Goal: Transaction & Acquisition: Book appointment/travel/reservation

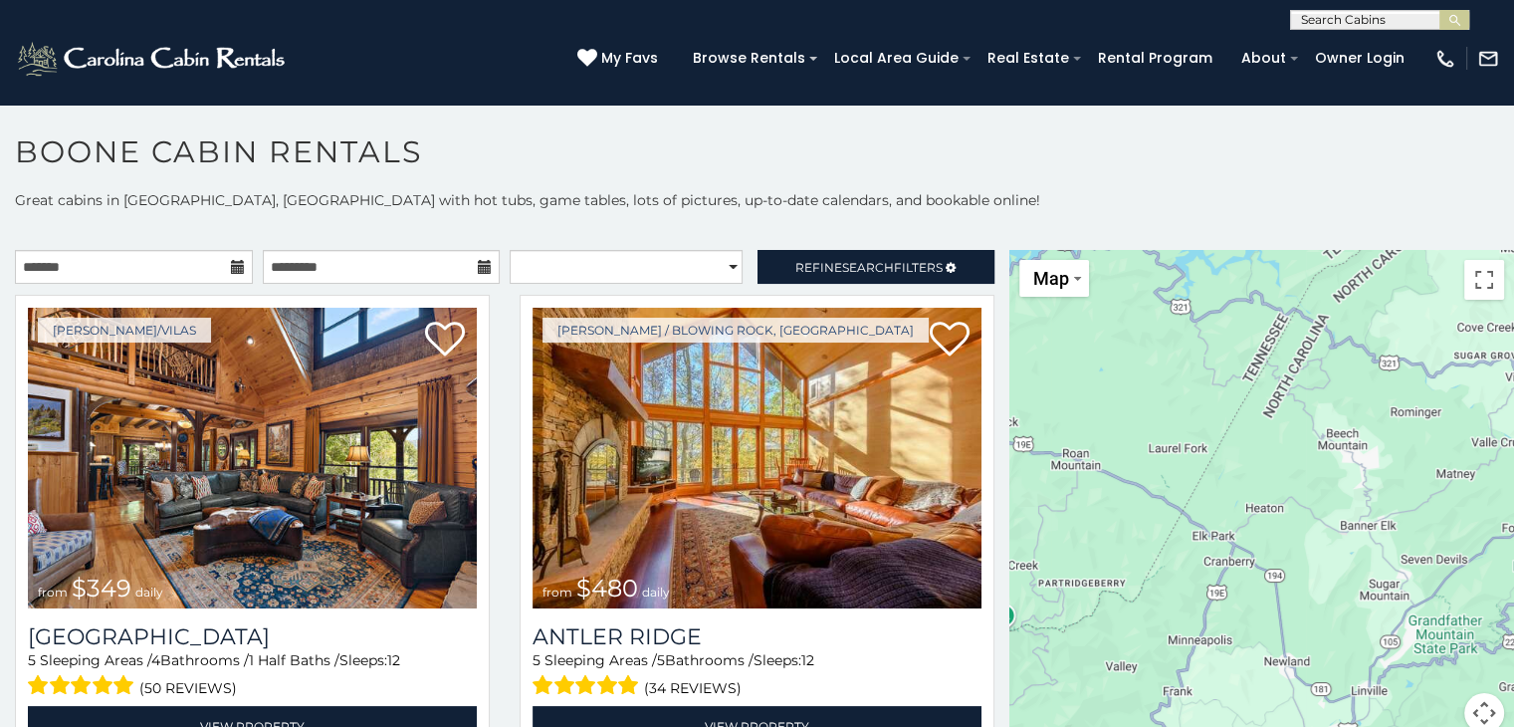
click at [231, 265] on icon at bounding box center [238, 267] width 14 height 14
click at [231, 261] on icon at bounding box center [238, 267] width 14 height 14
click at [233, 264] on icon at bounding box center [238, 267] width 14 height 14
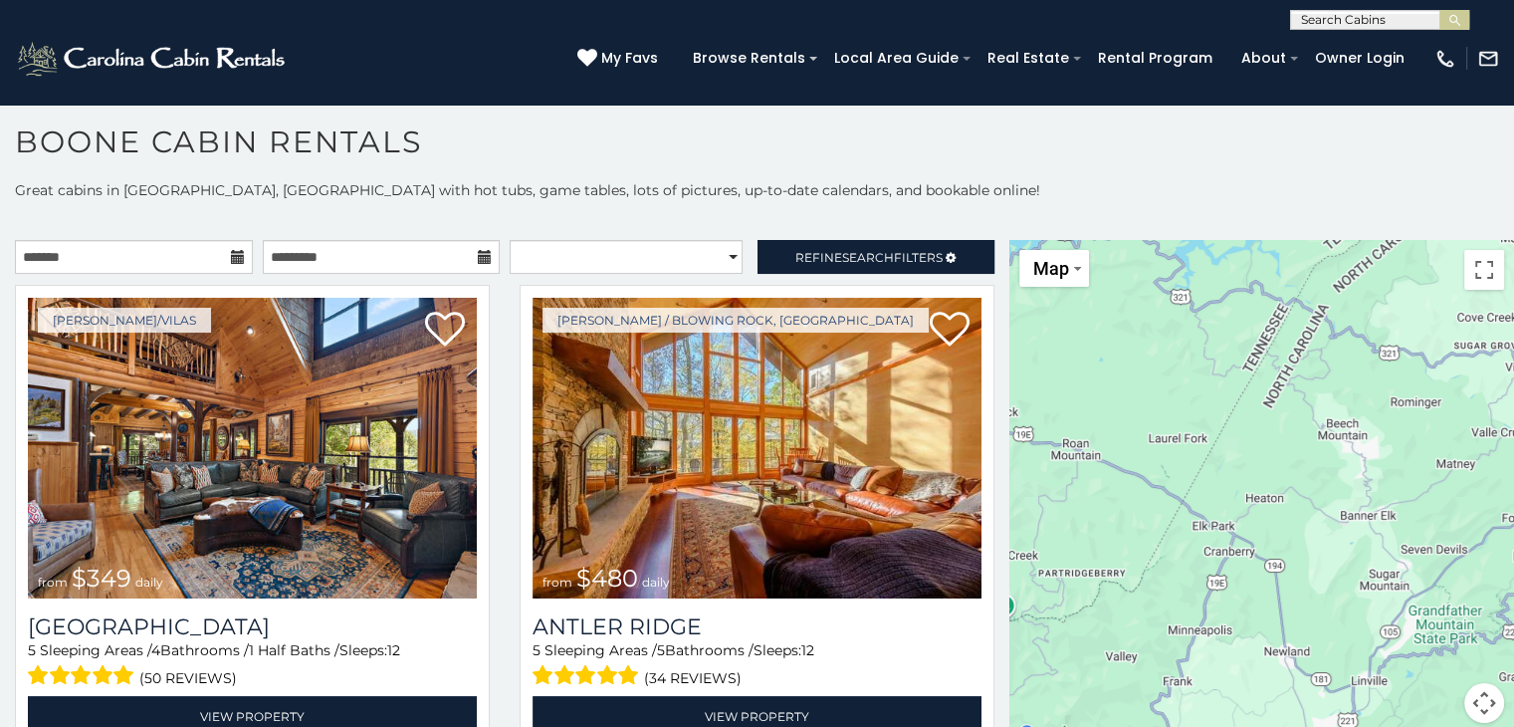
click at [478, 253] on icon at bounding box center [485, 257] width 14 height 14
click at [168, 254] on input "text" at bounding box center [134, 257] width 238 height 34
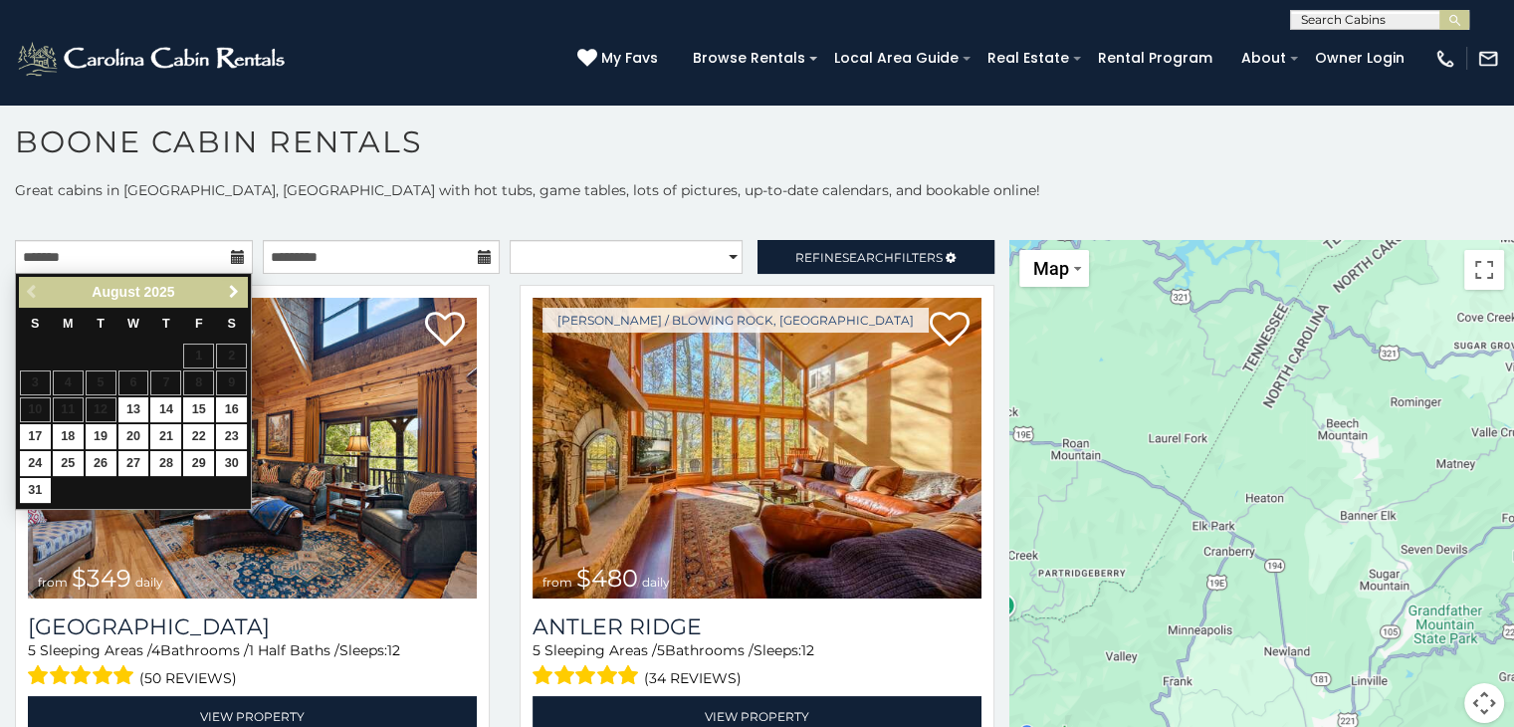
click at [239, 292] on span "Next" at bounding box center [234, 292] width 16 height 16
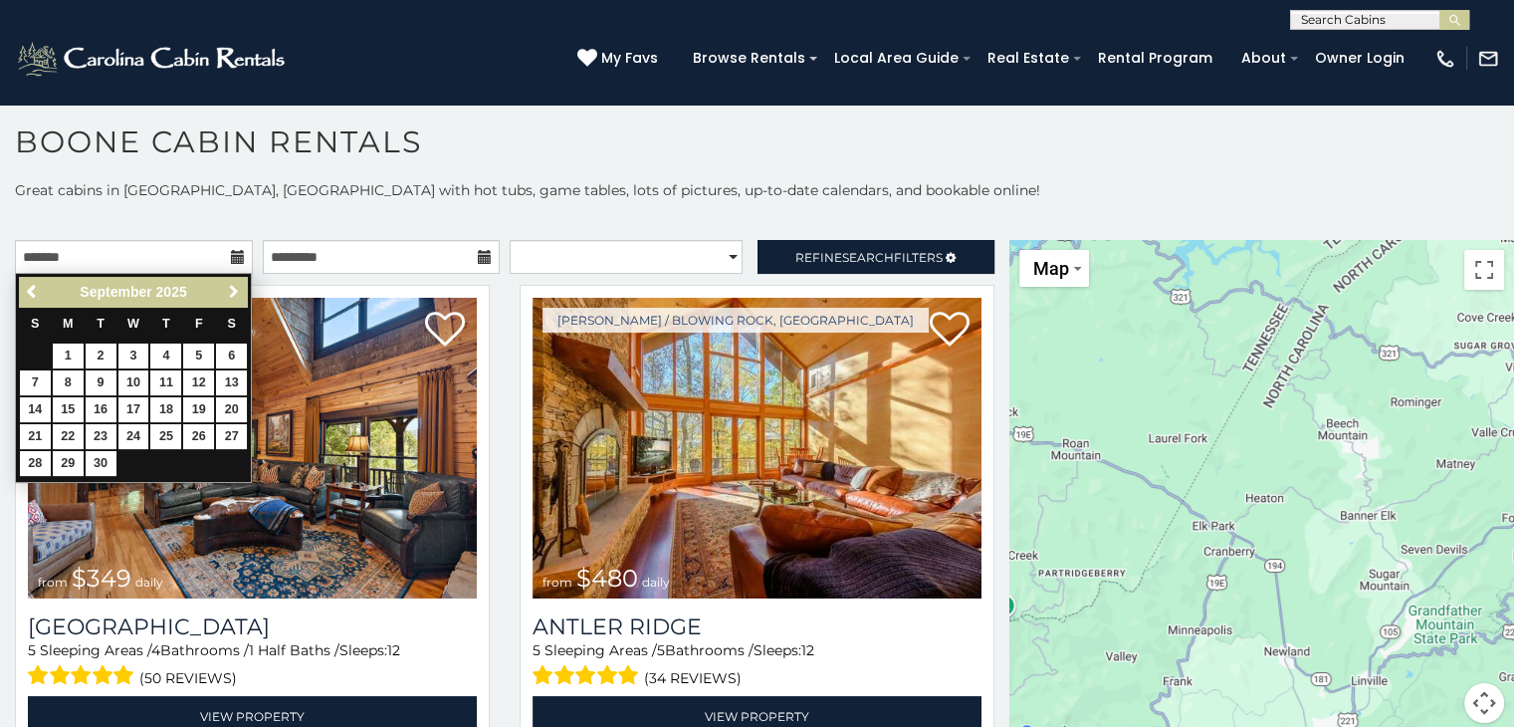
click at [232, 289] on span "Next" at bounding box center [234, 292] width 16 height 16
click at [223, 290] on link "Next" at bounding box center [233, 292] width 25 height 25
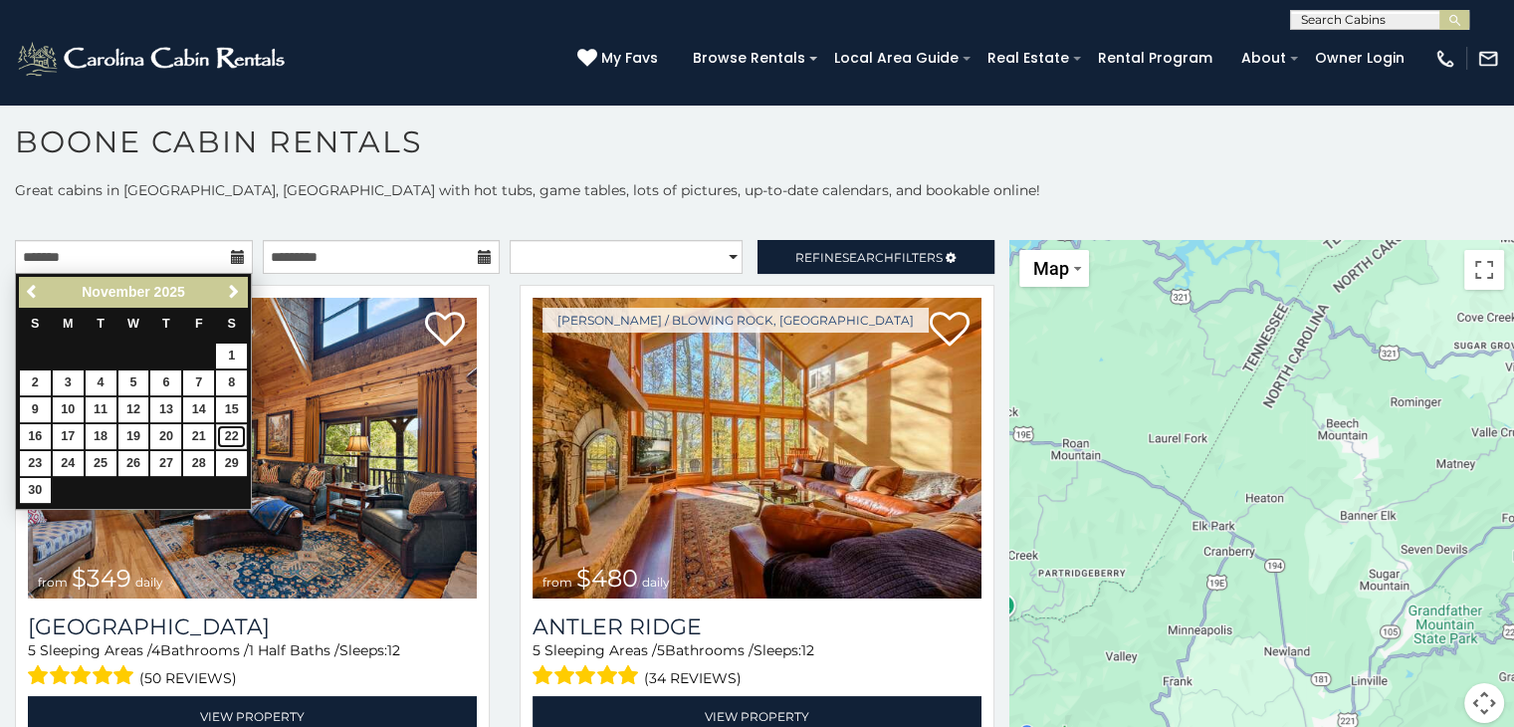
click at [229, 431] on link "22" at bounding box center [231, 436] width 31 height 25
type input "**********"
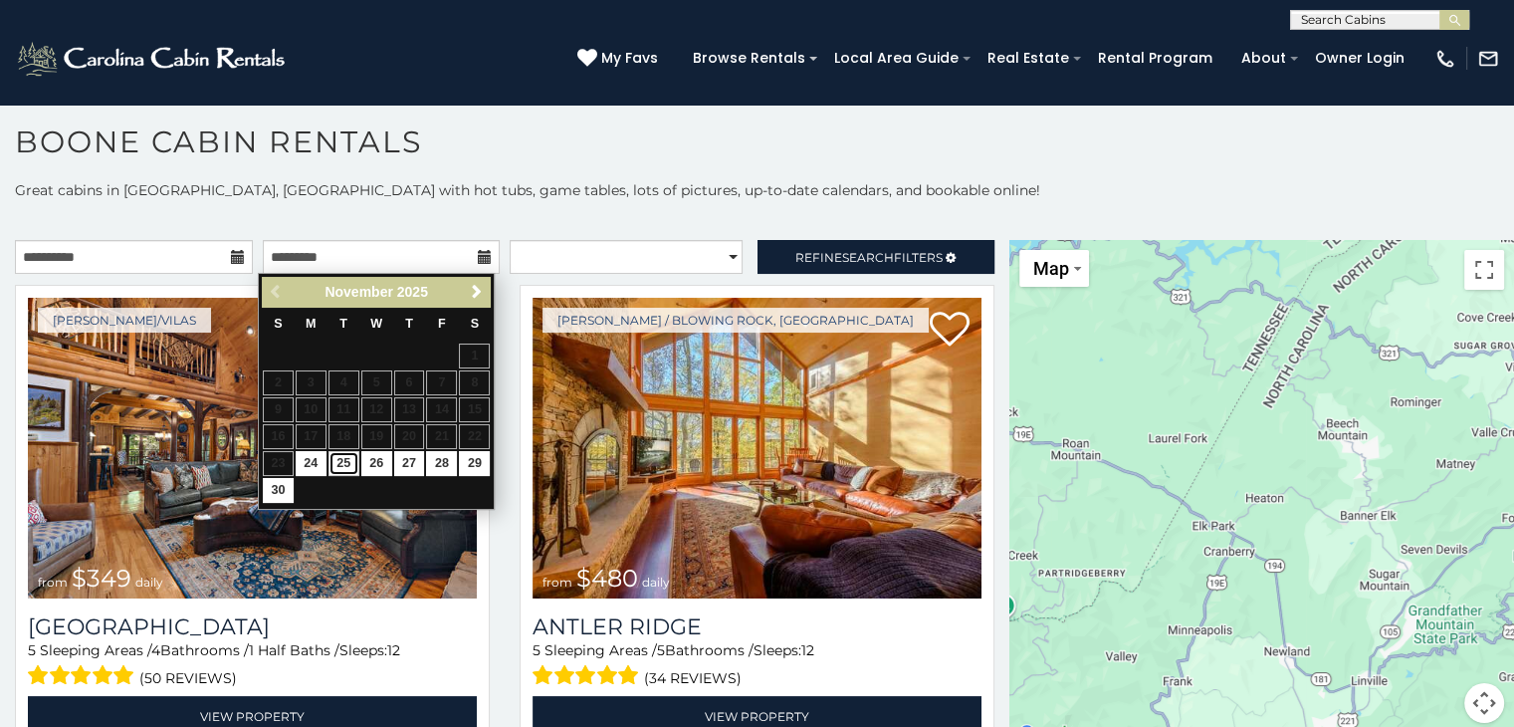
click at [346, 455] on link "25" at bounding box center [344, 463] width 31 height 25
type input "**********"
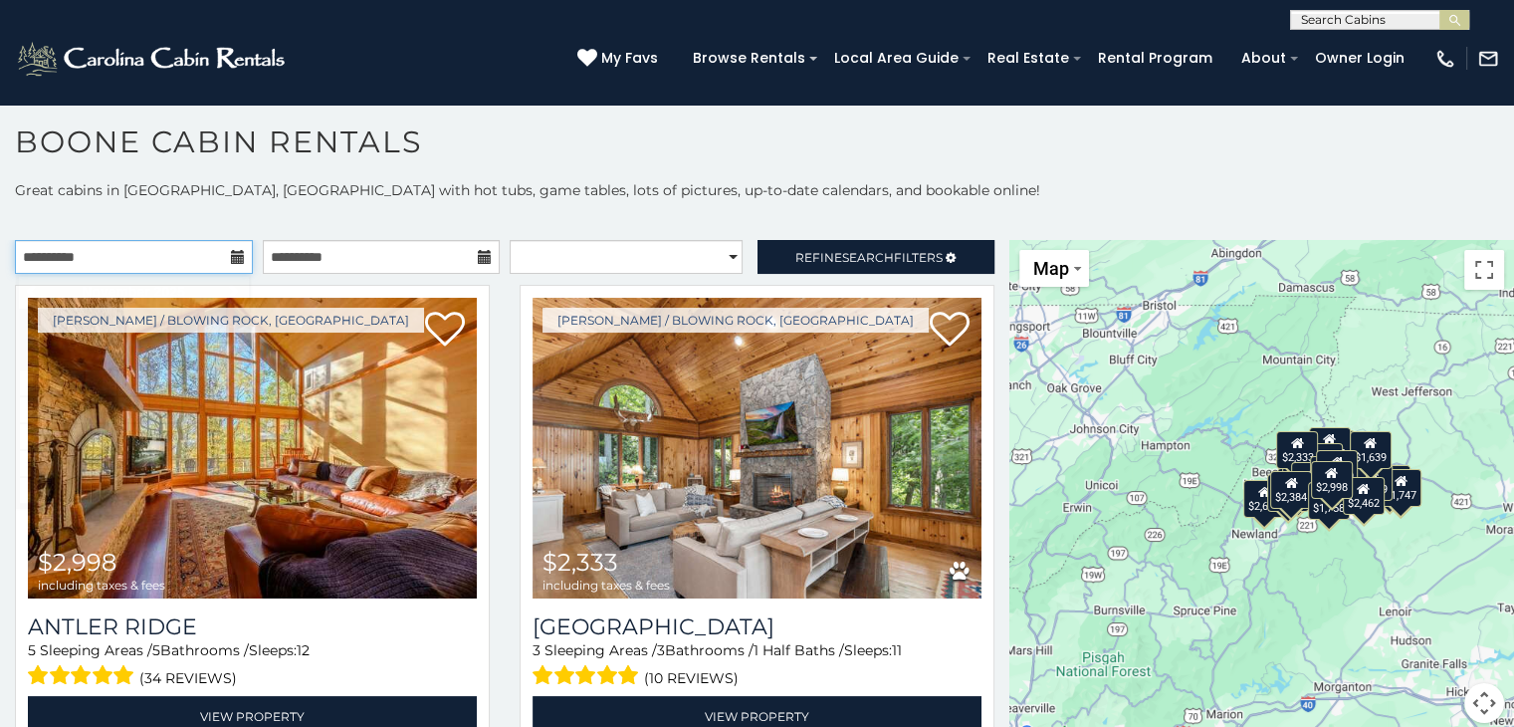
click at [201, 256] on input "**********" at bounding box center [134, 257] width 238 height 34
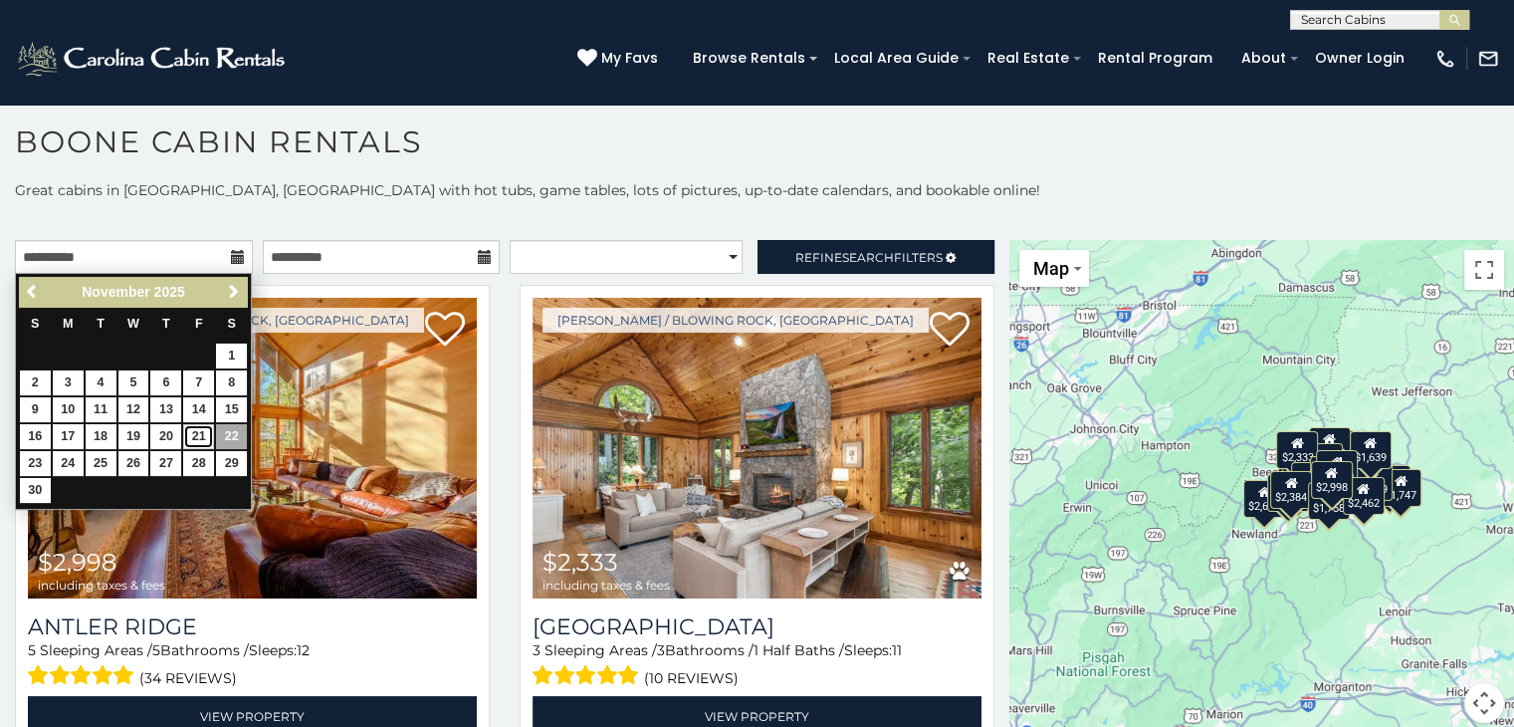
click at [188, 427] on link "21" at bounding box center [198, 436] width 31 height 25
type input "**********"
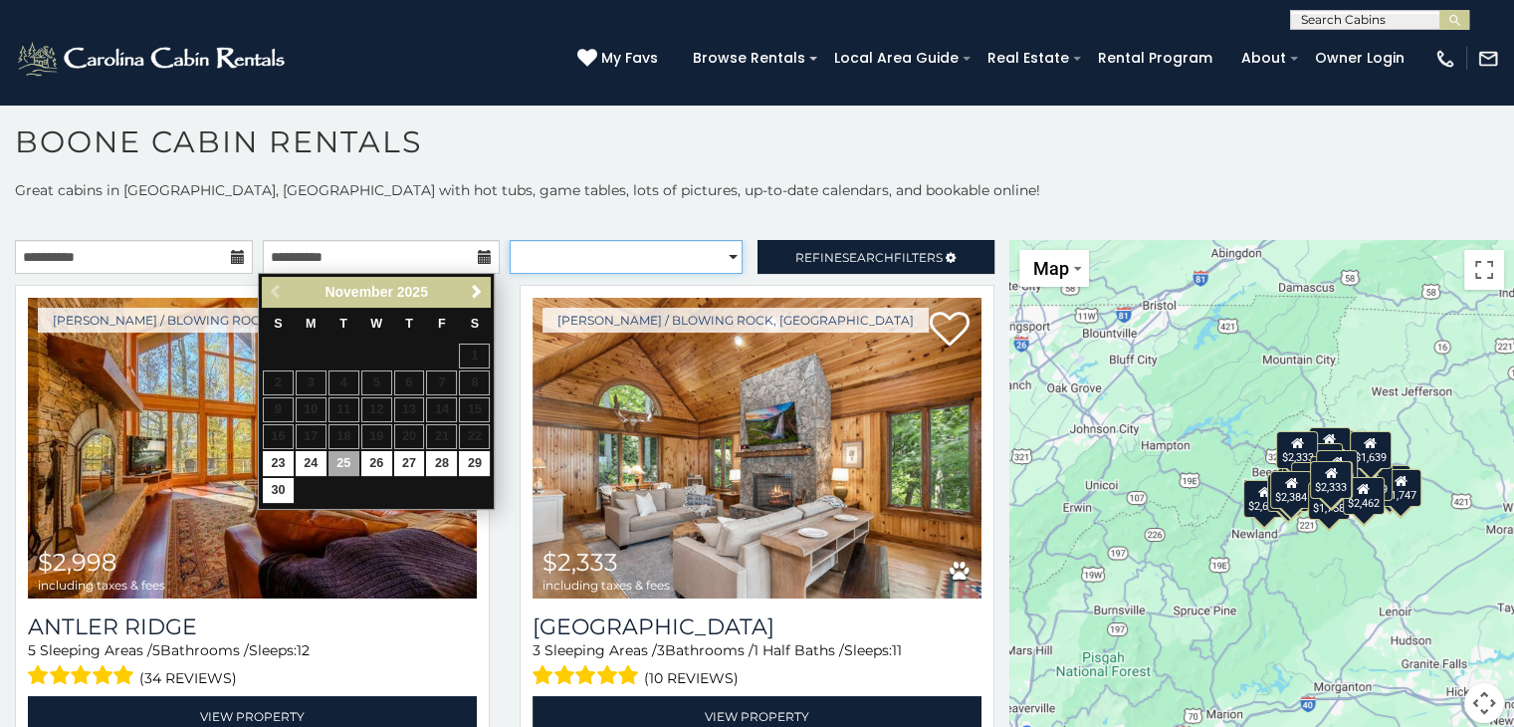
click at [693, 252] on select "**********" at bounding box center [626, 257] width 233 height 34
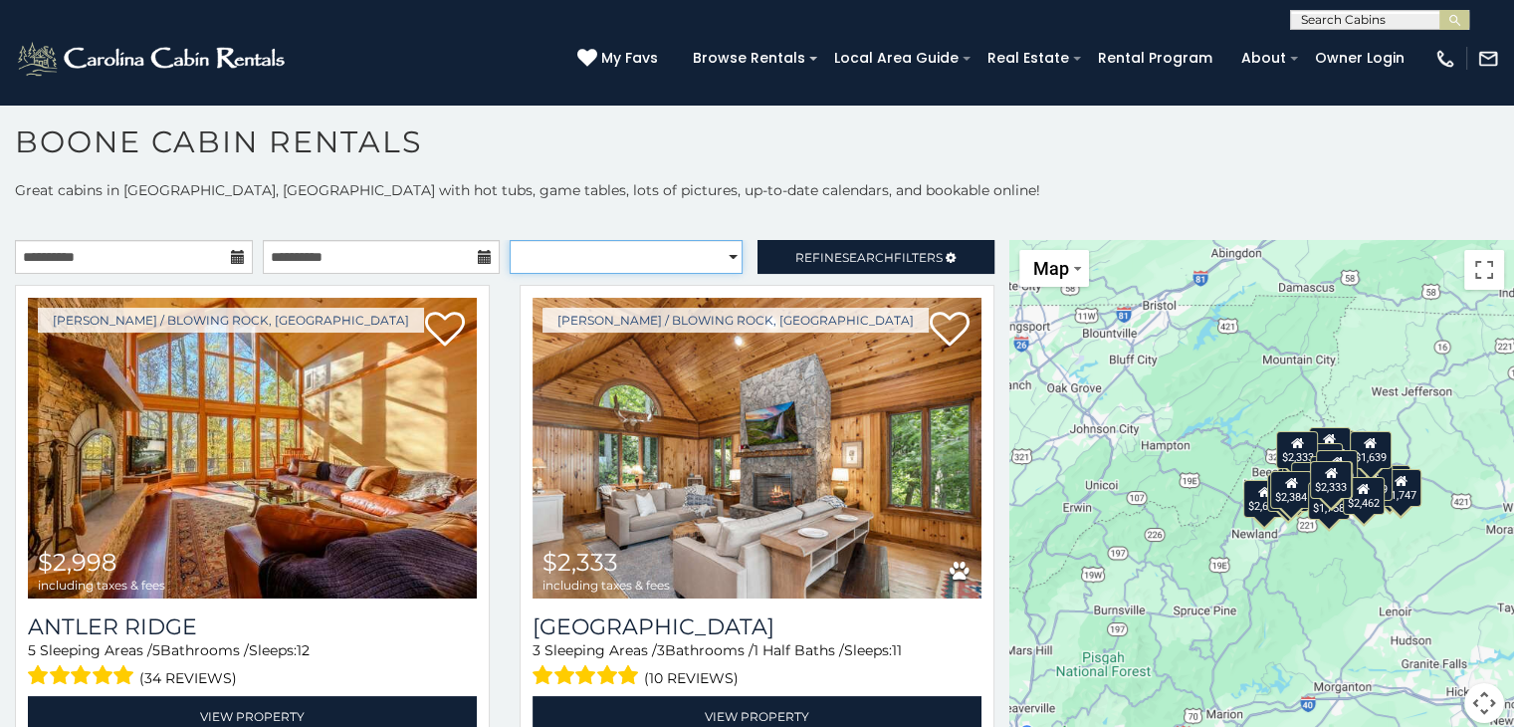
click at [693, 252] on select "**********" at bounding box center [626, 257] width 233 height 34
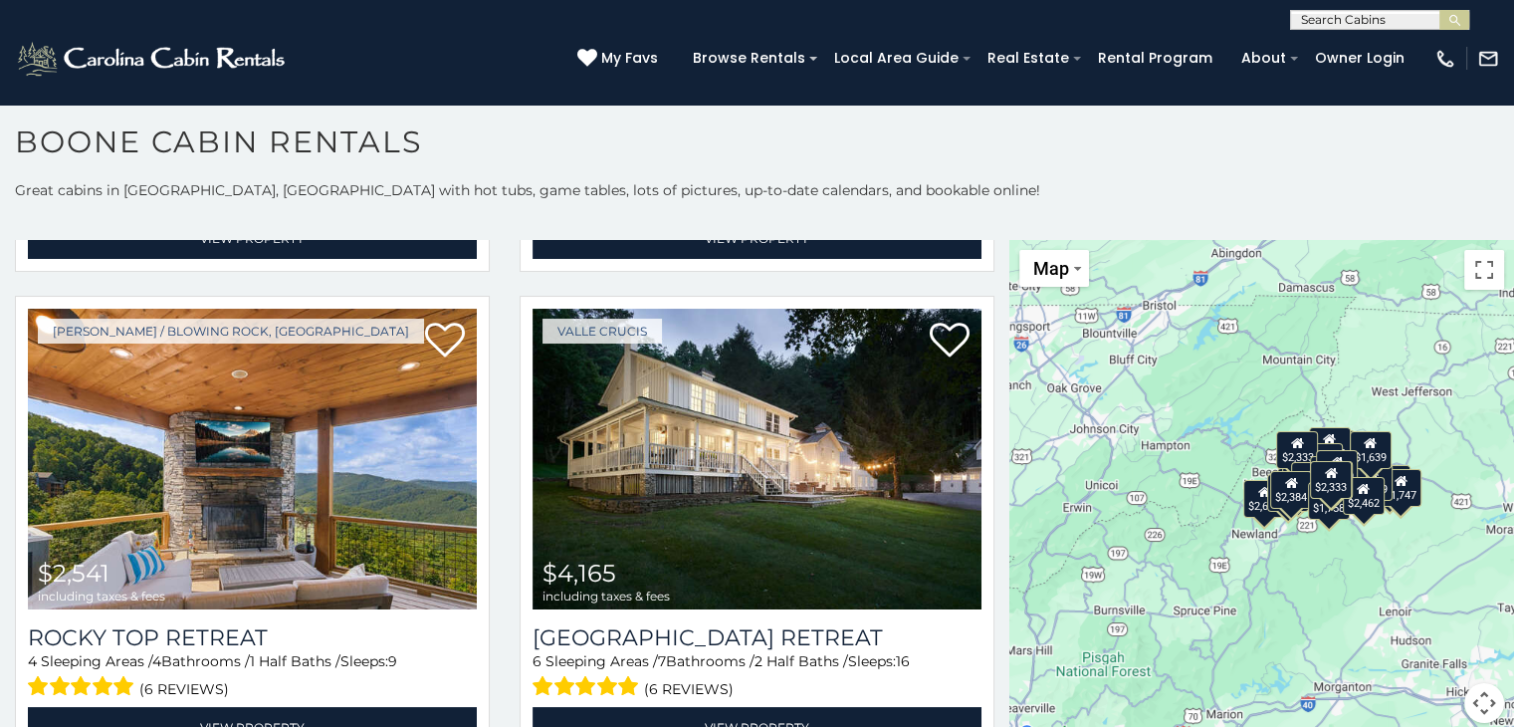
scroll to position [550, 0]
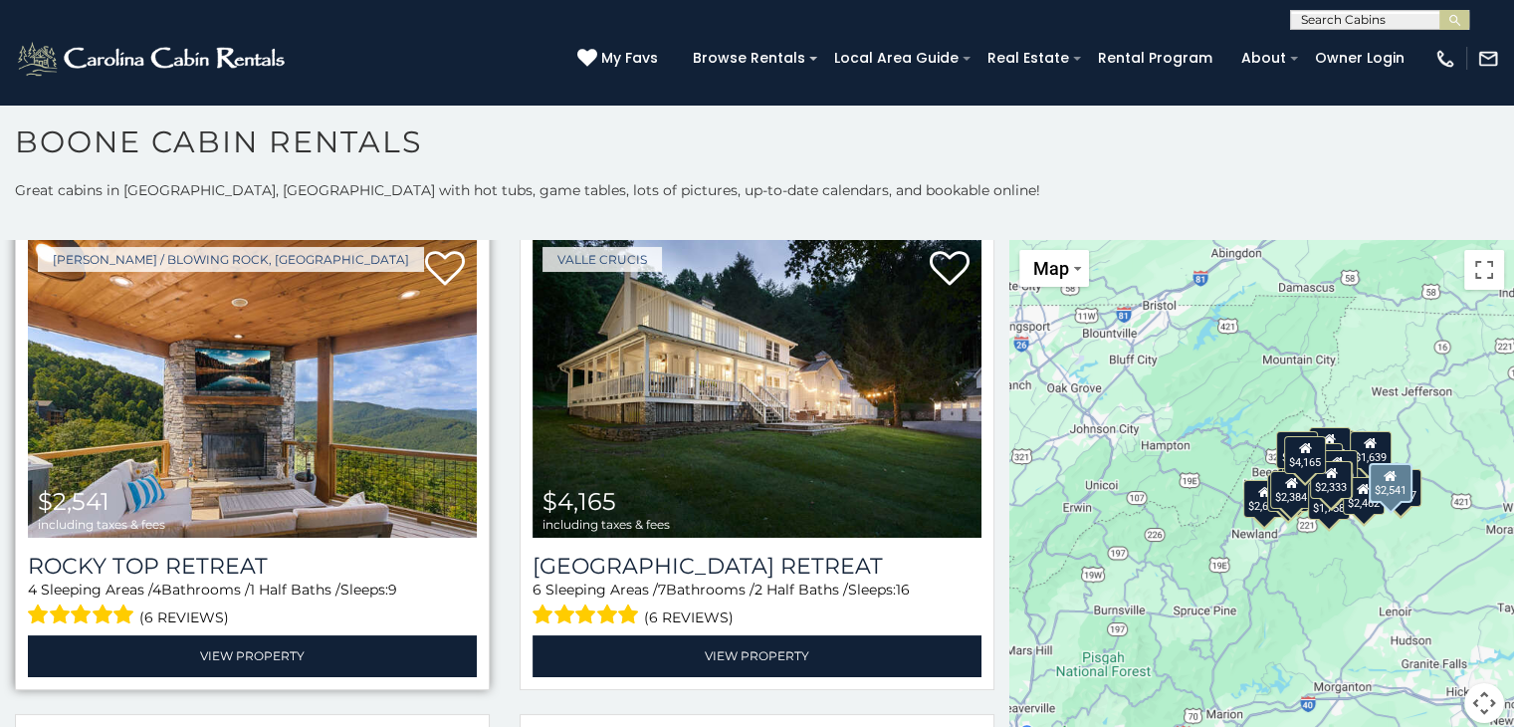
click at [283, 393] on img at bounding box center [252, 387] width 449 height 301
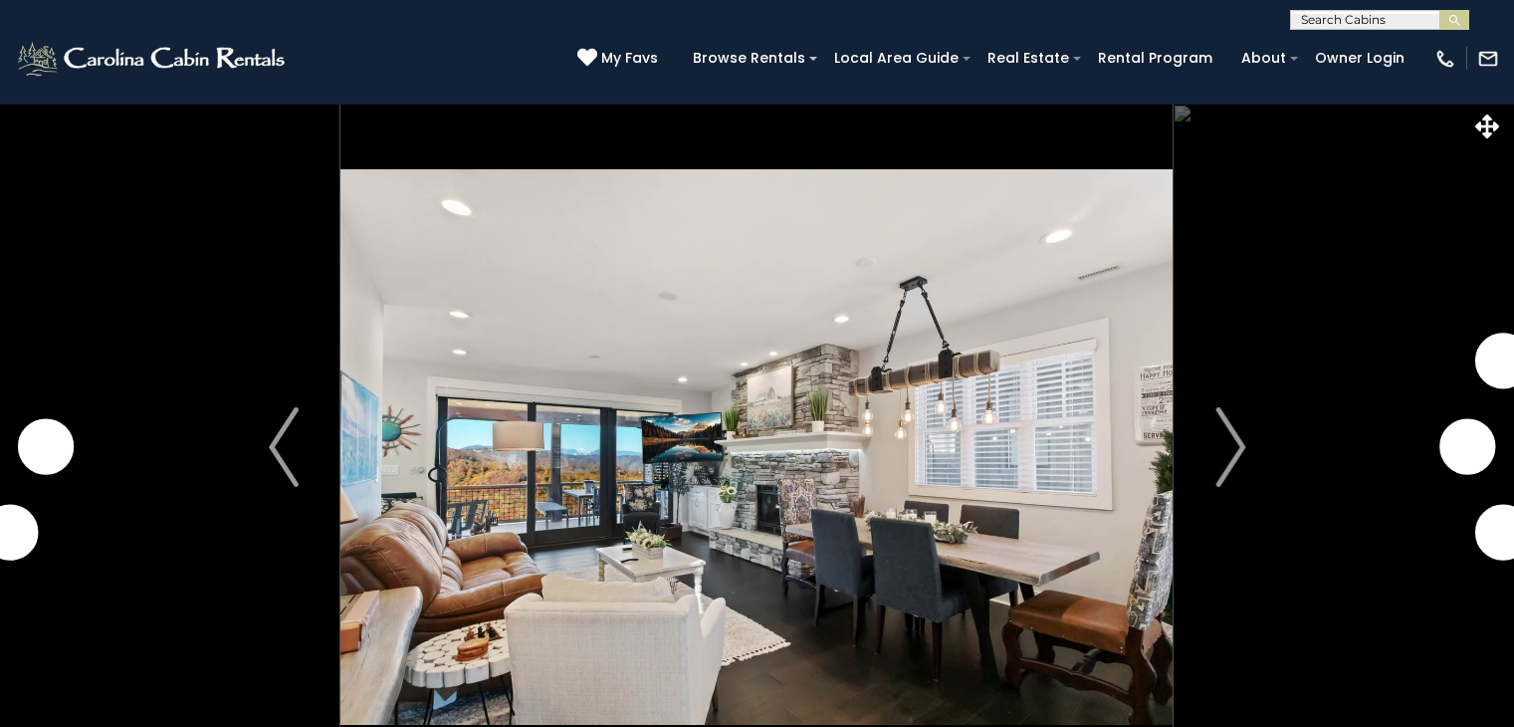
click at [1227, 447] on img "Next" at bounding box center [1231, 447] width 30 height 80
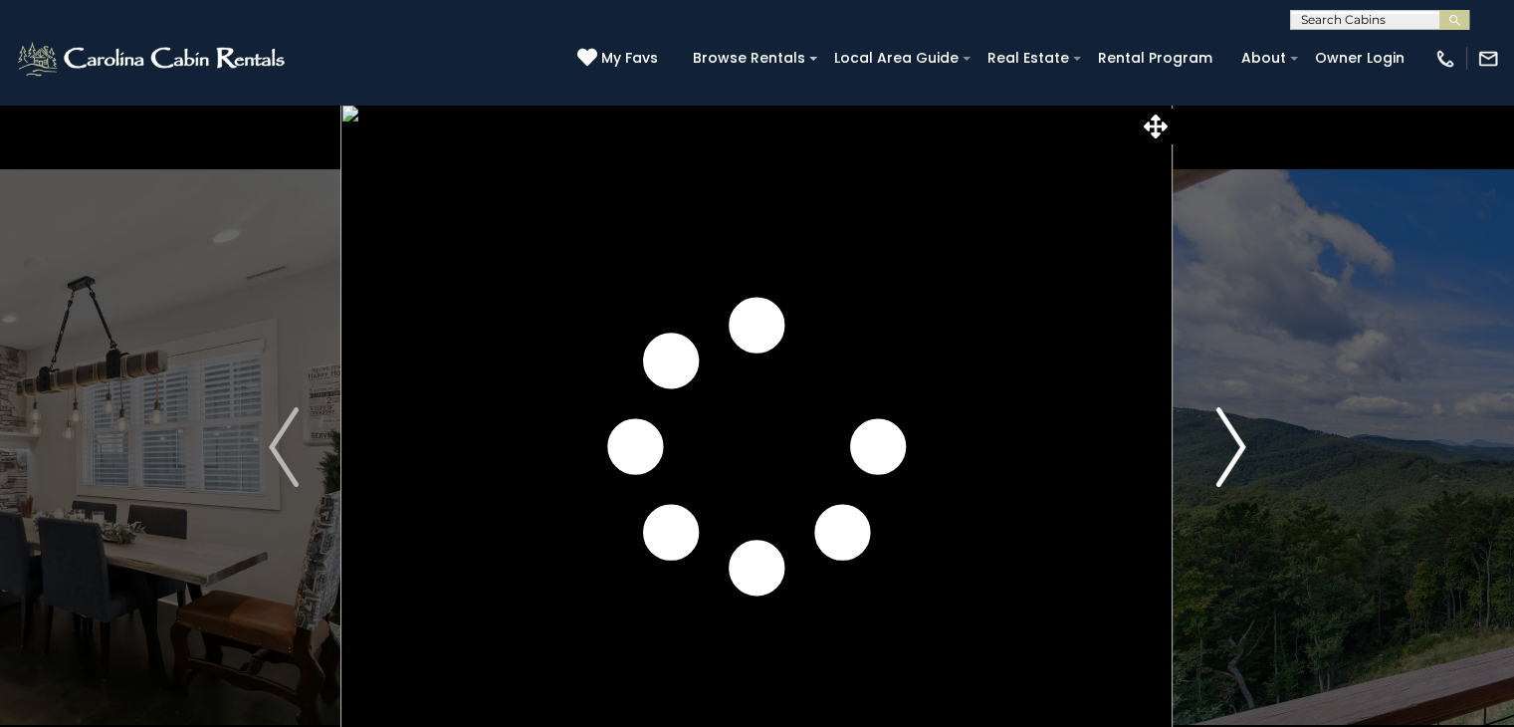
click at [1231, 447] on img "Next" at bounding box center [1231, 447] width 30 height 80
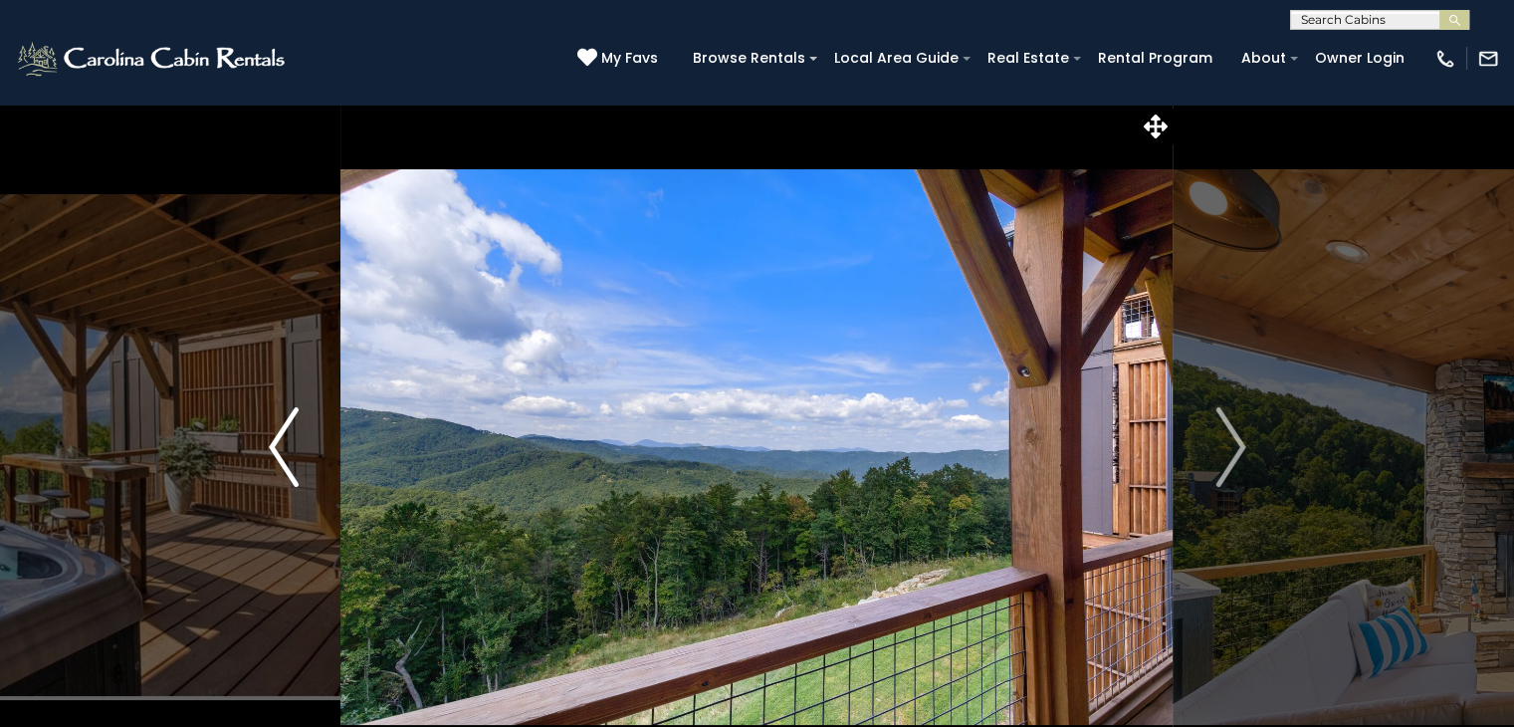
click at [302, 457] on button "Previous" at bounding box center [284, 447] width 114 height 687
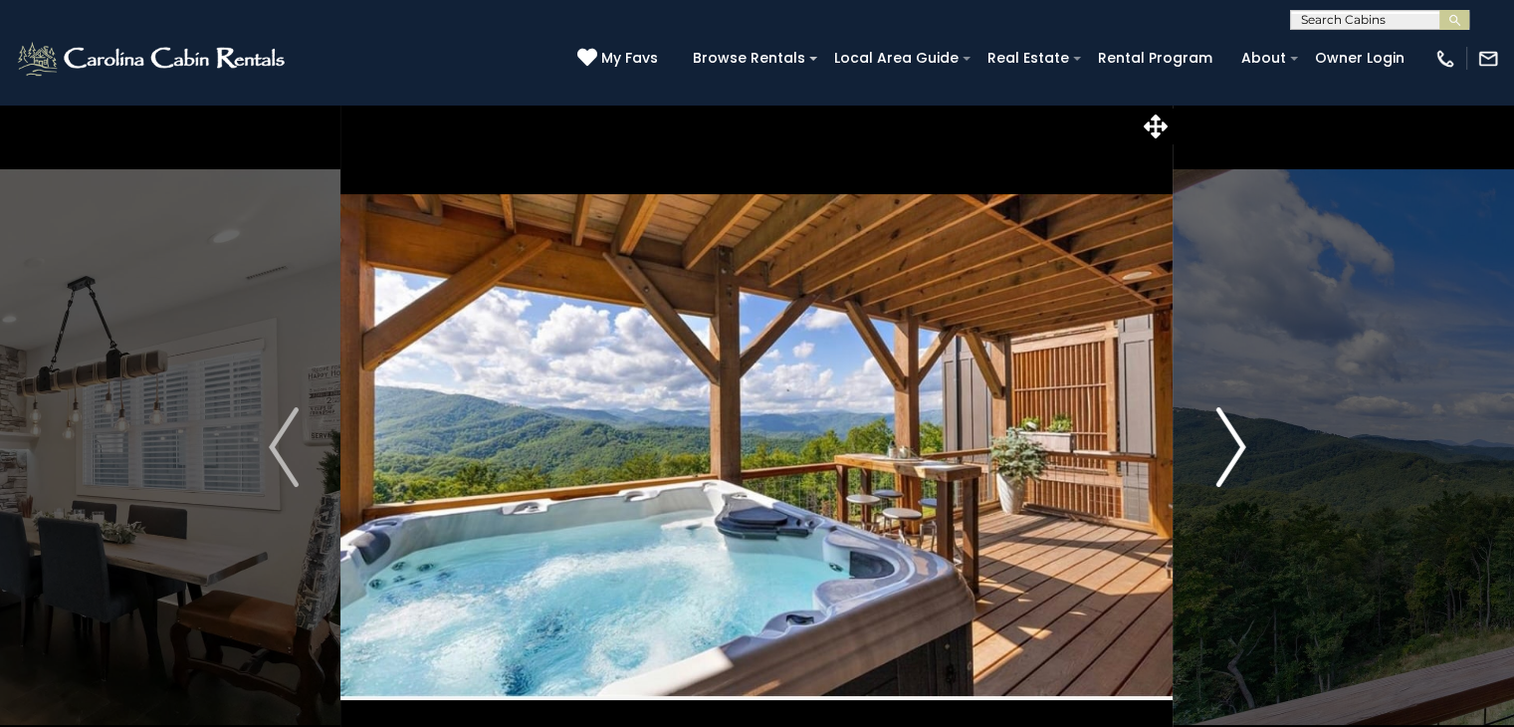
click at [1233, 447] on img "Next" at bounding box center [1231, 447] width 30 height 80
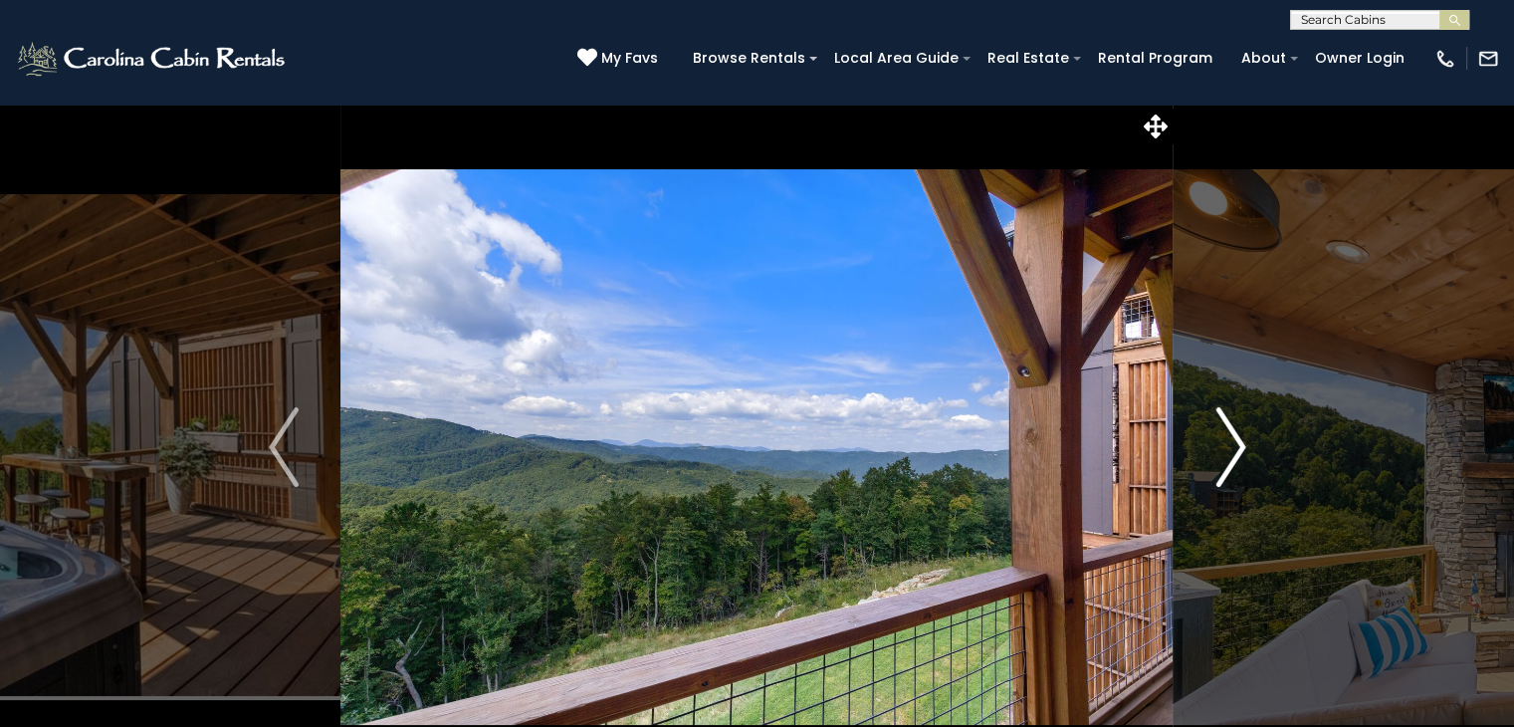
click at [1233, 446] on img "Next" at bounding box center [1231, 447] width 30 height 80
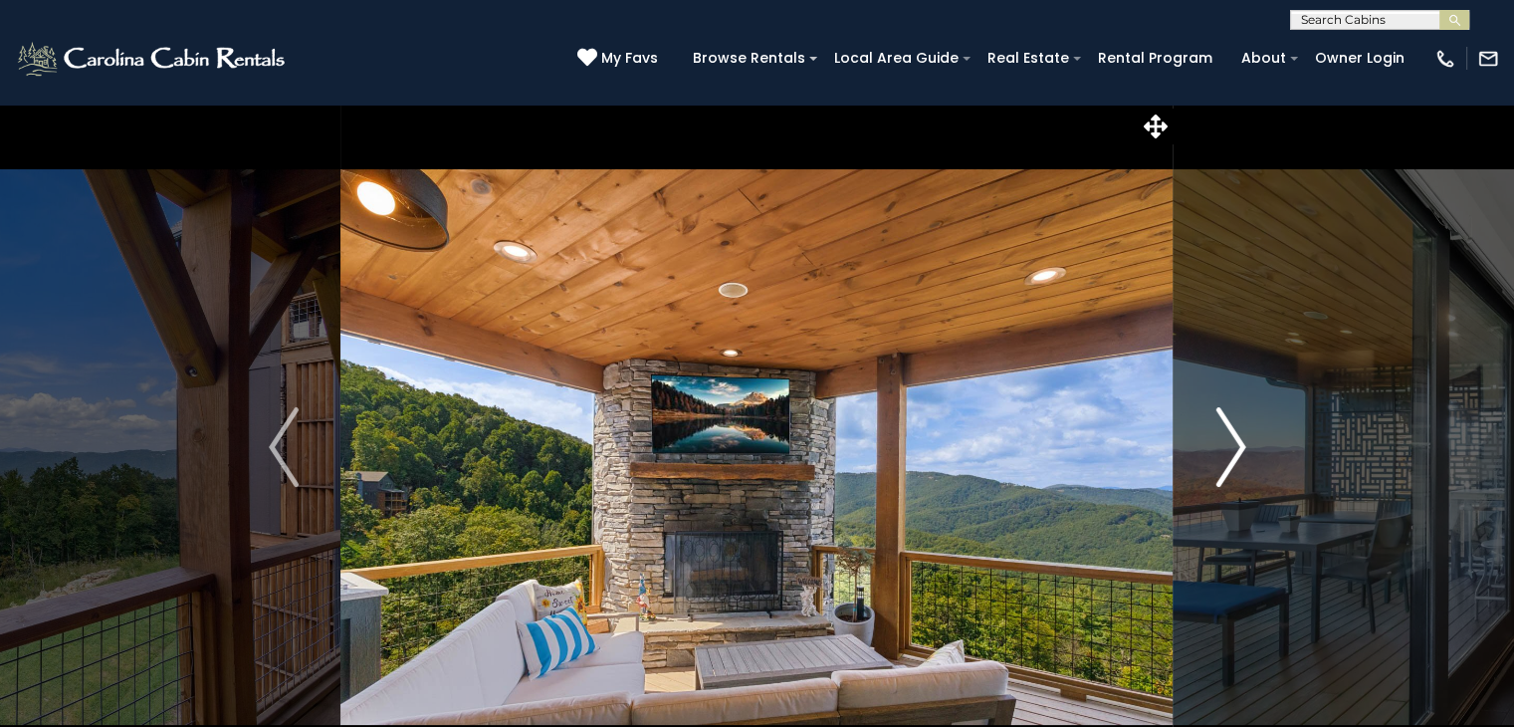
click at [1233, 446] on img "Next" at bounding box center [1231, 447] width 30 height 80
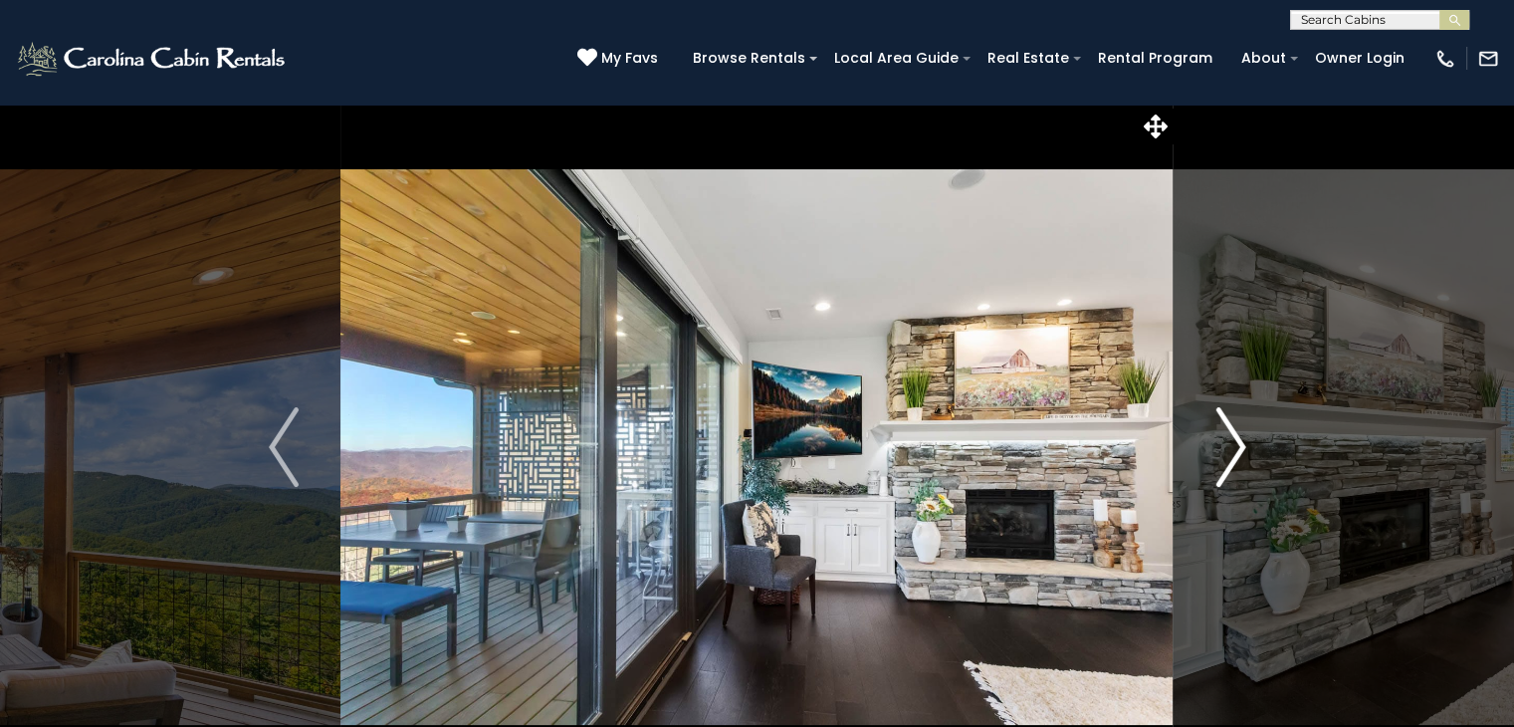
click at [1233, 446] on img "Next" at bounding box center [1231, 447] width 30 height 80
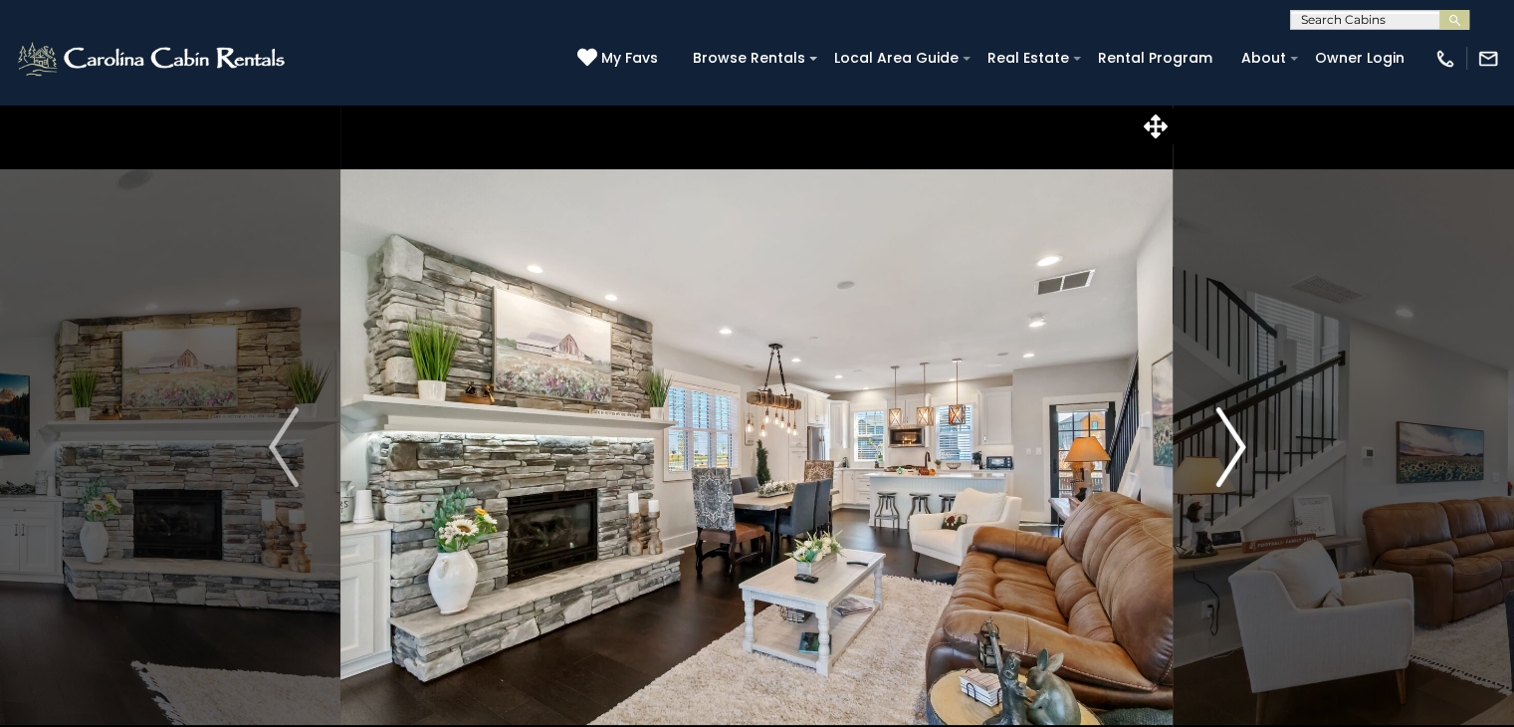
click at [1233, 446] on img "Next" at bounding box center [1231, 447] width 30 height 80
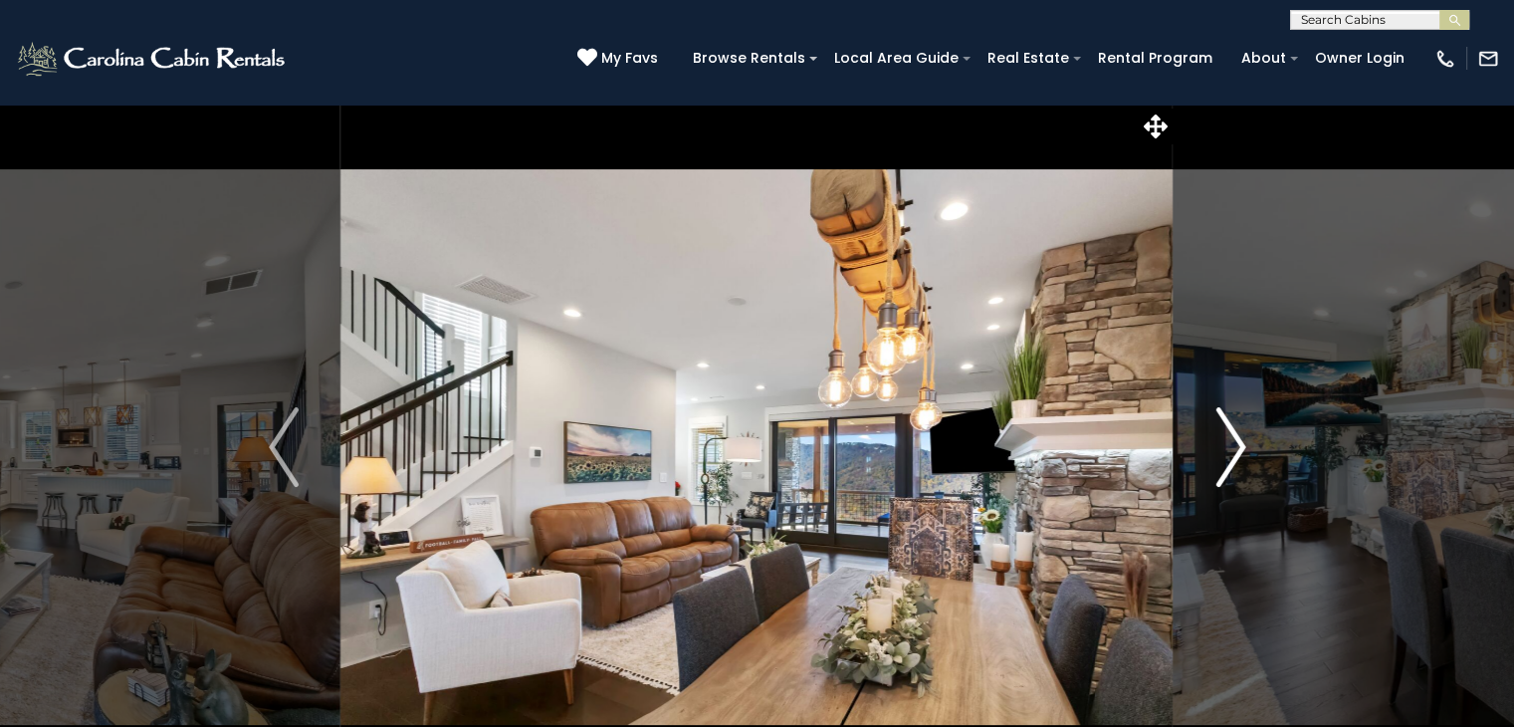
click at [1233, 446] on img "Next" at bounding box center [1231, 447] width 30 height 80
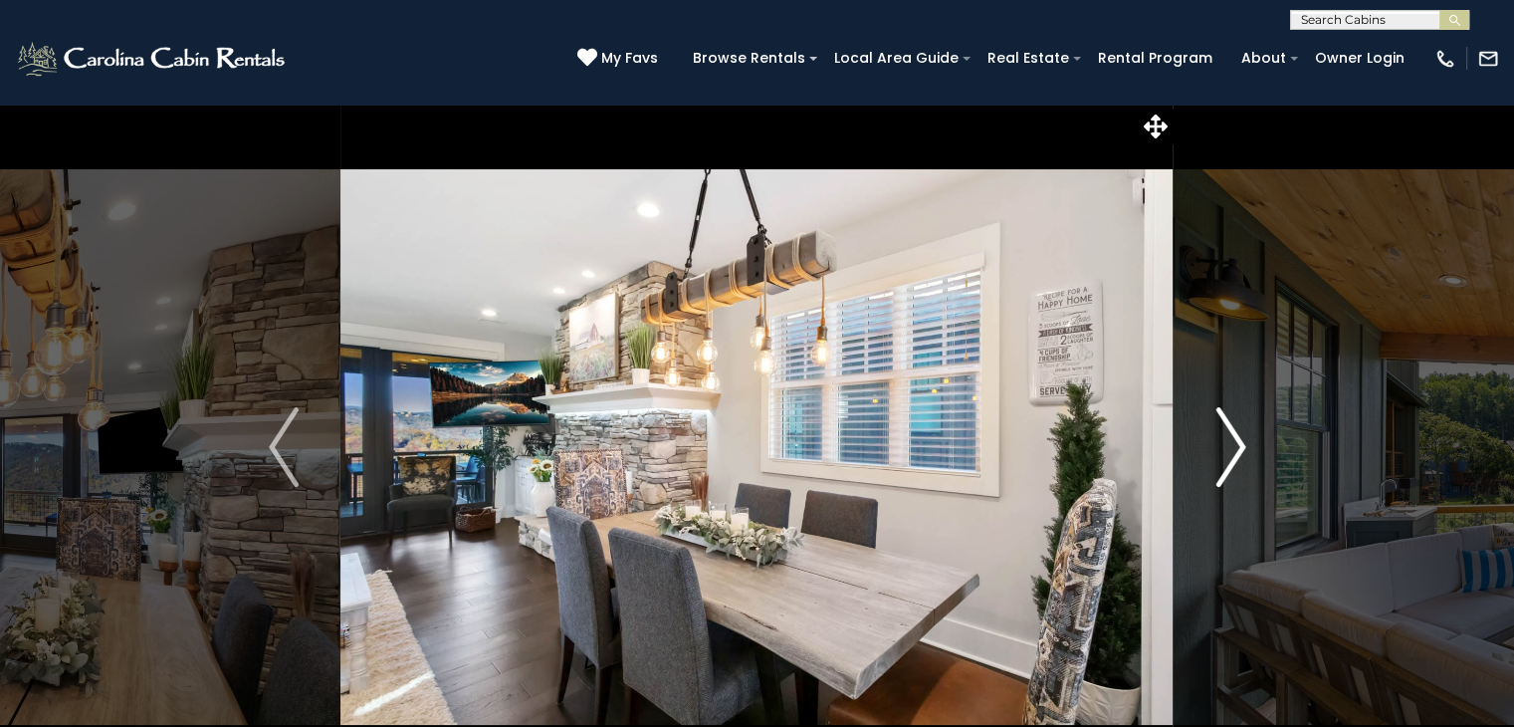
click at [1233, 446] on img "Next" at bounding box center [1231, 447] width 30 height 80
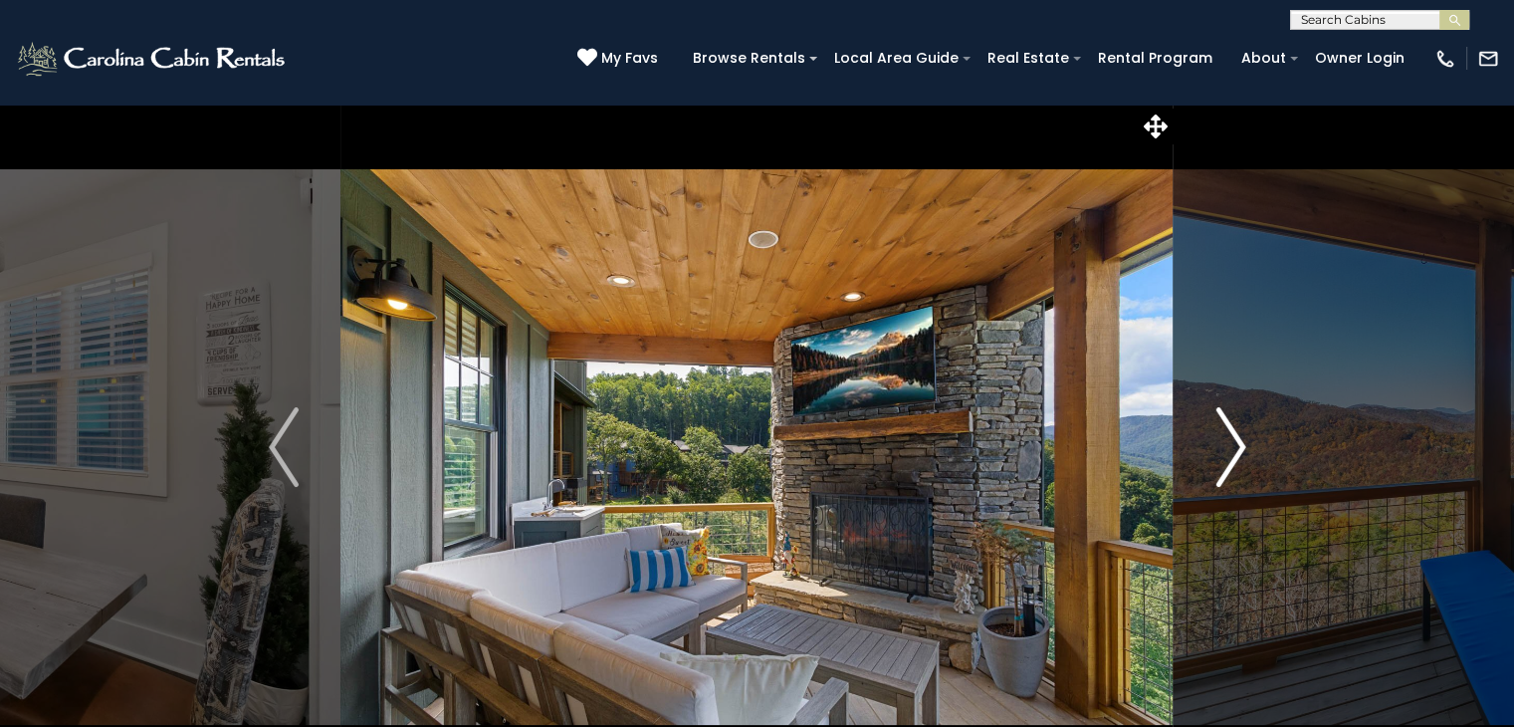
click at [1233, 446] on img "Next" at bounding box center [1231, 447] width 30 height 80
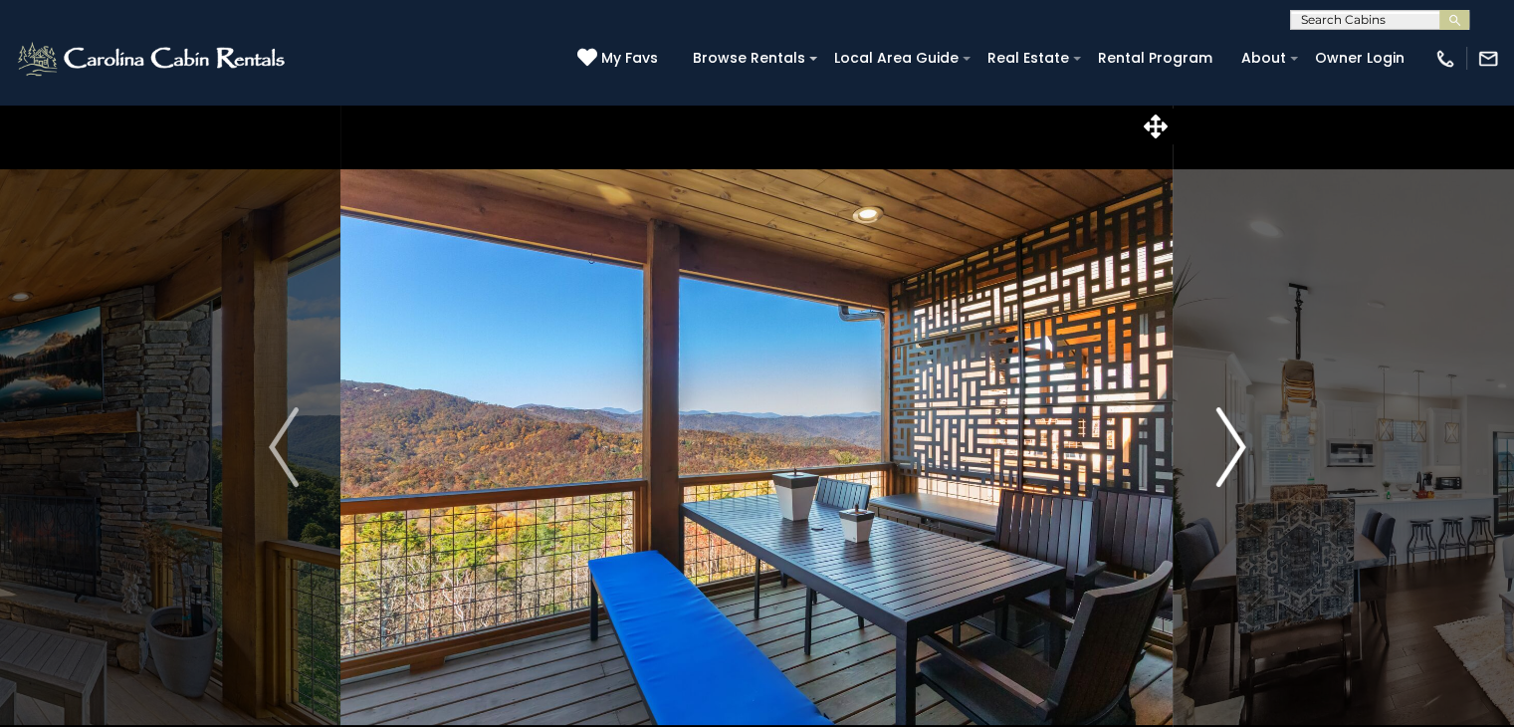
click at [1233, 446] on img "Next" at bounding box center [1231, 447] width 30 height 80
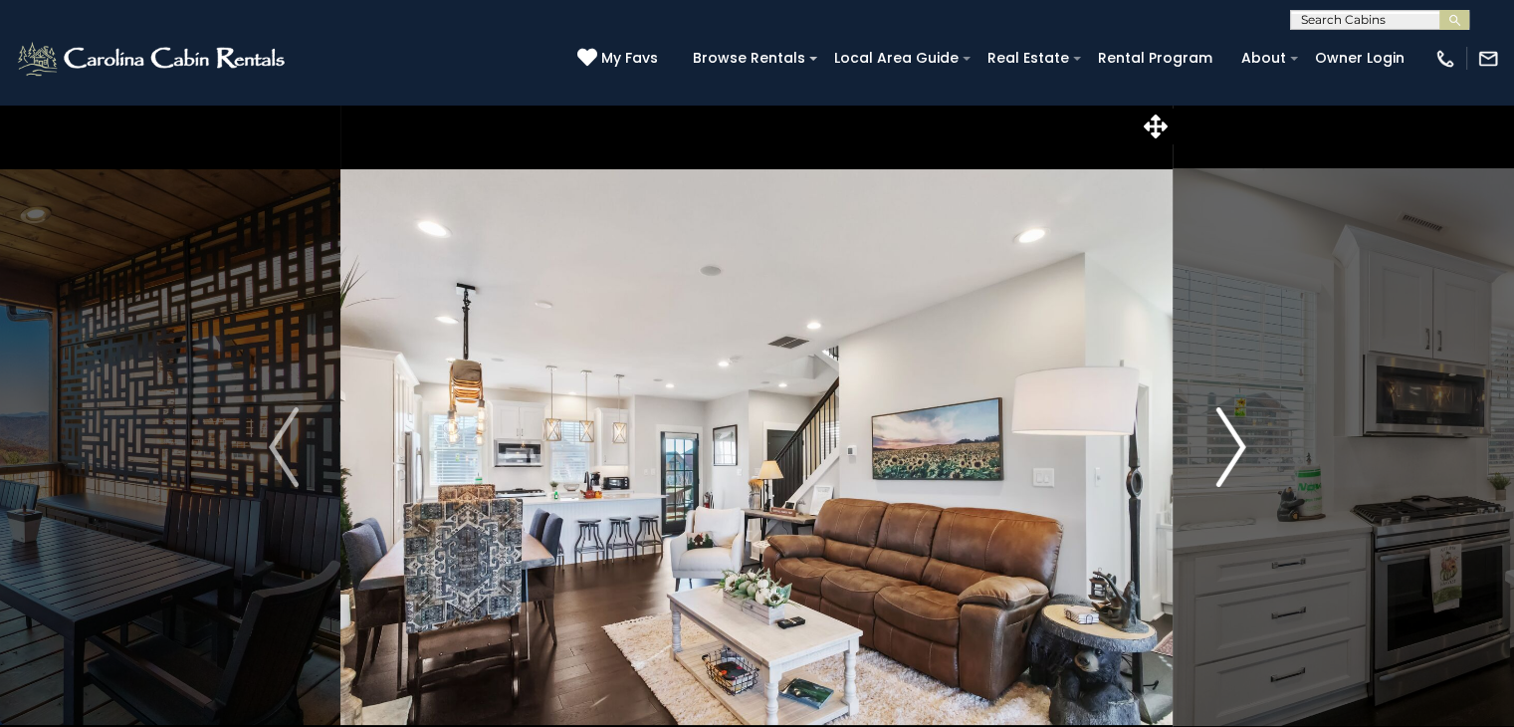
click at [1233, 446] on img "Next" at bounding box center [1231, 447] width 30 height 80
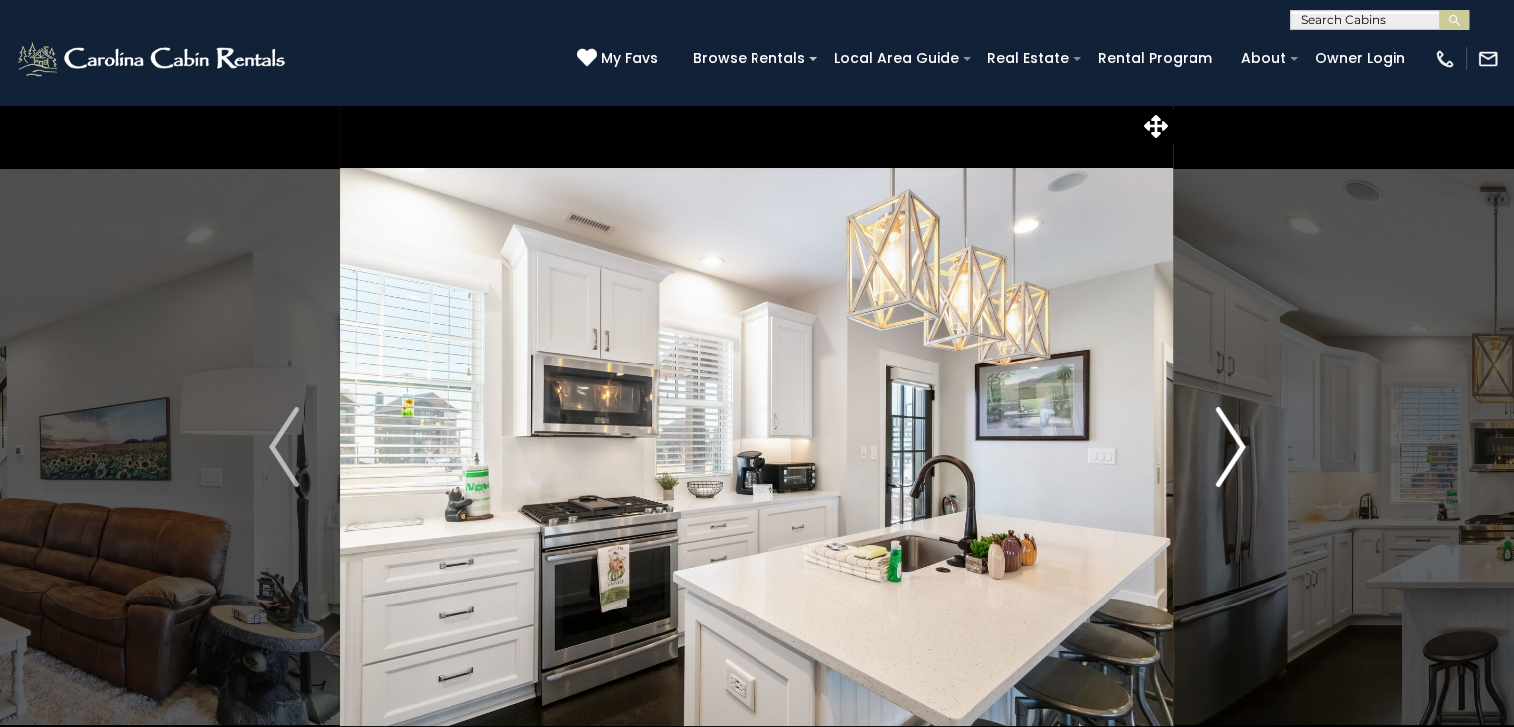
click at [1233, 446] on img "Next" at bounding box center [1231, 447] width 30 height 80
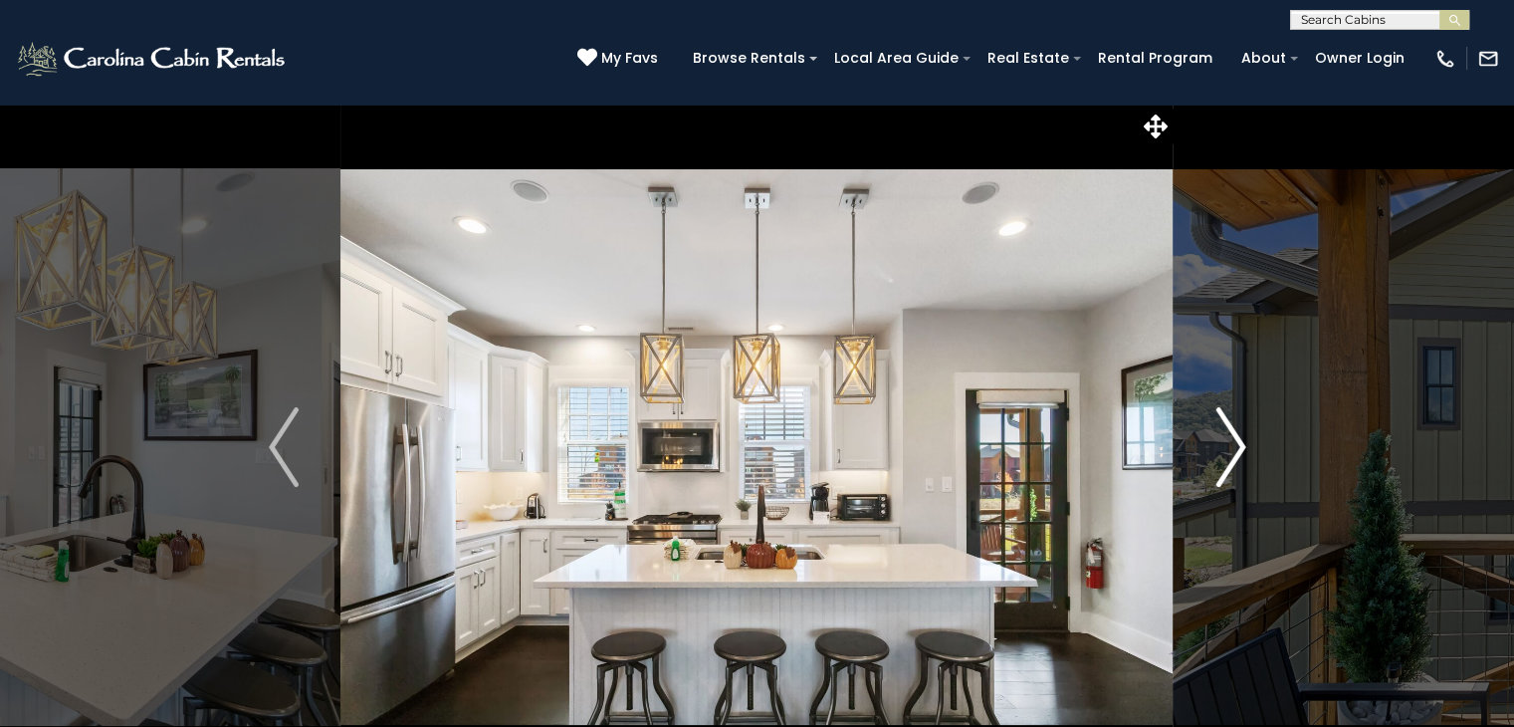
click at [1233, 446] on img "Next" at bounding box center [1231, 447] width 30 height 80
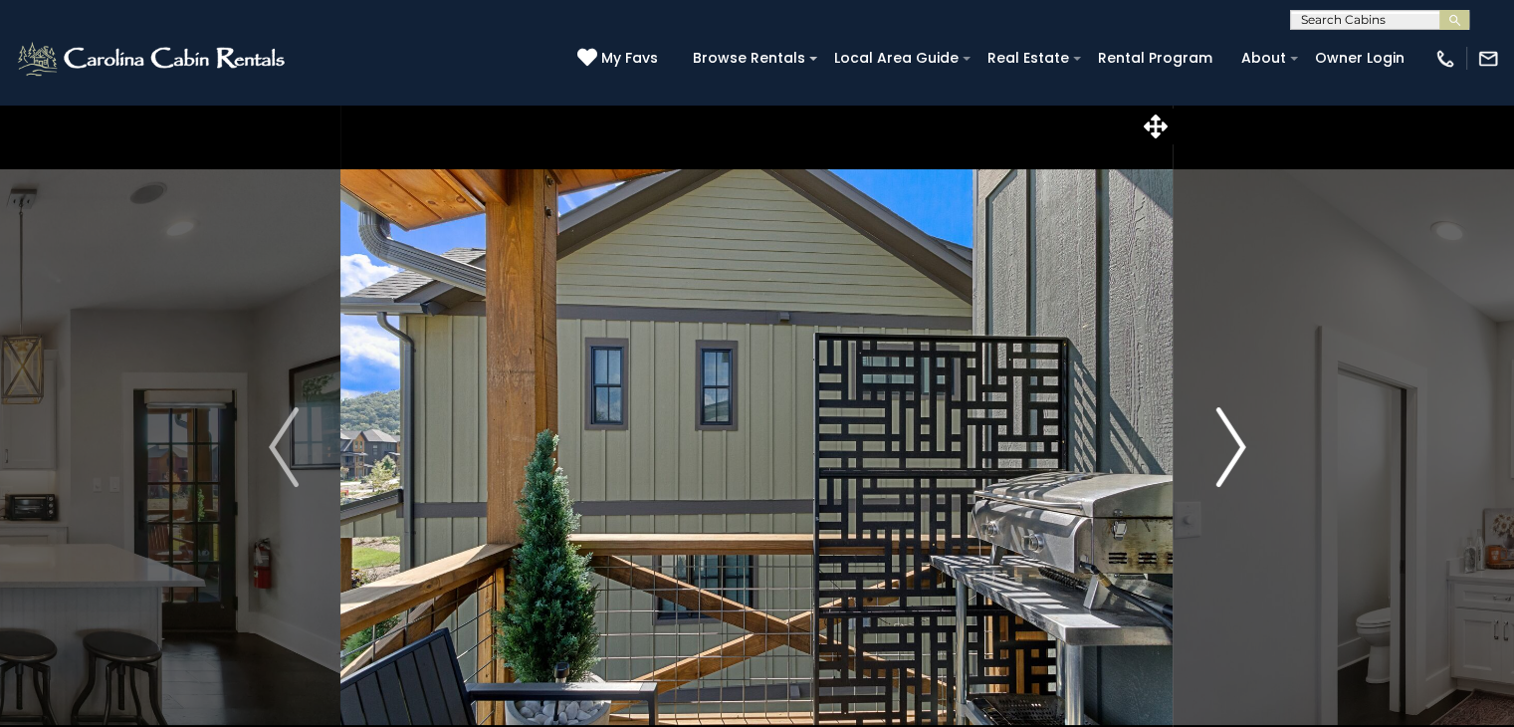
click at [1233, 446] on img "Next" at bounding box center [1231, 447] width 30 height 80
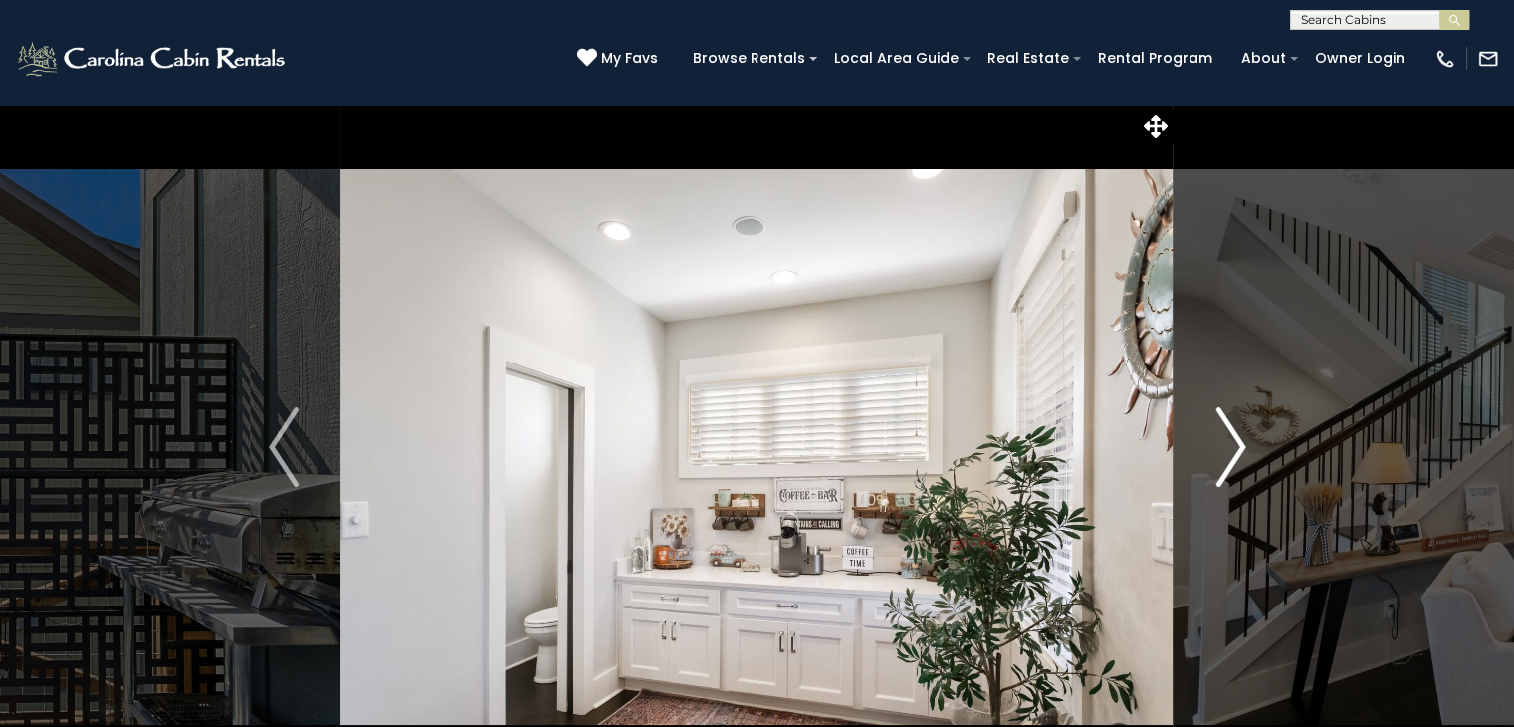
click at [1233, 446] on img "Next" at bounding box center [1231, 447] width 30 height 80
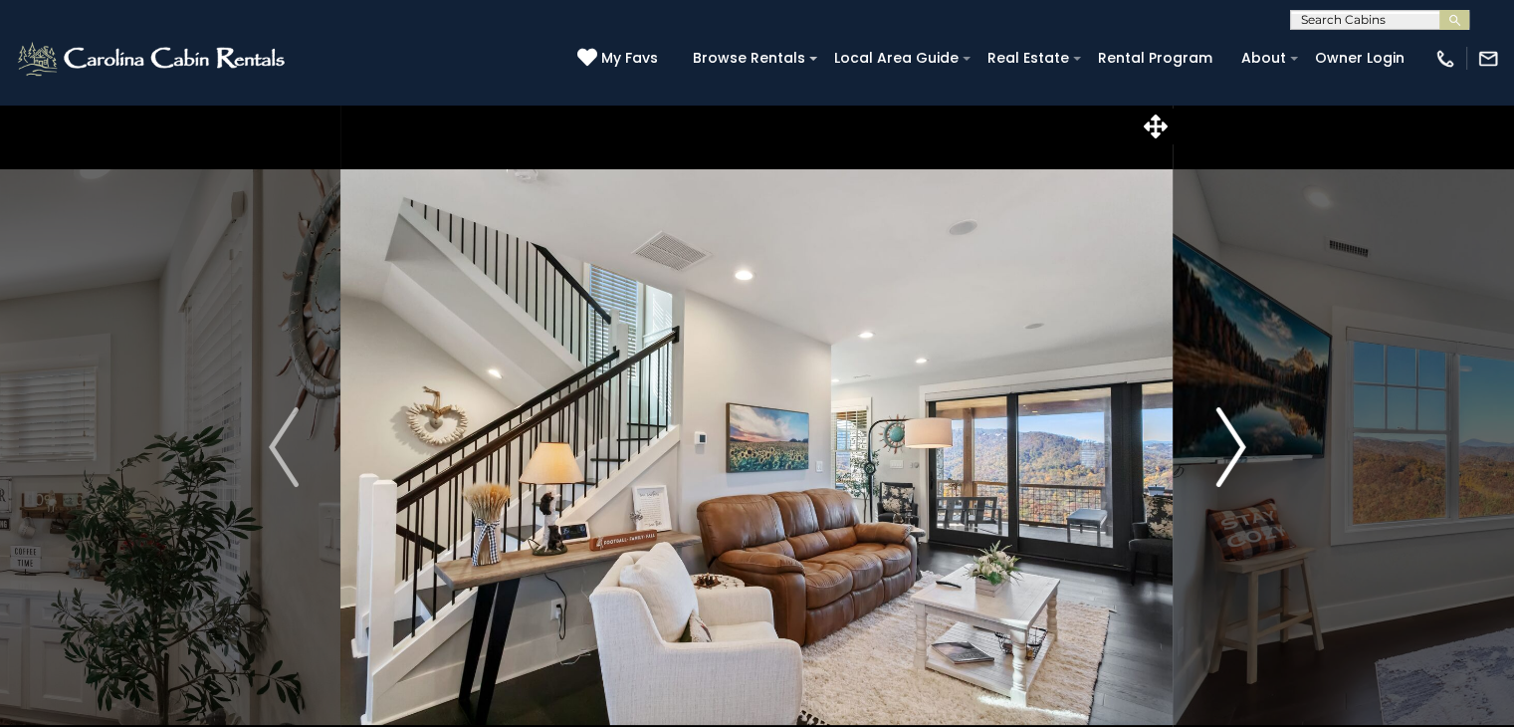
click at [1233, 446] on img "Next" at bounding box center [1231, 447] width 30 height 80
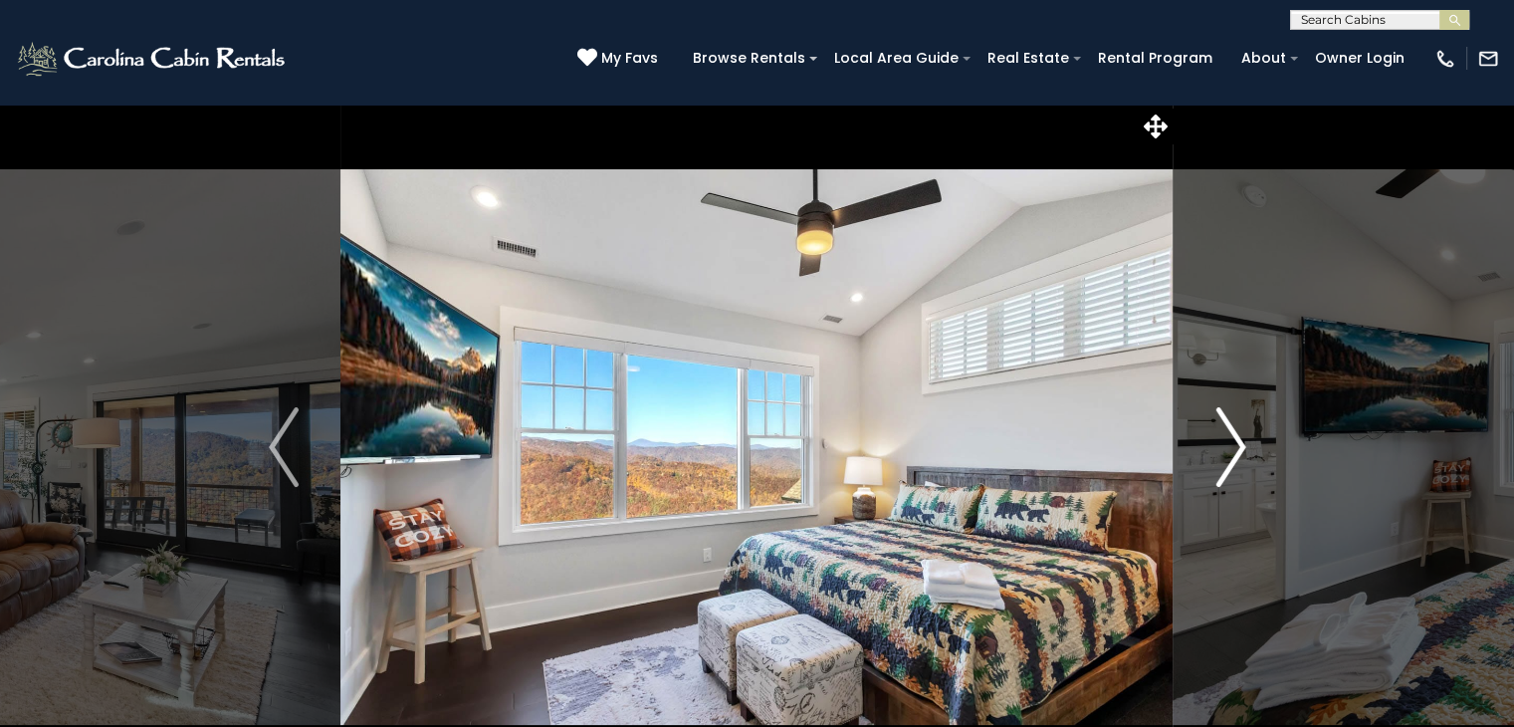
click at [1233, 446] on img "Next" at bounding box center [1231, 447] width 30 height 80
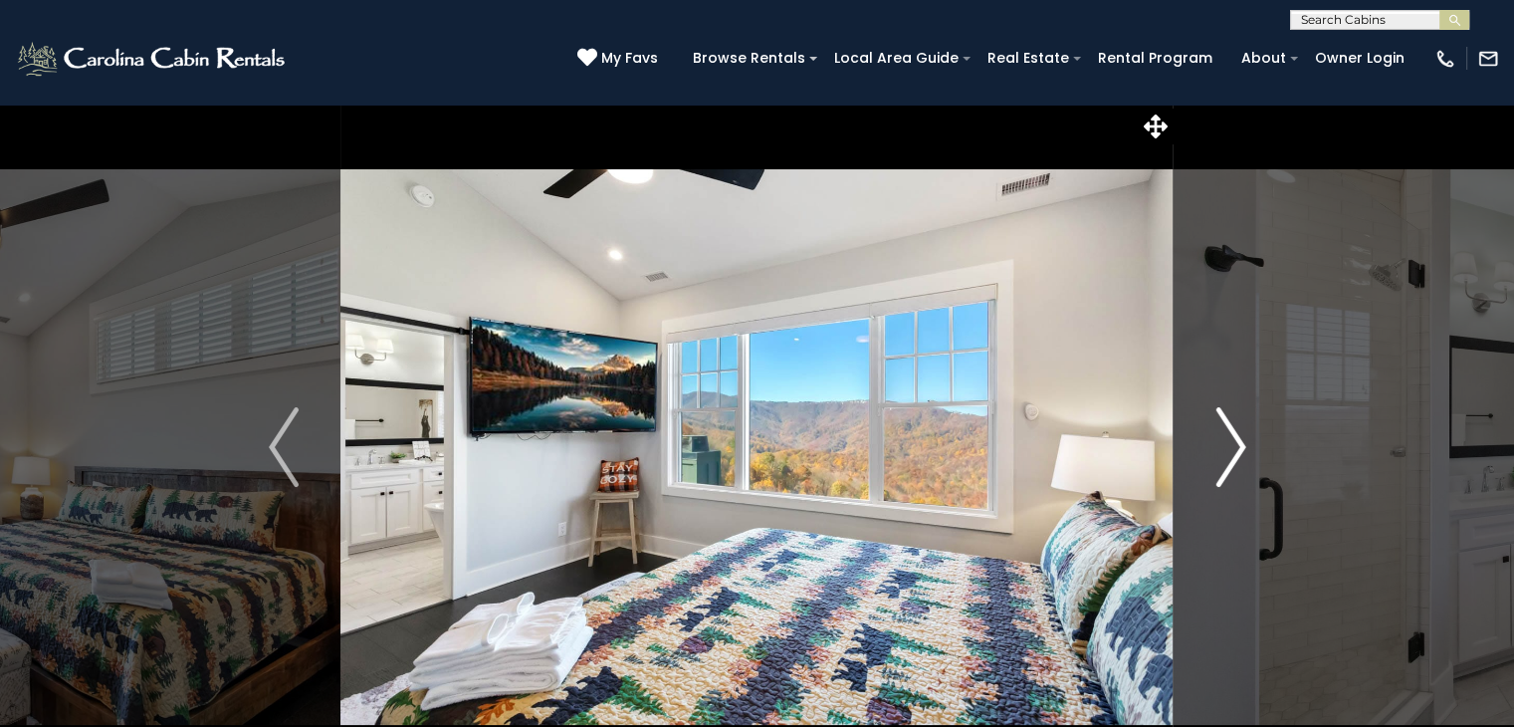
click at [1233, 446] on img "Next" at bounding box center [1231, 447] width 30 height 80
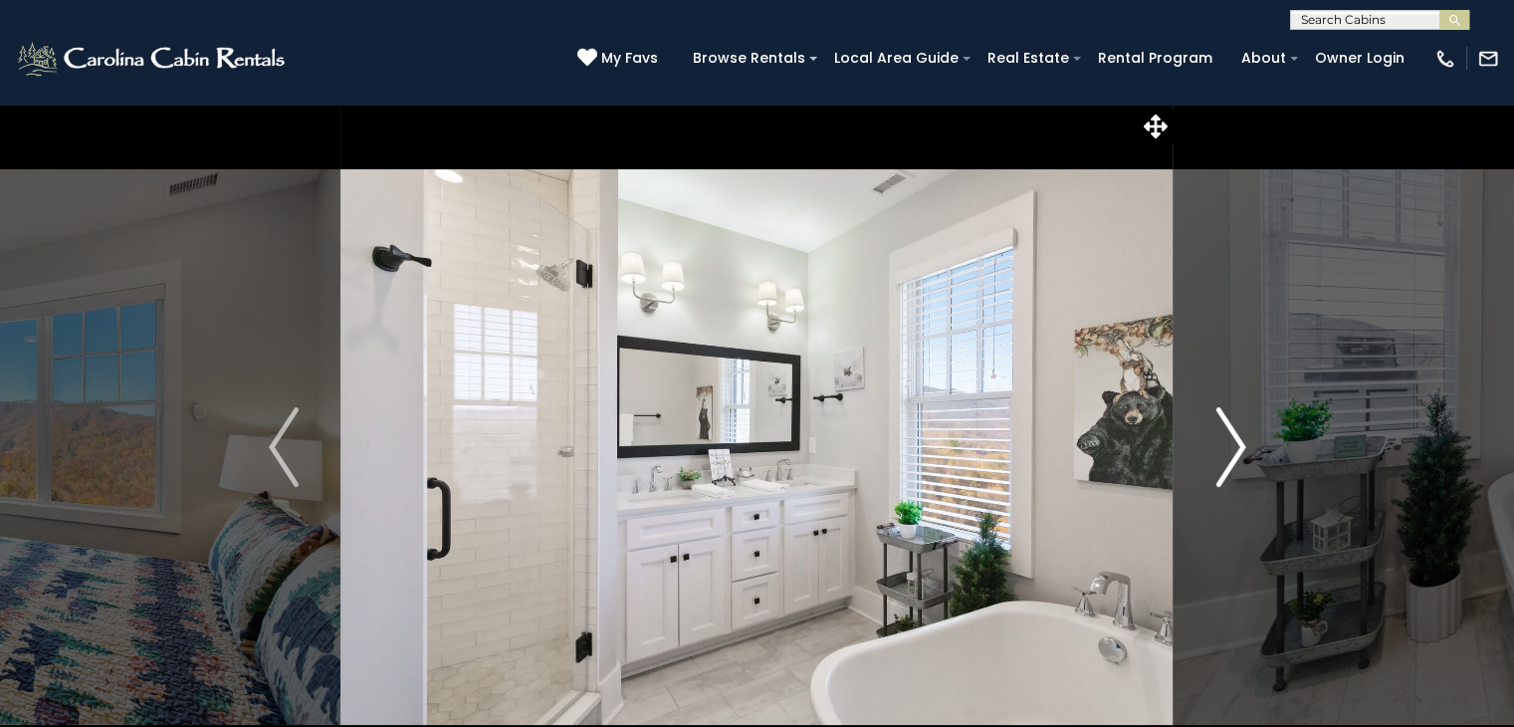
click at [1233, 446] on img "Next" at bounding box center [1231, 447] width 30 height 80
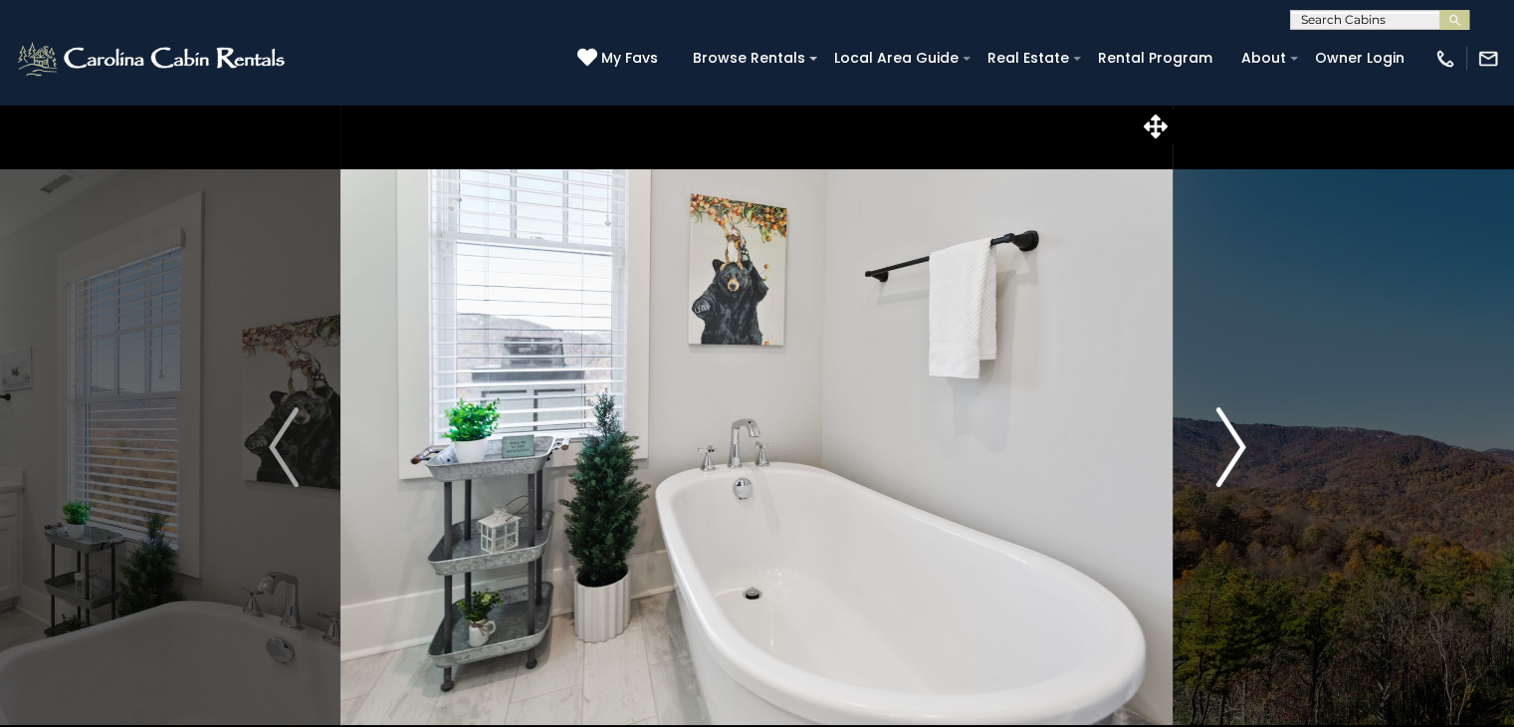
click at [1233, 446] on img "Next" at bounding box center [1231, 447] width 30 height 80
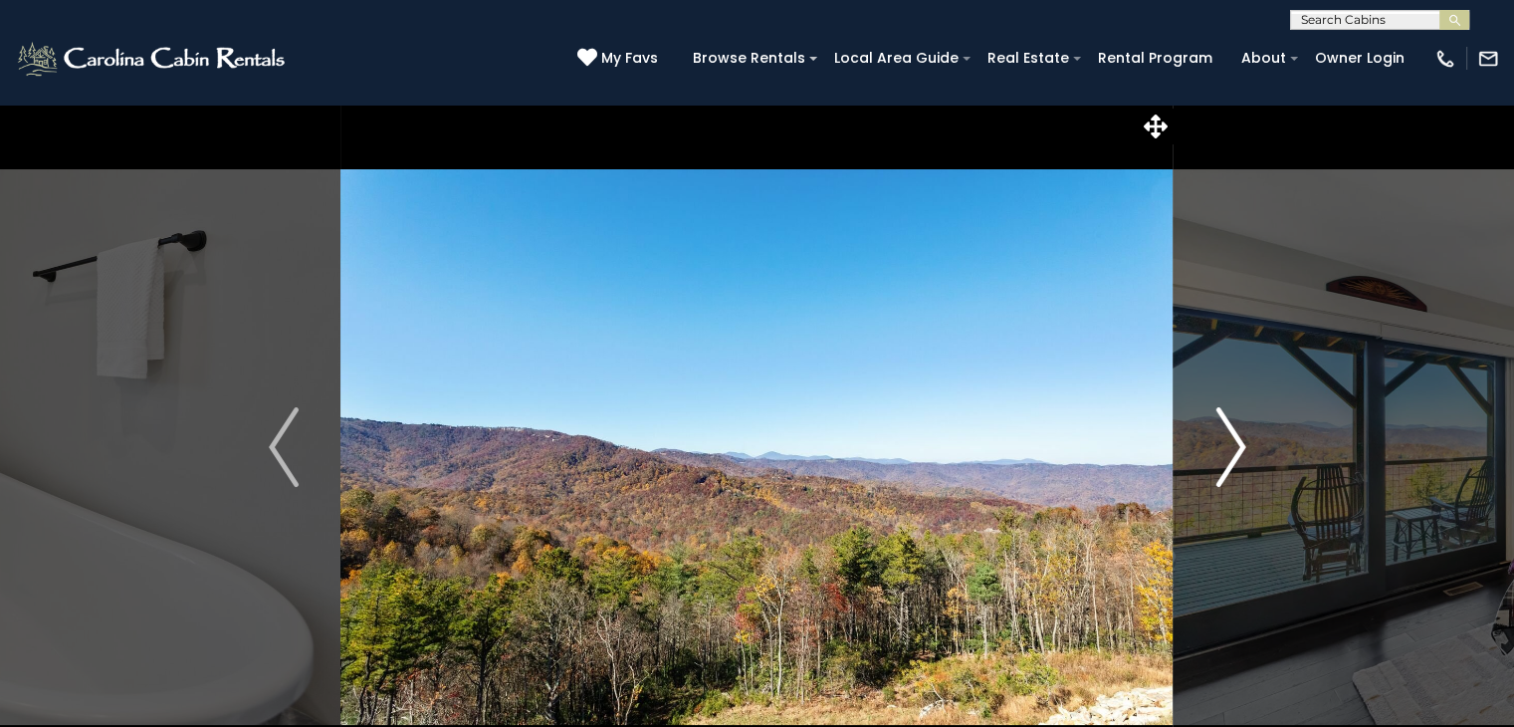
click at [1233, 446] on img "Next" at bounding box center [1231, 447] width 30 height 80
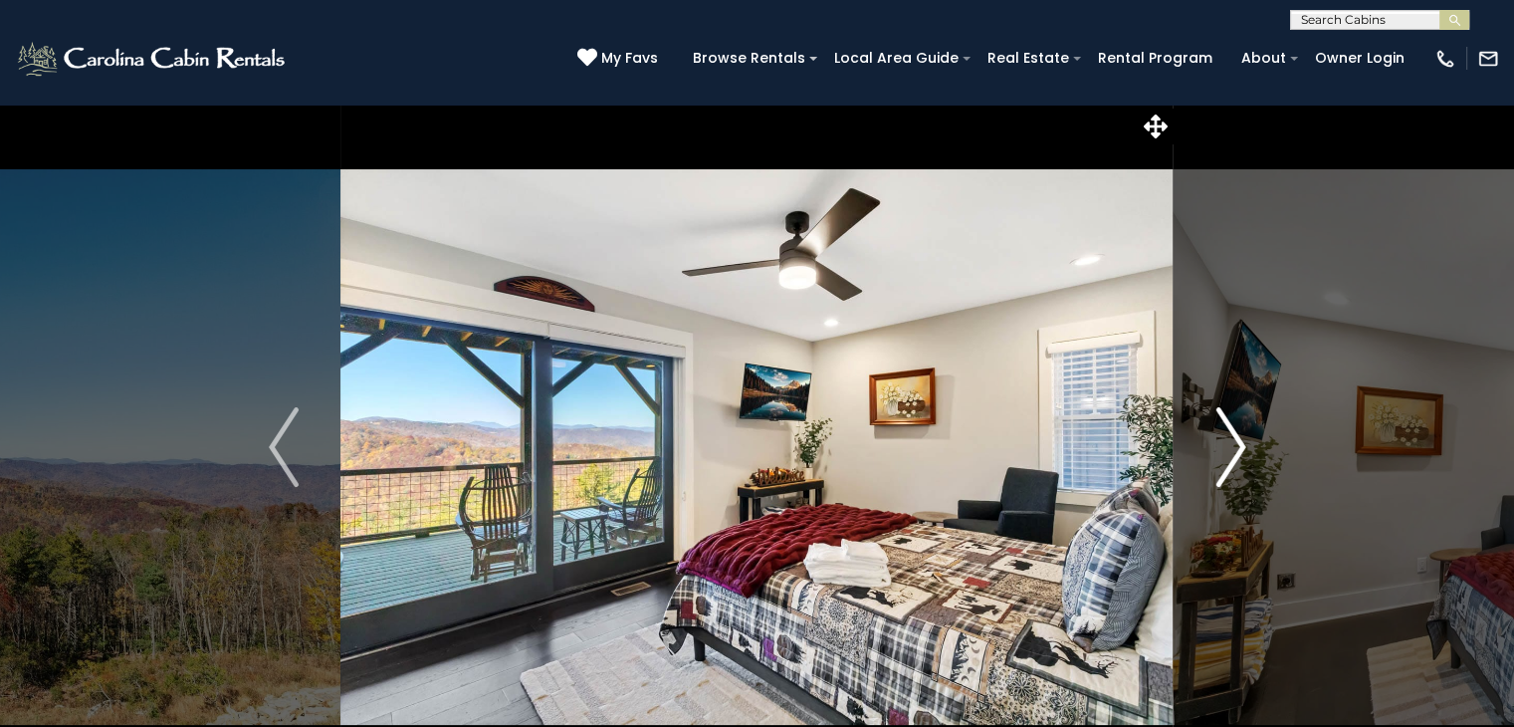
click at [1233, 446] on img "Next" at bounding box center [1231, 447] width 30 height 80
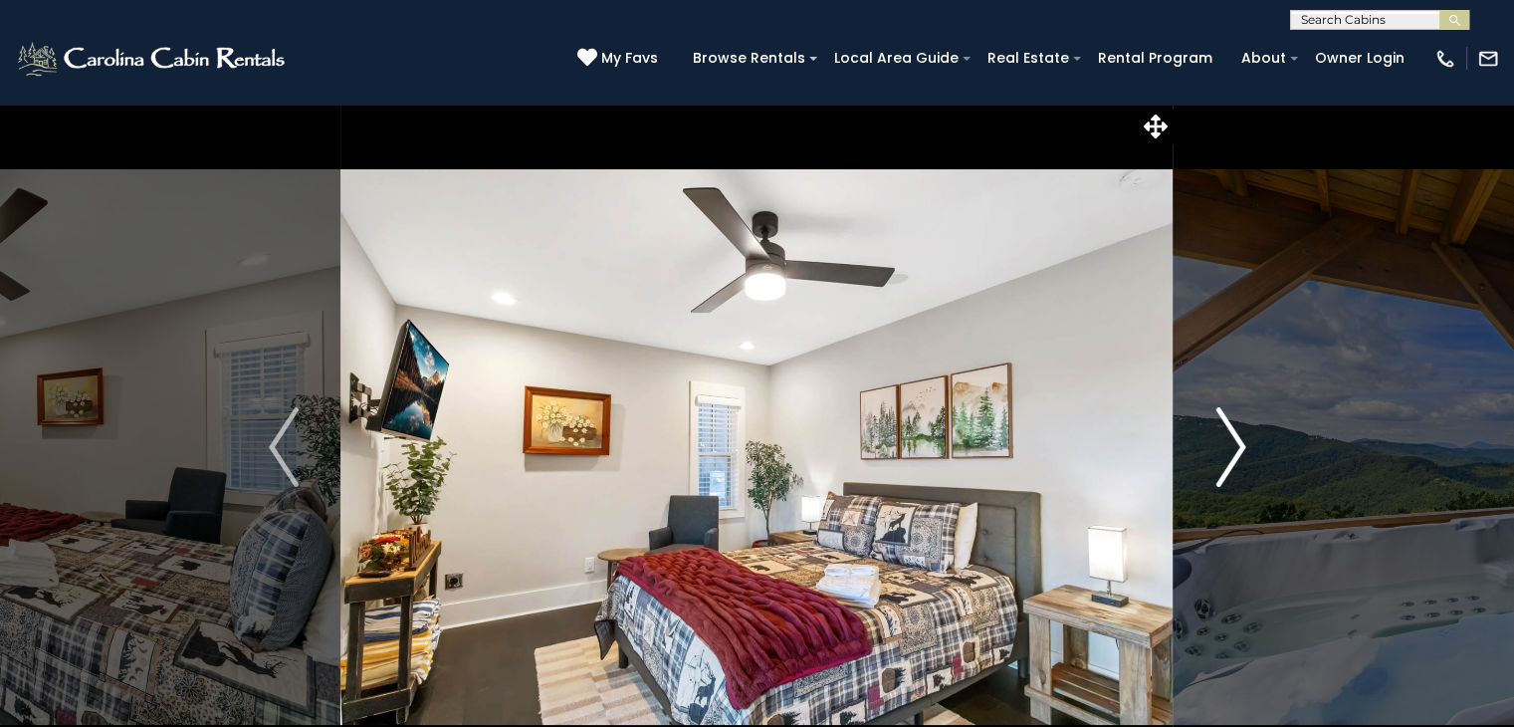
click at [1233, 446] on img "Next" at bounding box center [1231, 447] width 30 height 80
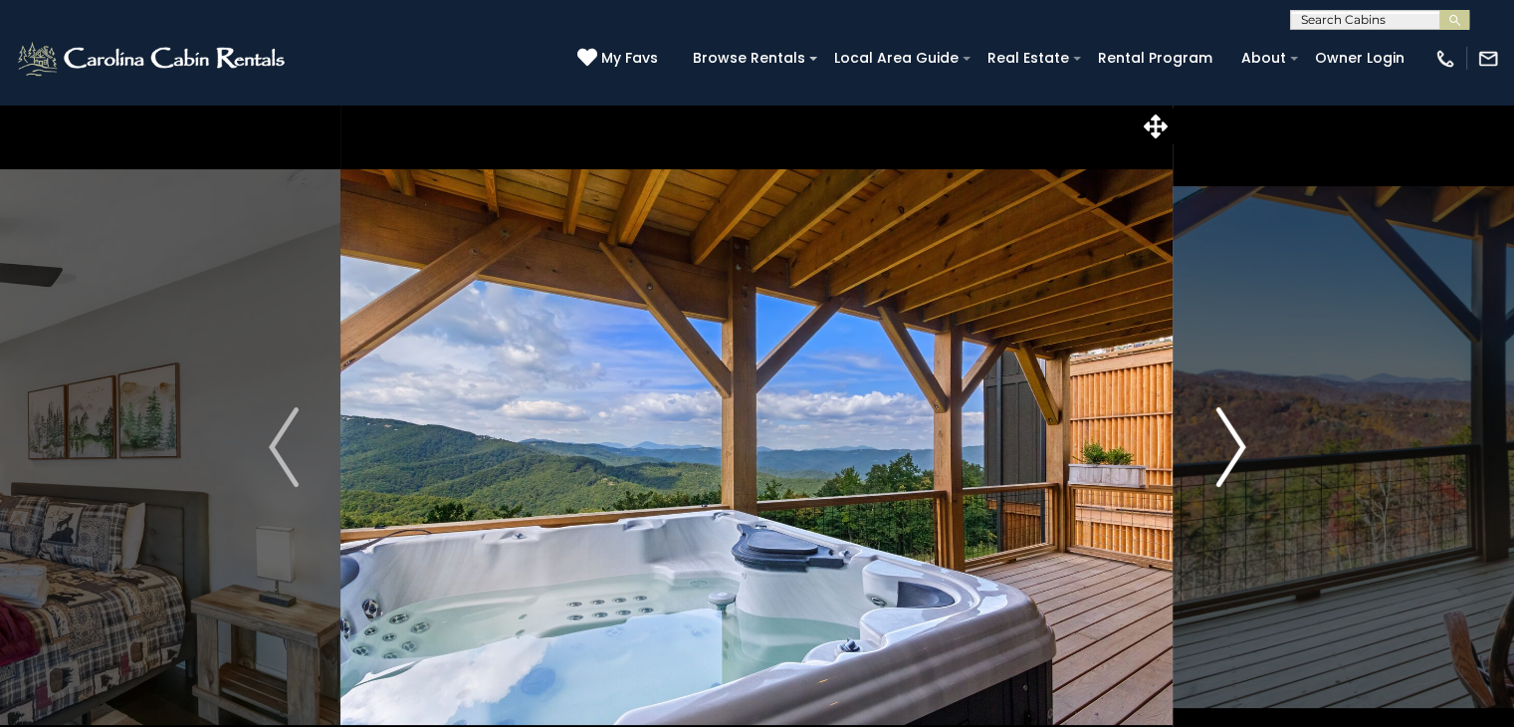
click at [1233, 446] on img "Next" at bounding box center [1231, 447] width 30 height 80
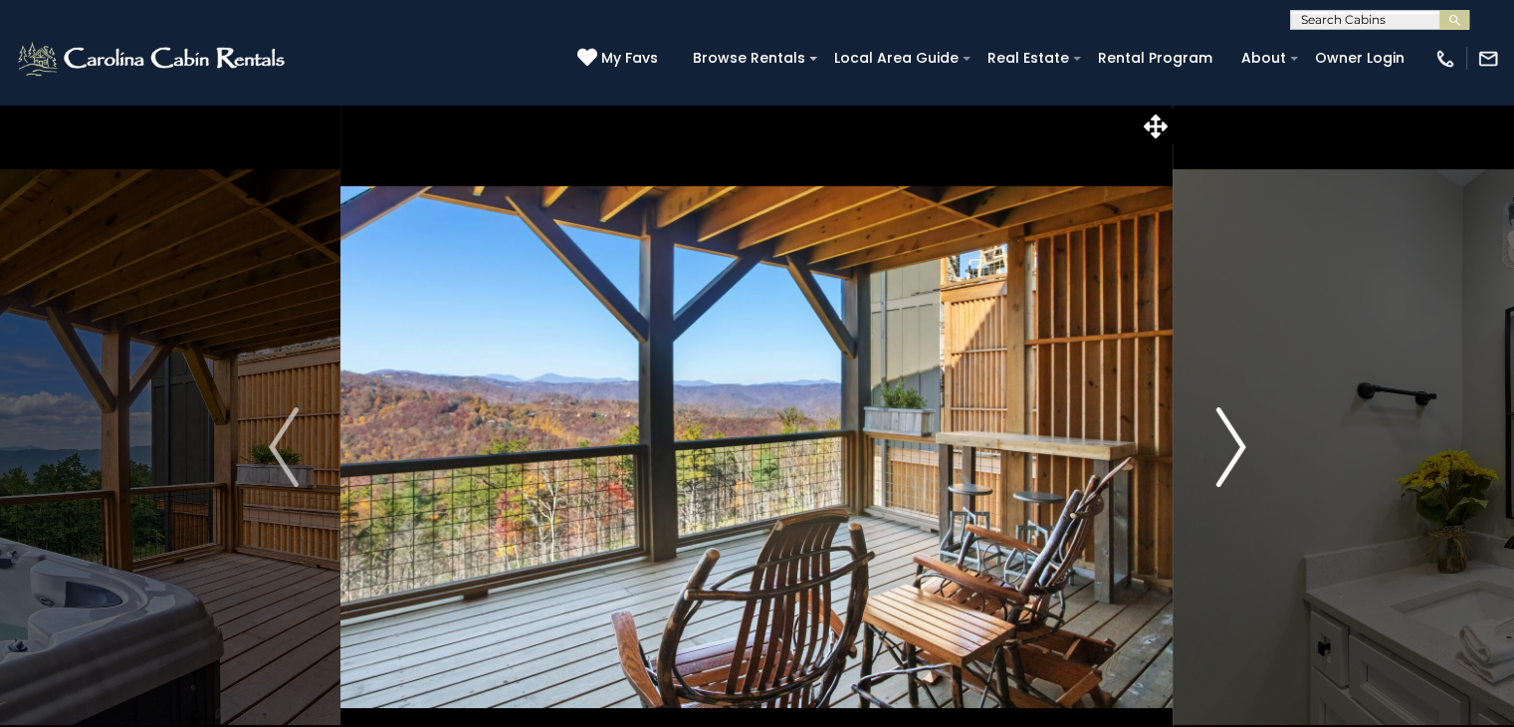
click at [1233, 446] on img "Next" at bounding box center [1231, 447] width 30 height 80
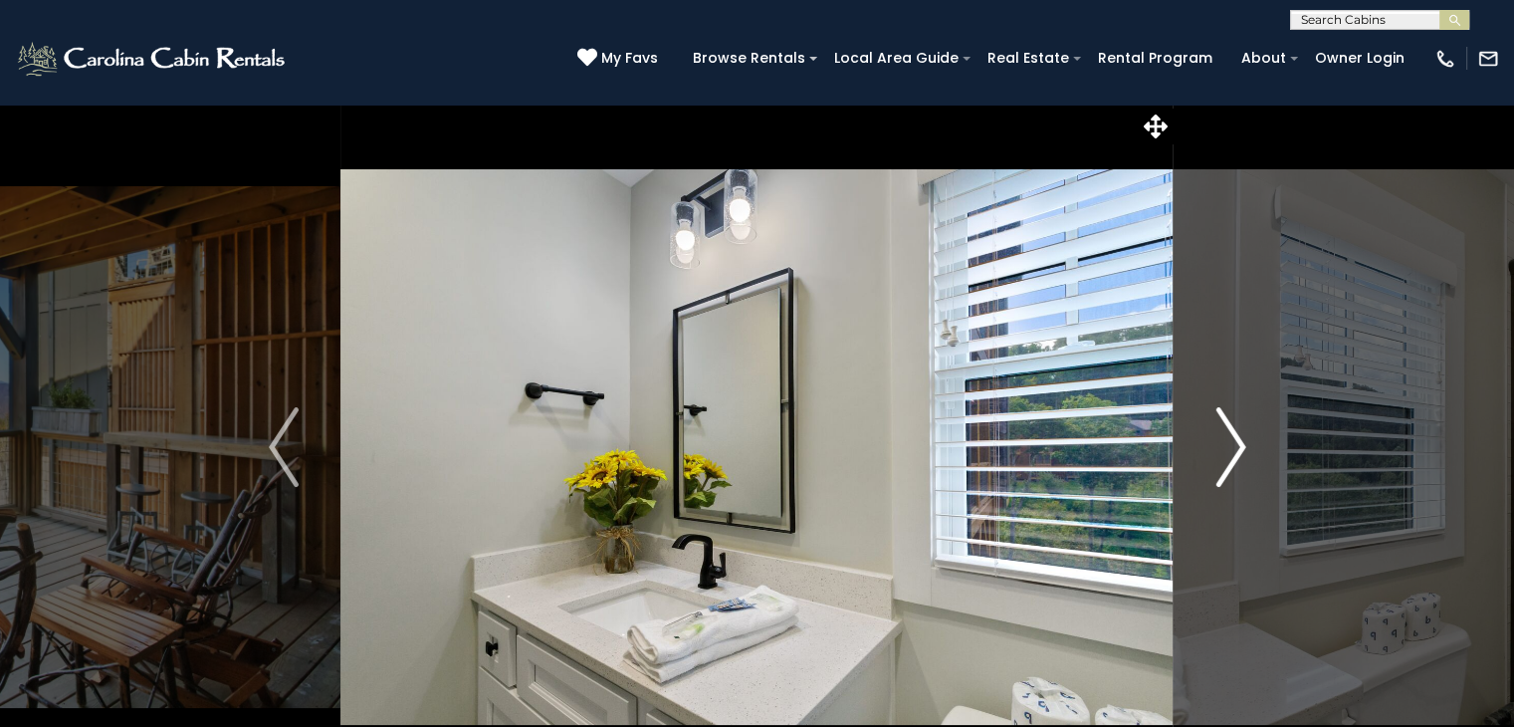
click at [1233, 446] on img "Next" at bounding box center [1231, 447] width 30 height 80
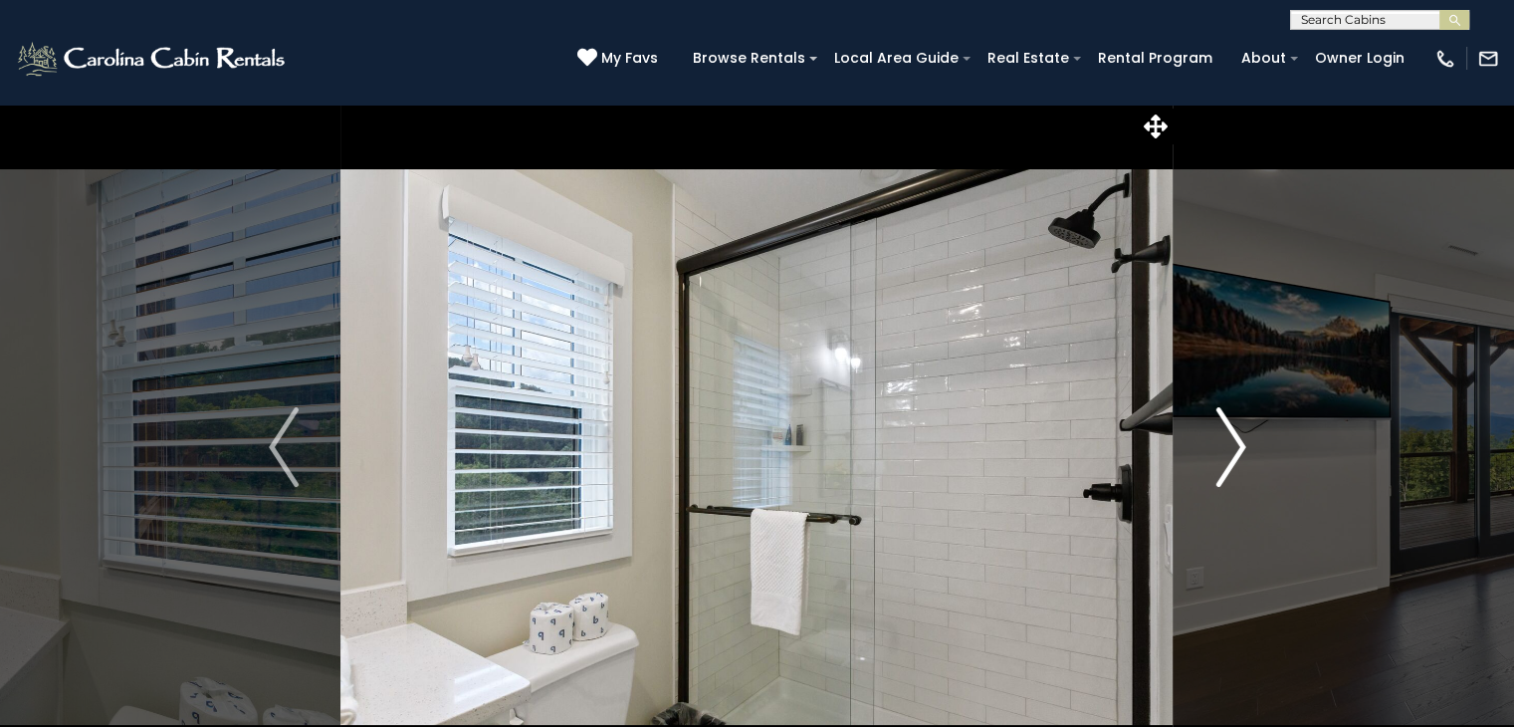
click at [1233, 446] on img "Next" at bounding box center [1231, 447] width 30 height 80
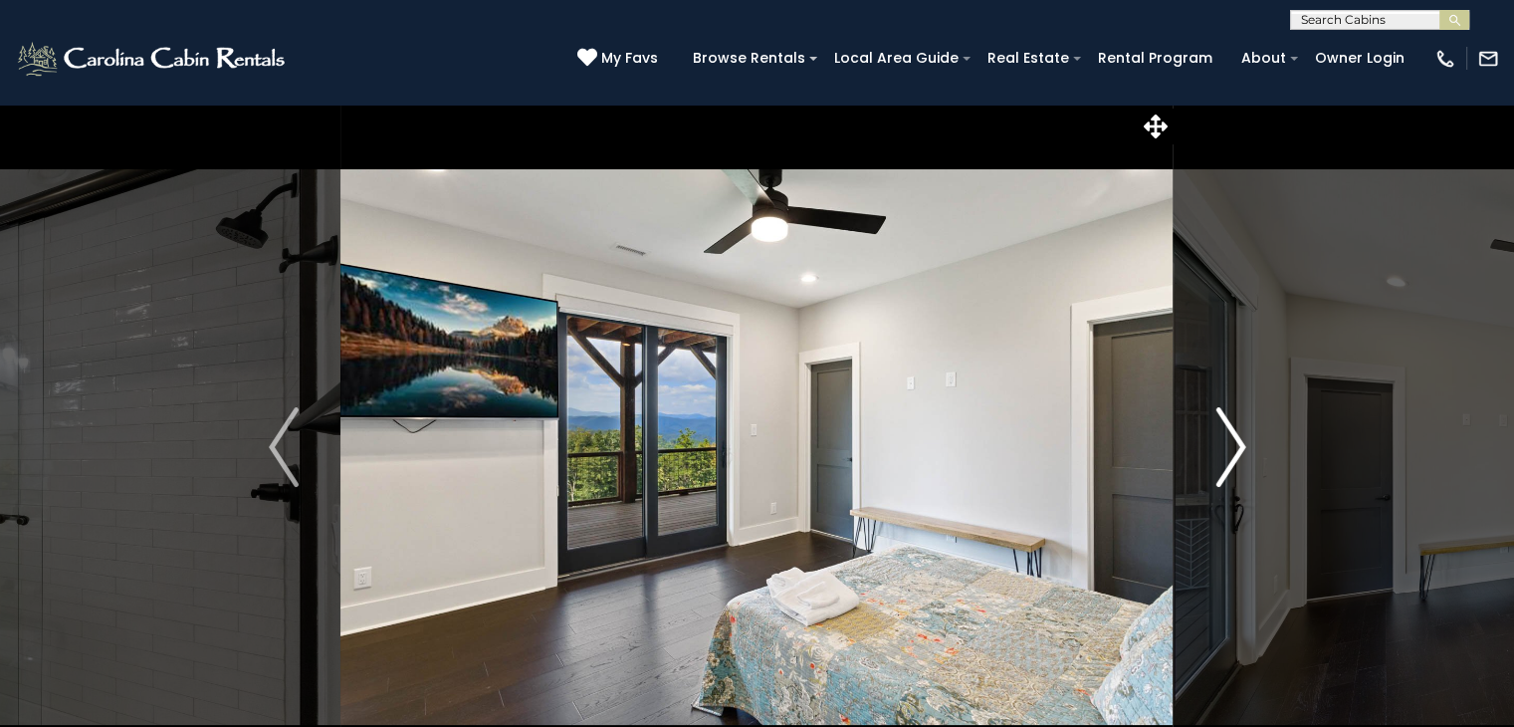
click at [1233, 446] on img "Next" at bounding box center [1231, 447] width 30 height 80
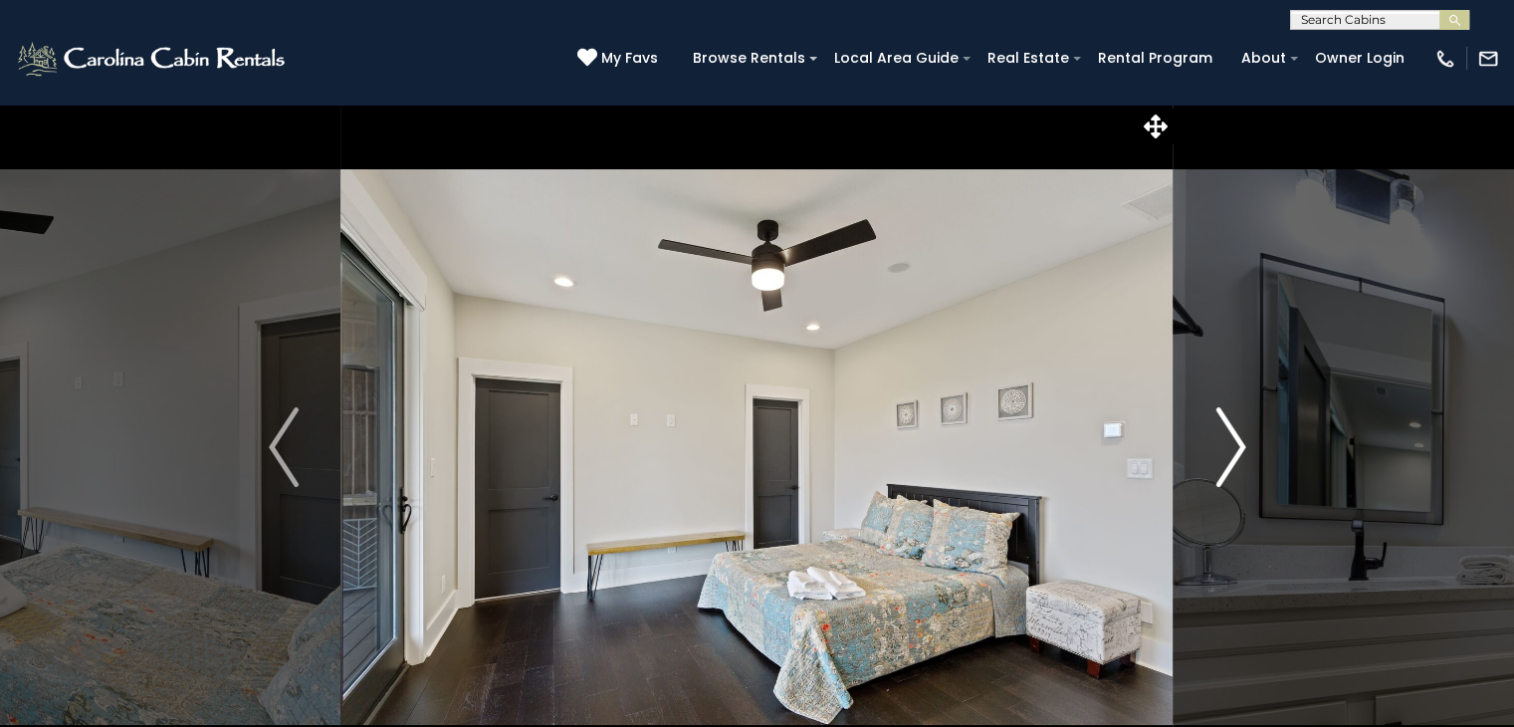
click at [1233, 446] on img "Next" at bounding box center [1231, 447] width 30 height 80
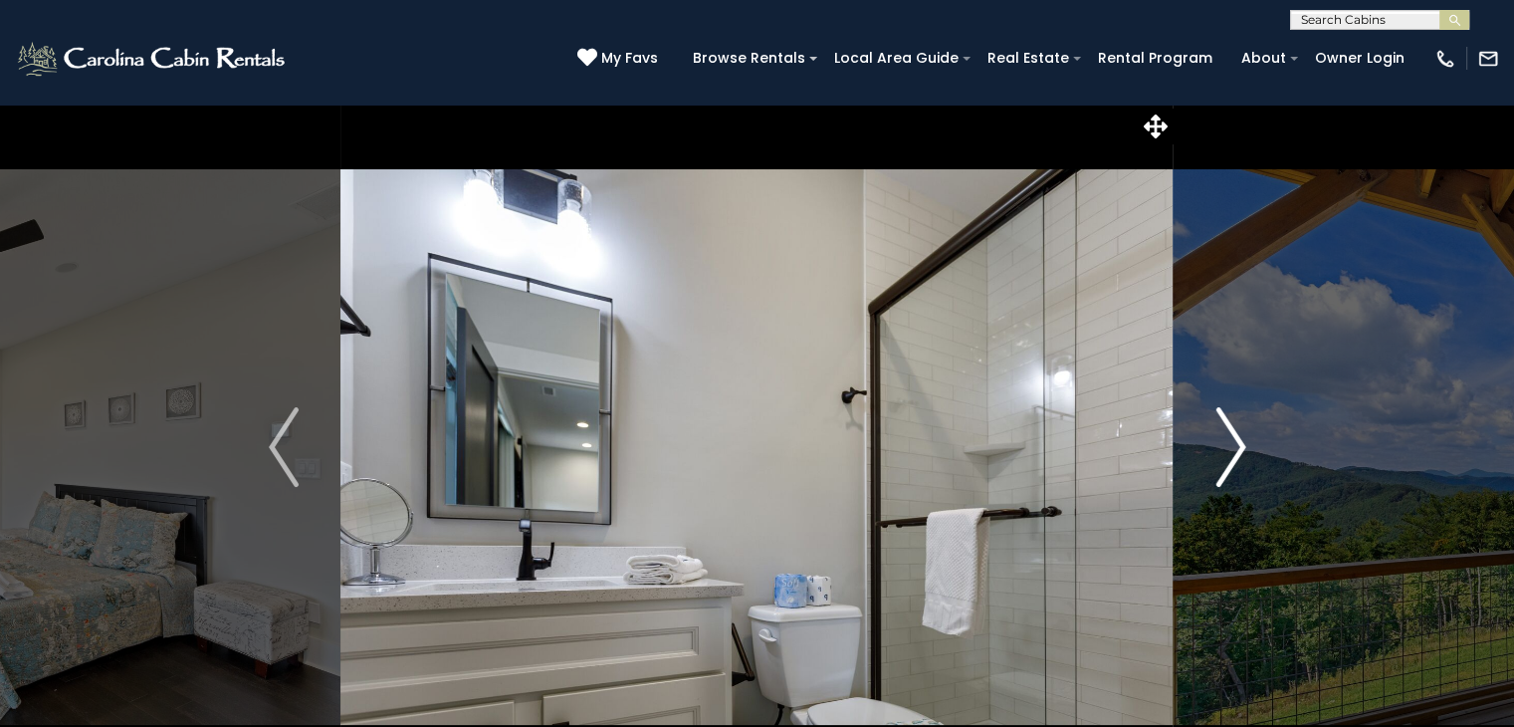
click at [1233, 446] on img "Next" at bounding box center [1231, 447] width 30 height 80
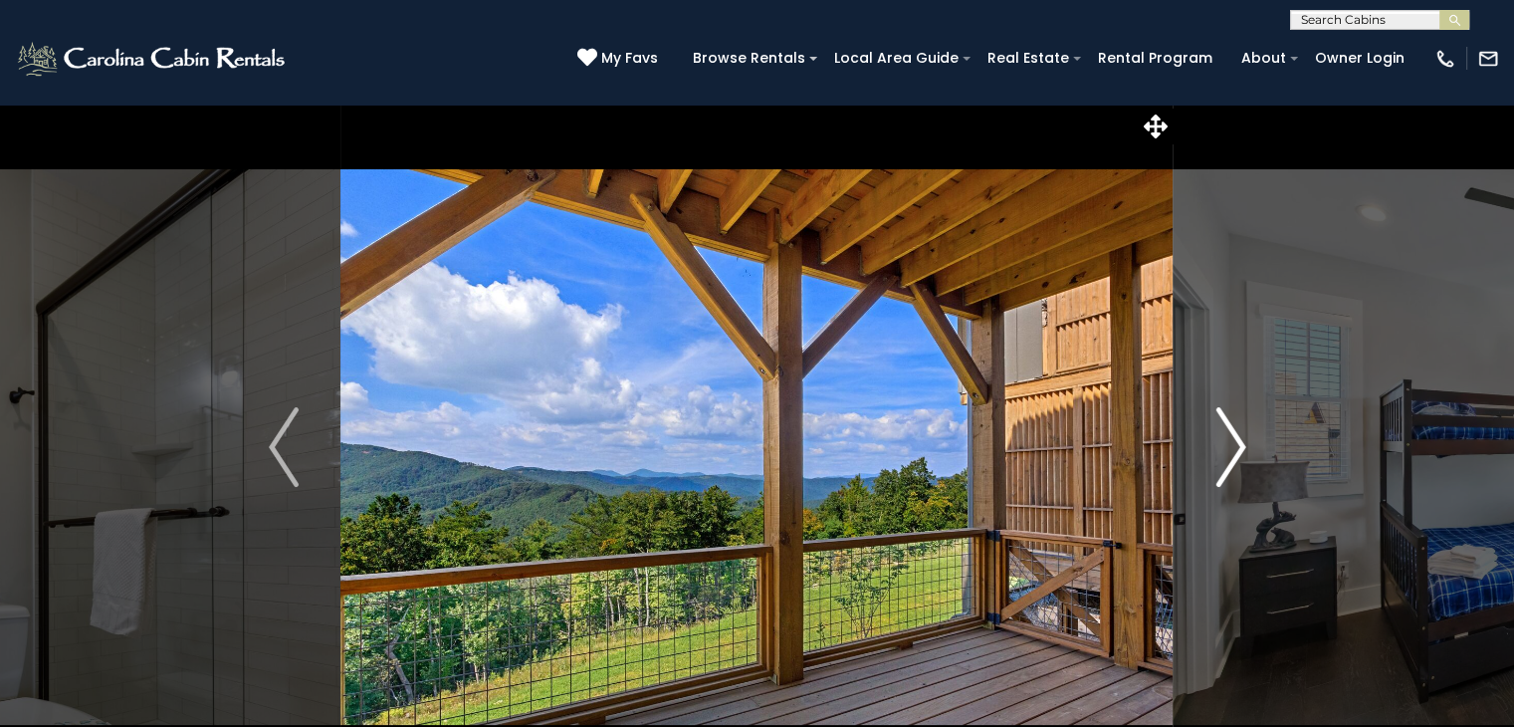
click at [1233, 446] on img "Next" at bounding box center [1231, 447] width 30 height 80
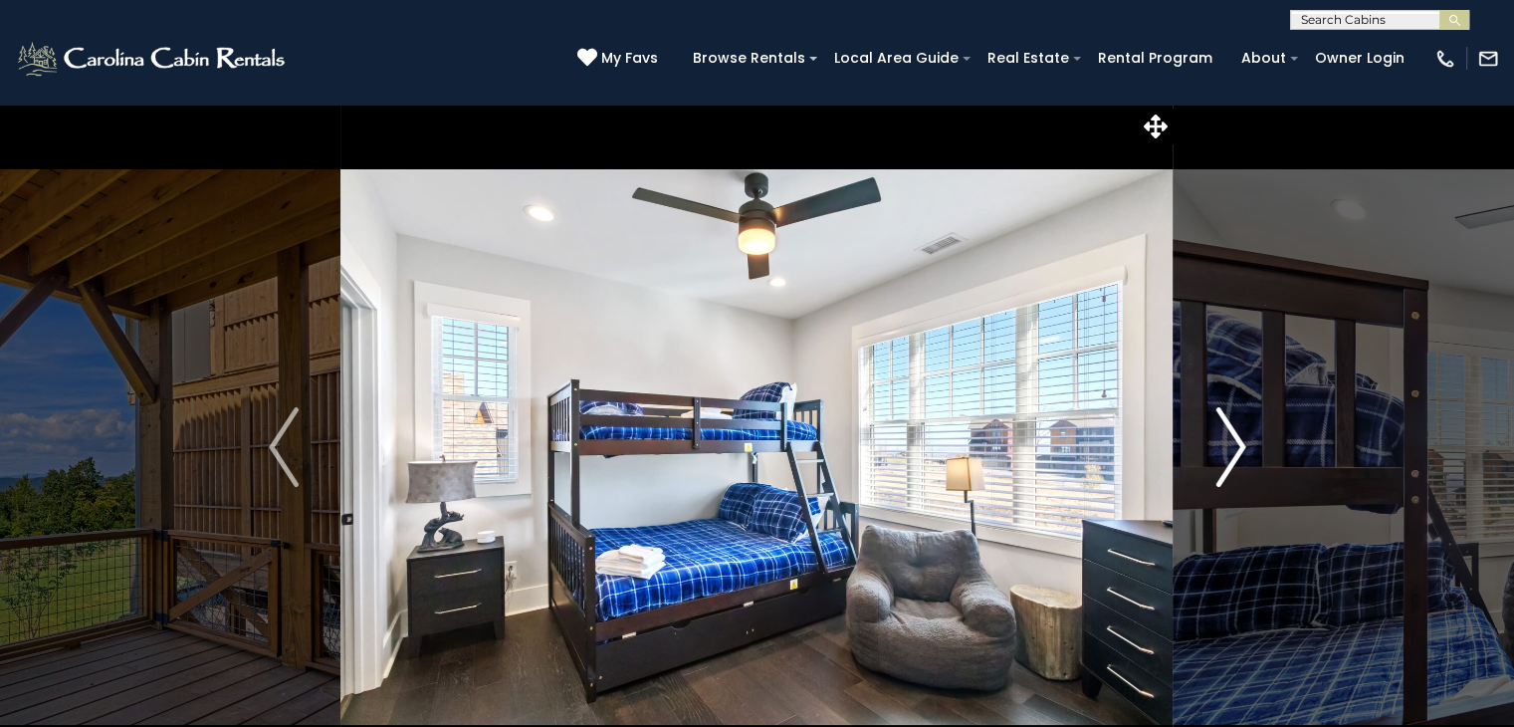
click at [1233, 446] on img "Next" at bounding box center [1231, 447] width 30 height 80
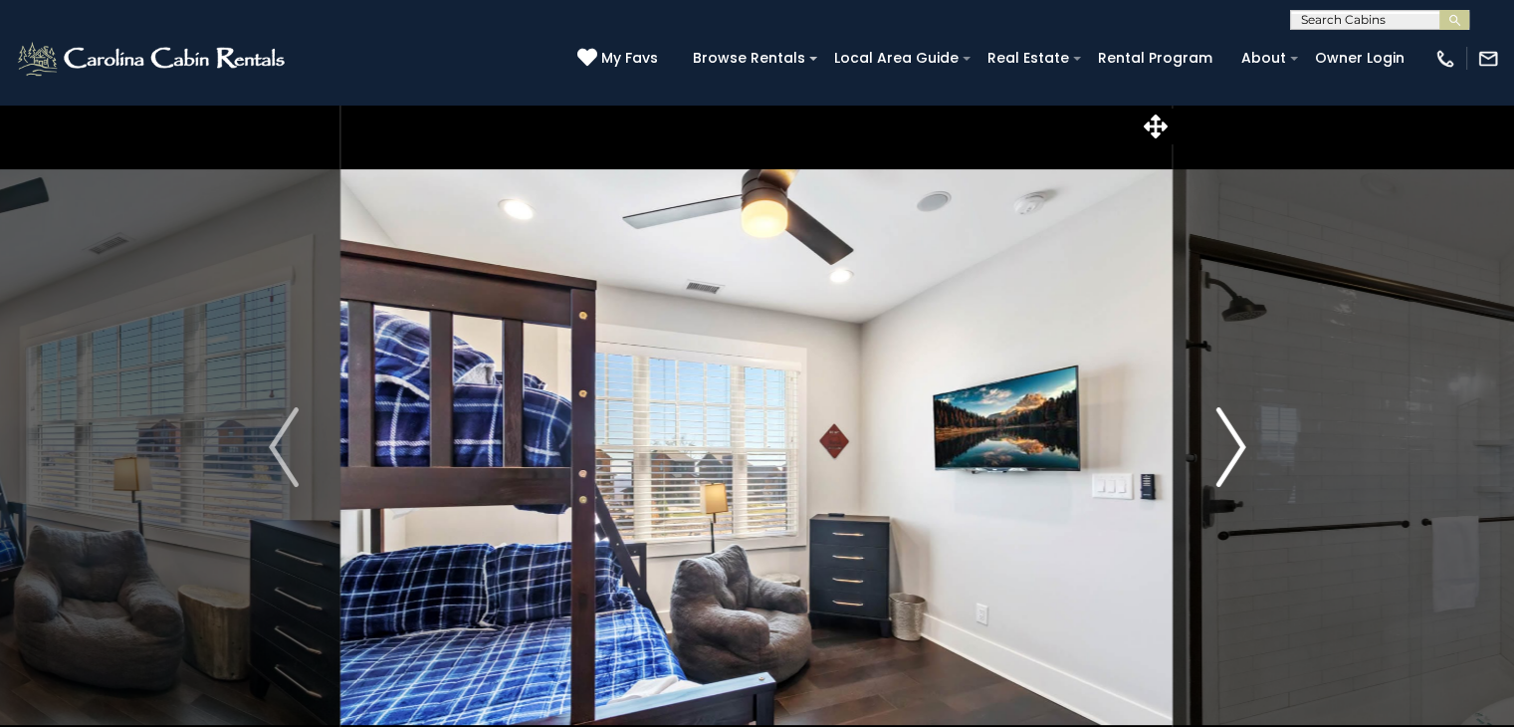
click at [1233, 446] on img "Next" at bounding box center [1231, 447] width 30 height 80
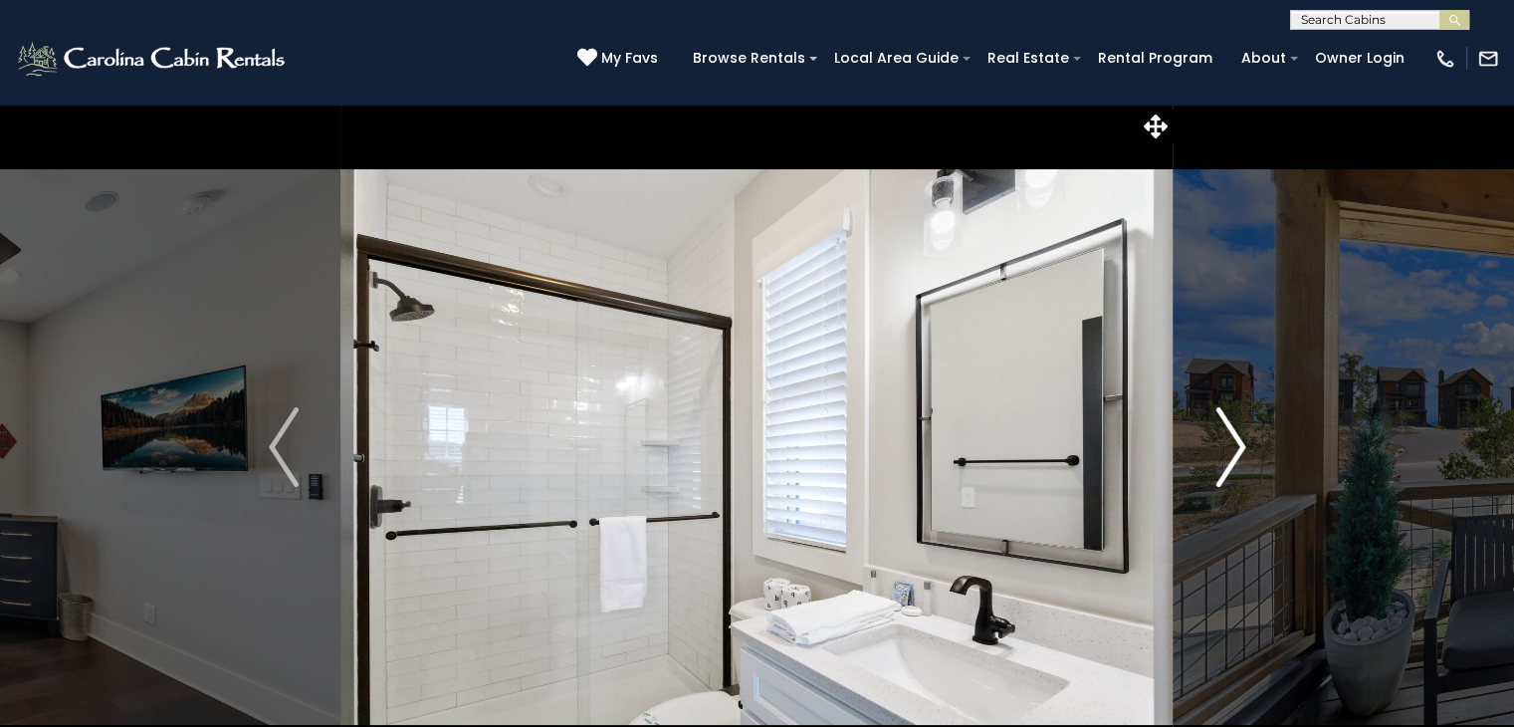
click at [1233, 446] on img "Next" at bounding box center [1231, 447] width 30 height 80
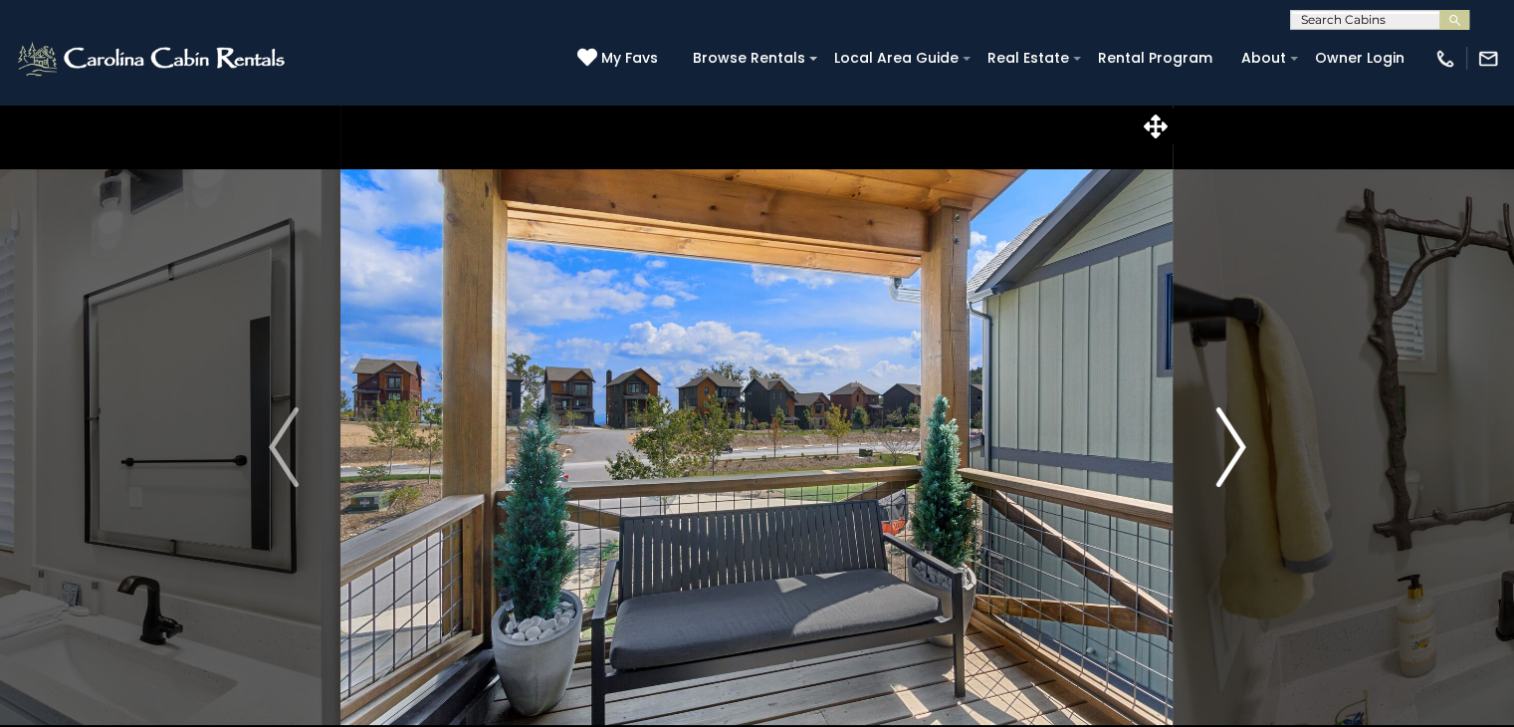
click at [1233, 446] on img "Next" at bounding box center [1231, 447] width 30 height 80
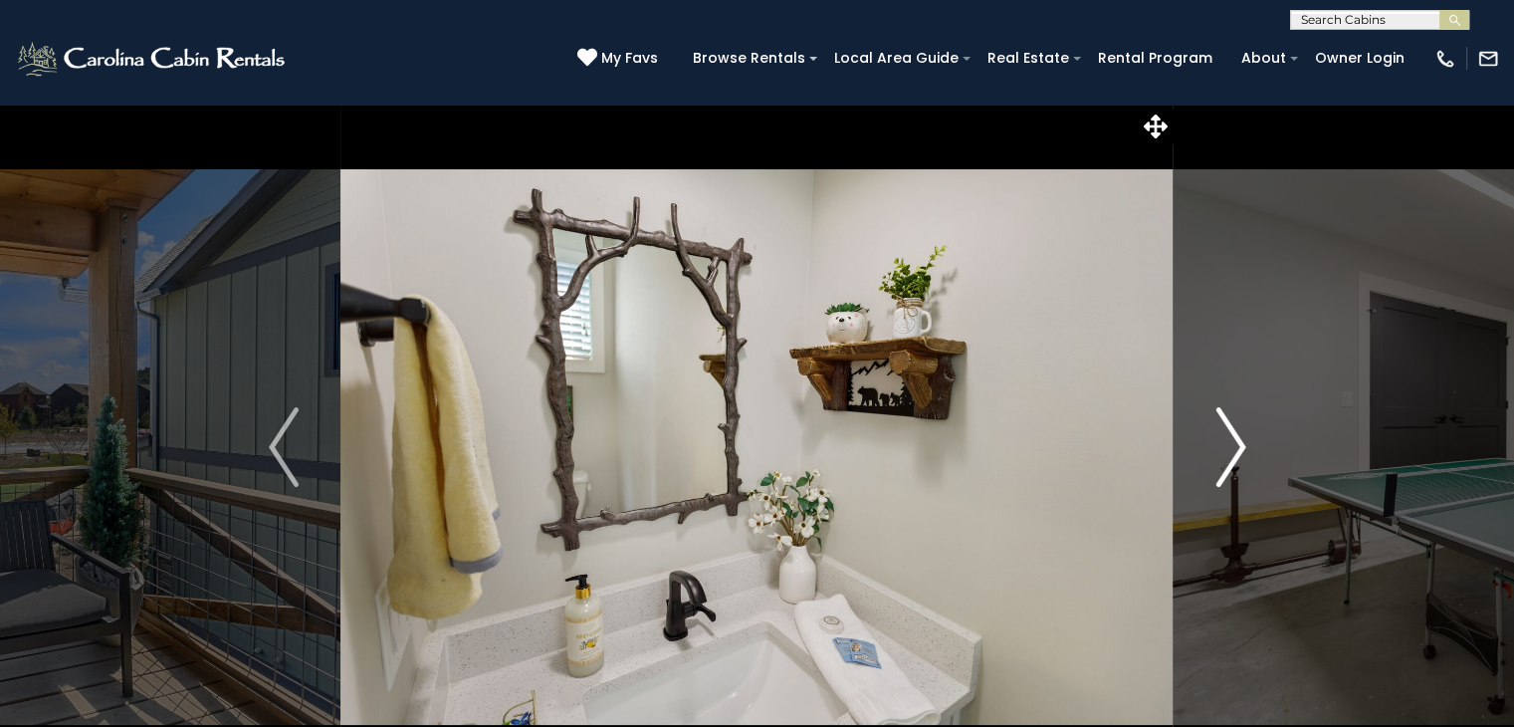
click at [1233, 446] on img "Next" at bounding box center [1231, 447] width 30 height 80
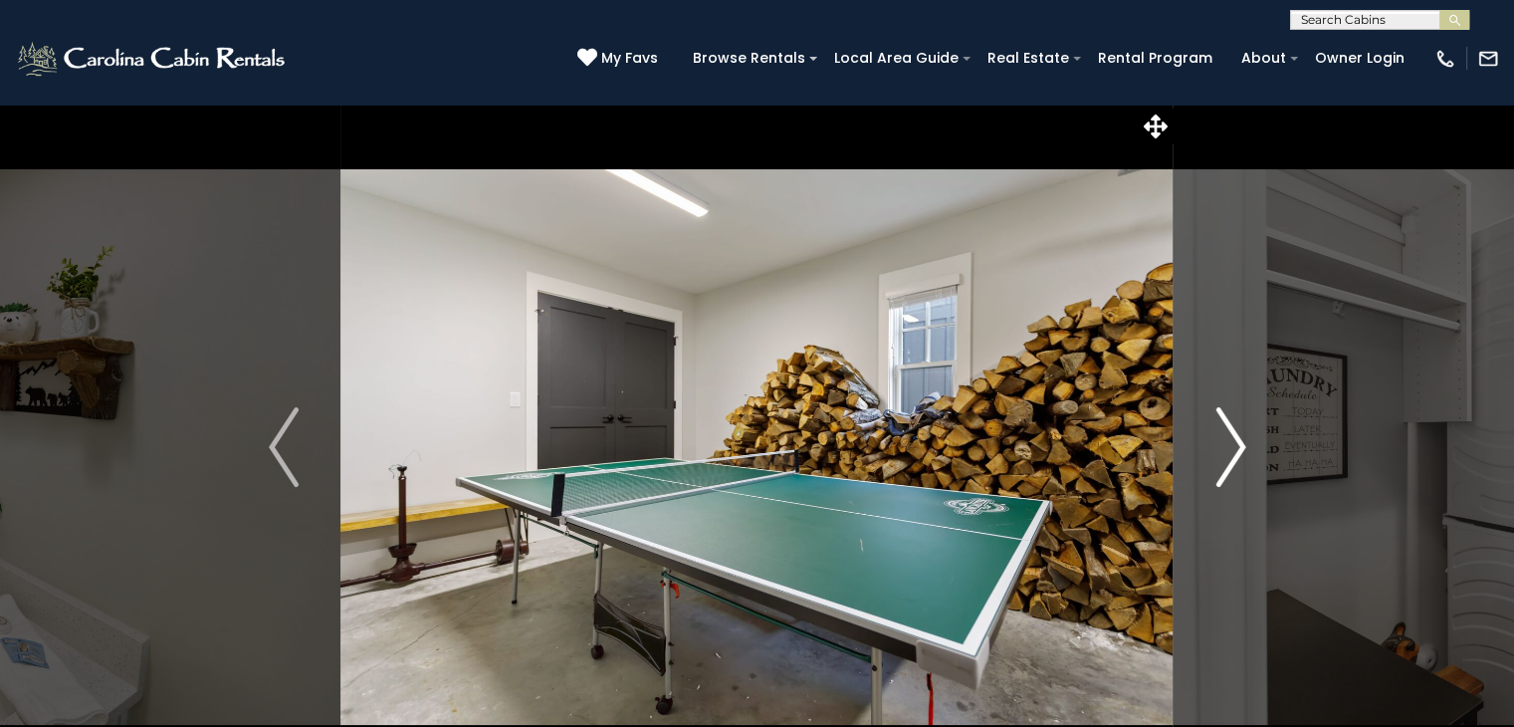
click at [1233, 446] on img "Next" at bounding box center [1231, 447] width 30 height 80
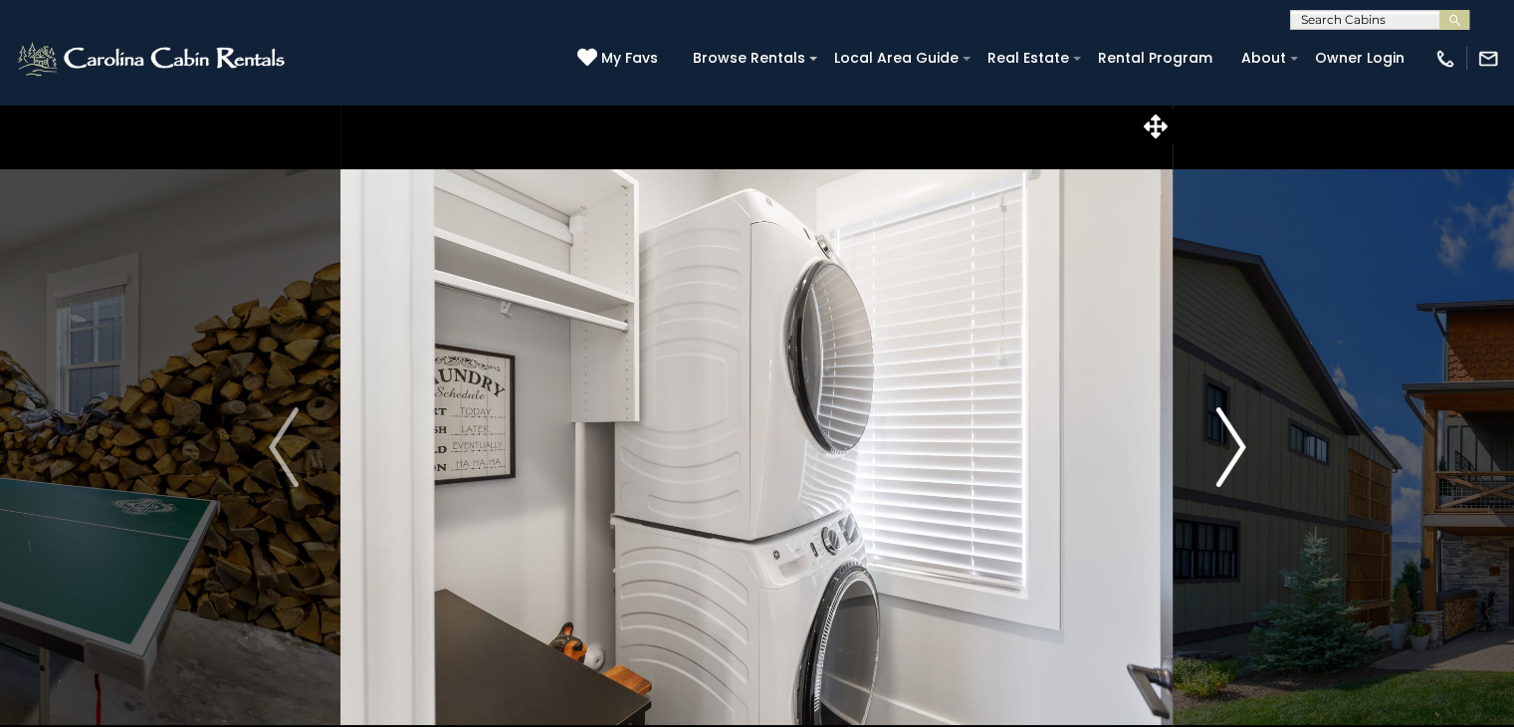
click at [1233, 446] on img "Next" at bounding box center [1231, 447] width 30 height 80
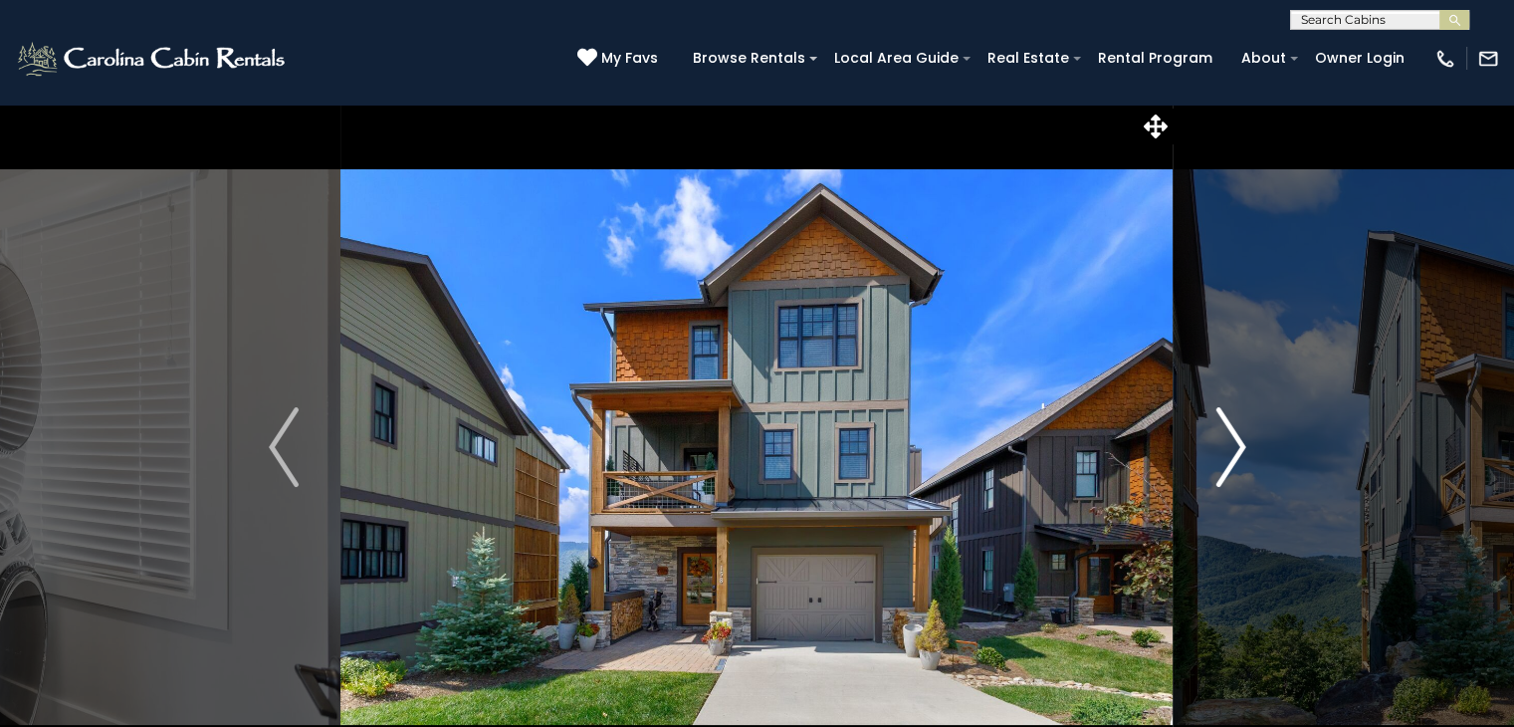
click at [1233, 446] on img "Next" at bounding box center [1231, 447] width 30 height 80
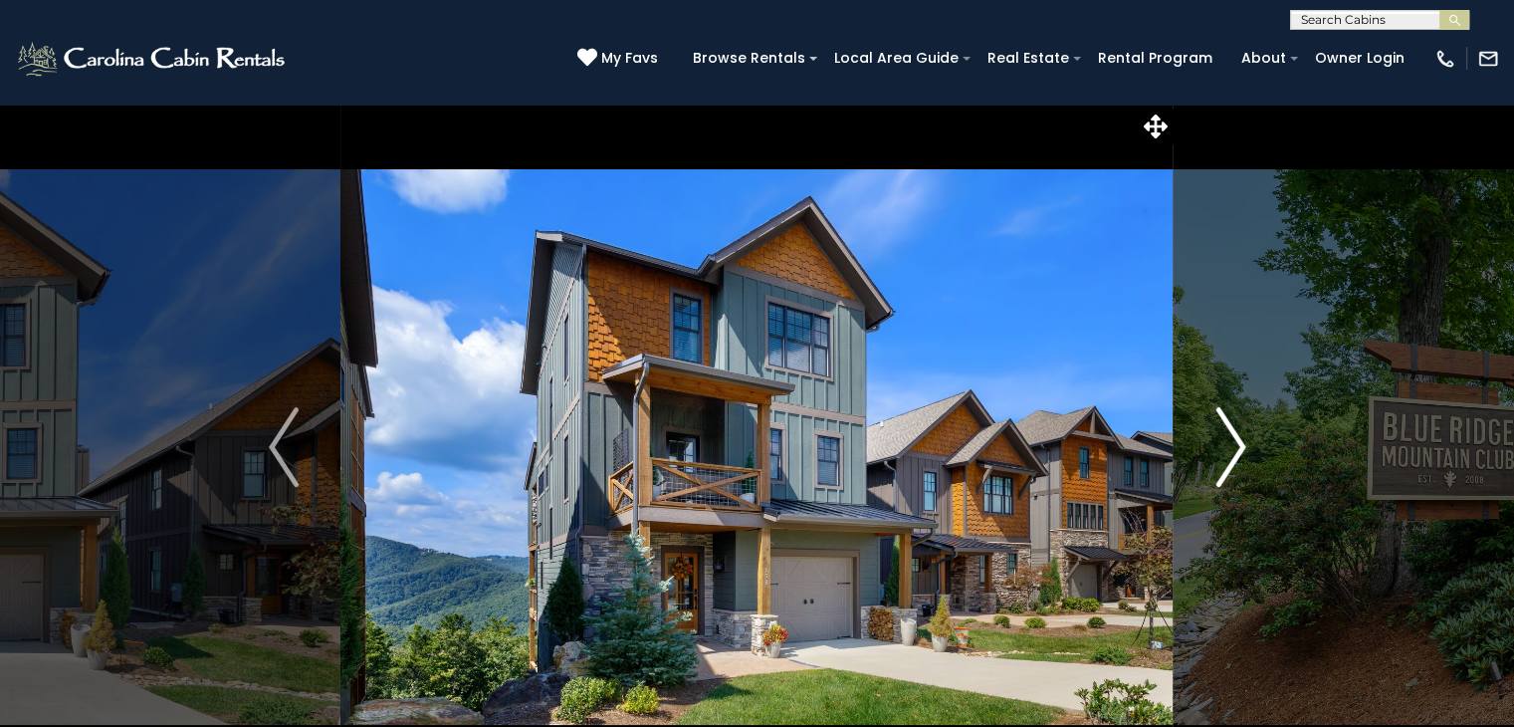
click at [1233, 446] on img "Next" at bounding box center [1231, 447] width 30 height 80
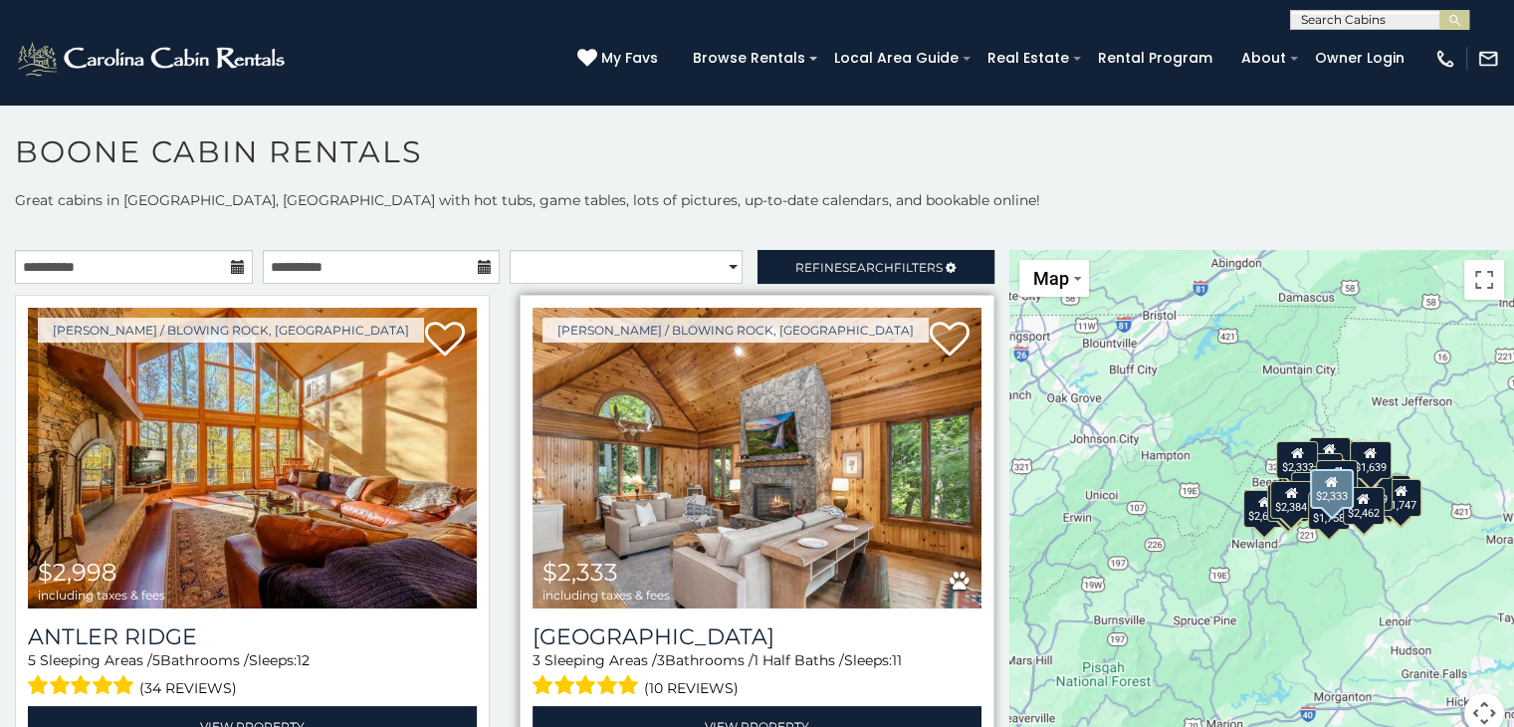
scroll to position [10, 0]
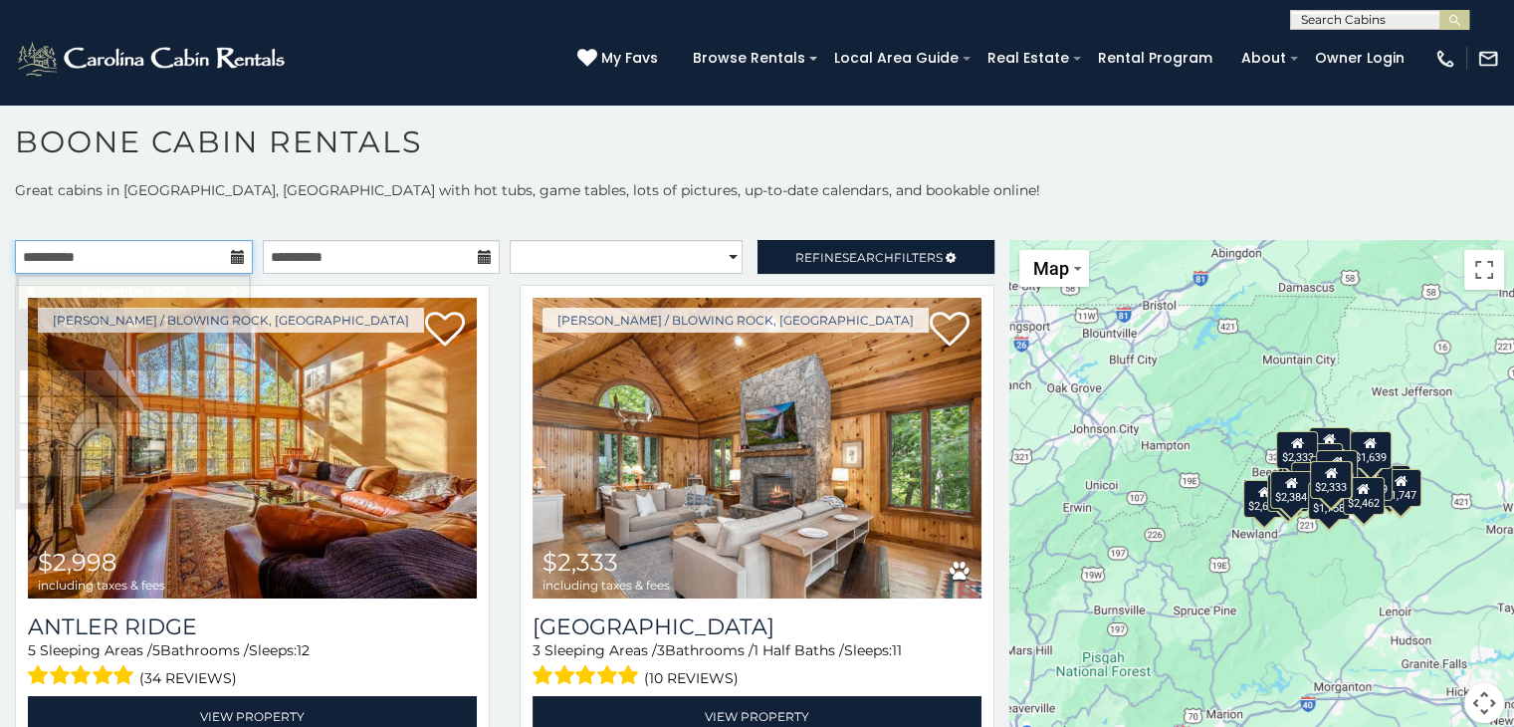
click at [133, 247] on input "**********" at bounding box center [134, 257] width 238 height 34
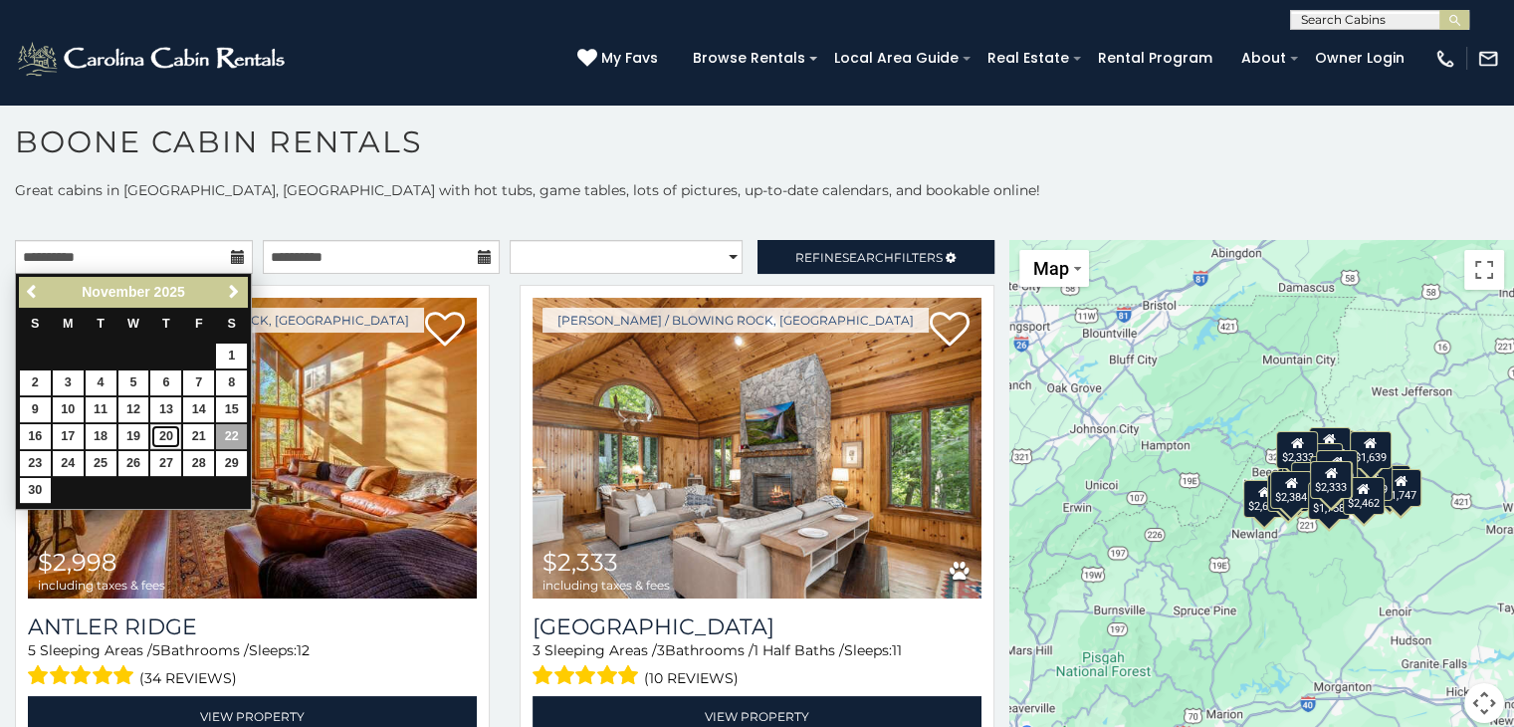
click at [165, 431] on link "20" at bounding box center [165, 436] width 31 height 25
type input "**********"
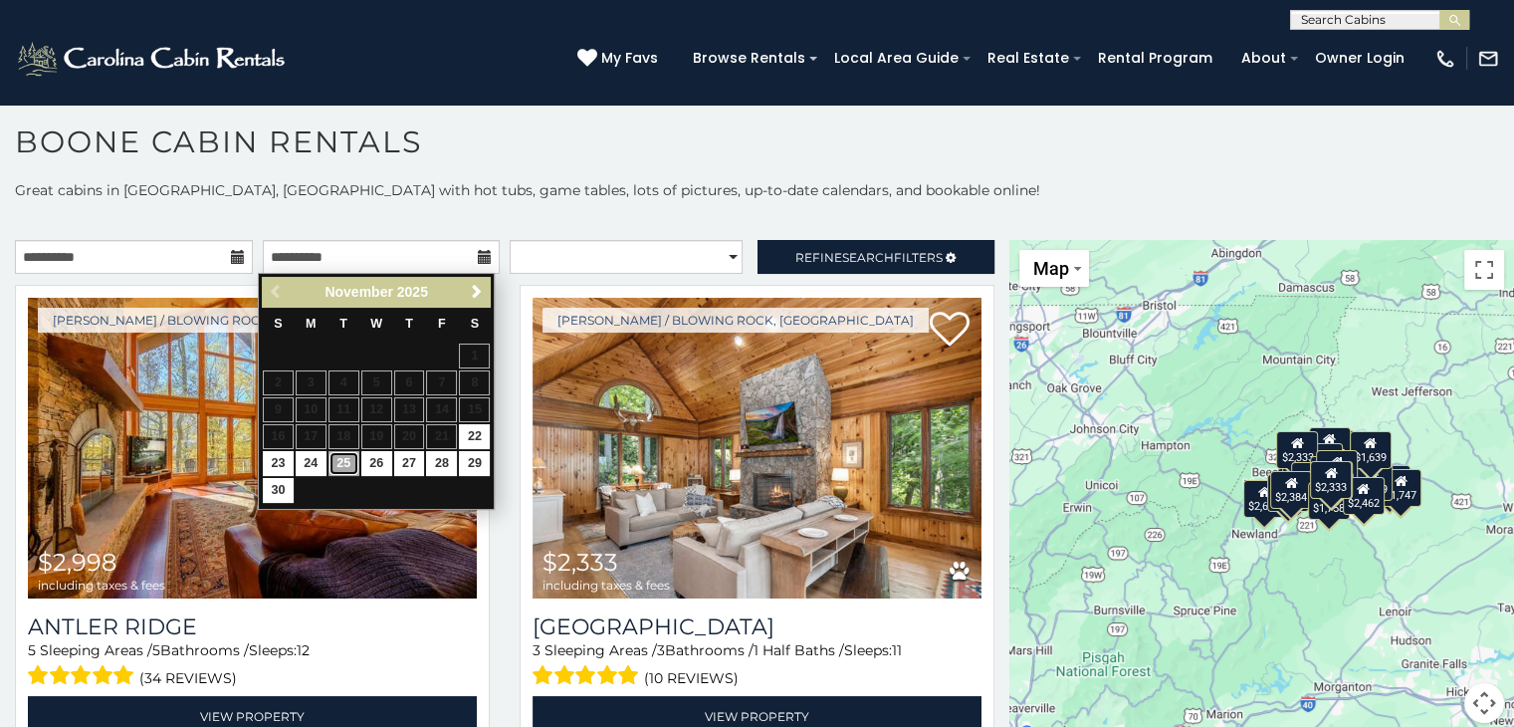
click at [350, 460] on link "25" at bounding box center [344, 463] width 31 height 25
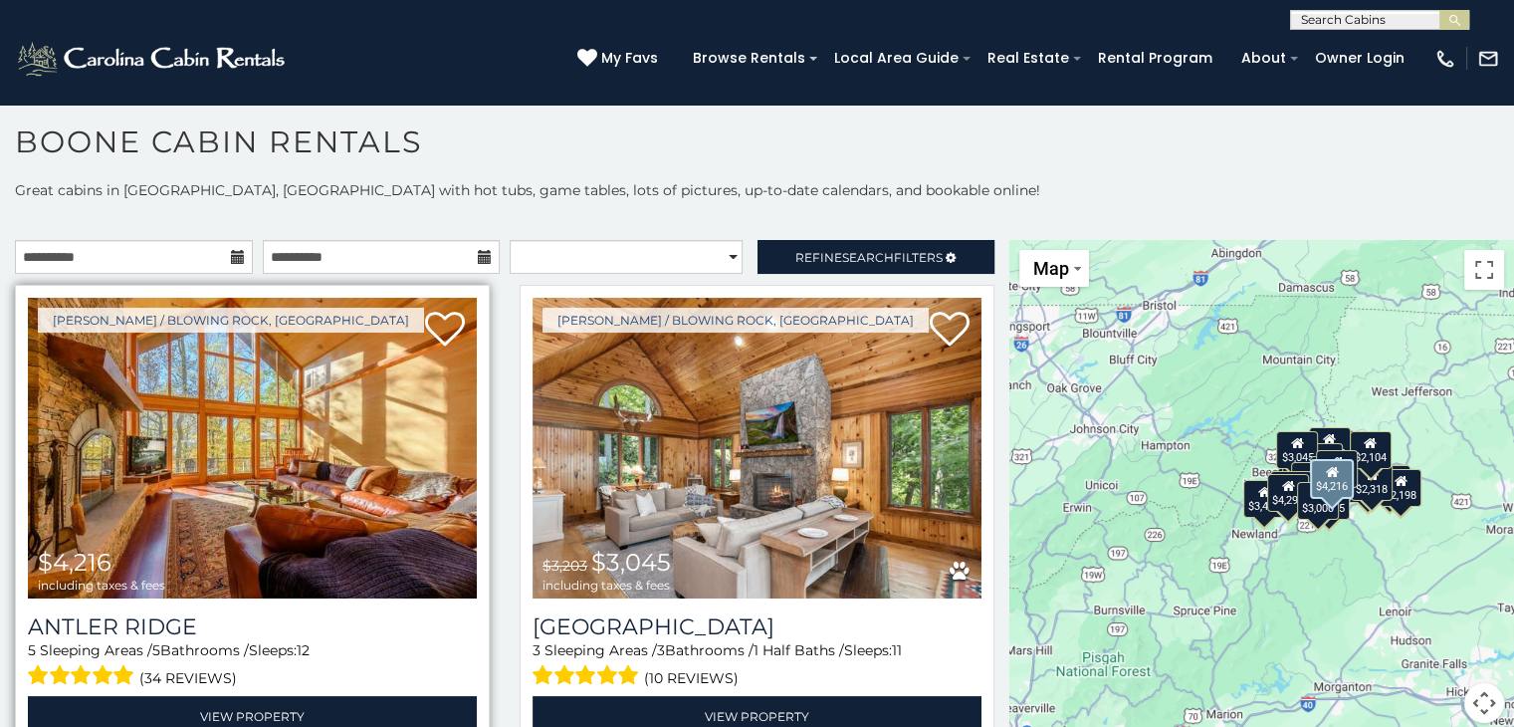
click at [276, 471] on img at bounding box center [252, 448] width 449 height 301
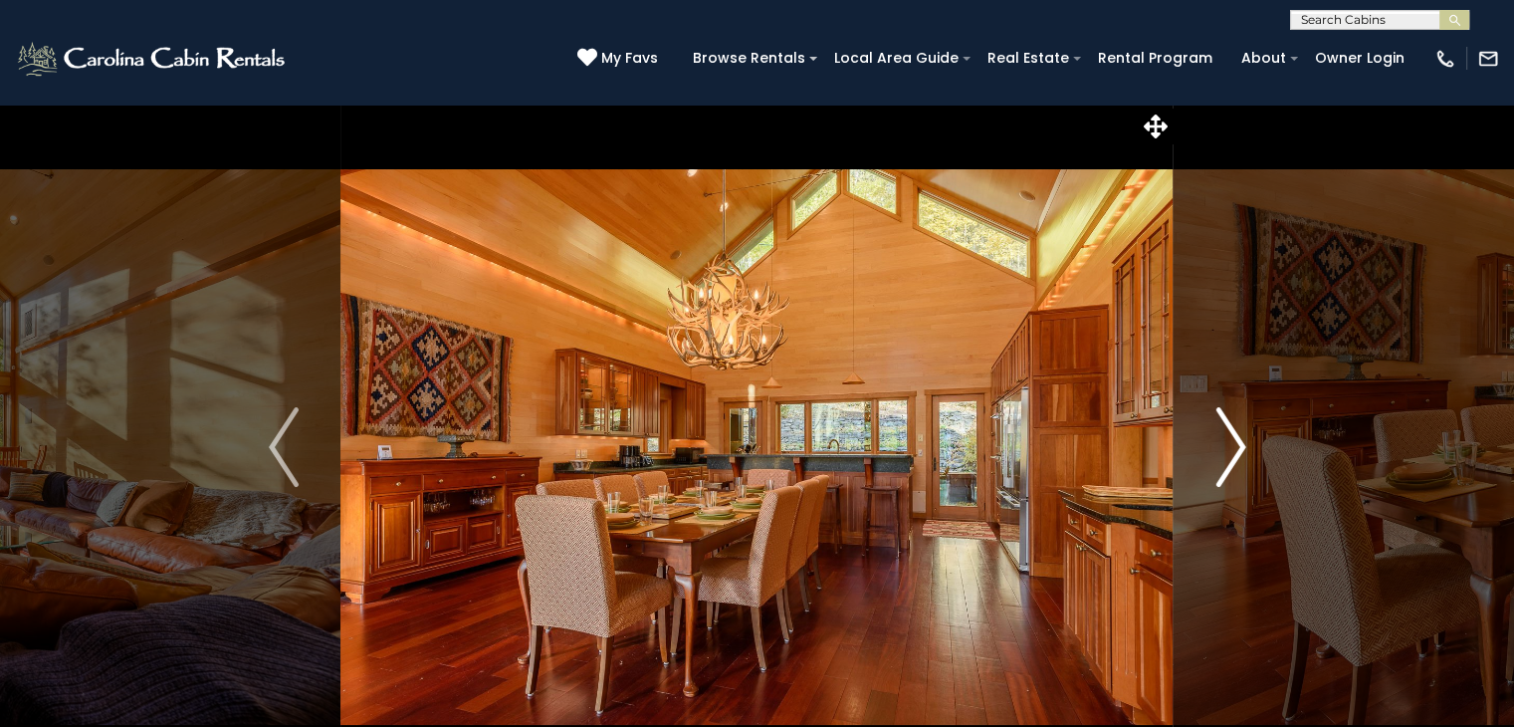
click at [1226, 448] on img "Next" at bounding box center [1231, 447] width 30 height 80
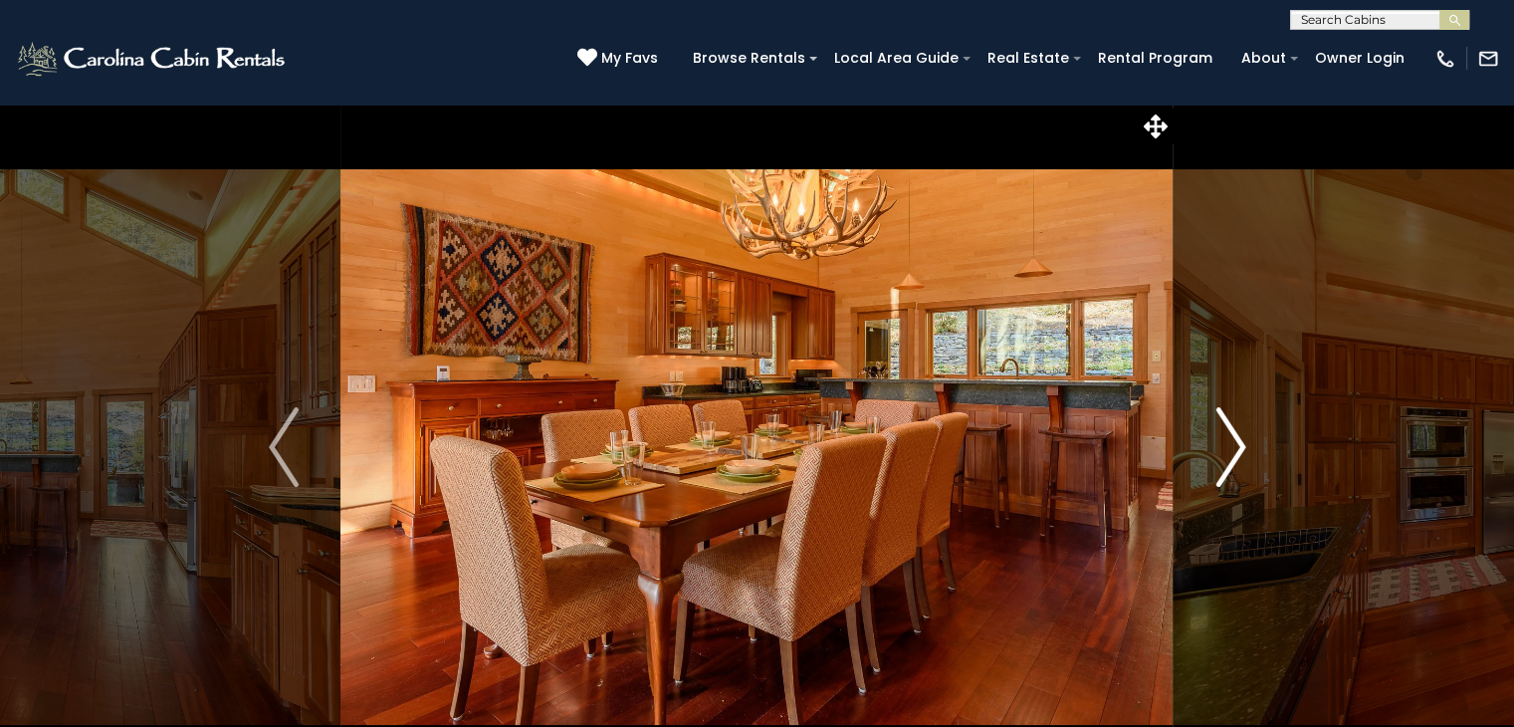
click at [1226, 448] on img "Next" at bounding box center [1231, 447] width 30 height 80
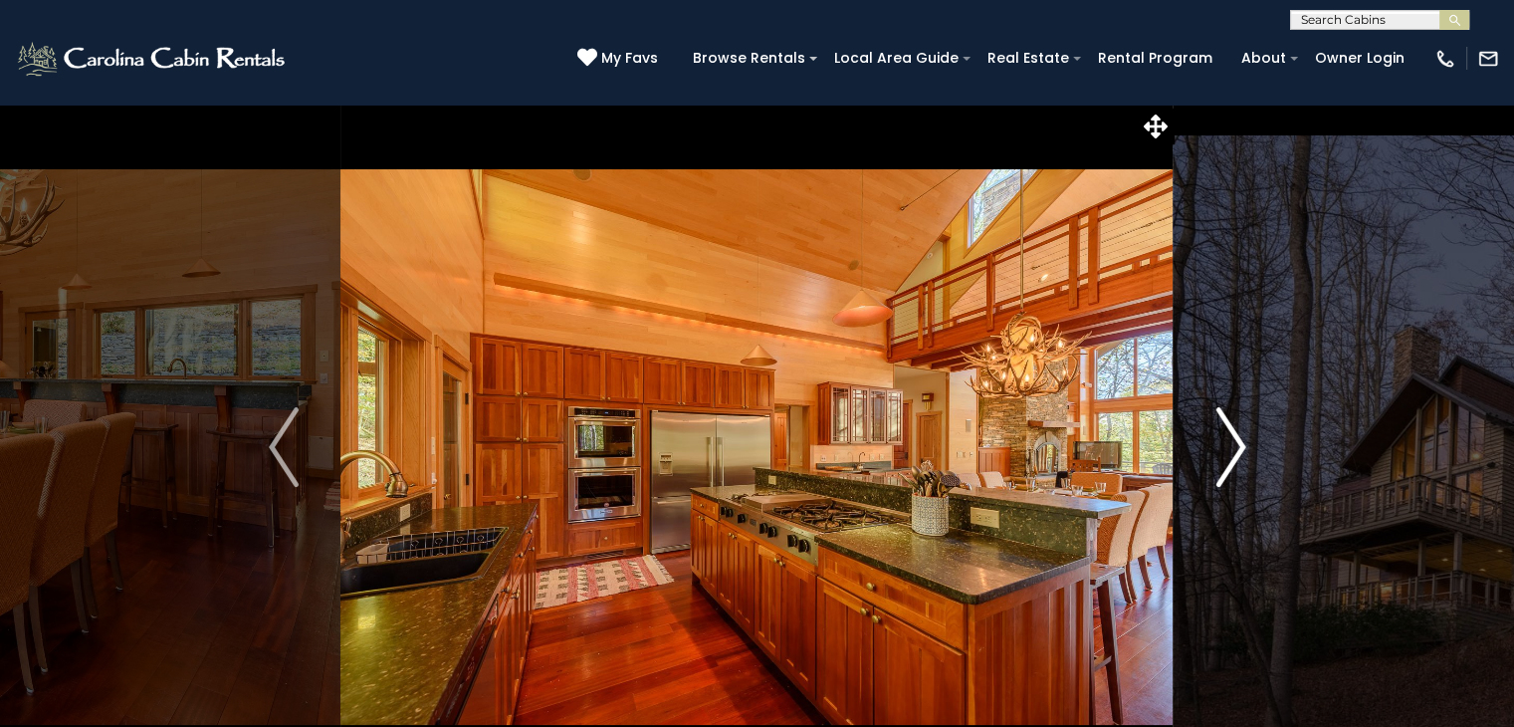
click at [1226, 448] on img "Next" at bounding box center [1231, 447] width 30 height 80
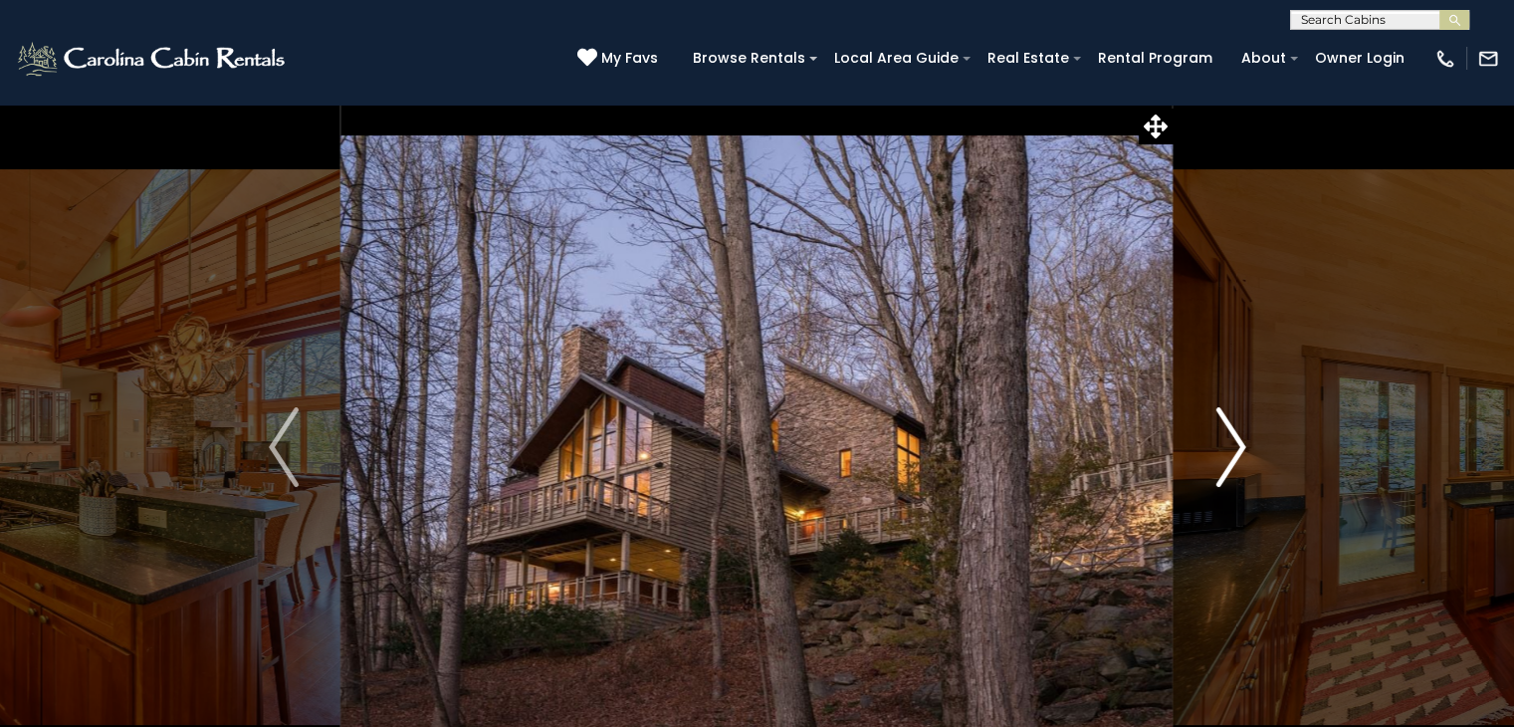
click at [1226, 448] on img "Next" at bounding box center [1231, 447] width 30 height 80
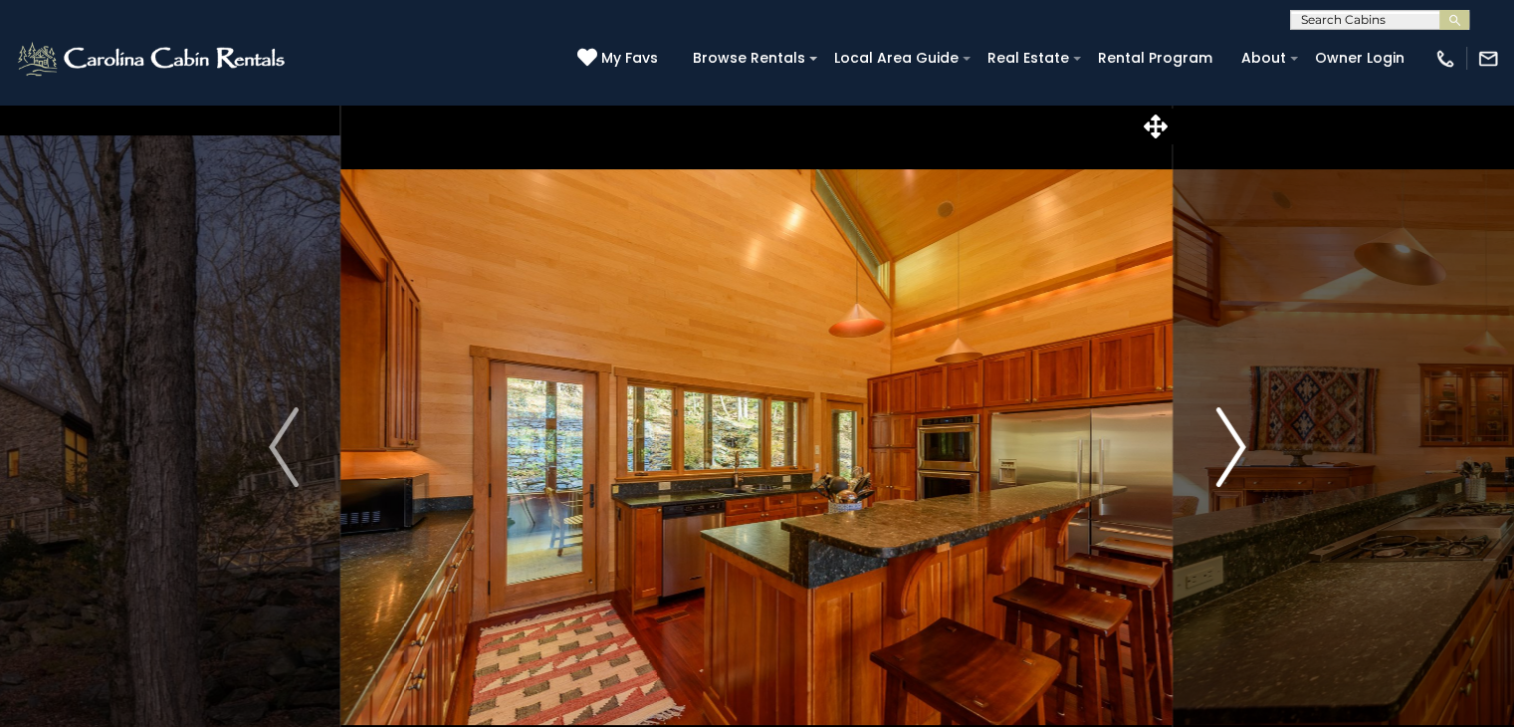
click at [1226, 448] on img "Next" at bounding box center [1231, 447] width 30 height 80
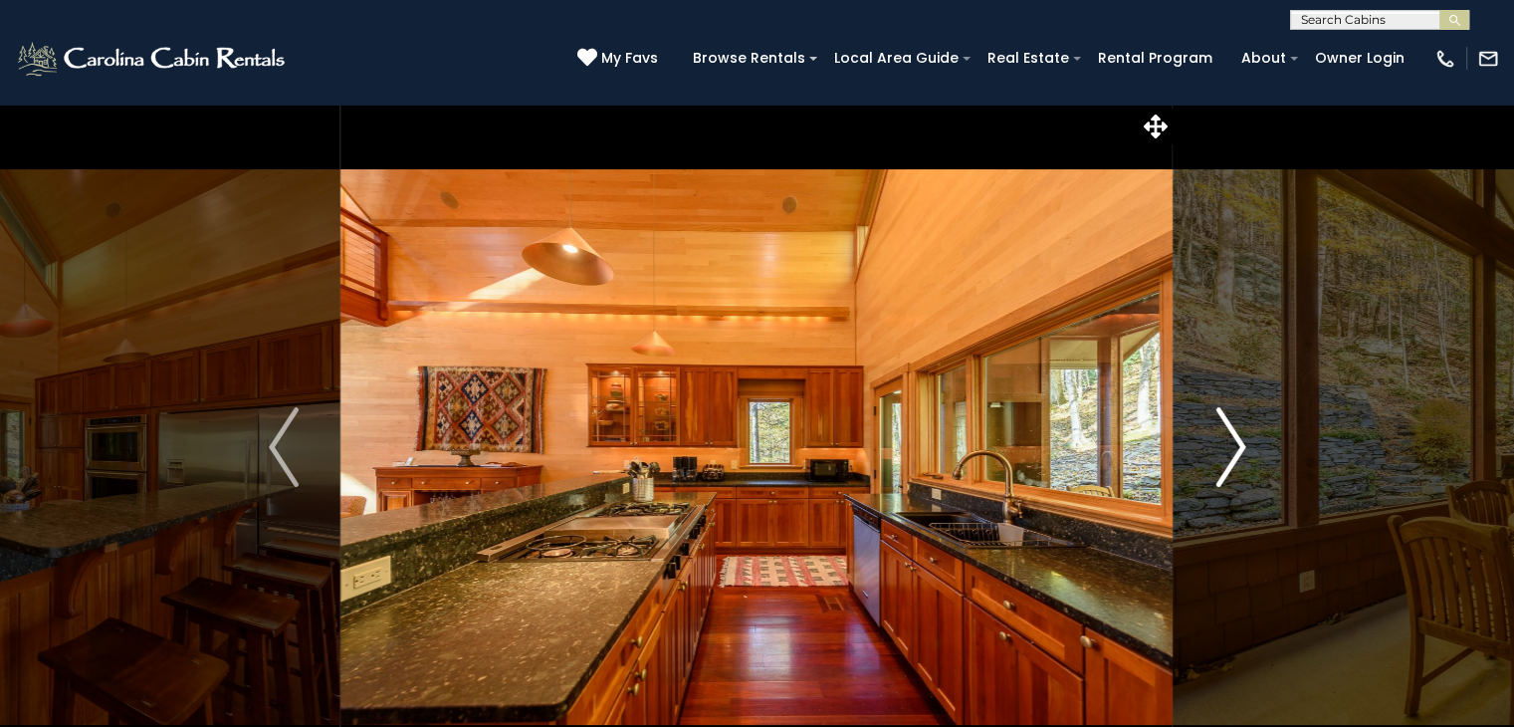
click at [1226, 448] on img "Next" at bounding box center [1231, 447] width 30 height 80
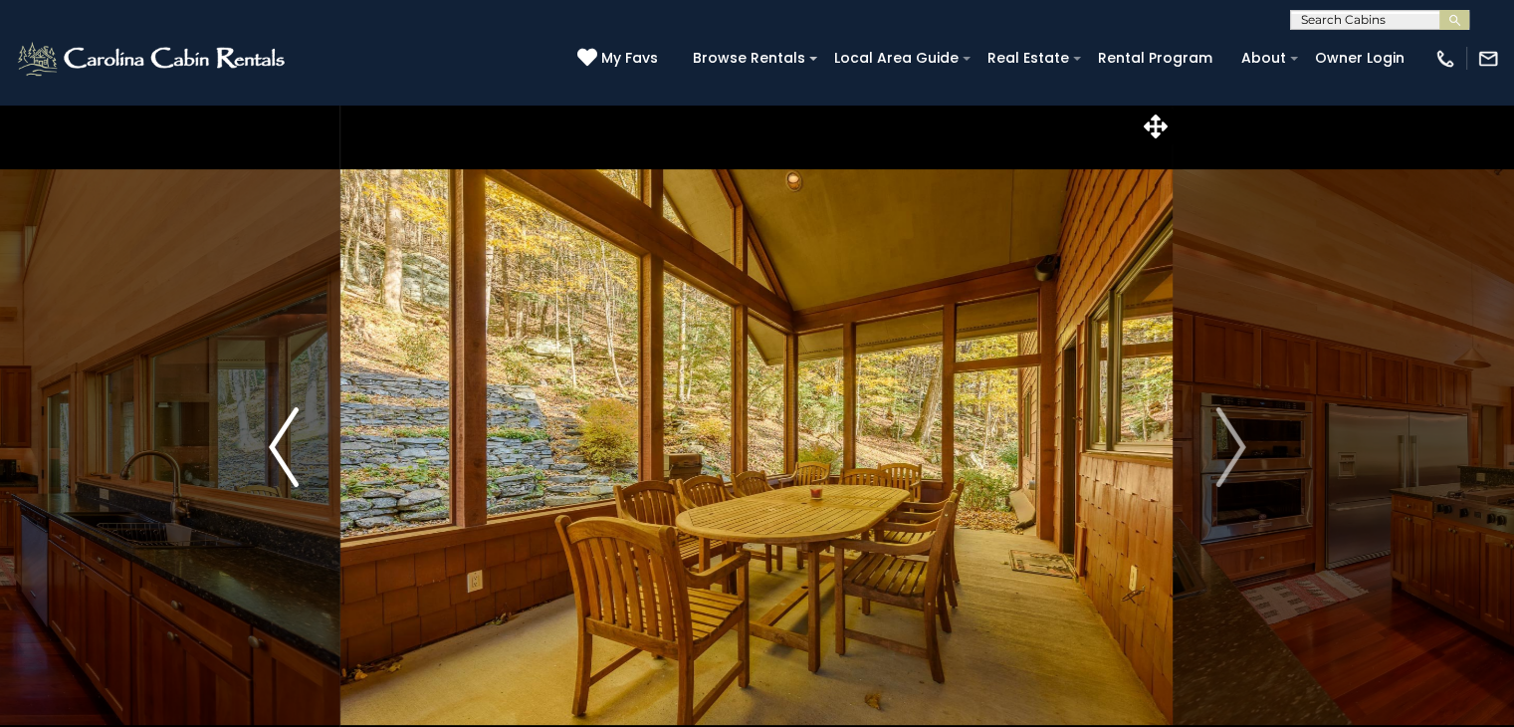
click at [277, 447] on img "Previous" at bounding box center [284, 447] width 30 height 80
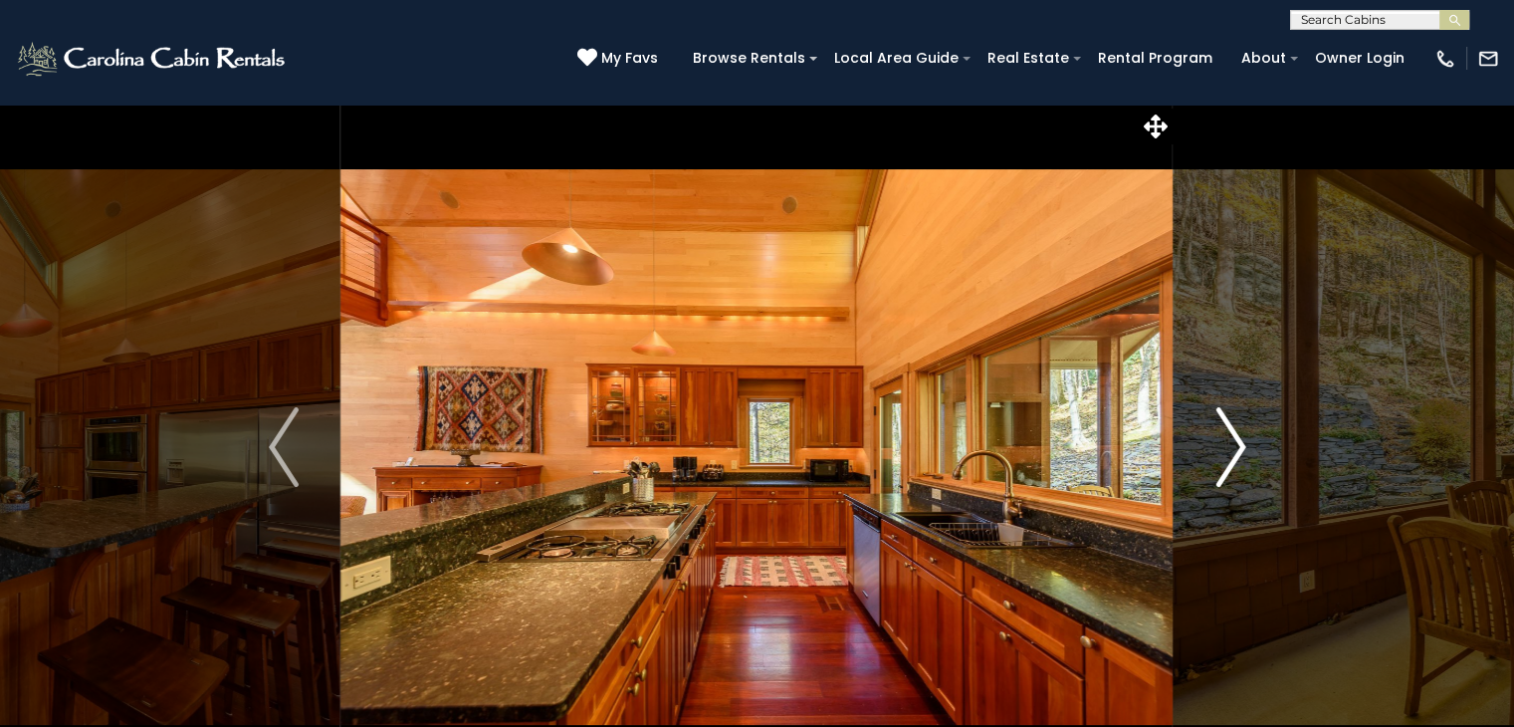
click at [1211, 455] on button "Next" at bounding box center [1231, 447] width 114 height 687
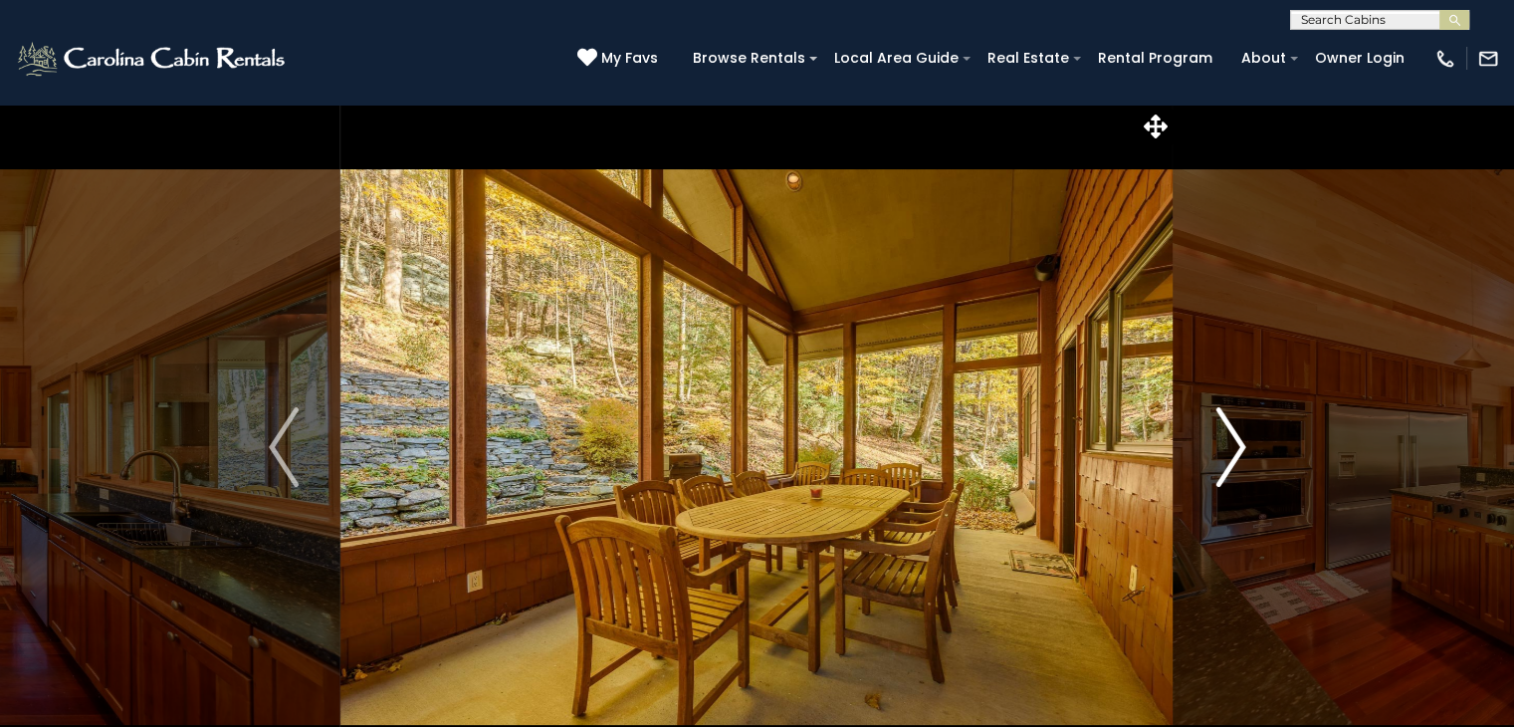
click at [1211, 455] on button "Next" at bounding box center [1231, 447] width 114 height 687
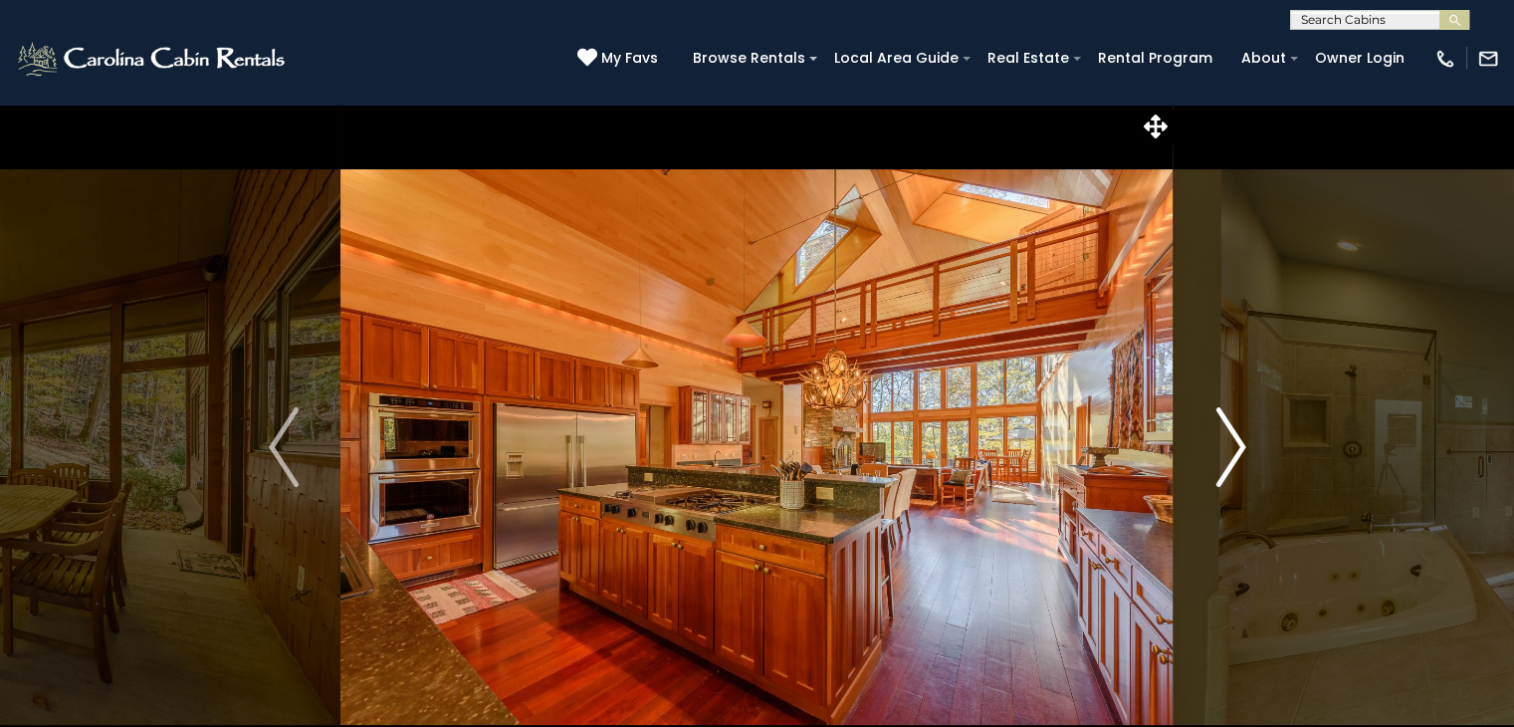
click at [1211, 455] on button "Next" at bounding box center [1231, 447] width 114 height 687
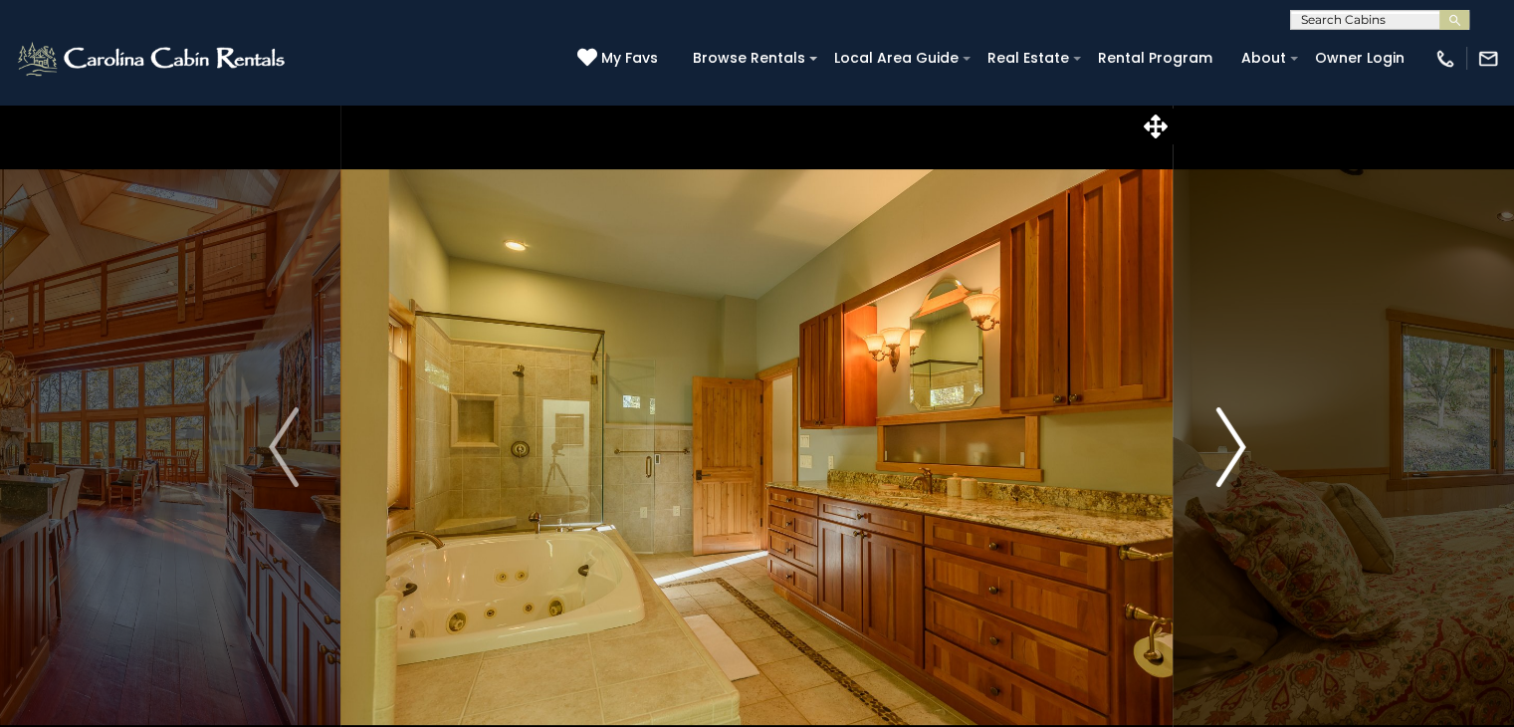
click at [1211, 455] on button "Next" at bounding box center [1231, 447] width 114 height 687
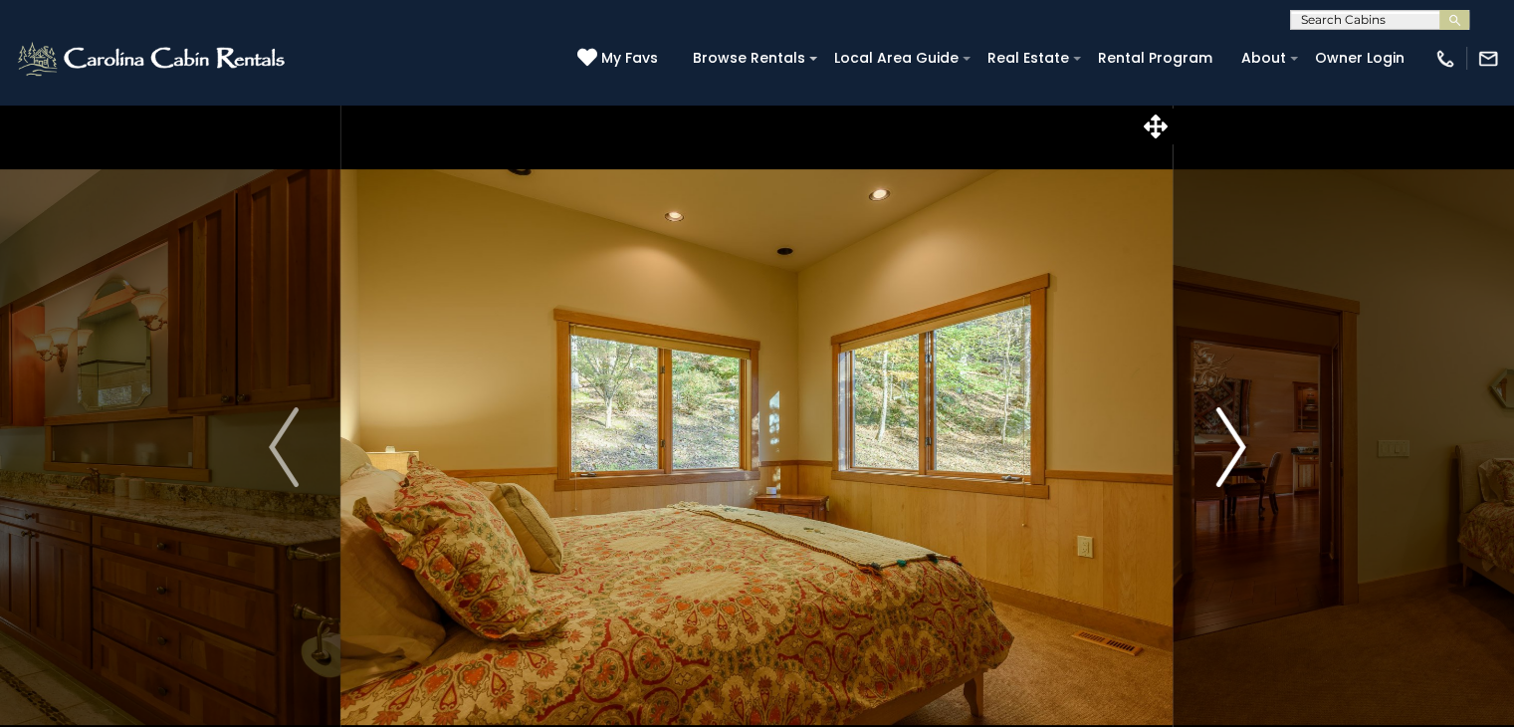
click at [1211, 455] on button "Next" at bounding box center [1231, 447] width 114 height 687
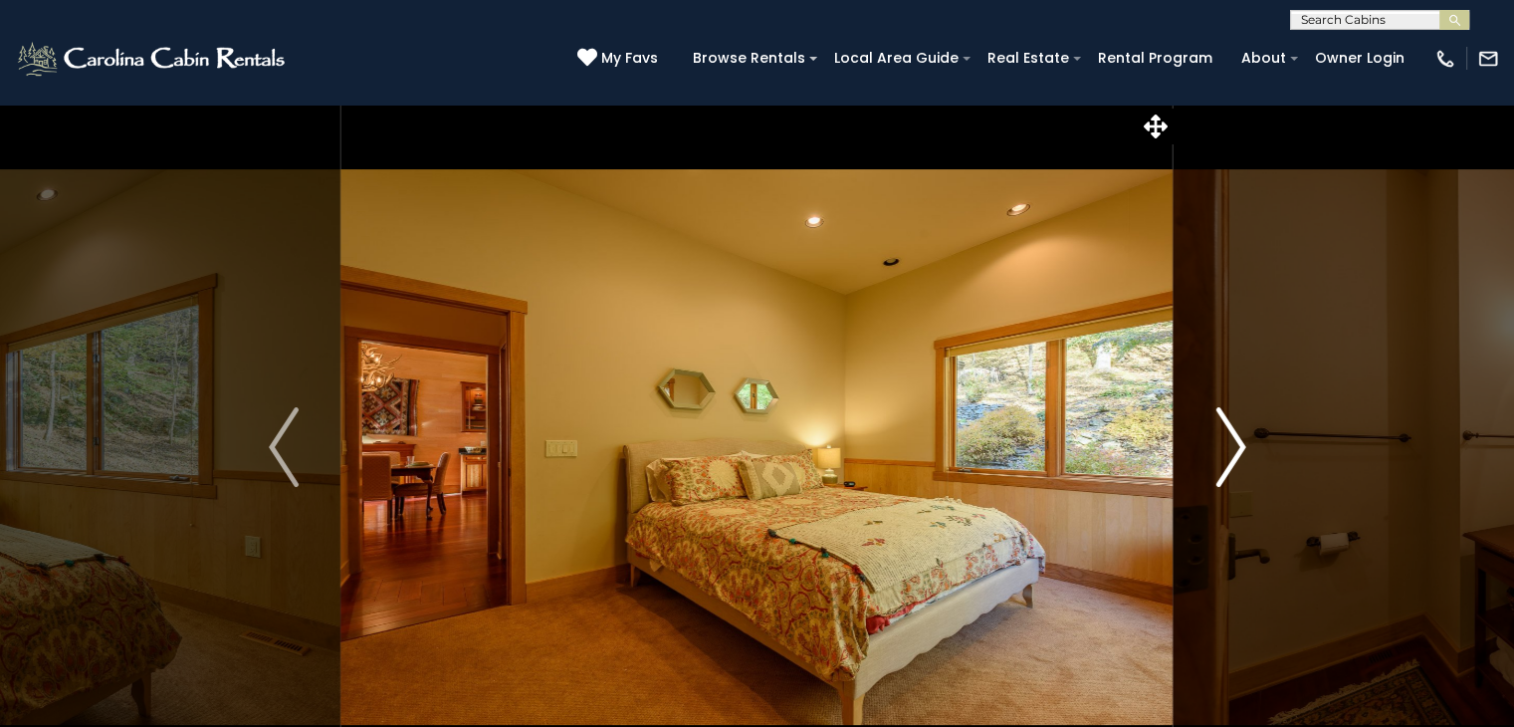
click at [1211, 455] on button "Next" at bounding box center [1231, 447] width 114 height 687
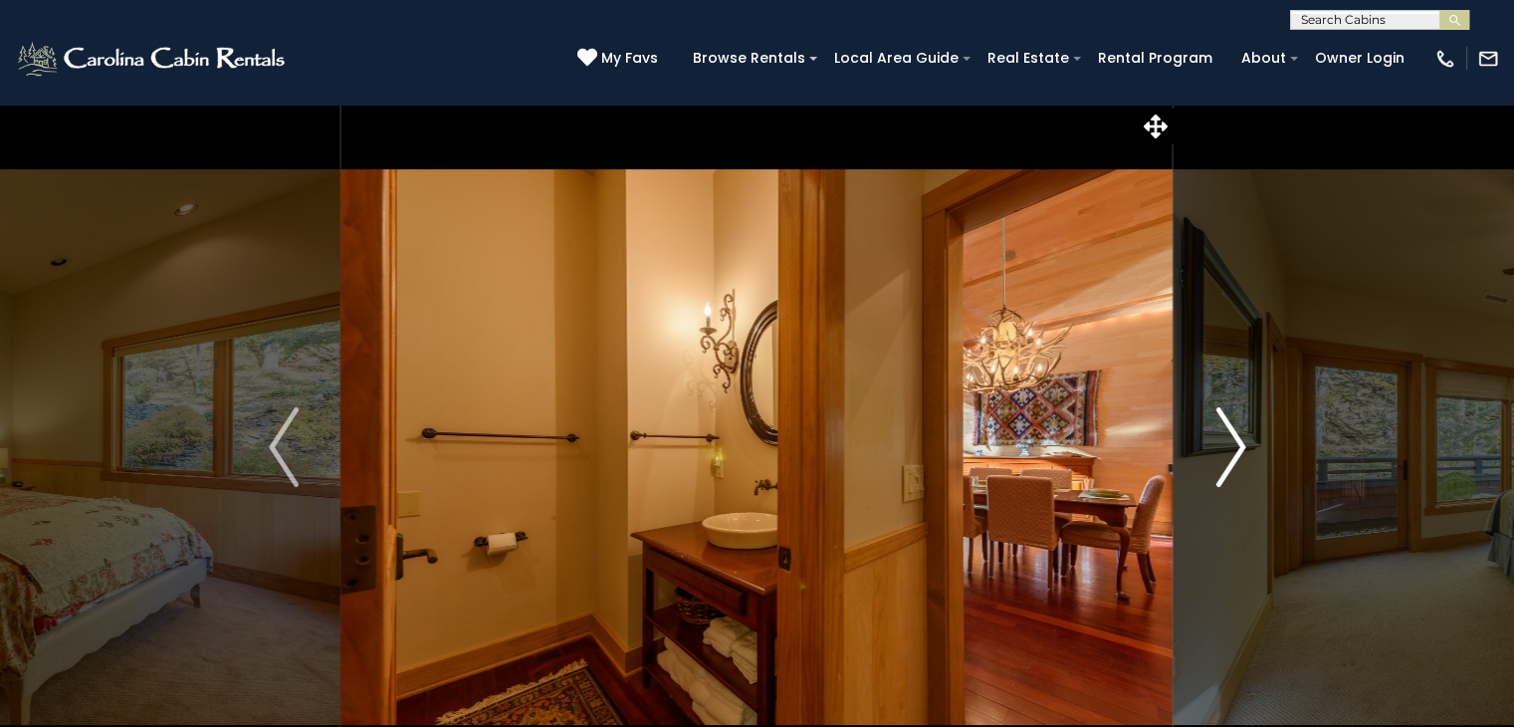
click at [1211, 455] on button "Next" at bounding box center [1231, 447] width 114 height 687
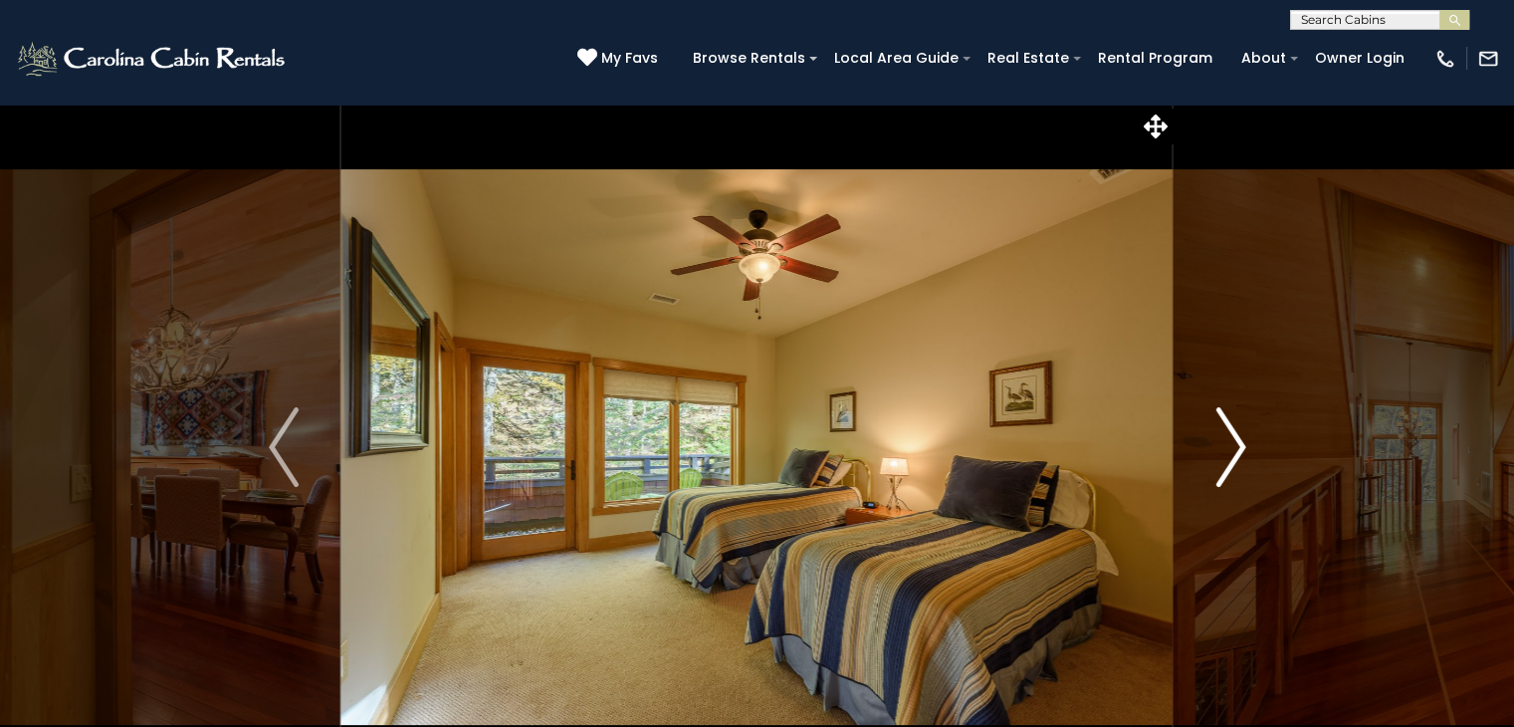
click at [1211, 455] on button "Next" at bounding box center [1231, 447] width 114 height 687
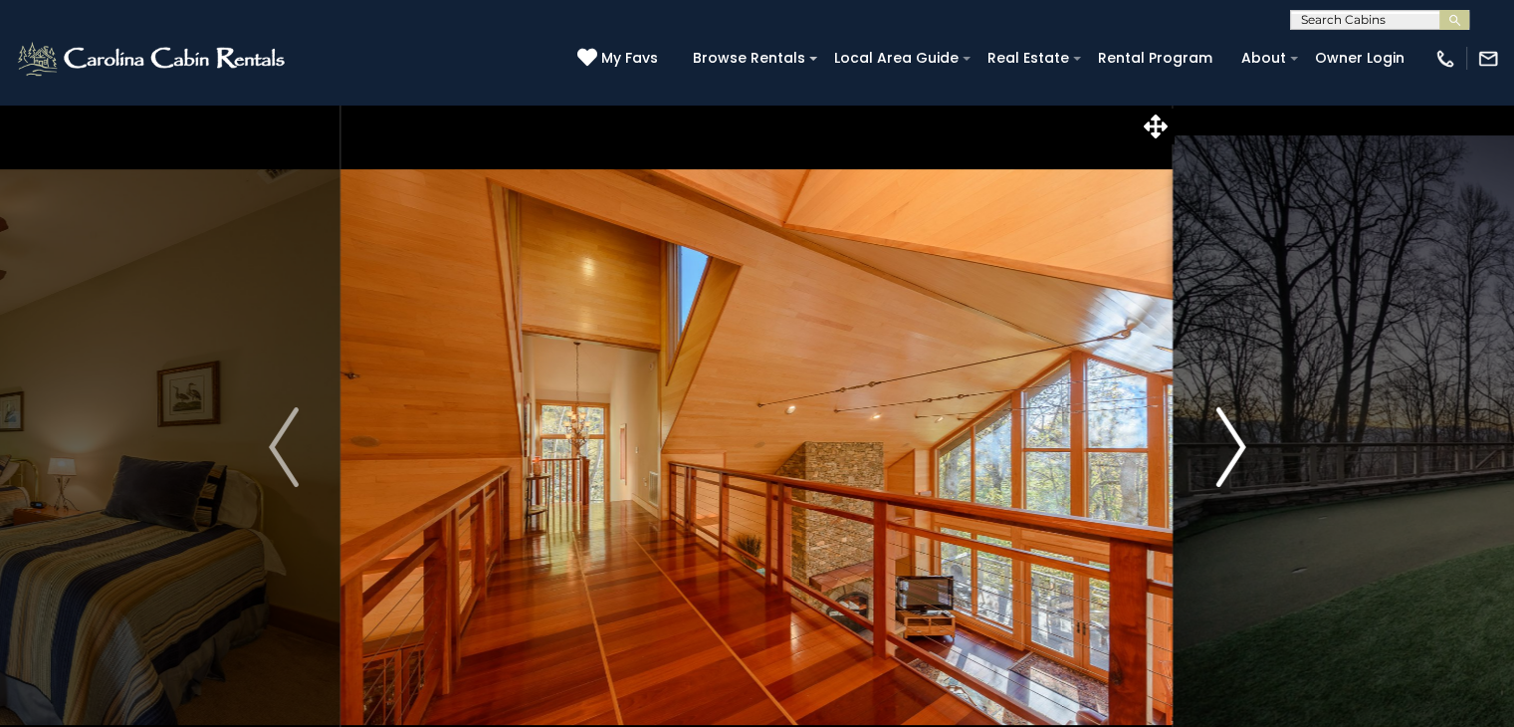
click at [1211, 455] on button "Next" at bounding box center [1231, 447] width 114 height 687
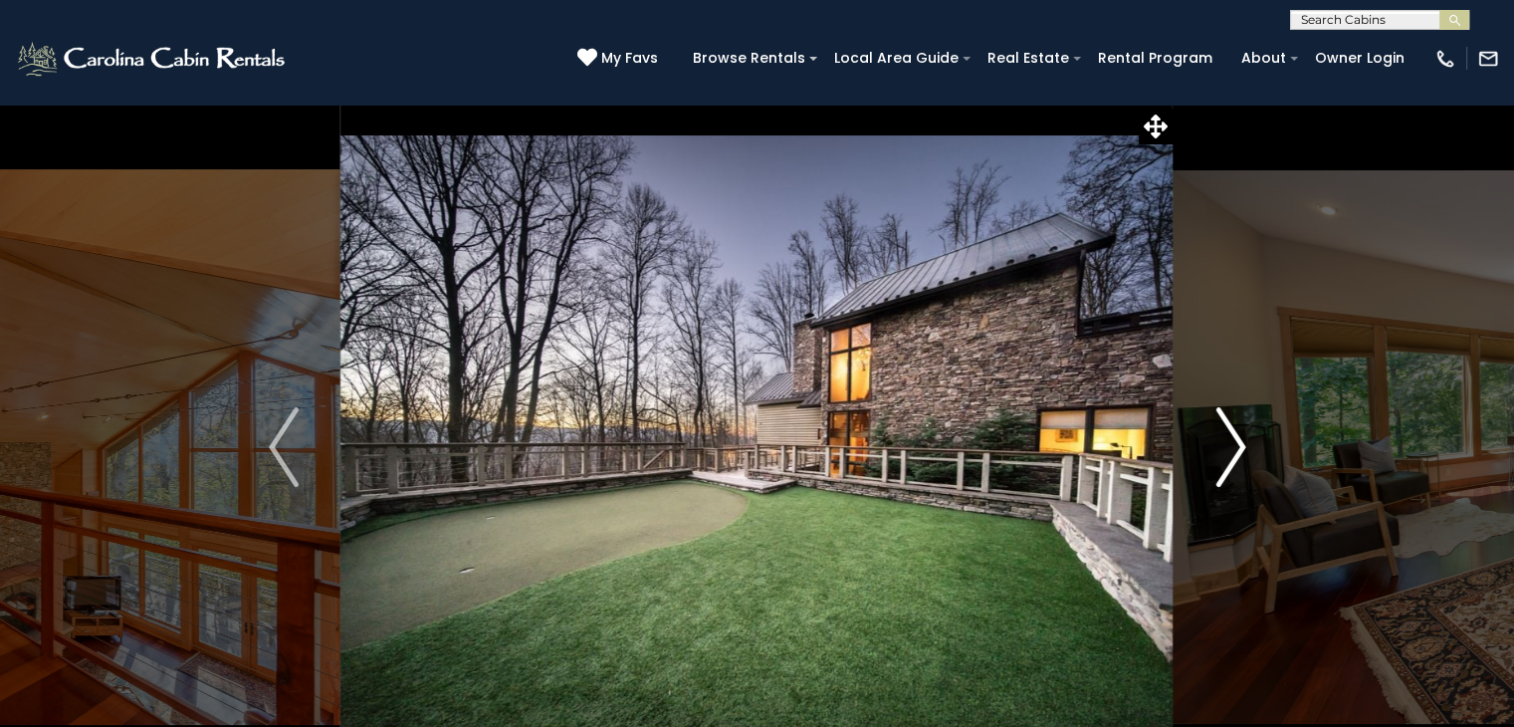
click at [1212, 455] on button "Next" at bounding box center [1231, 447] width 114 height 687
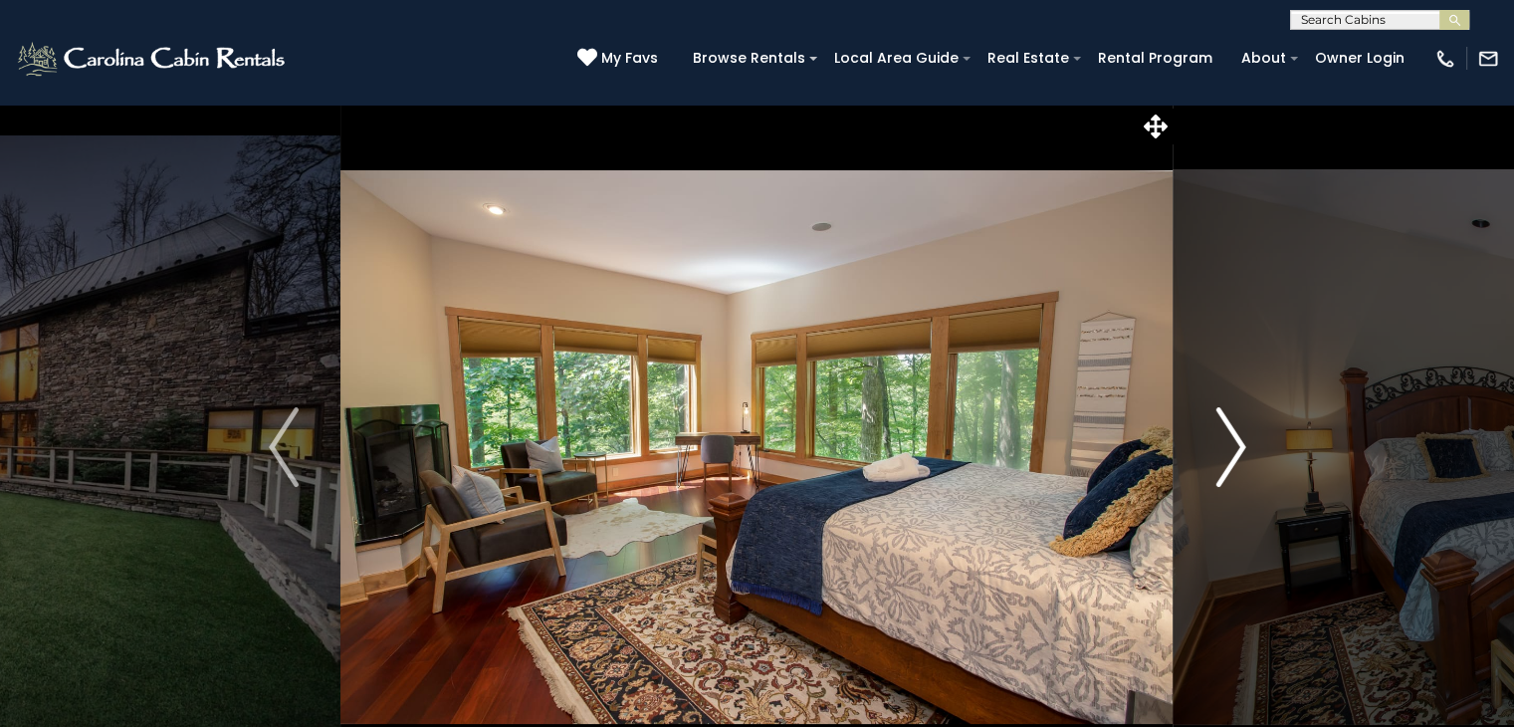
click at [1204, 456] on button "Next" at bounding box center [1231, 447] width 114 height 687
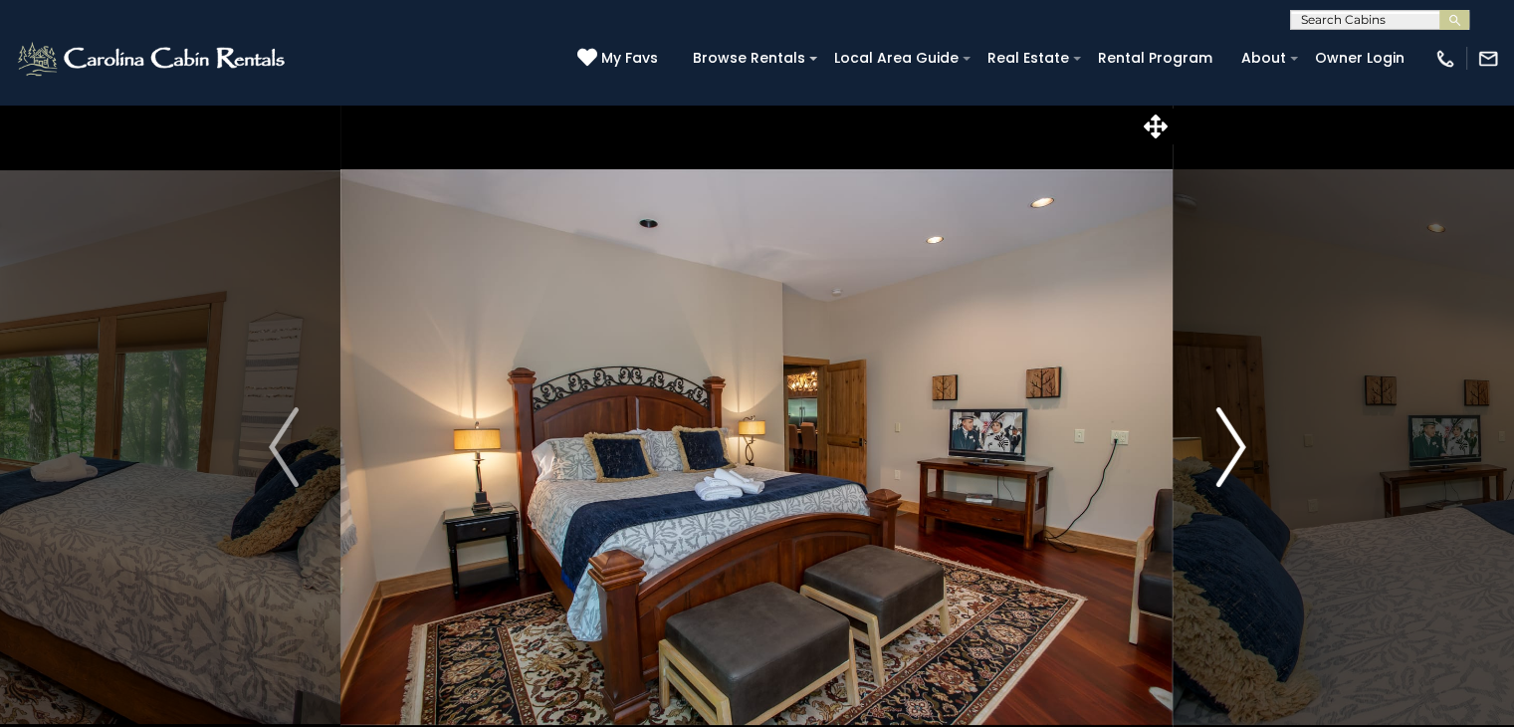
click at [1204, 456] on button "Next" at bounding box center [1231, 447] width 114 height 687
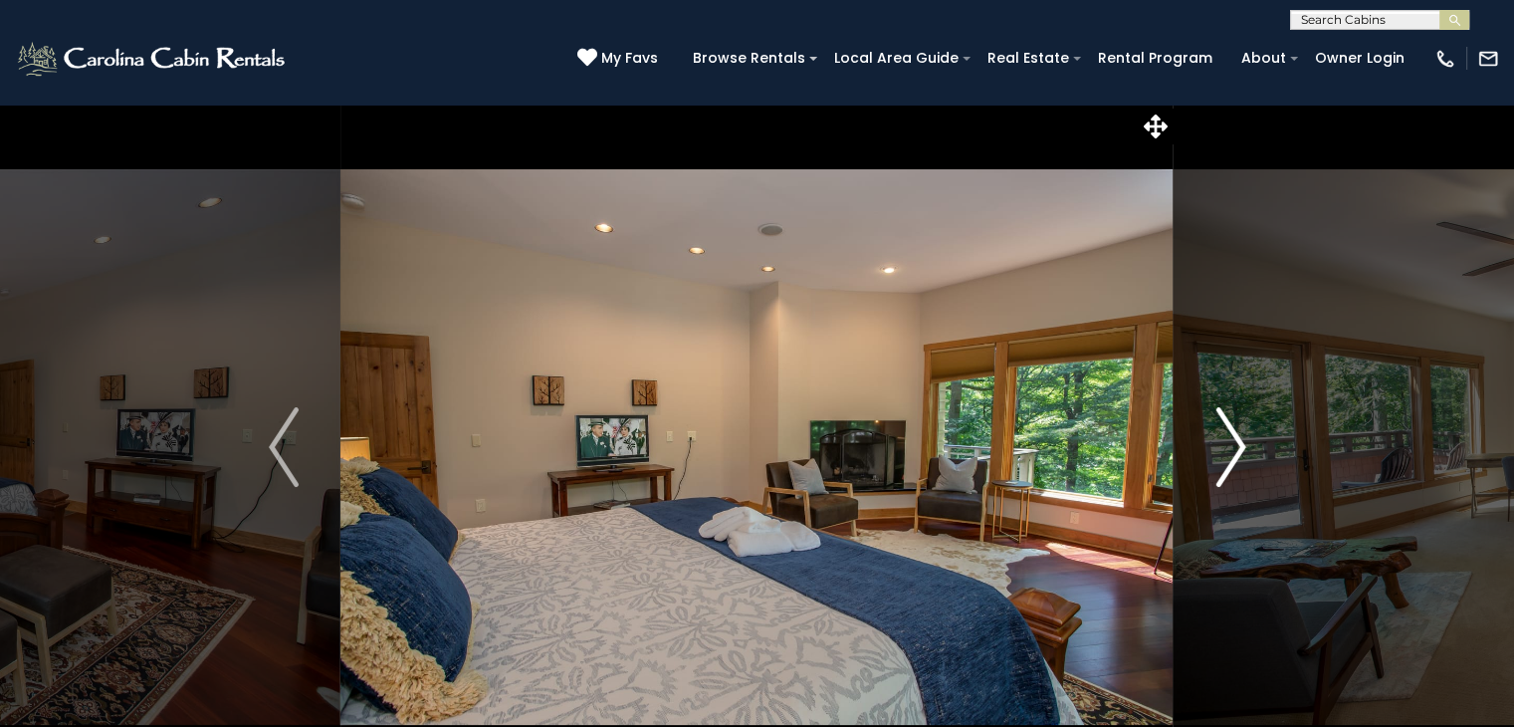
click at [1204, 456] on button "Next" at bounding box center [1231, 447] width 114 height 687
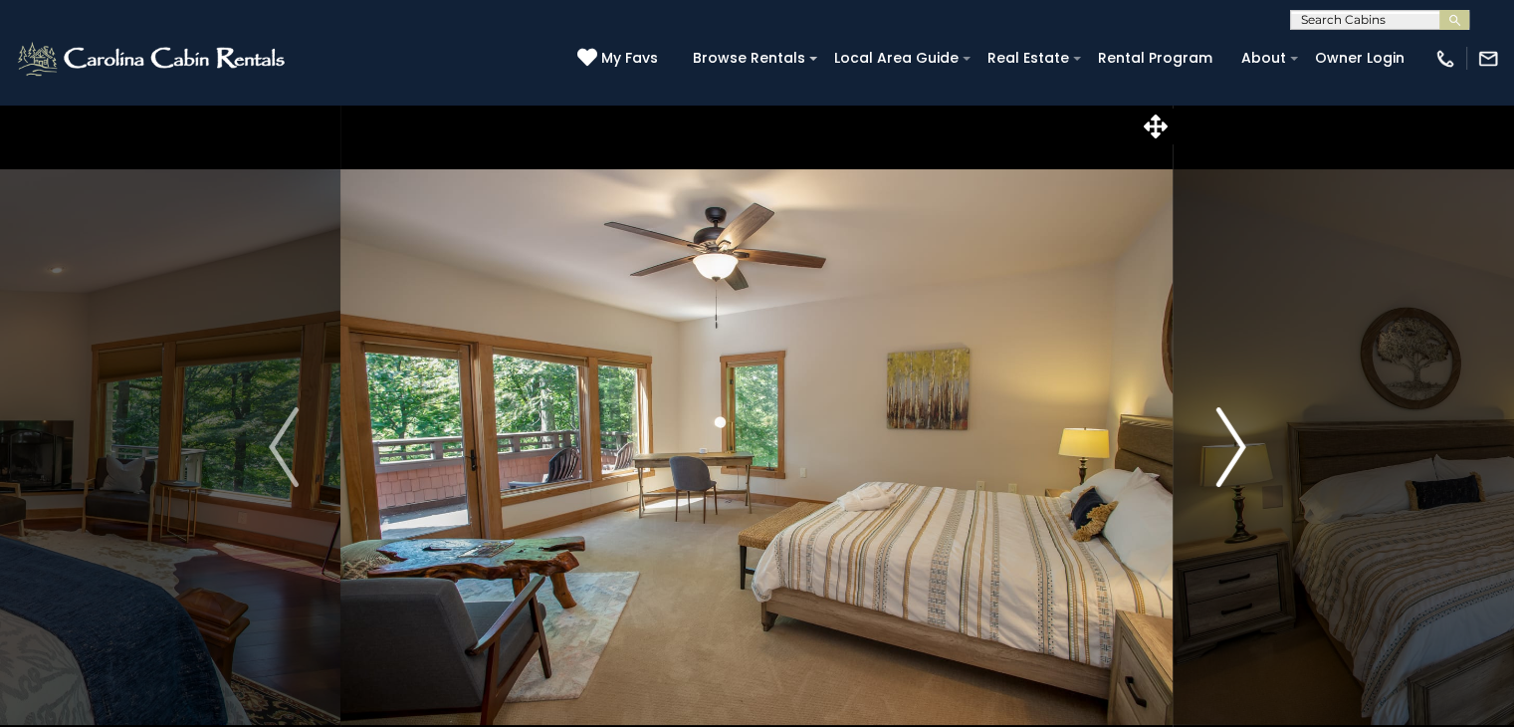
click at [1204, 456] on button "Next" at bounding box center [1231, 447] width 114 height 687
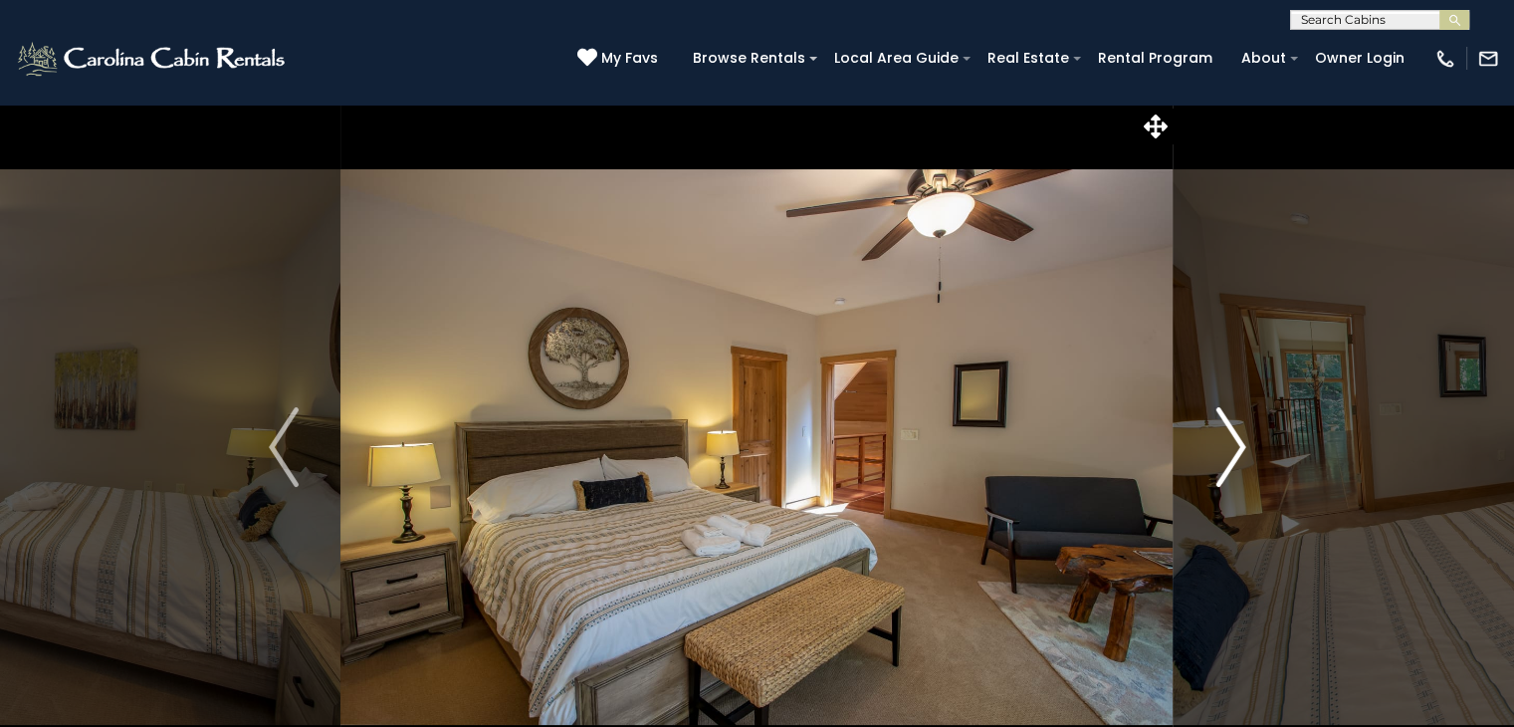
drag, startPoint x: 1212, startPoint y: 423, endPoint x: 1199, endPoint y: 424, distance: 13.0
click at [1203, 423] on button "Next" at bounding box center [1231, 447] width 114 height 687
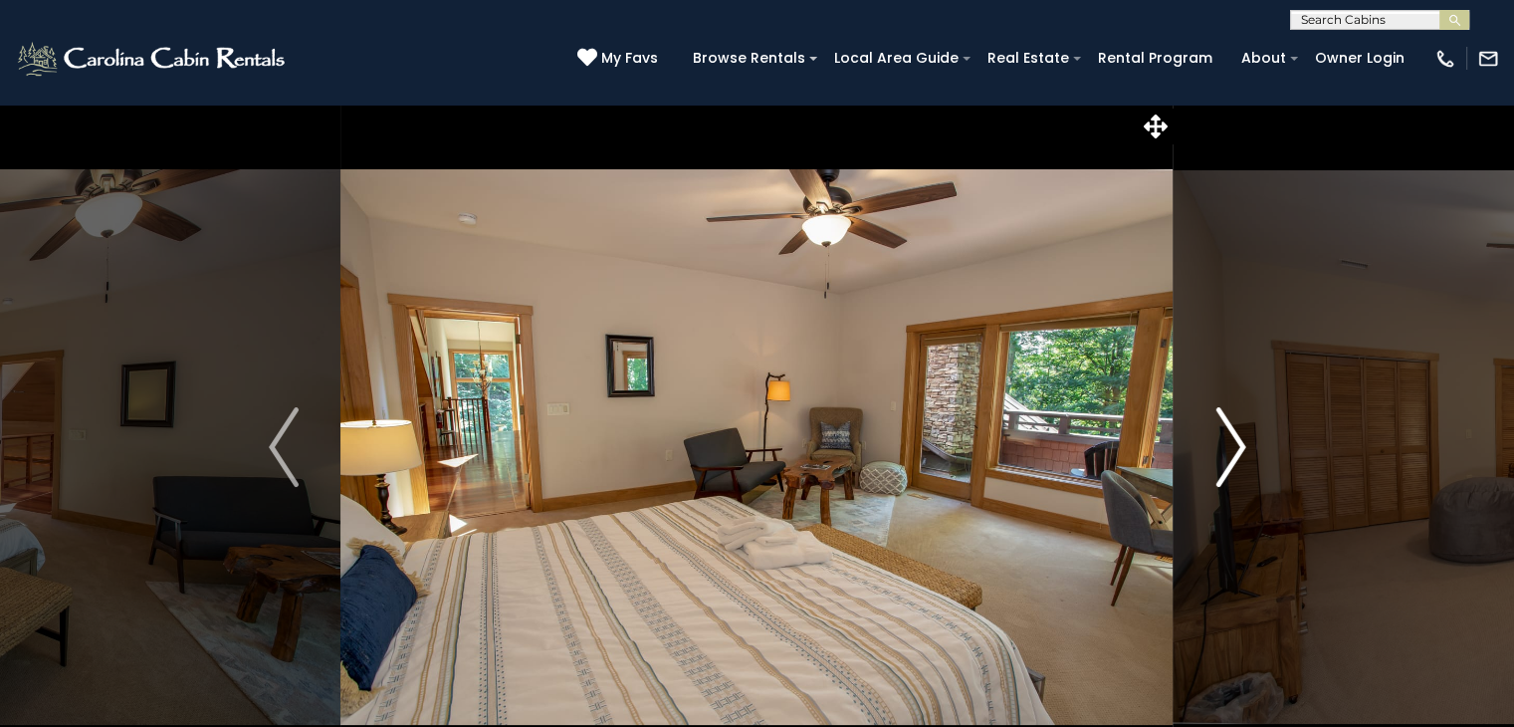
click at [1188, 438] on button "Next" at bounding box center [1231, 447] width 114 height 687
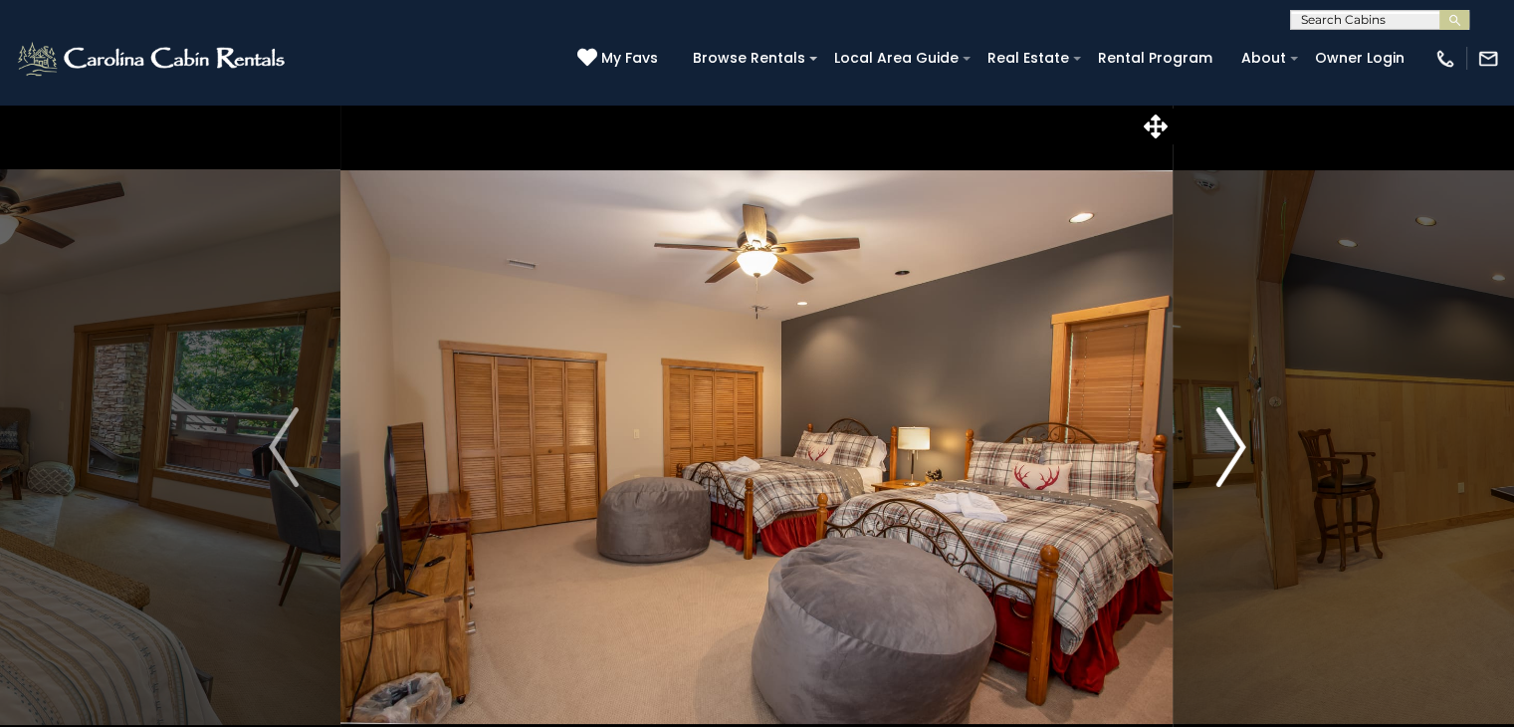
click at [1183, 439] on button "Next" at bounding box center [1231, 447] width 114 height 687
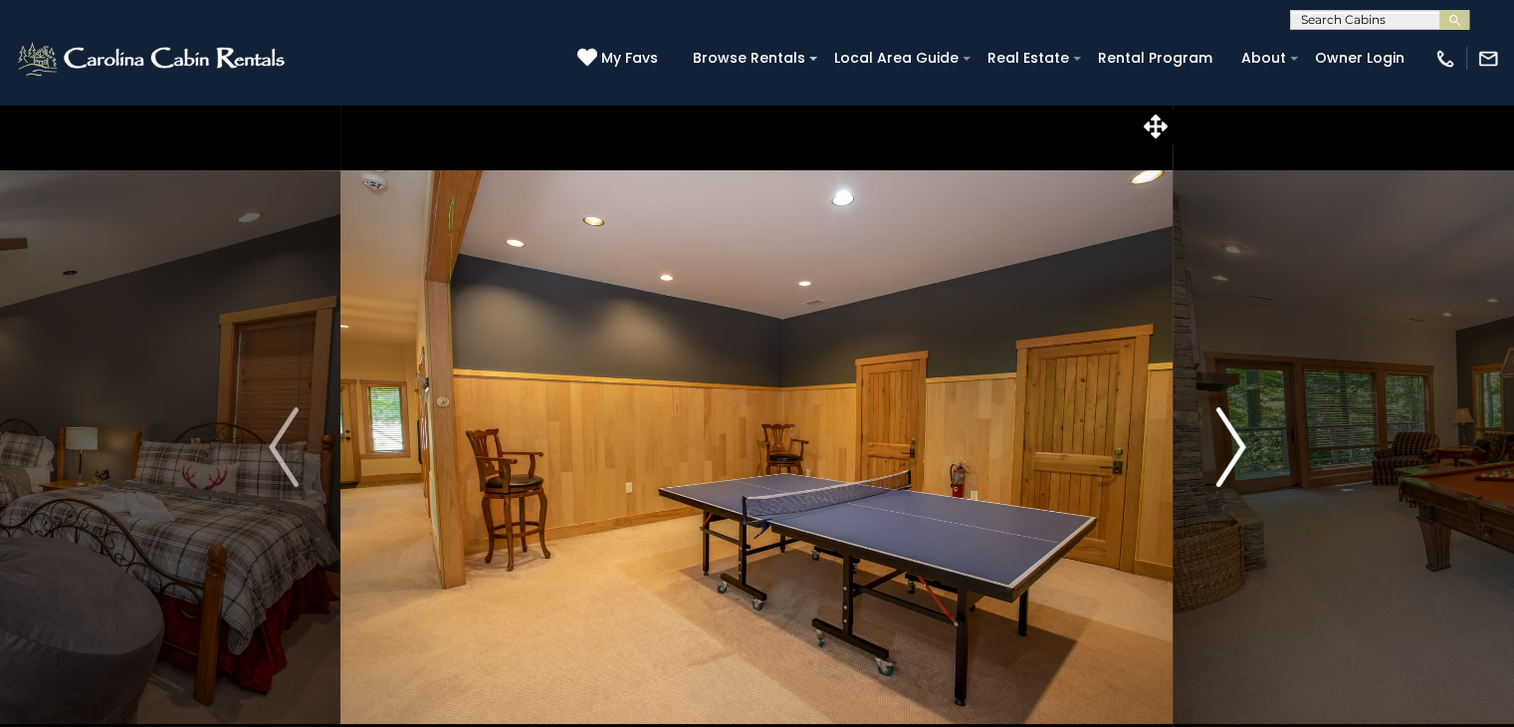
click at [1190, 447] on button "Next" at bounding box center [1231, 447] width 114 height 687
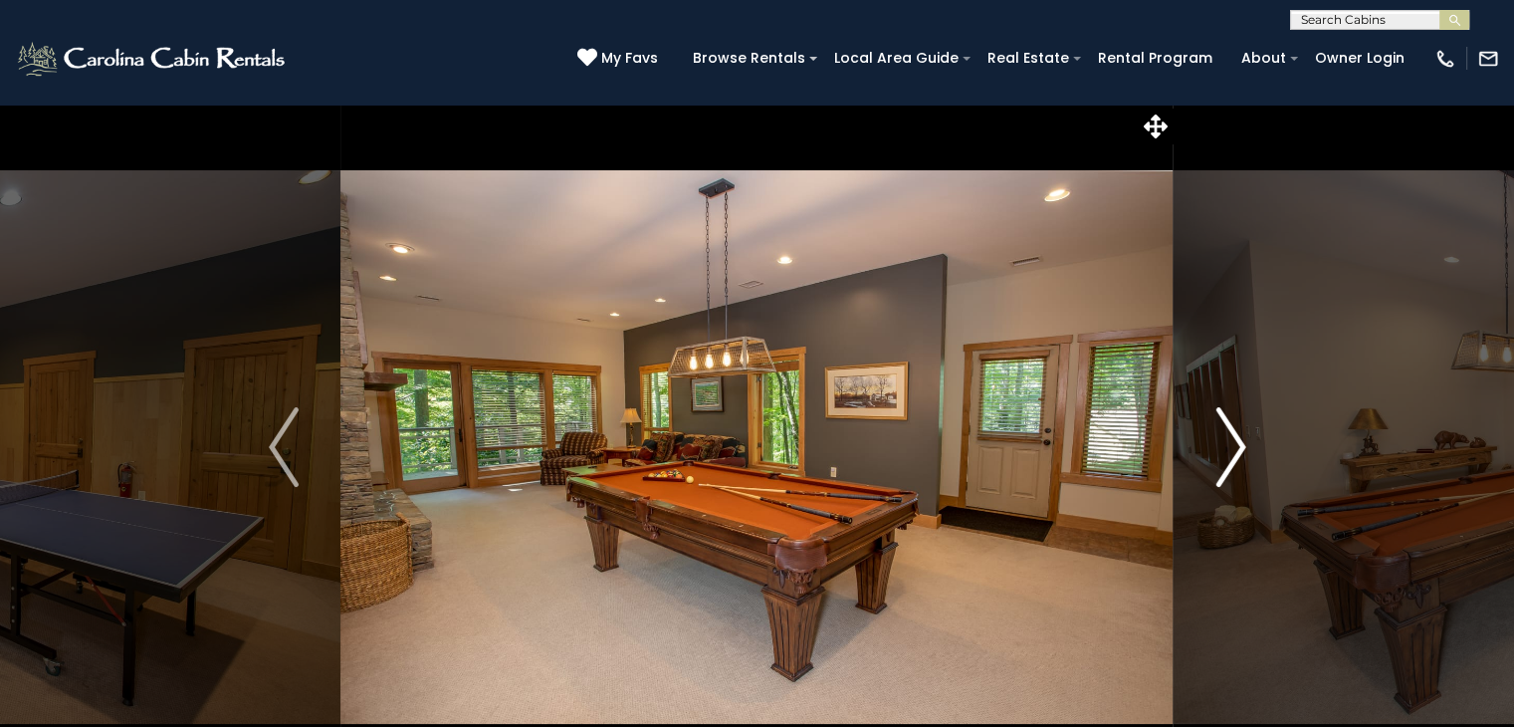
click at [1192, 455] on button "Next" at bounding box center [1231, 447] width 114 height 687
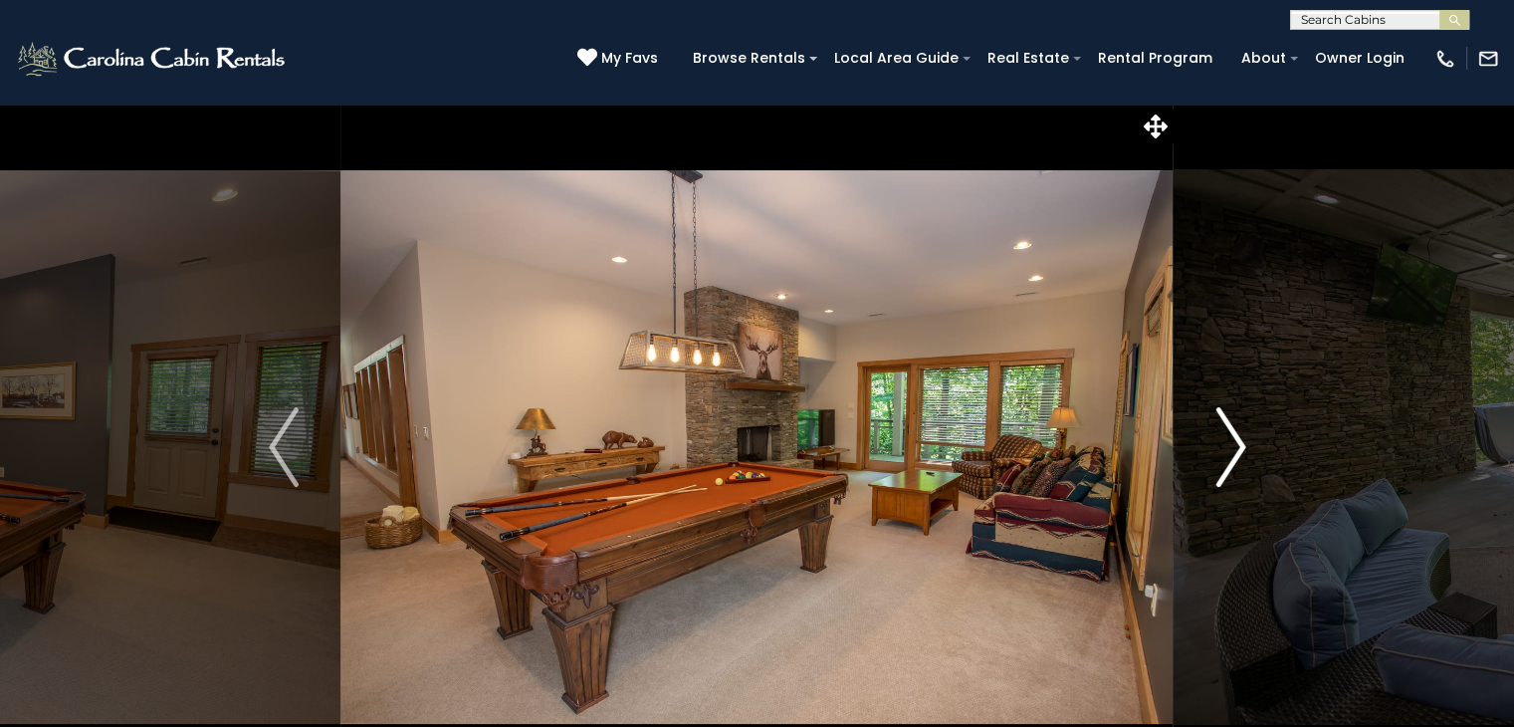
click at [1198, 451] on button "Next" at bounding box center [1231, 447] width 114 height 687
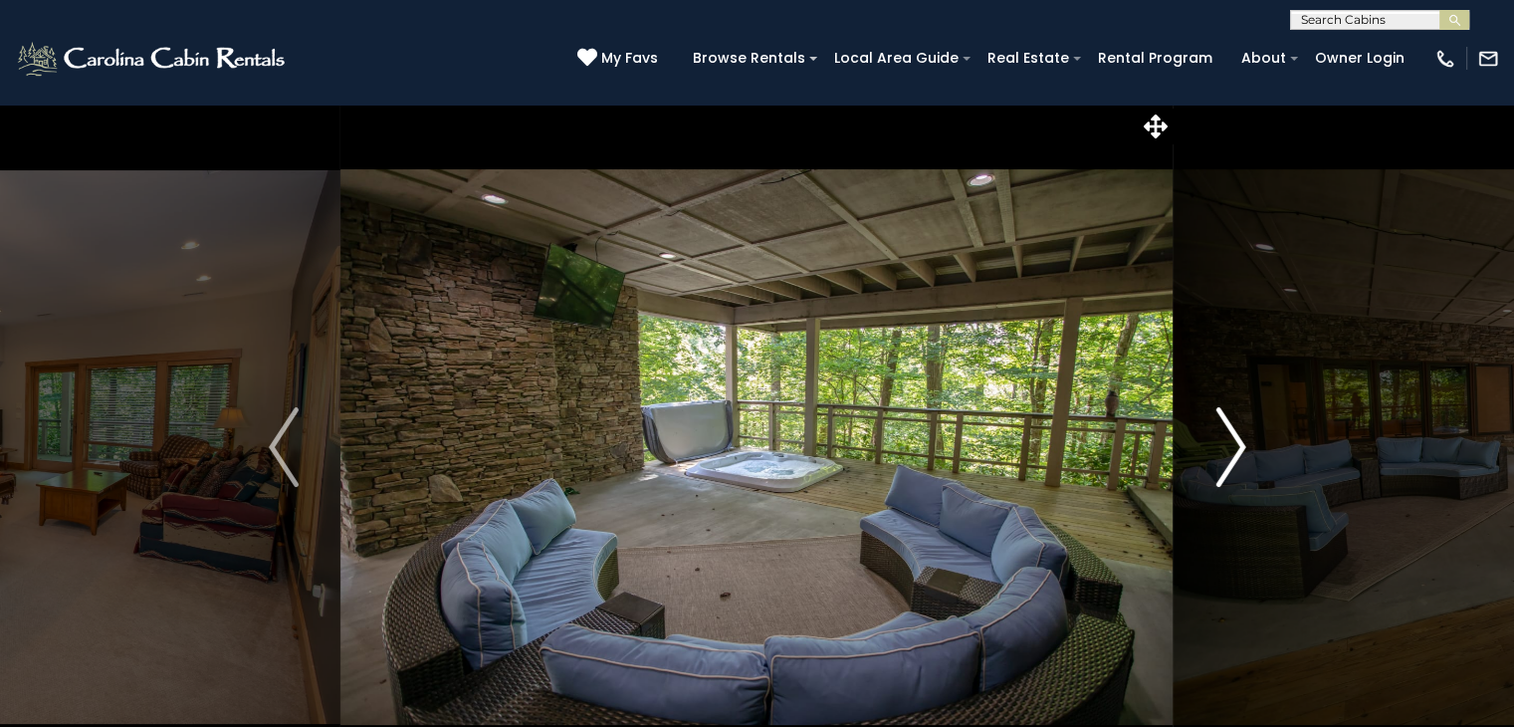
click at [1199, 451] on button "Next" at bounding box center [1231, 447] width 114 height 687
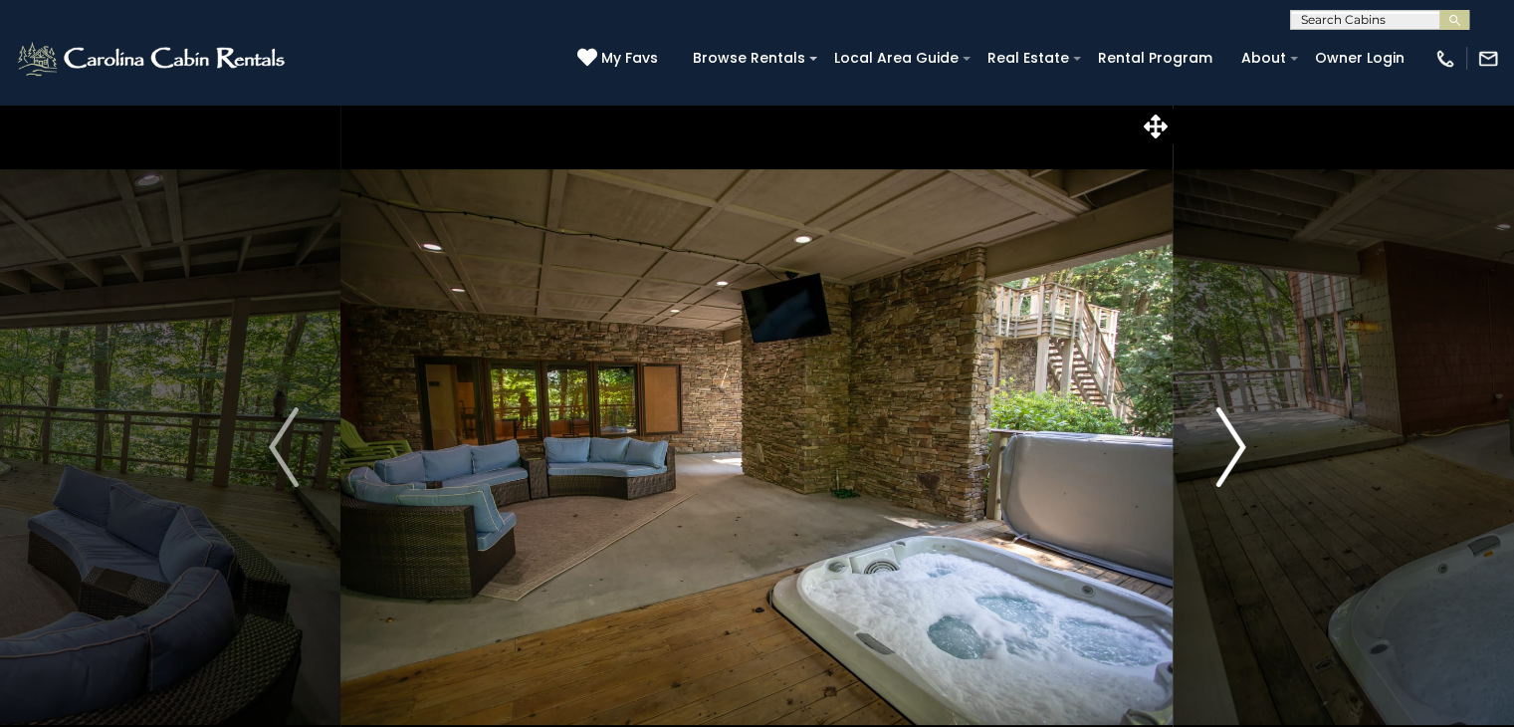
click at [1199, 451] on button "Next" at bounding box center [1231, 447] width 114 height 687
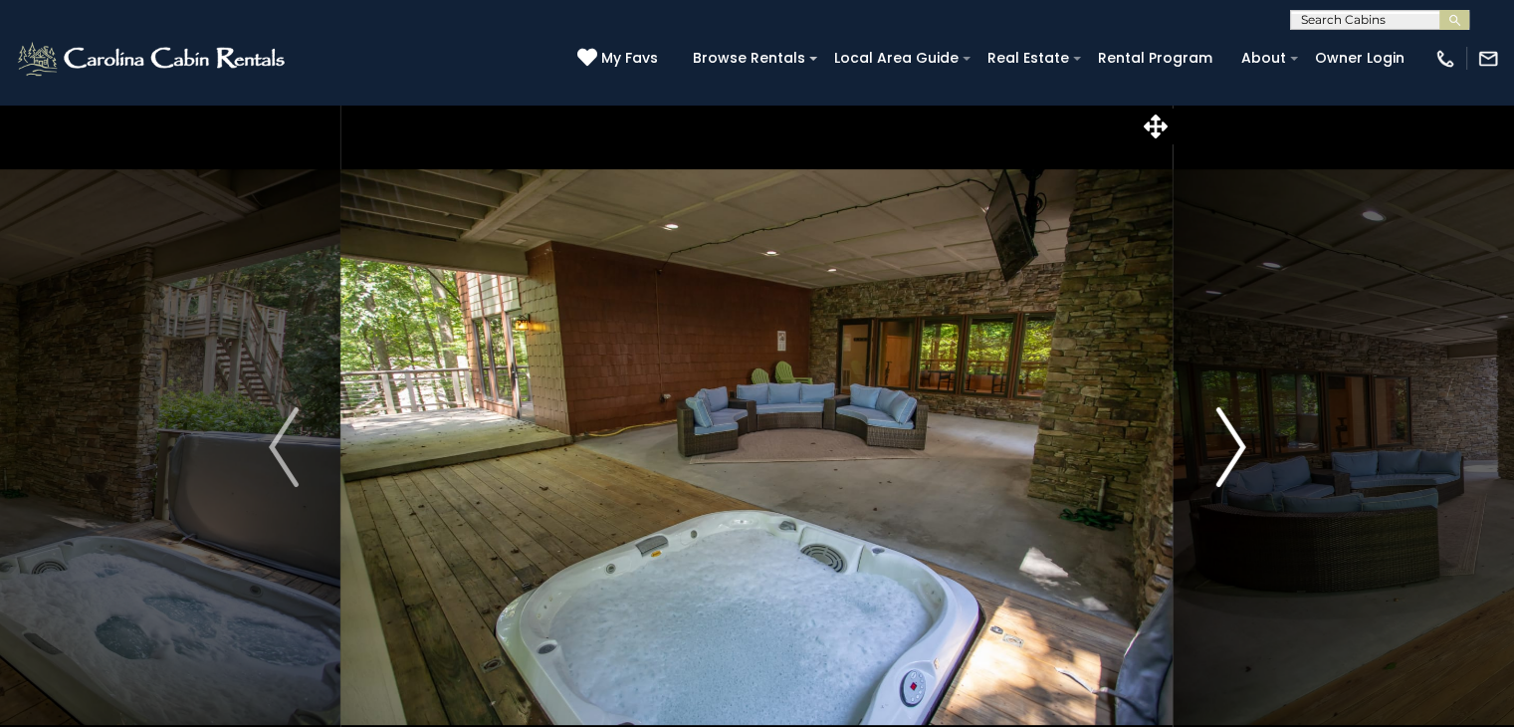
click at [1199, 451] on button "Next" at bounding box center [1231, 447] width 114 height 687
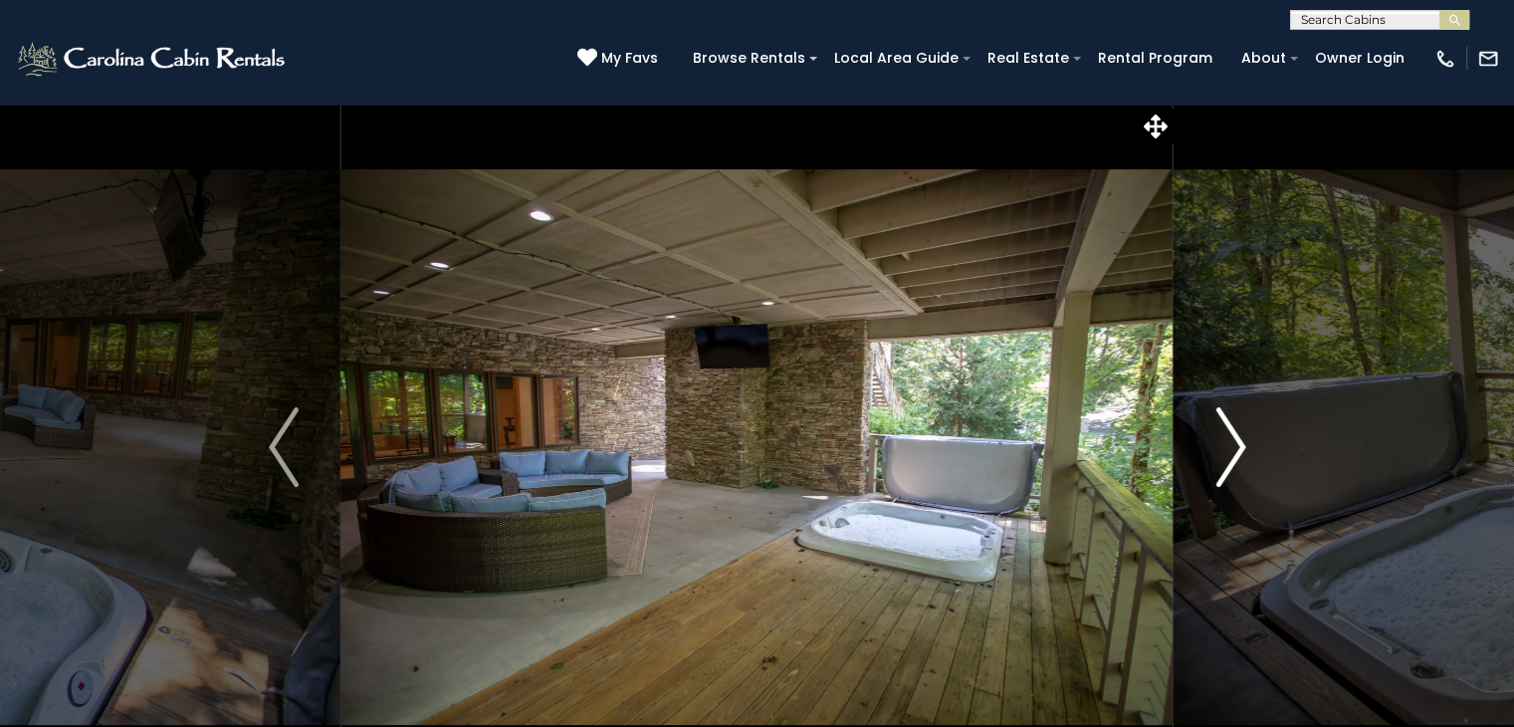
click at [1199, 451] on button "Next" at bounding box center [1231, 447] width 114 height 687
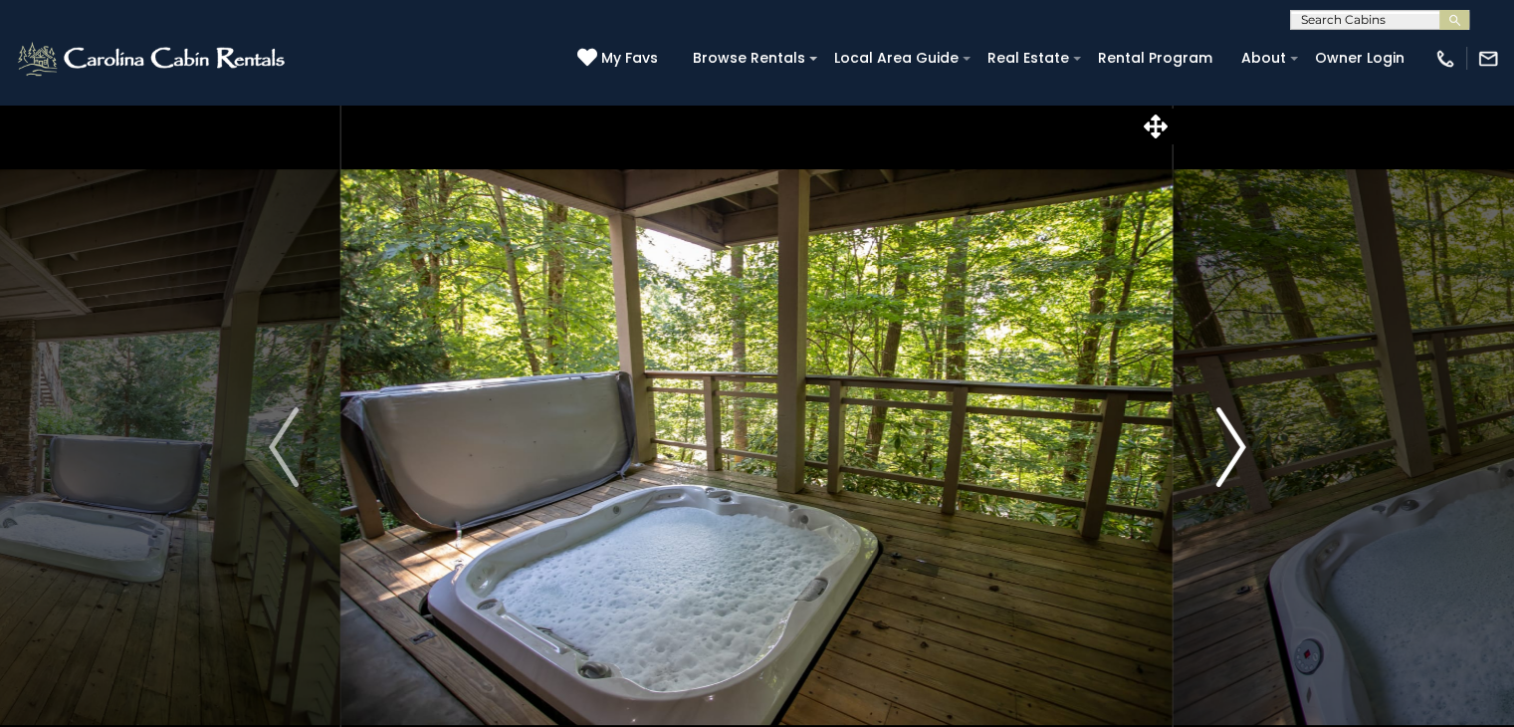
click at [1199, 451] on button "Next" at bounding box center [1231, 447] width 114 height 687
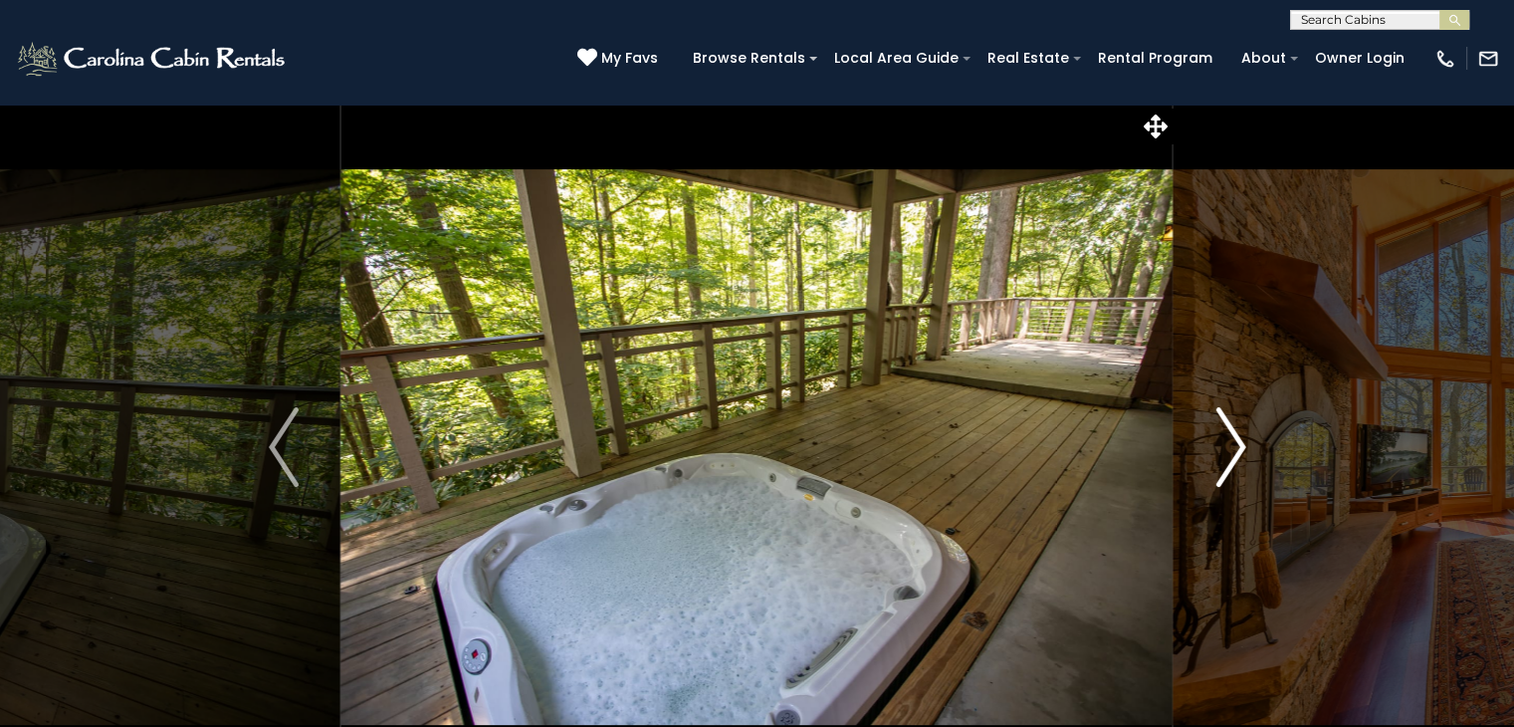
click at [1199, 451] on button "Next" at bounding box center [1231, 447] width 114 height 687
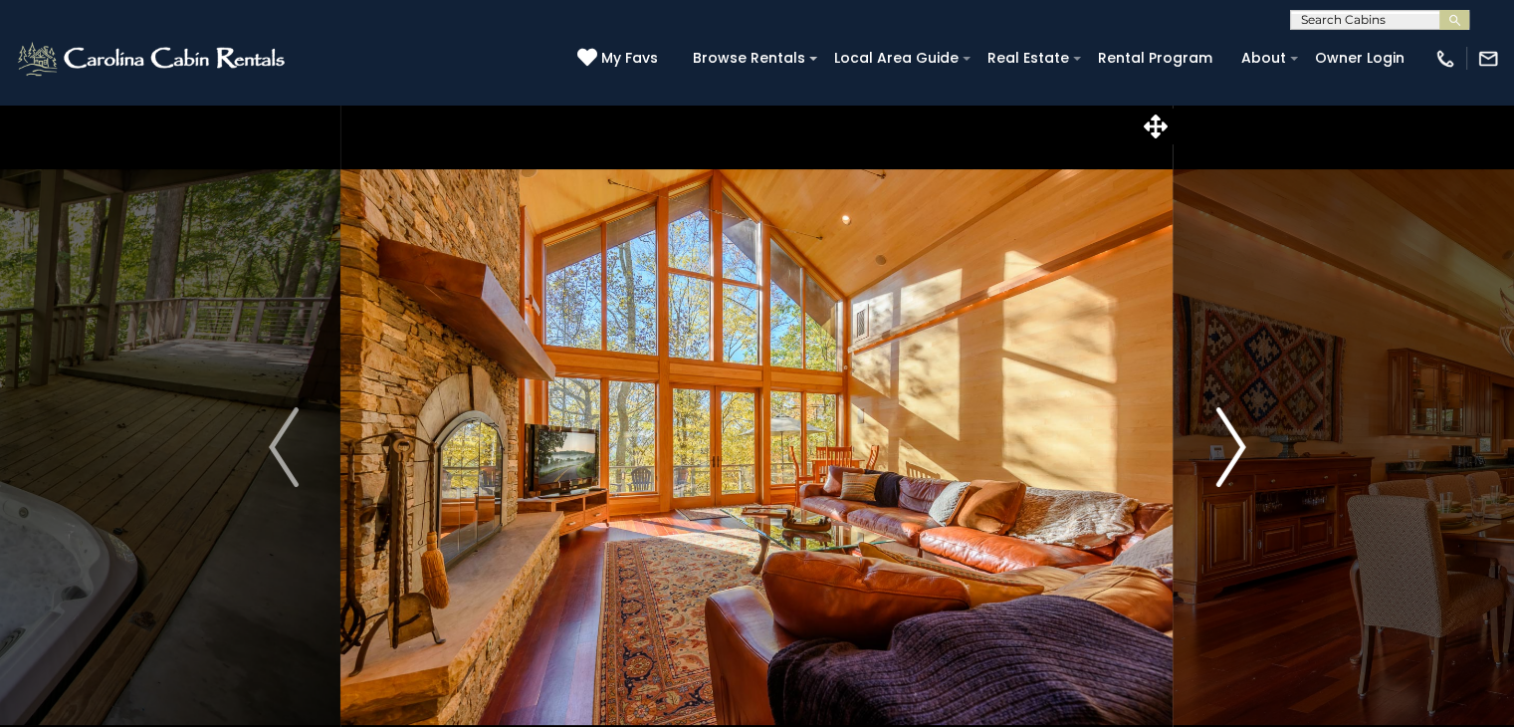
click at [1199, 451] on button "Next" at bounding box center [1231, 447] width 114 height 687
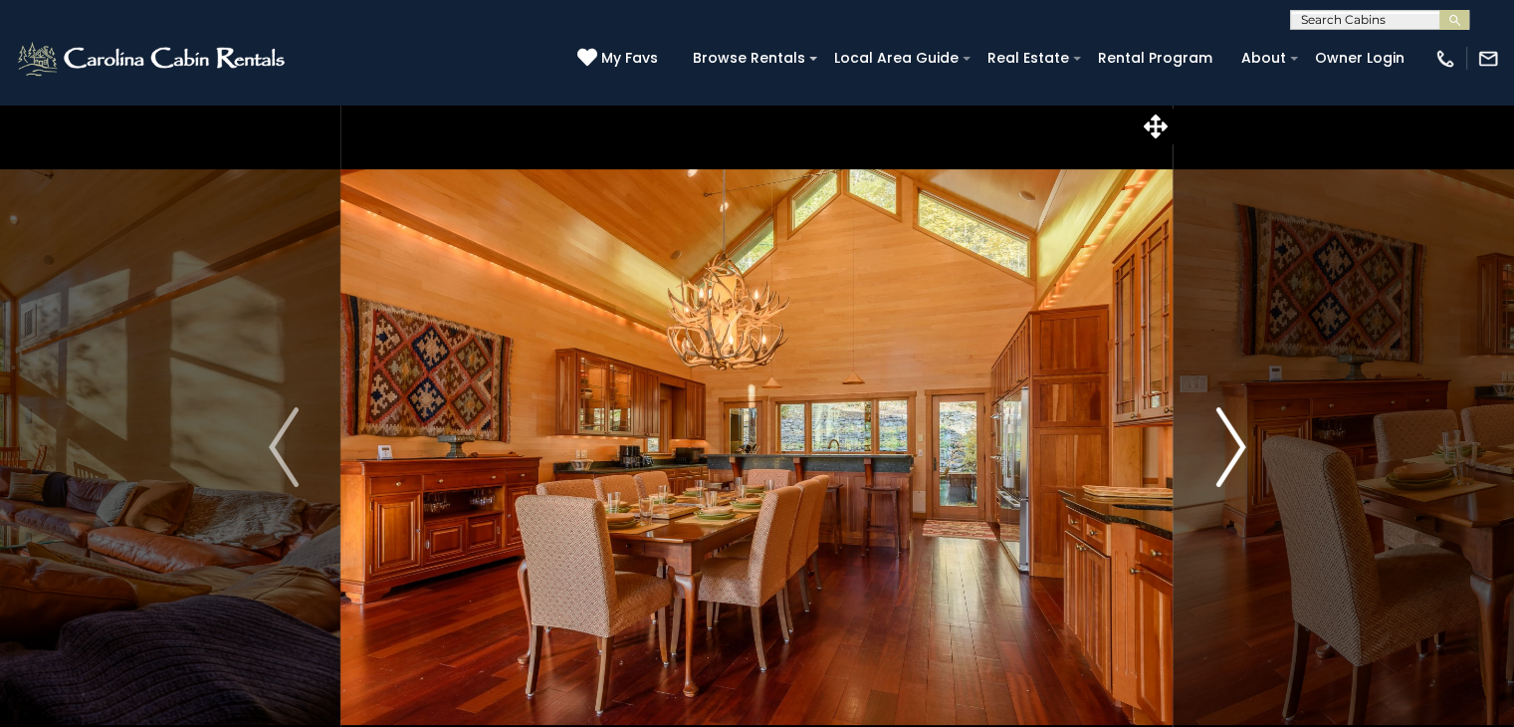
click at [1199, 451] on button "Next" at bounding box center [1231, 447] width 114 height 687
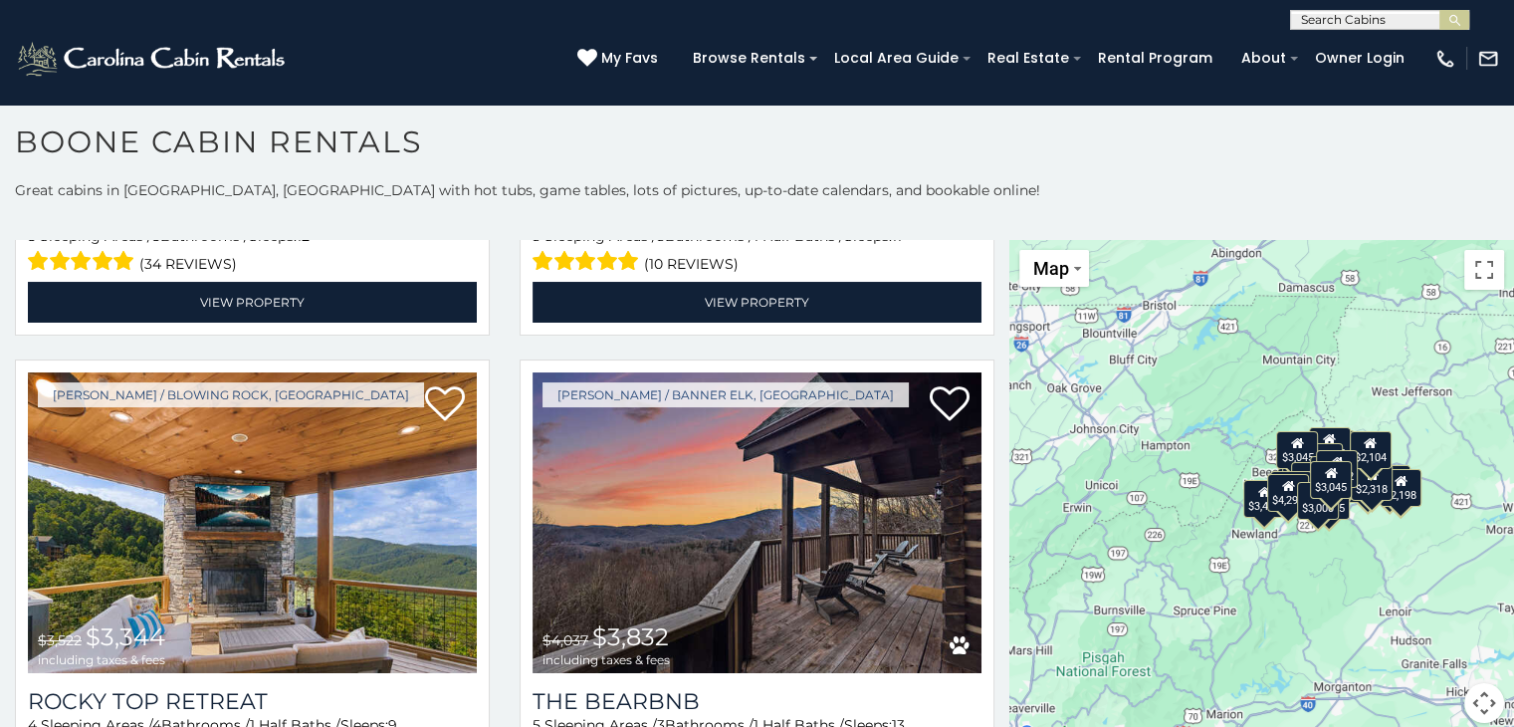
scroll to position [643, 0]
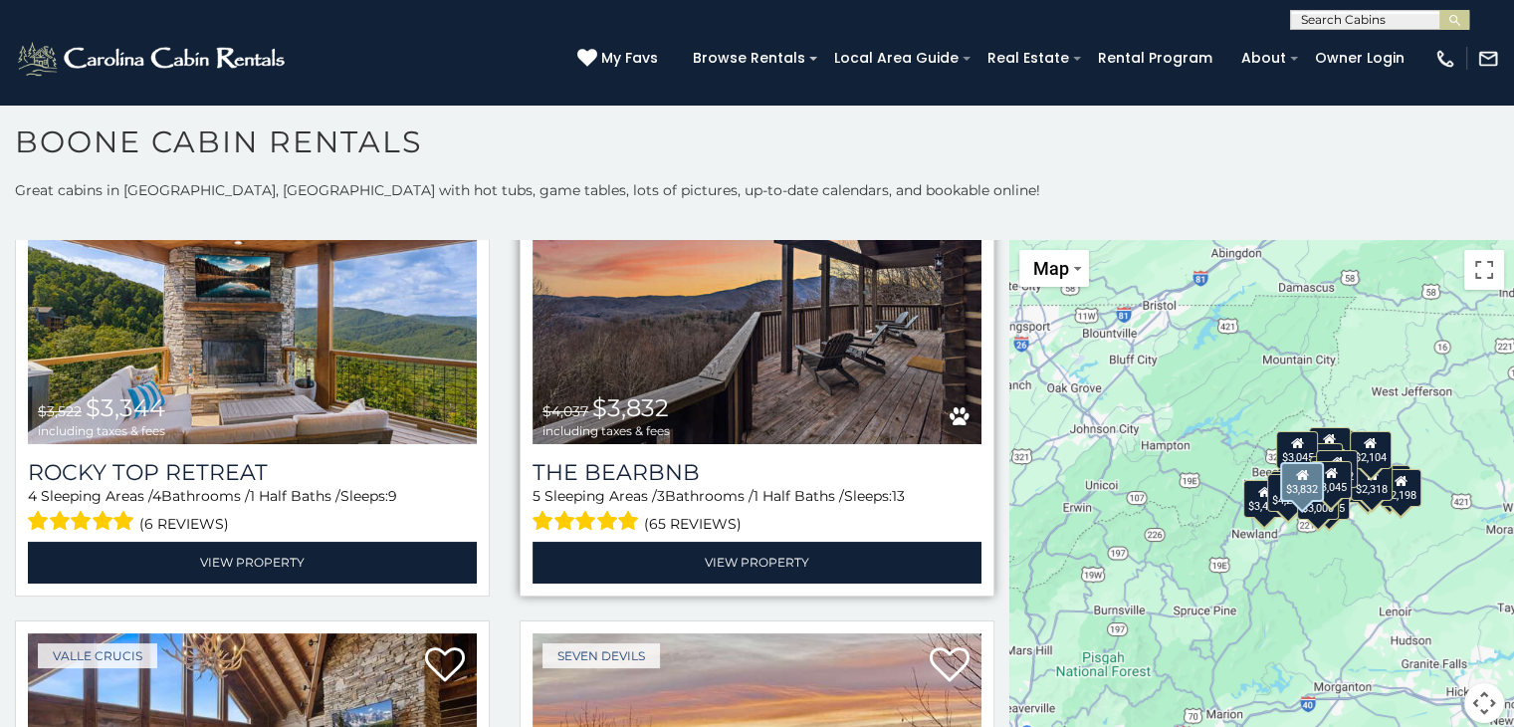
click at [721, 345] on img at bounding box center [757, 293] width 449 height 301
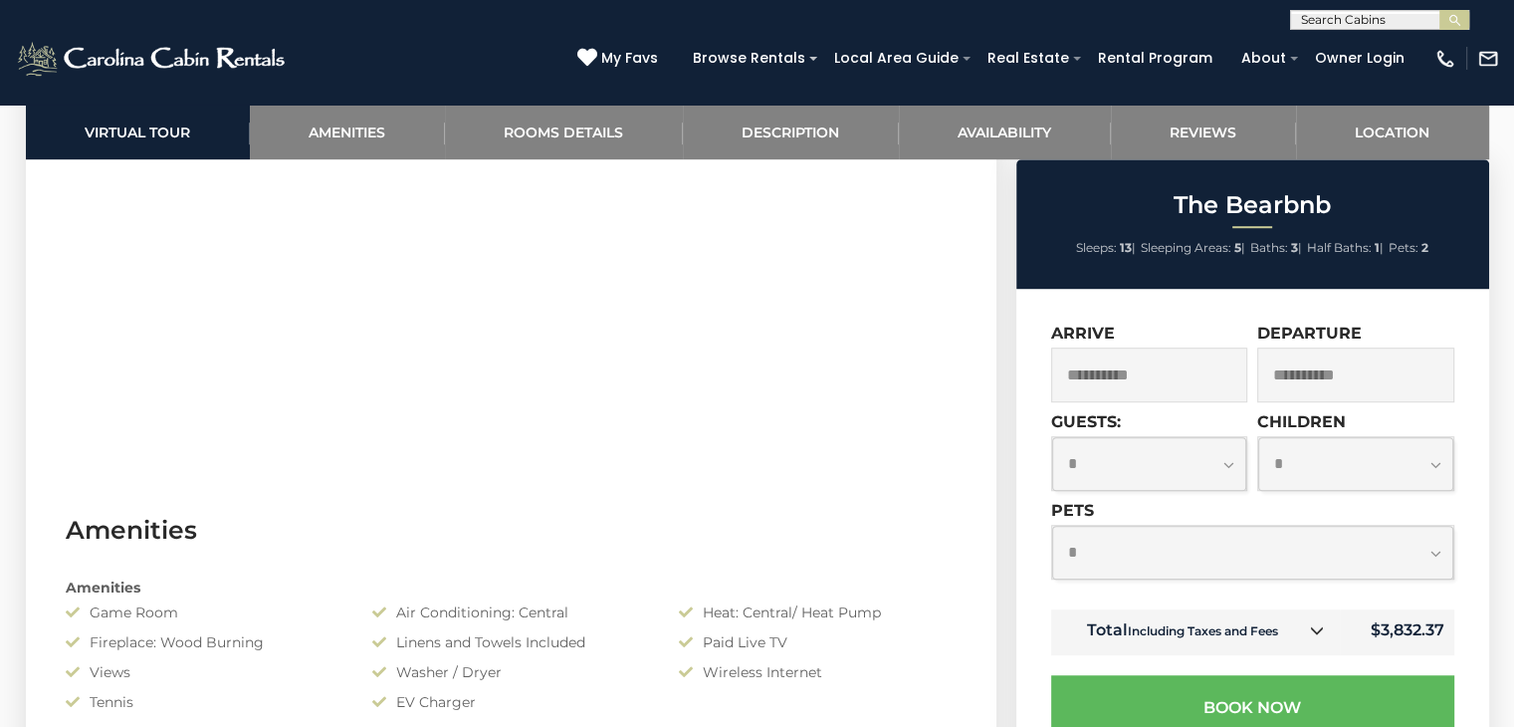
scroll to position [1347, 0]
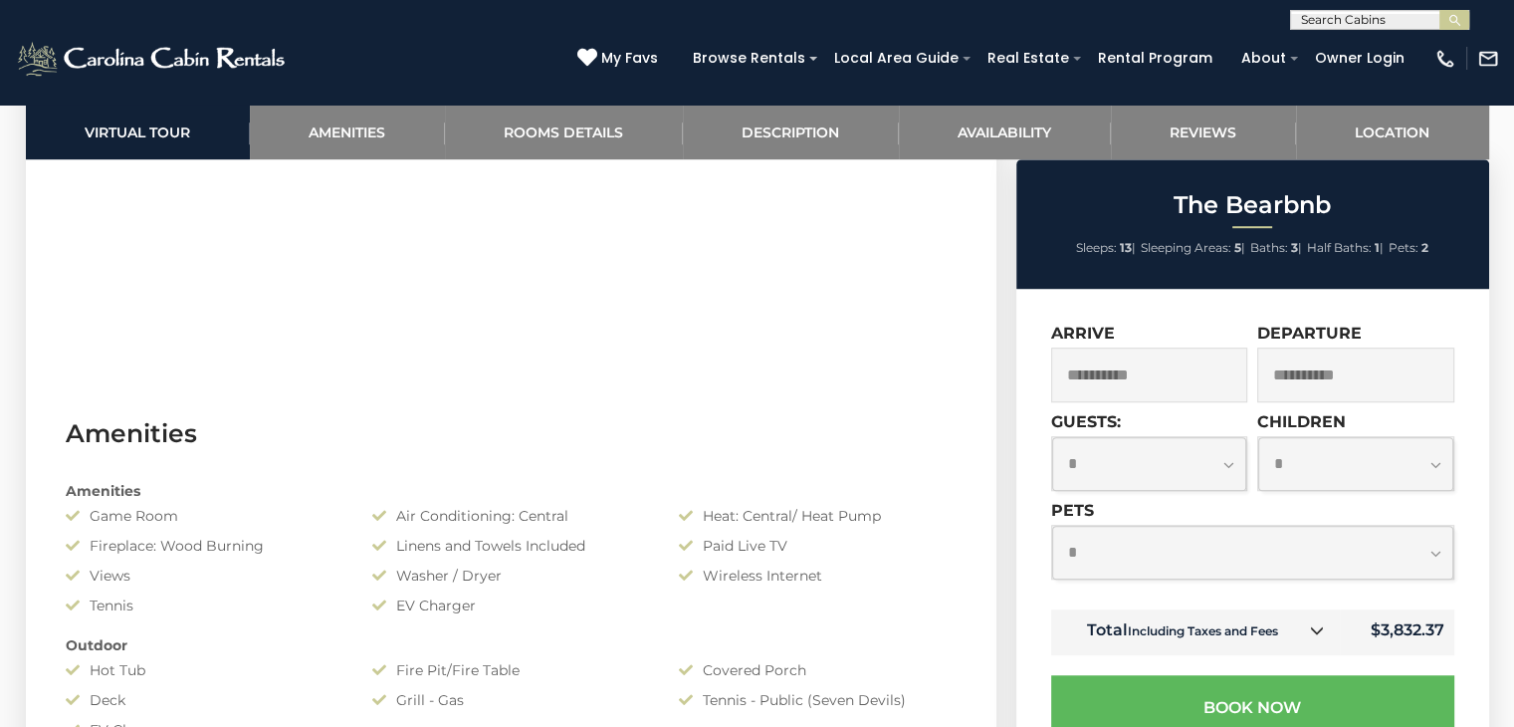
click at [1228, 468] on select "**********" at bounding box center [1149, 463] width 195 height 53
select select "*"
click at [1052, 438] on select "**********" at bounding box center [1149, 463] width 195 height 53
click at [1222, 555] on select "**********" at bounding box center [1252, 552] width 401 height 53
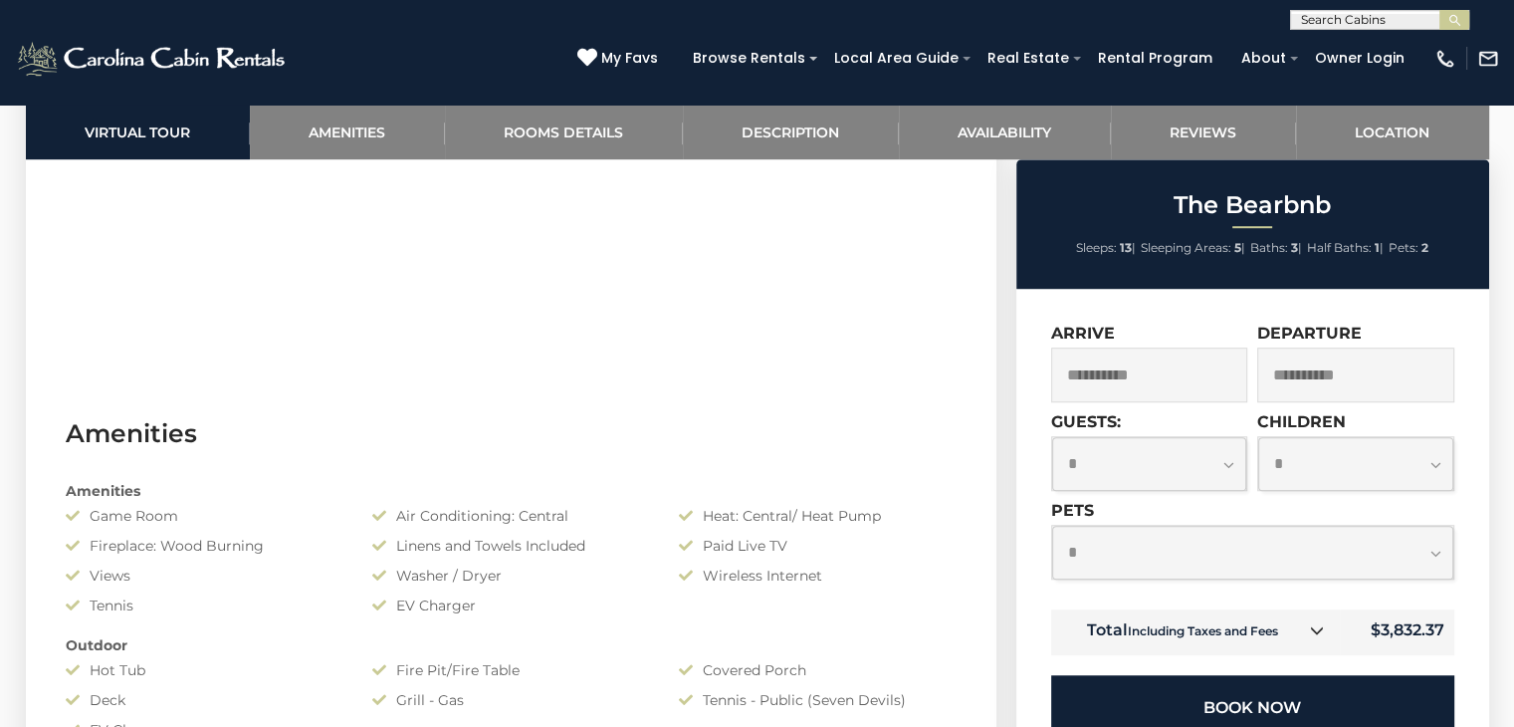
select select "*"
click at [1052, 528] on select "**********" at bounding box center [1252, 552] width 401 height 53
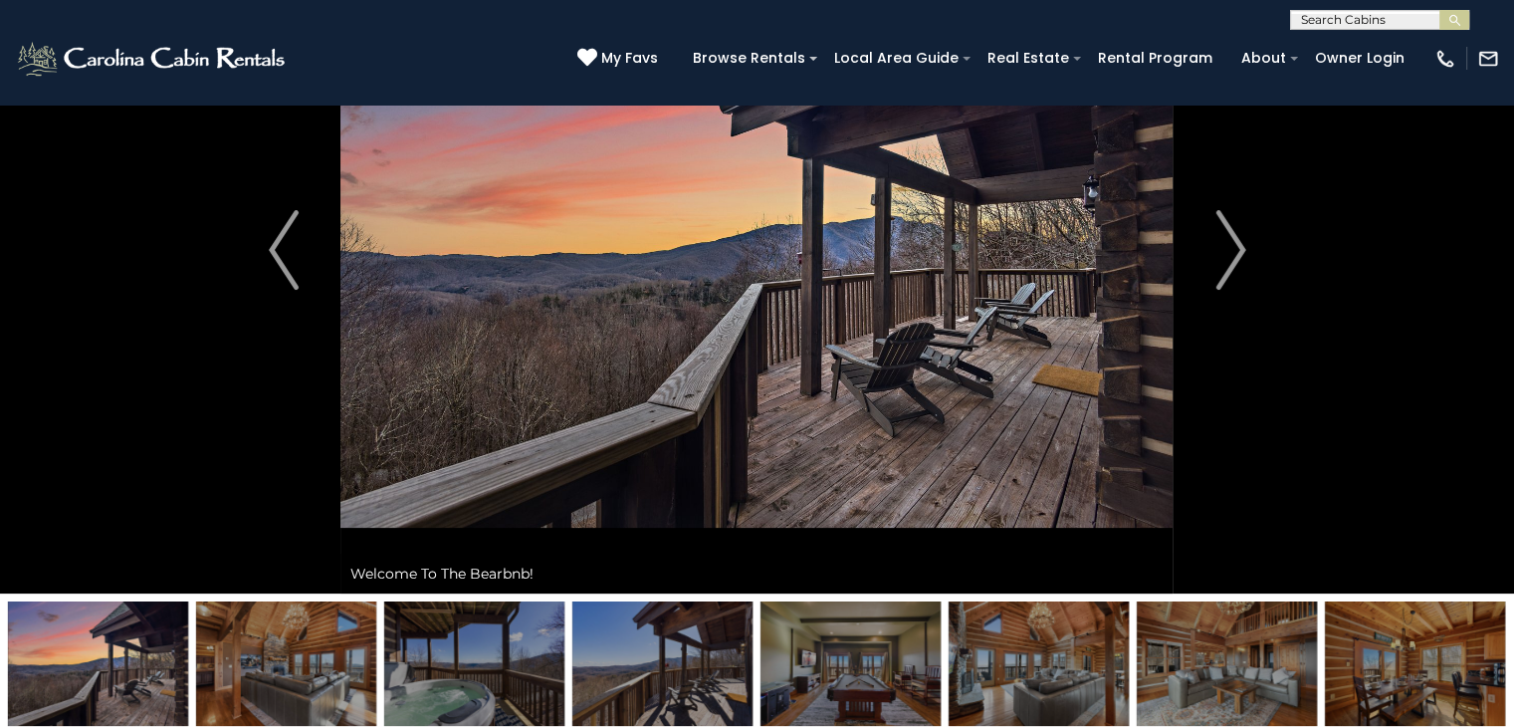
scroll to position [133, 0]
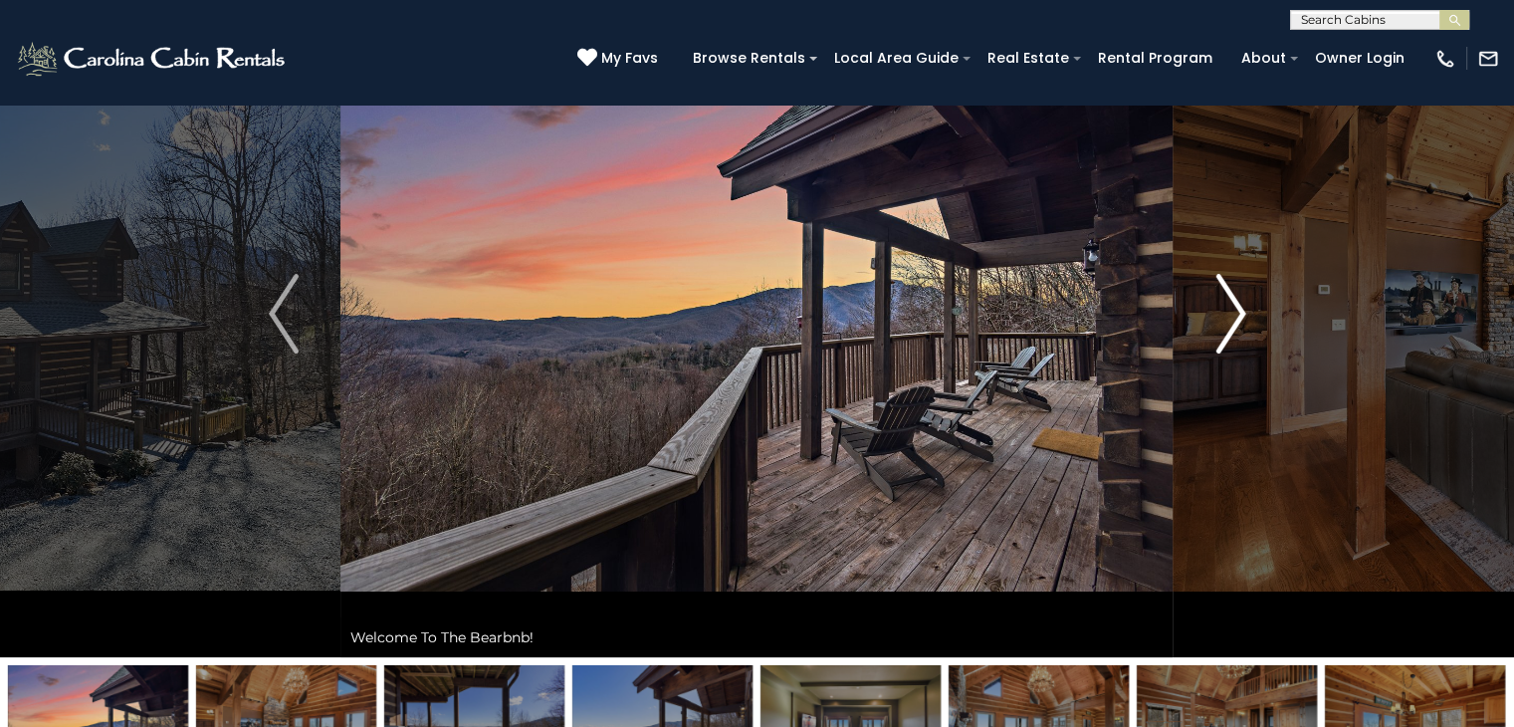
click at [1217, 312] on img "Next" at bounding box center [1231, 314] width 30 height 80
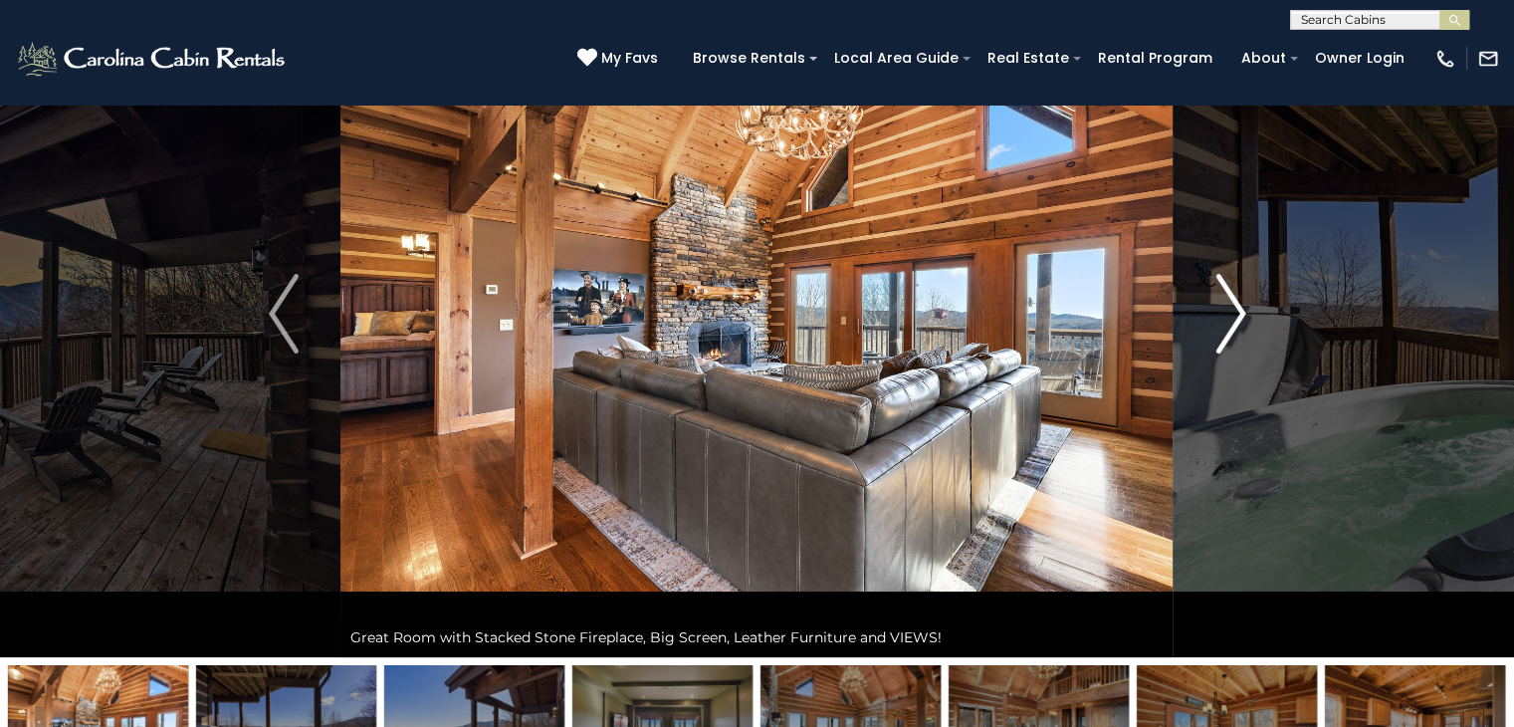
click at [1220, 312] on img "Next" at bounding box center [1231, 314] width 30 height 80
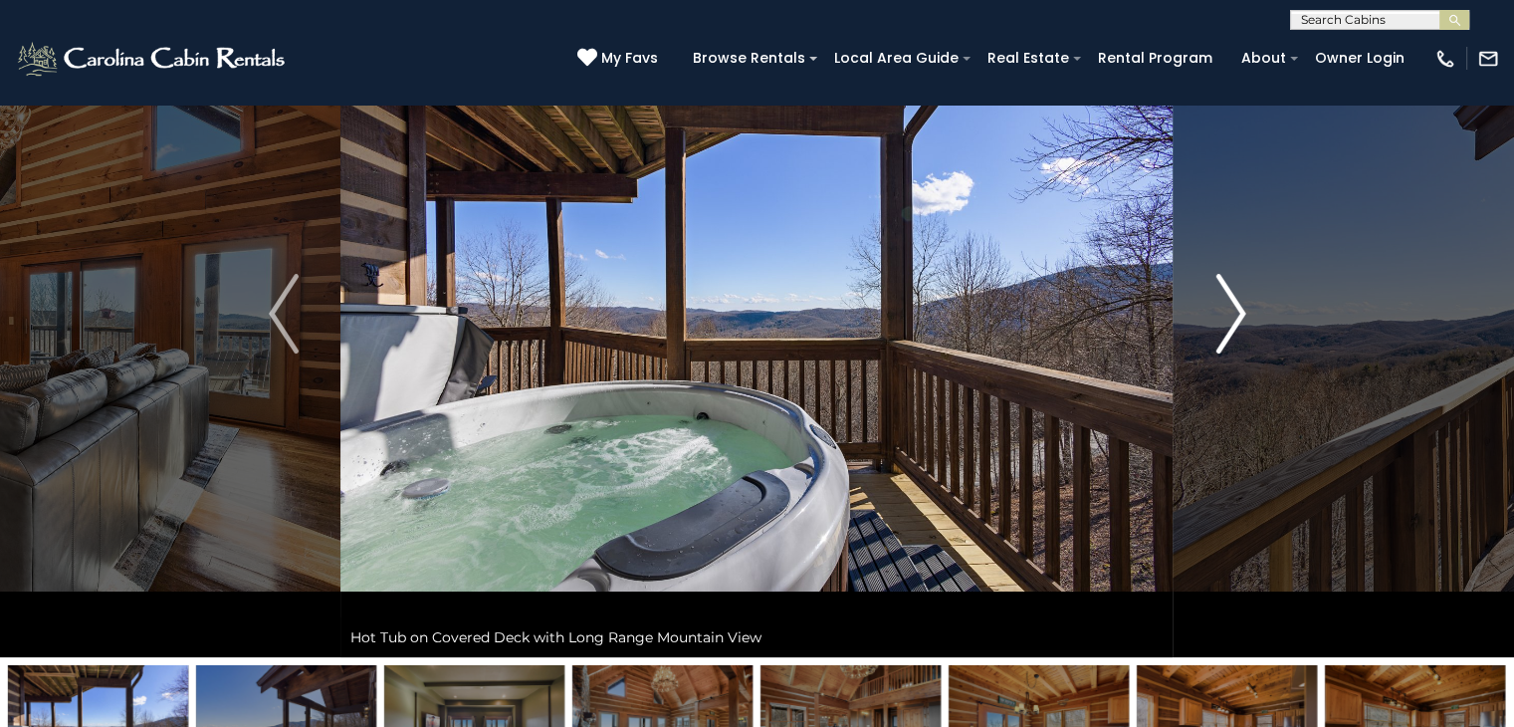
click at [1227, 310] on img "Next" at bounding box center [1231, 314] width 30 height 80
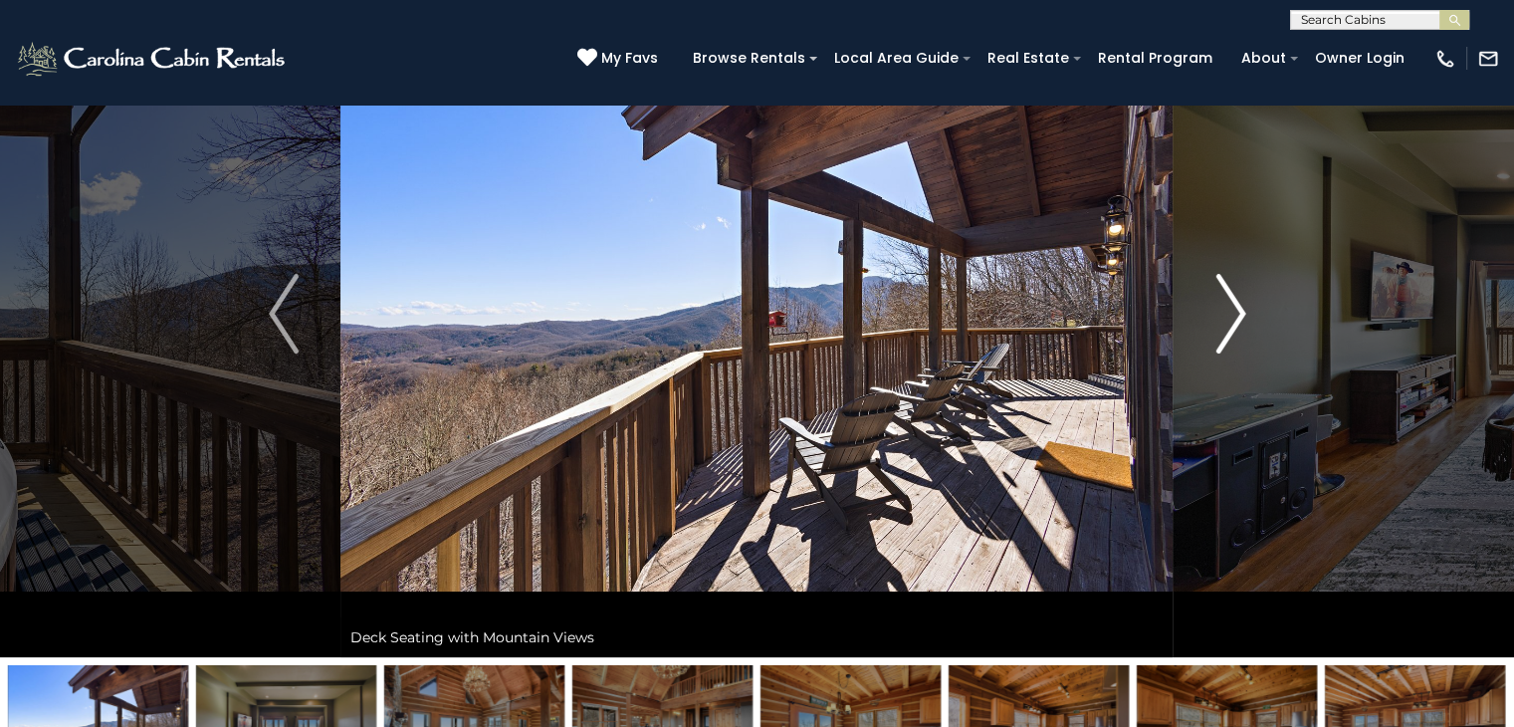
click at [1231, 309] on img "Next" at bounding box center [1231, 314] width 30 height 80
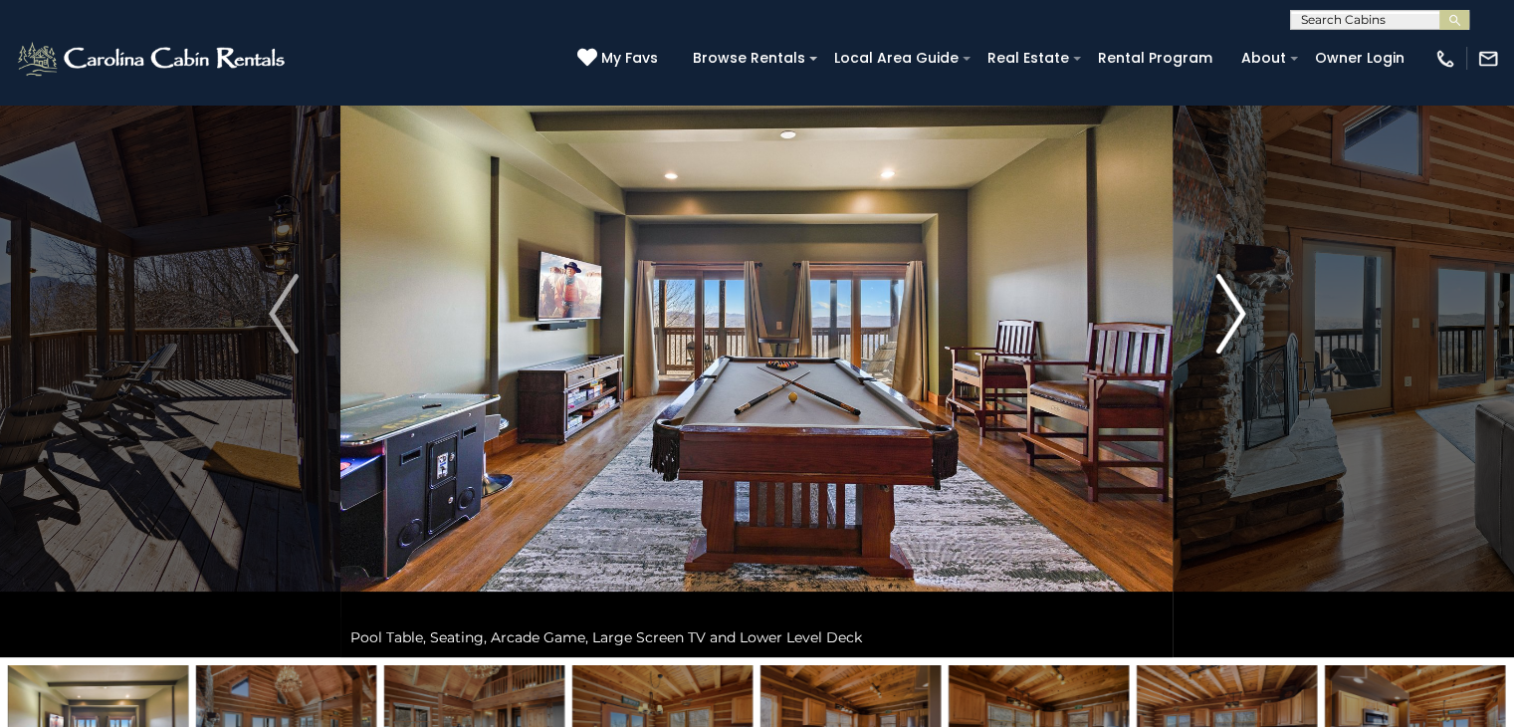
click at [1233, 308] on img "Next" at bounding box center [1231, 314] width 30 height 80
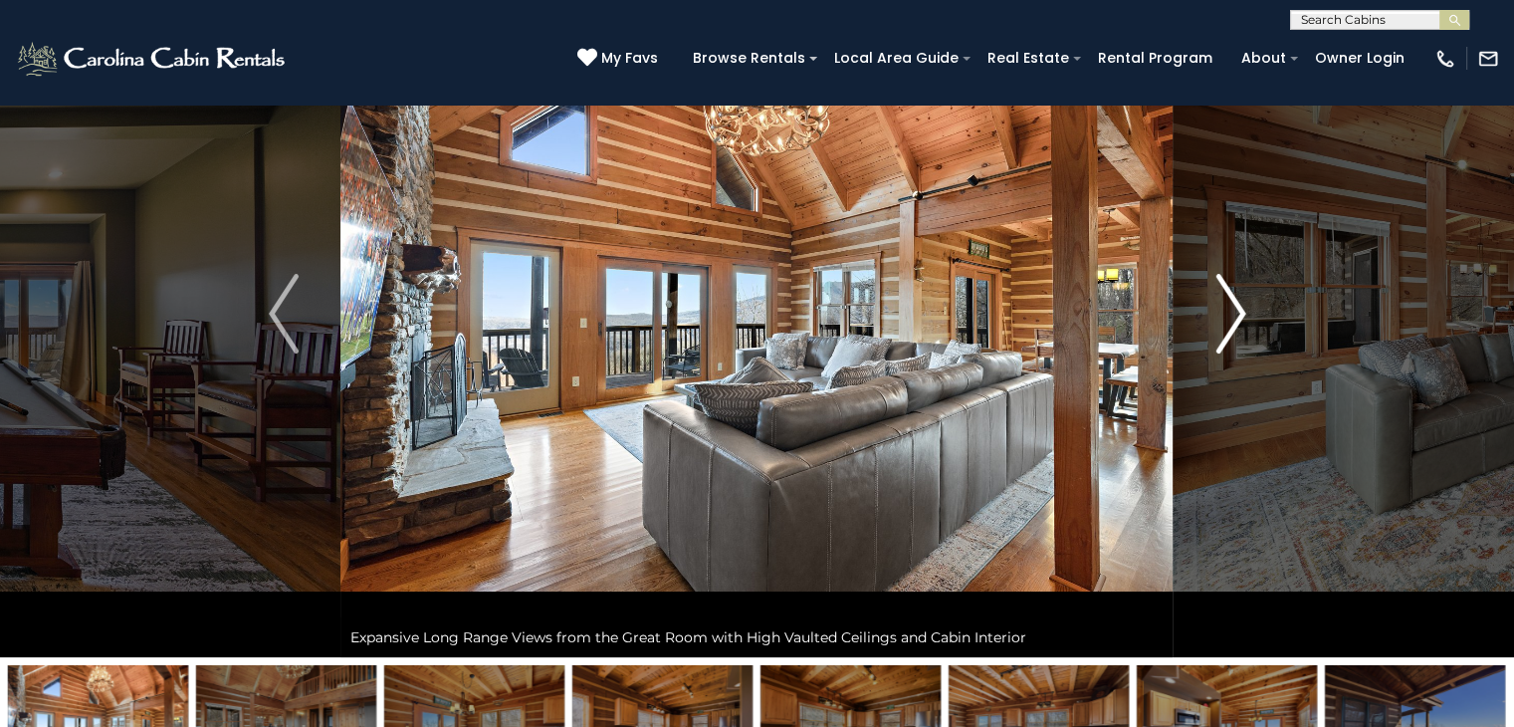
click at [1233, 308] on img "Next" at bounding box center [1231, 314] width 30 height 80
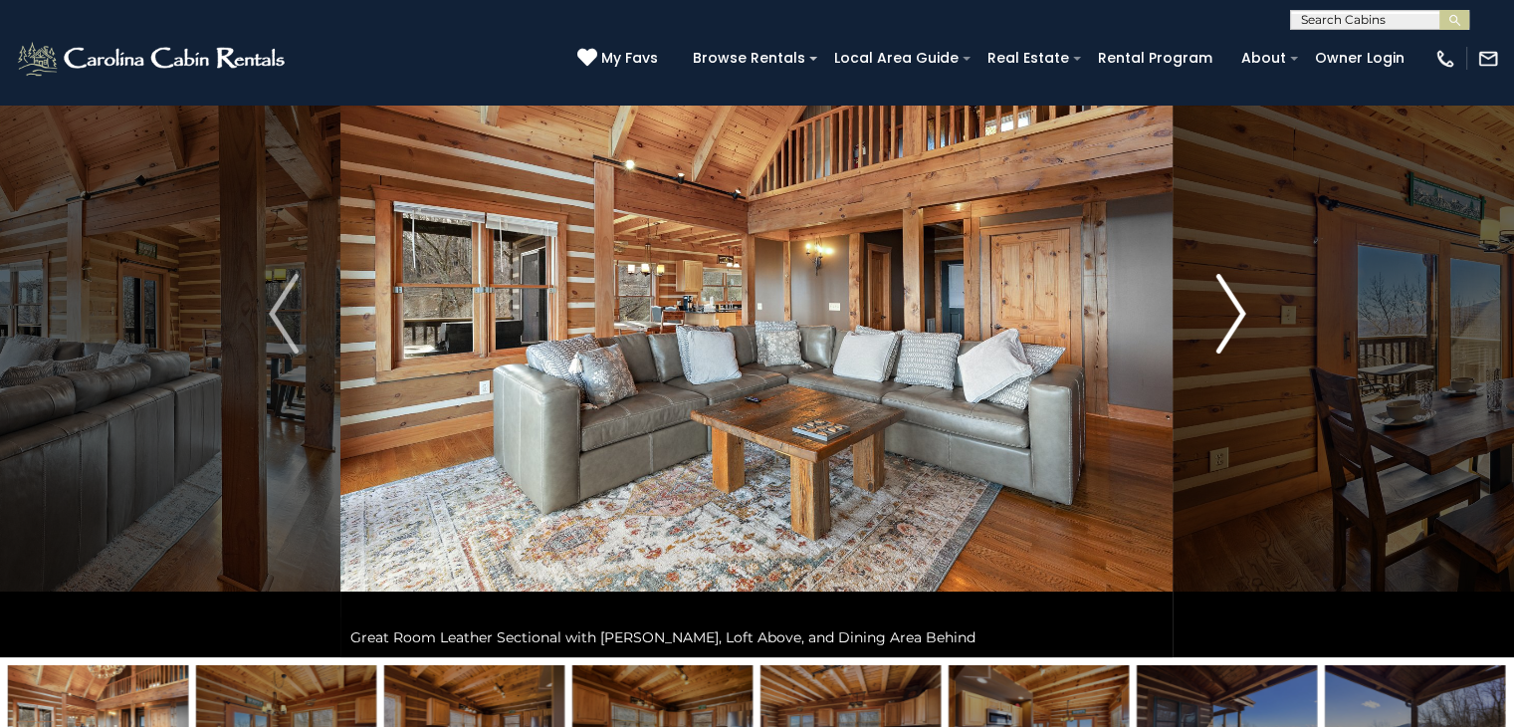
click at [1234, 308] on img "Next" at bounding box center [1231, 314] width 30 height 80
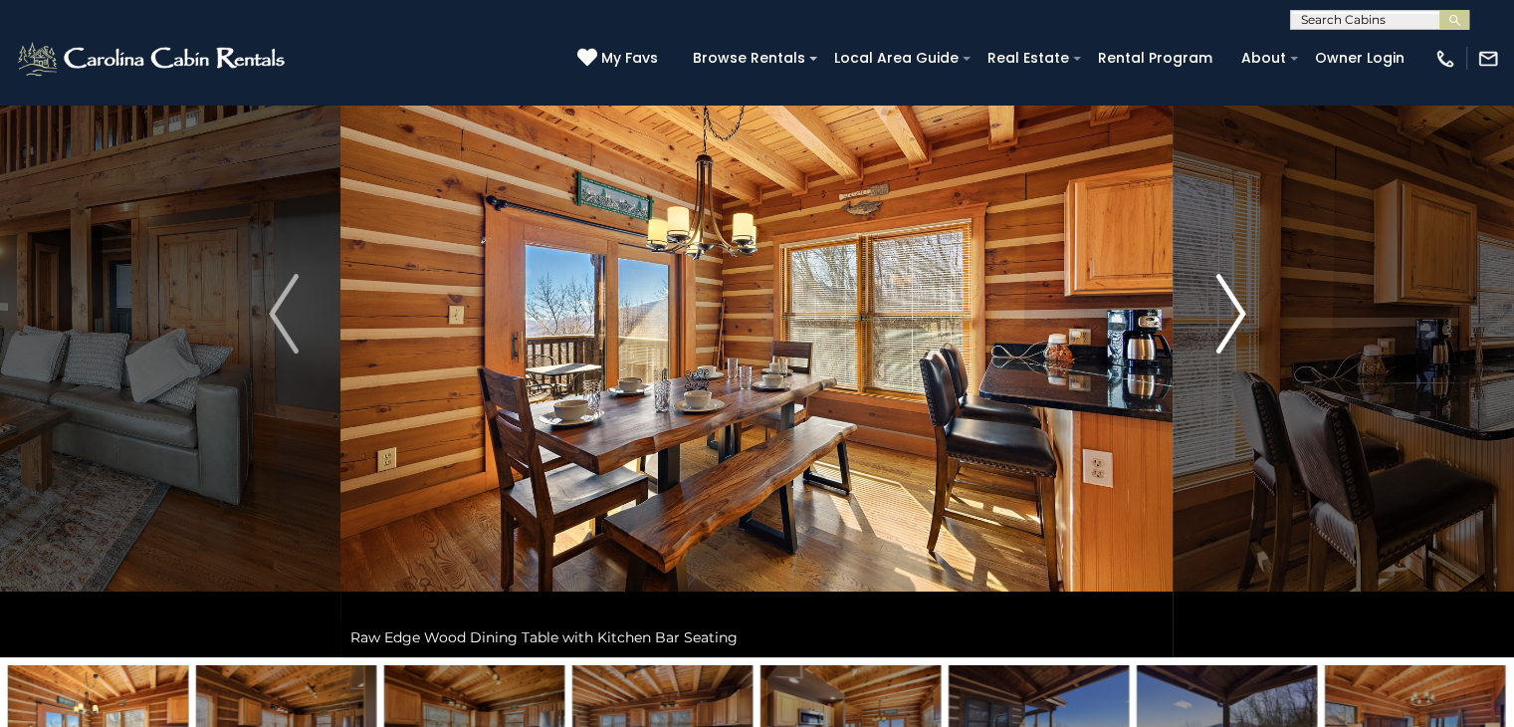
click at [1235, 307] on img "Next" at bounding box center [1231, 314] width 30 height 80
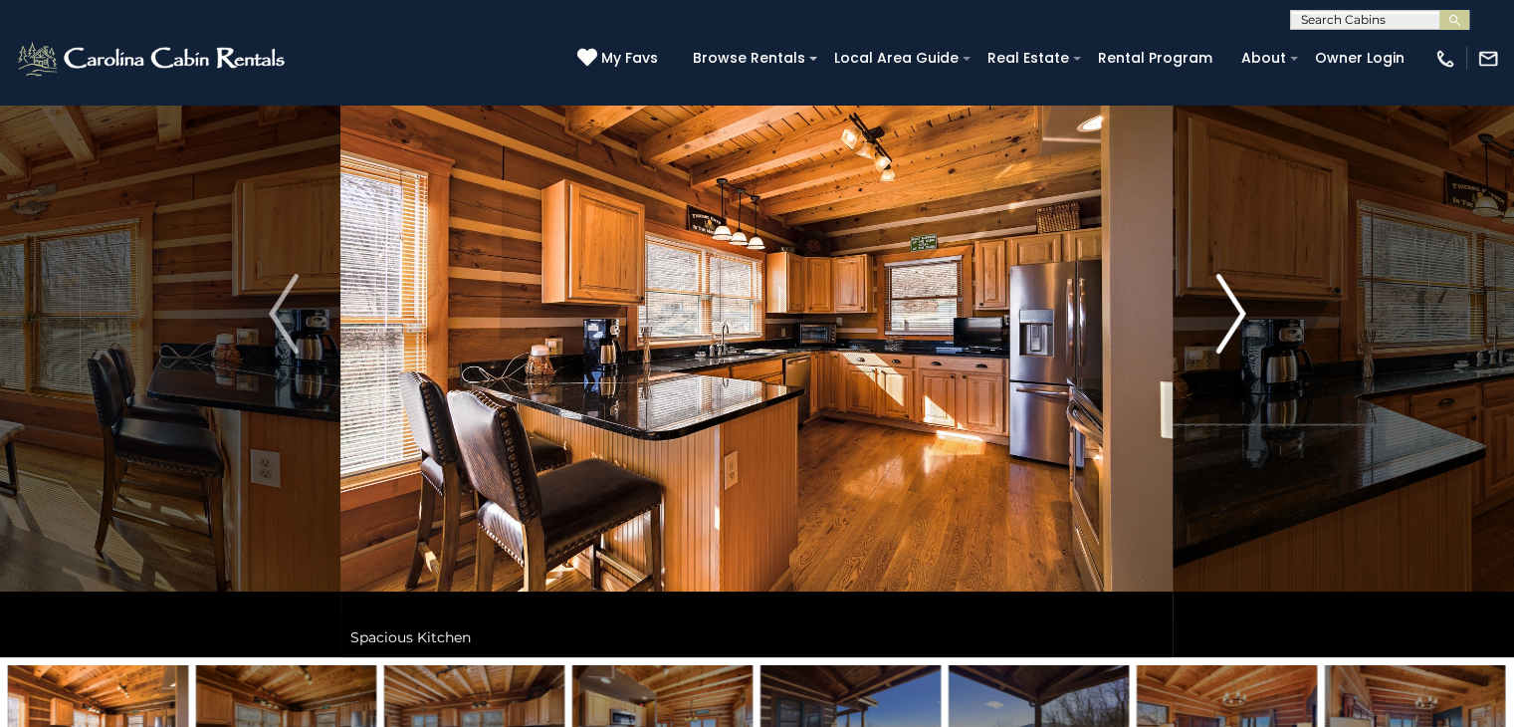
click at [1235, 307] on img "Next" at bounding box center [1231, 314] width 30 height 80
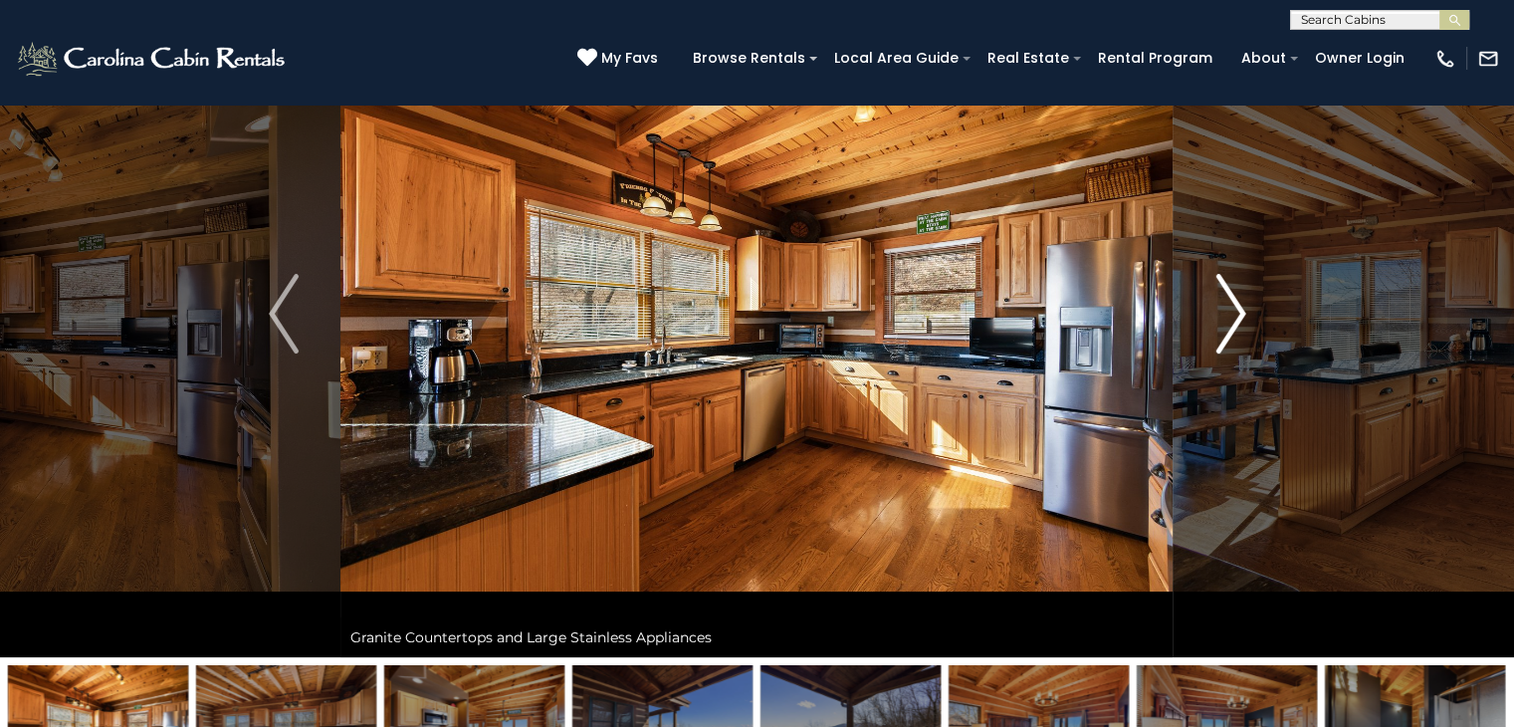
click at [1235, 307] on img "Next" at bounding box center [1231, 314] width 30 height 80
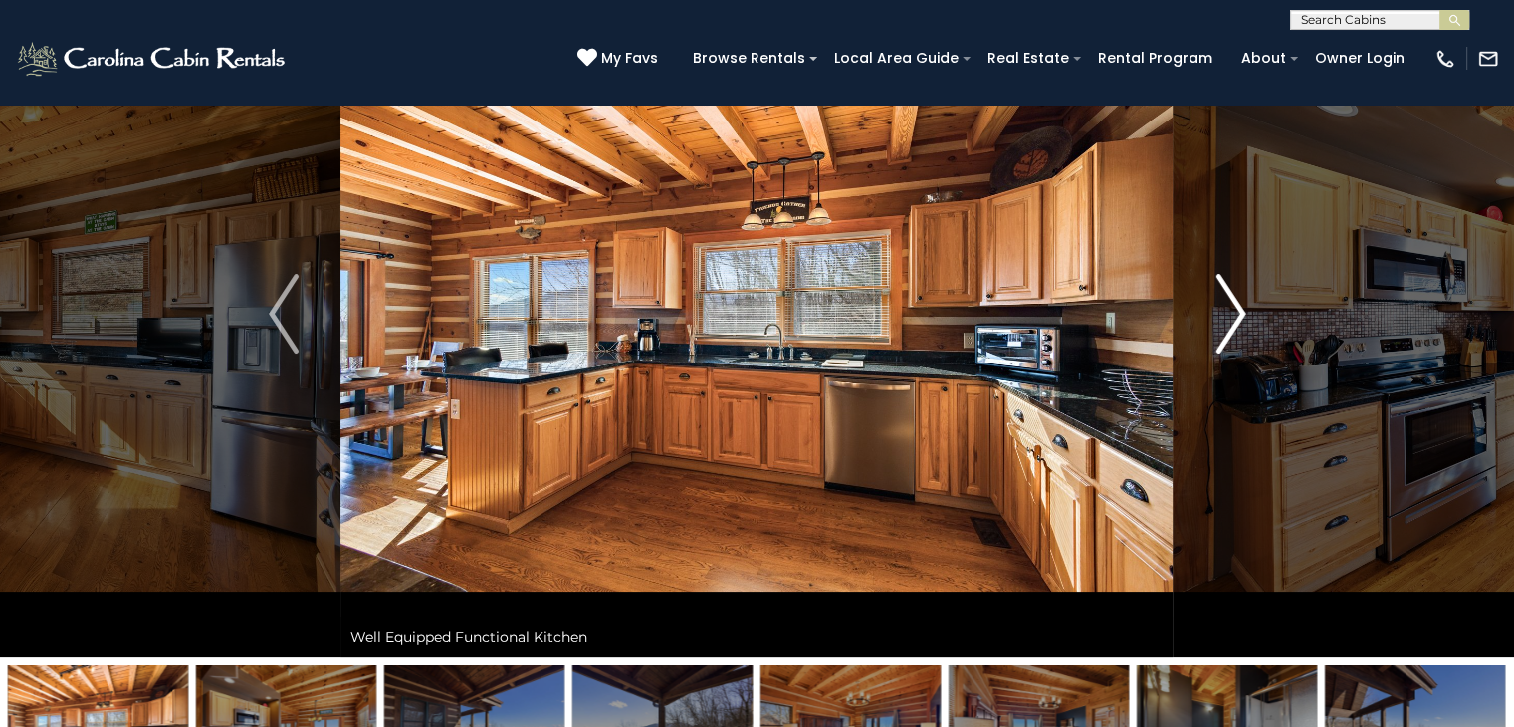
click at [1235, 307] on img "Next" at bounding box center [1231, 314] width 30 height 80
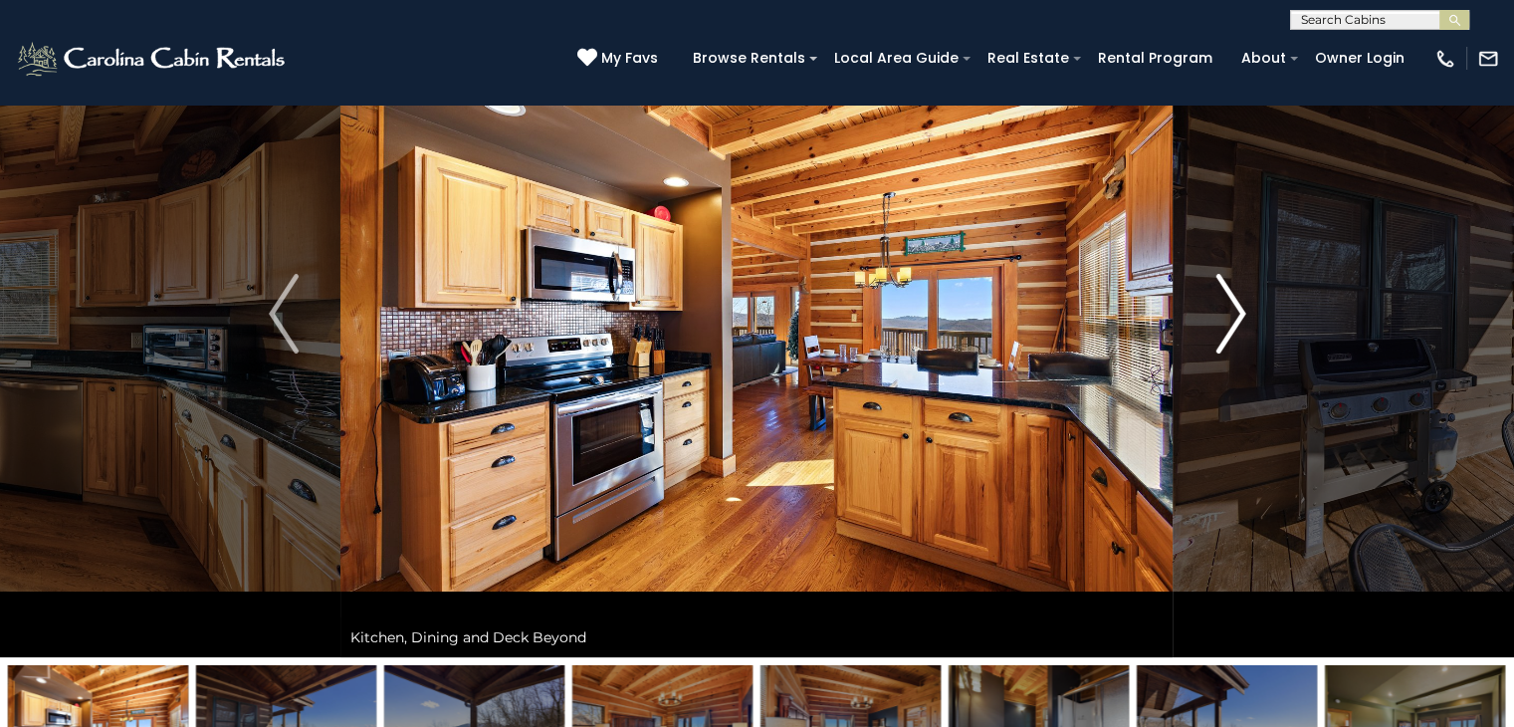
click at [1235, 307] on img "Next" at bounding box center [1231, 314] width 30 height 80
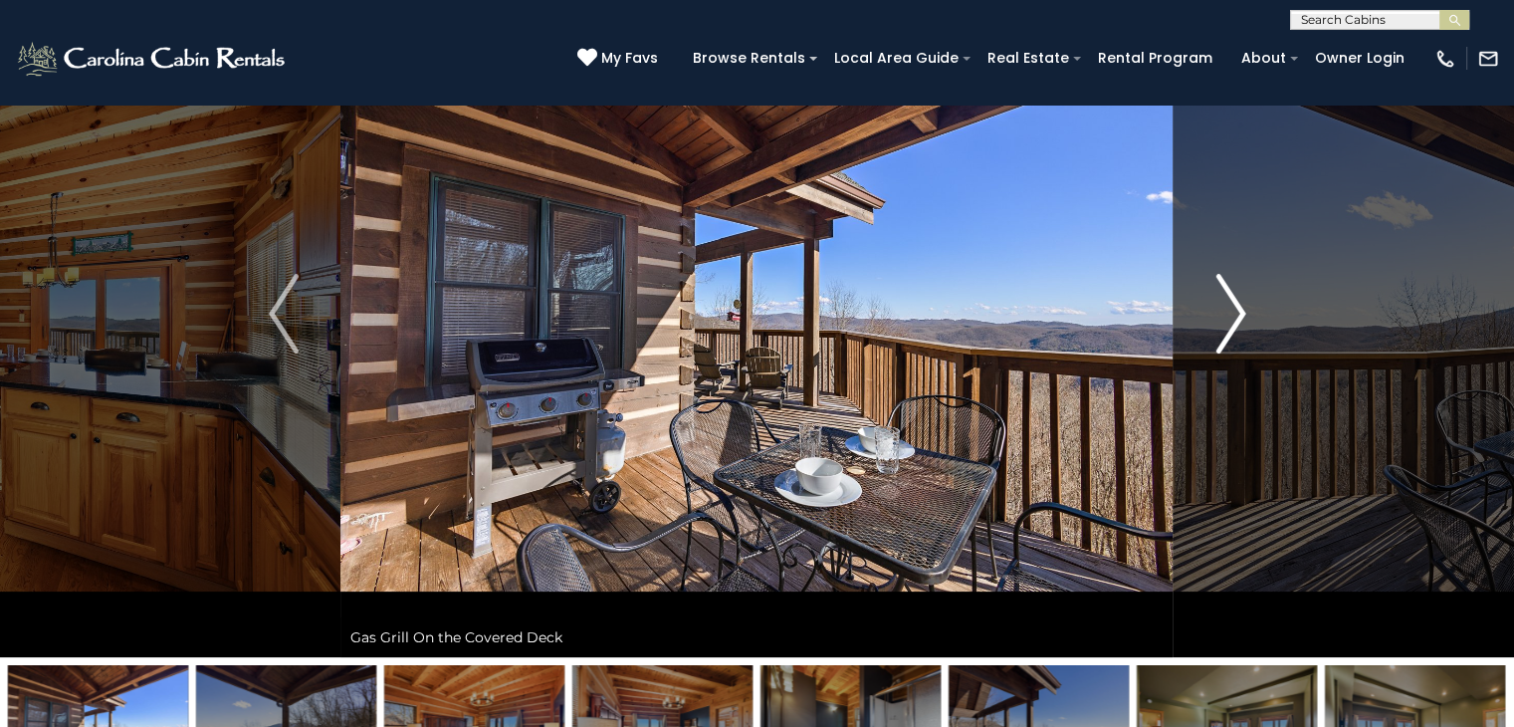
click at [1235, 307] on img "Next" at bounding box center [1231, 314] width 30 height 80
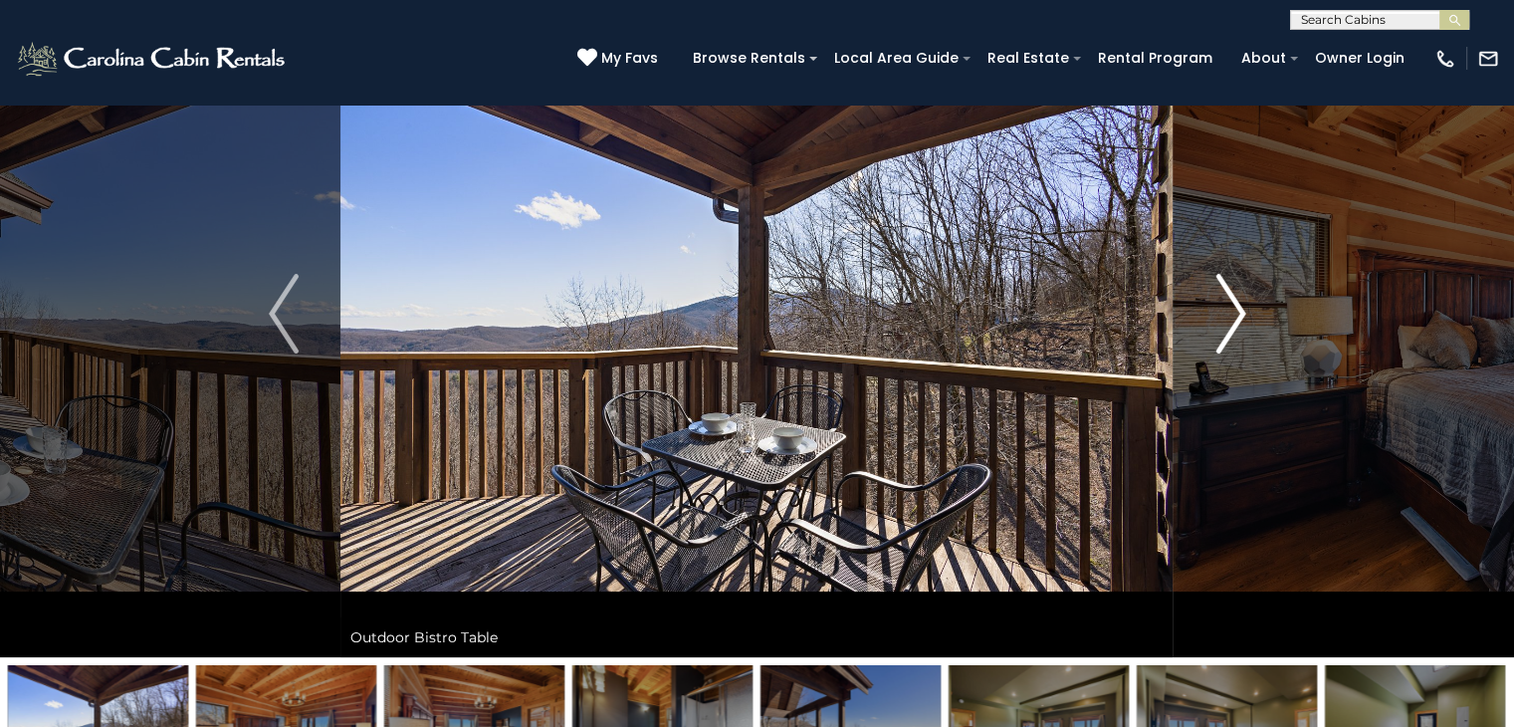
click at [1235, 307] on img "Next" at bounding box center [1231, 314] width 30 height 80
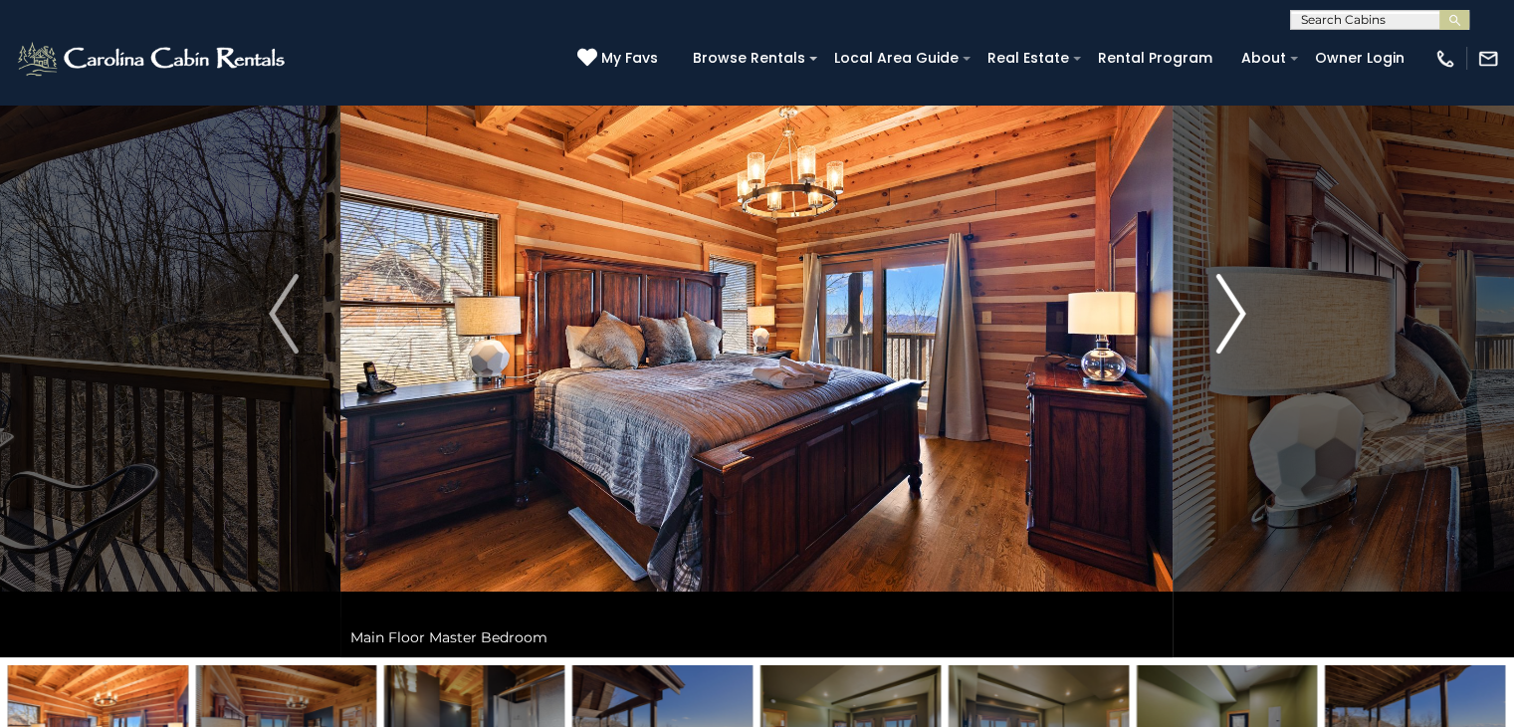
click at [1235, 307] on img "Next" at bounding box center [1231, 314] width 30 height 80
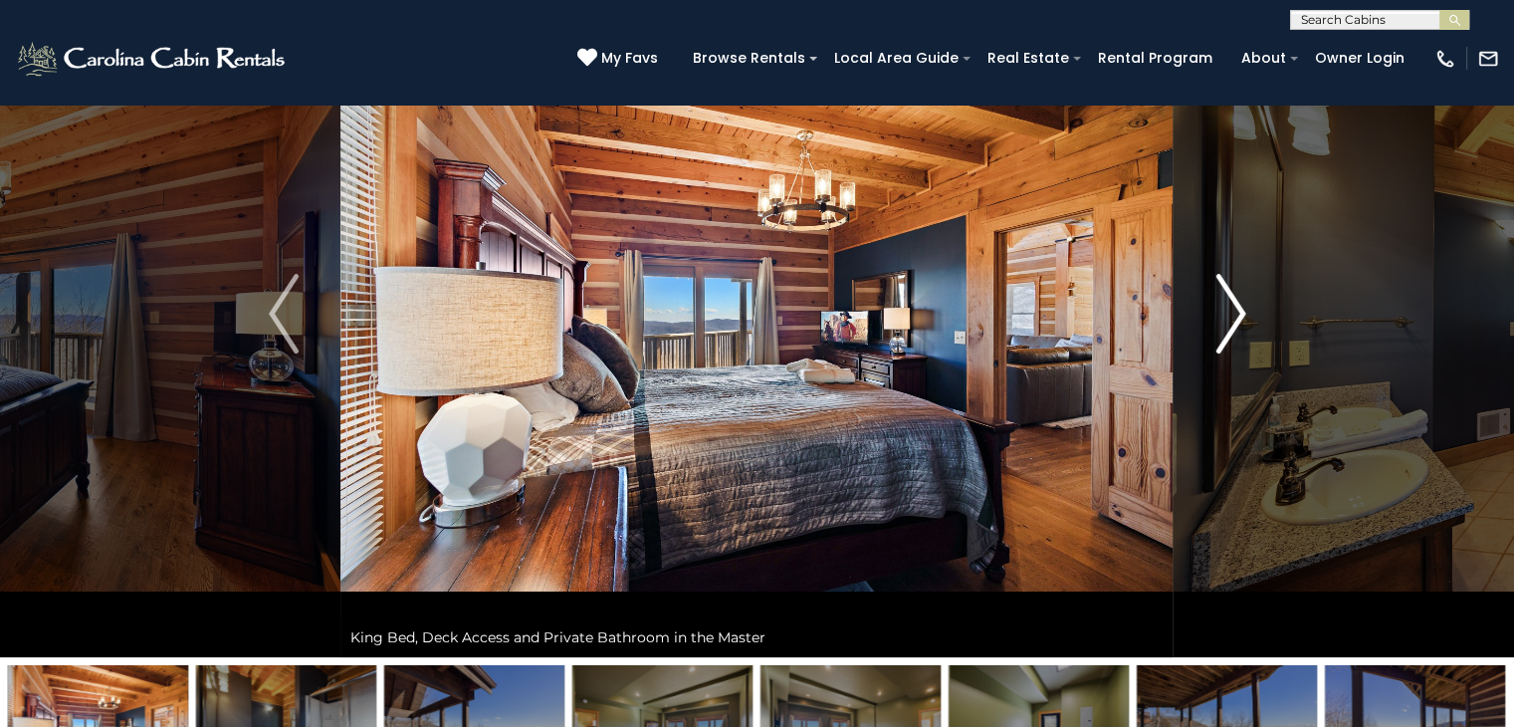
click at [1235, 307] on img "Next" at bounding box center [1231, 314] width 30 height 80
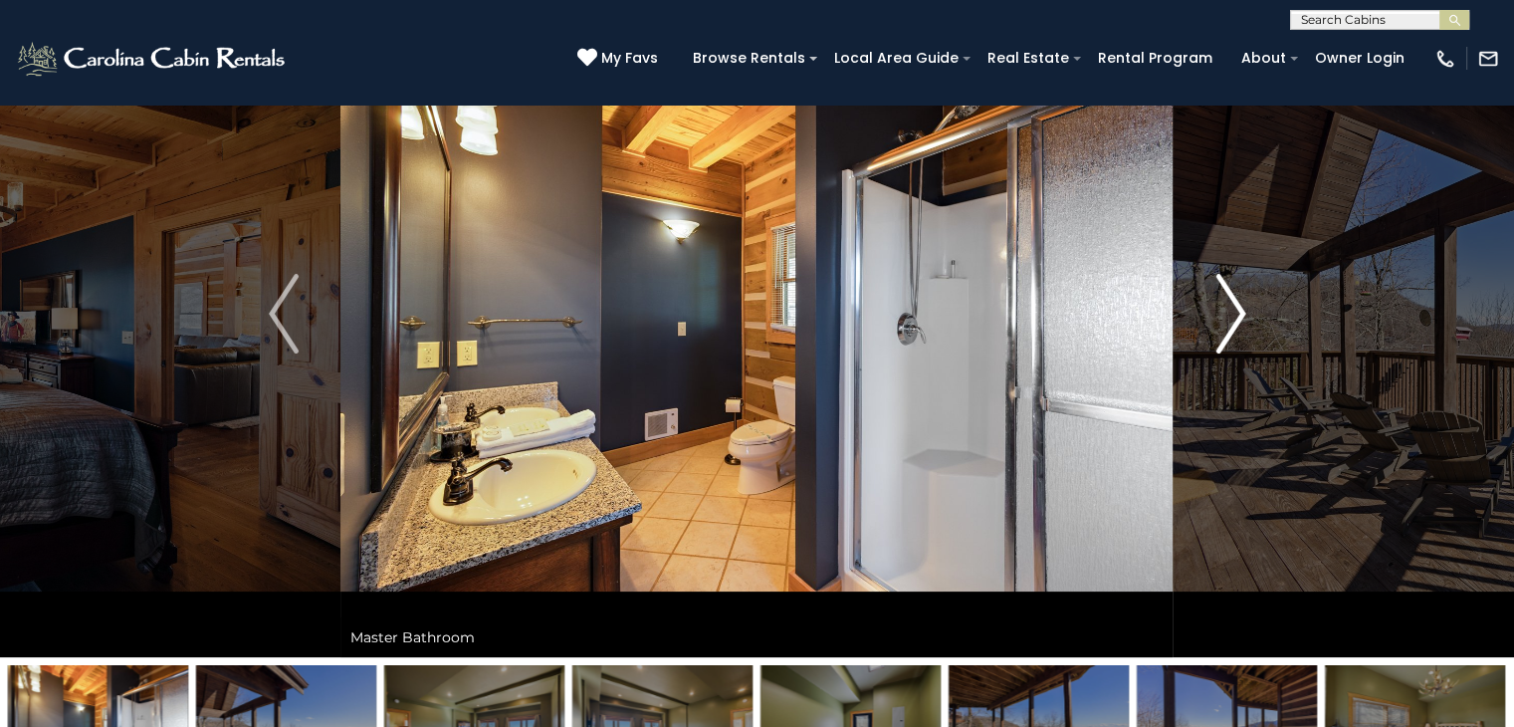
click at [1237, 306] on img "Next" at bounding box center [1231, 314] width 30 height 80
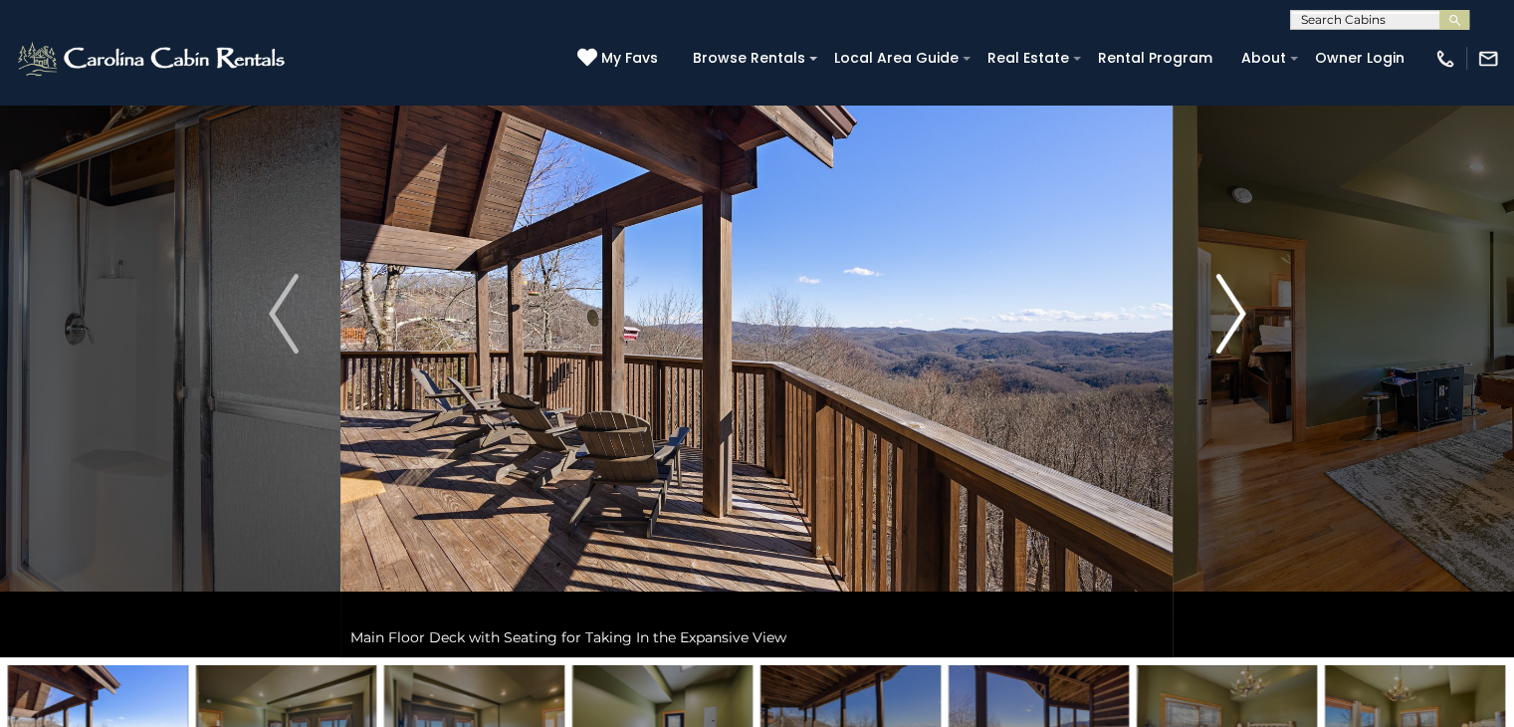
click at [1237, 306] on img "Next" at bounding box center [1231, 314] width 30 height 80
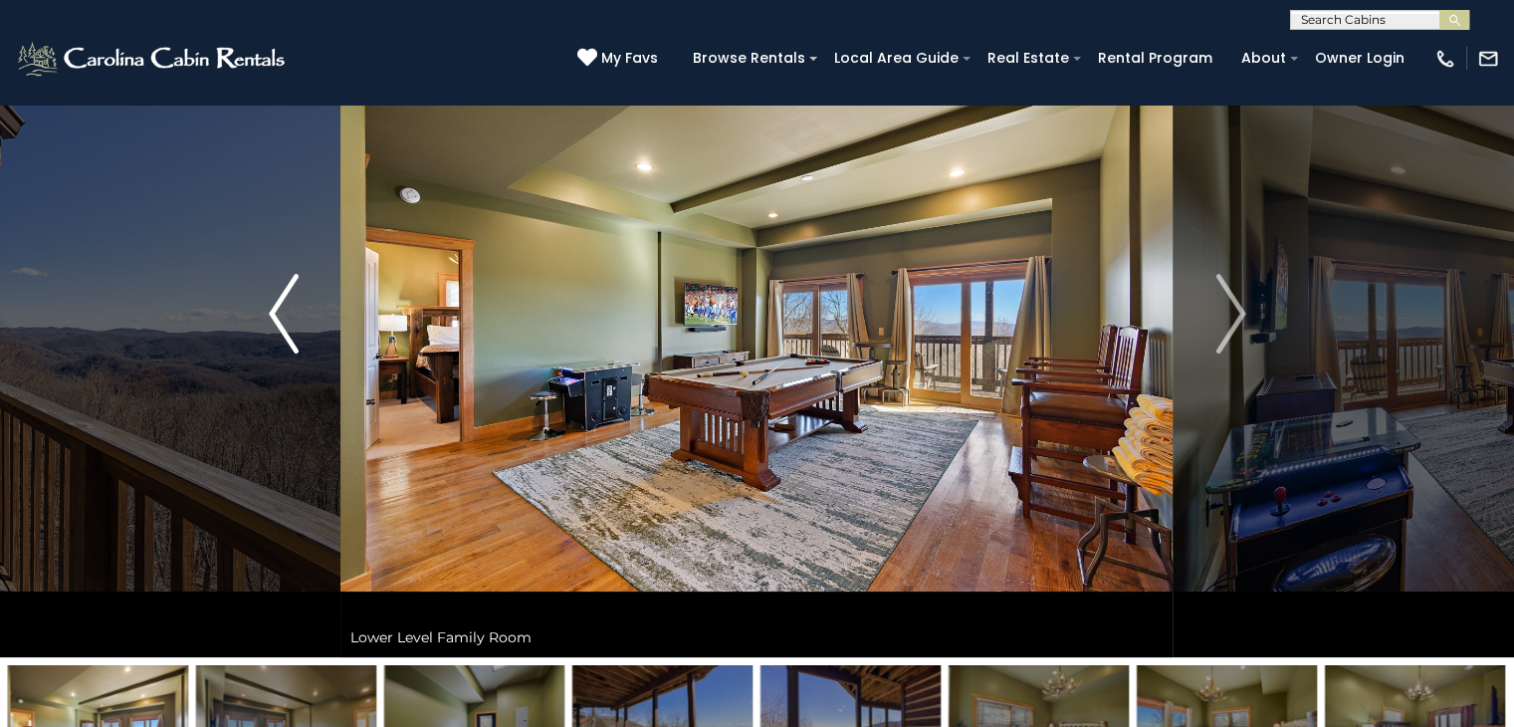
click at [290, 332] on img "Previous" at bounding box center [284, 314] width 30 height 80
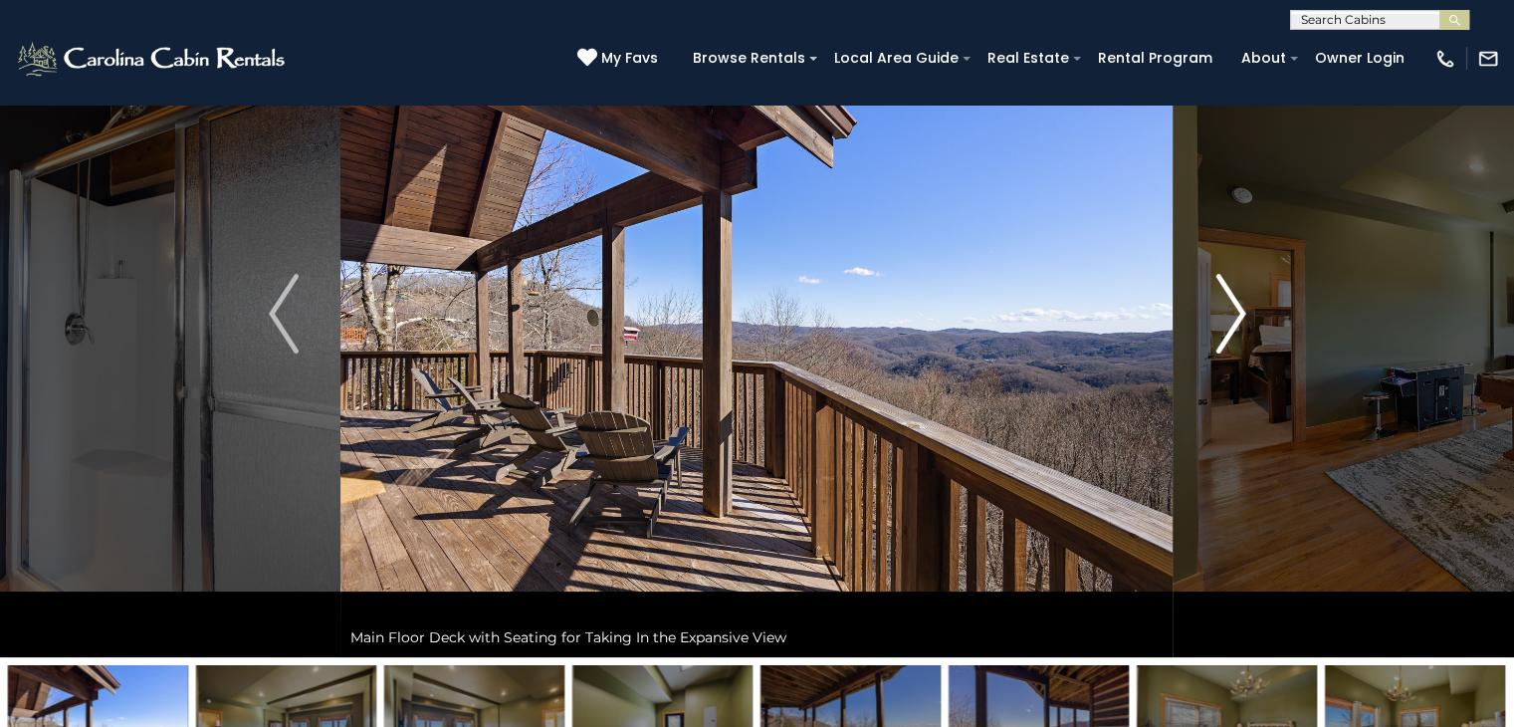
click at [1216, 320] on img "Next" at bounding box center [1231, 314] width 30 height 80
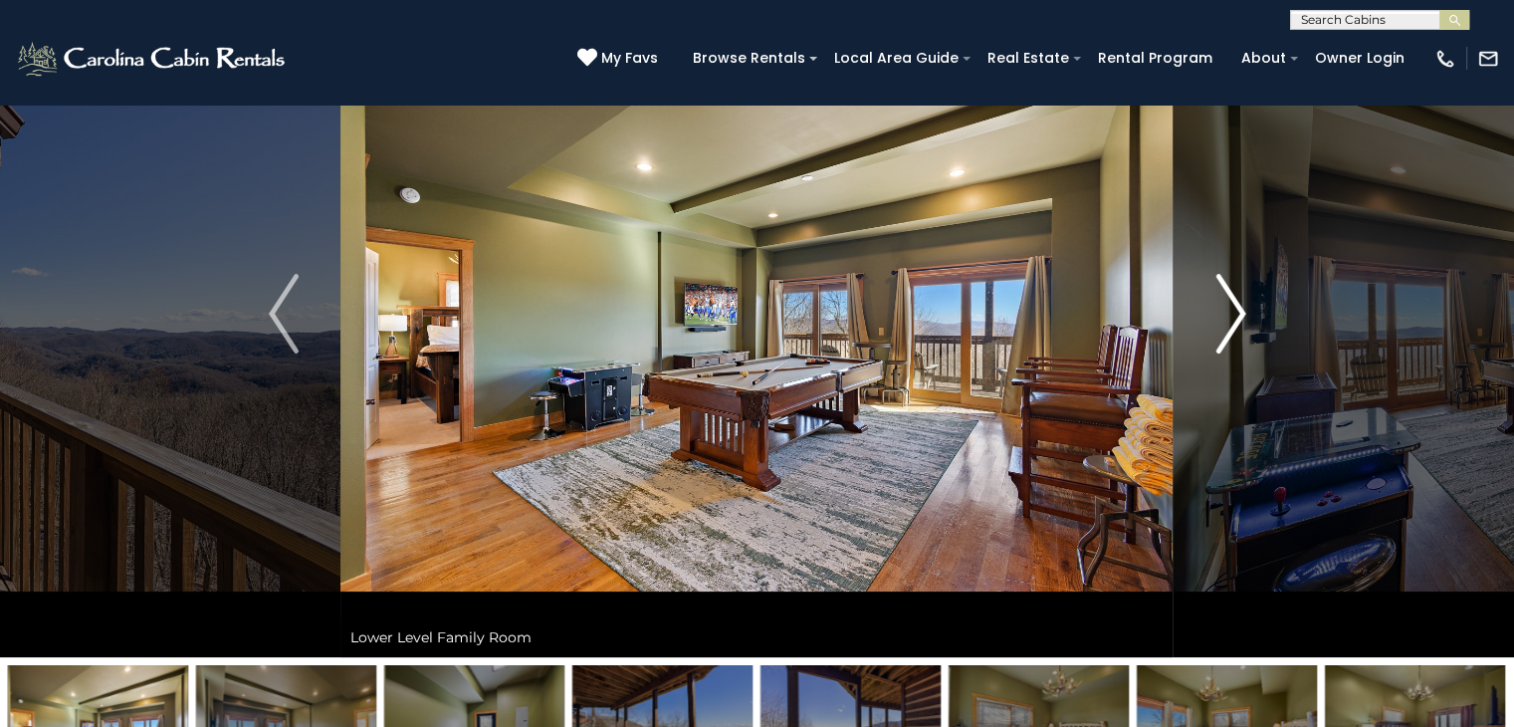
click at [1203, 322] on button "Next" at bounding box center [1231, 313] width 114 height 687
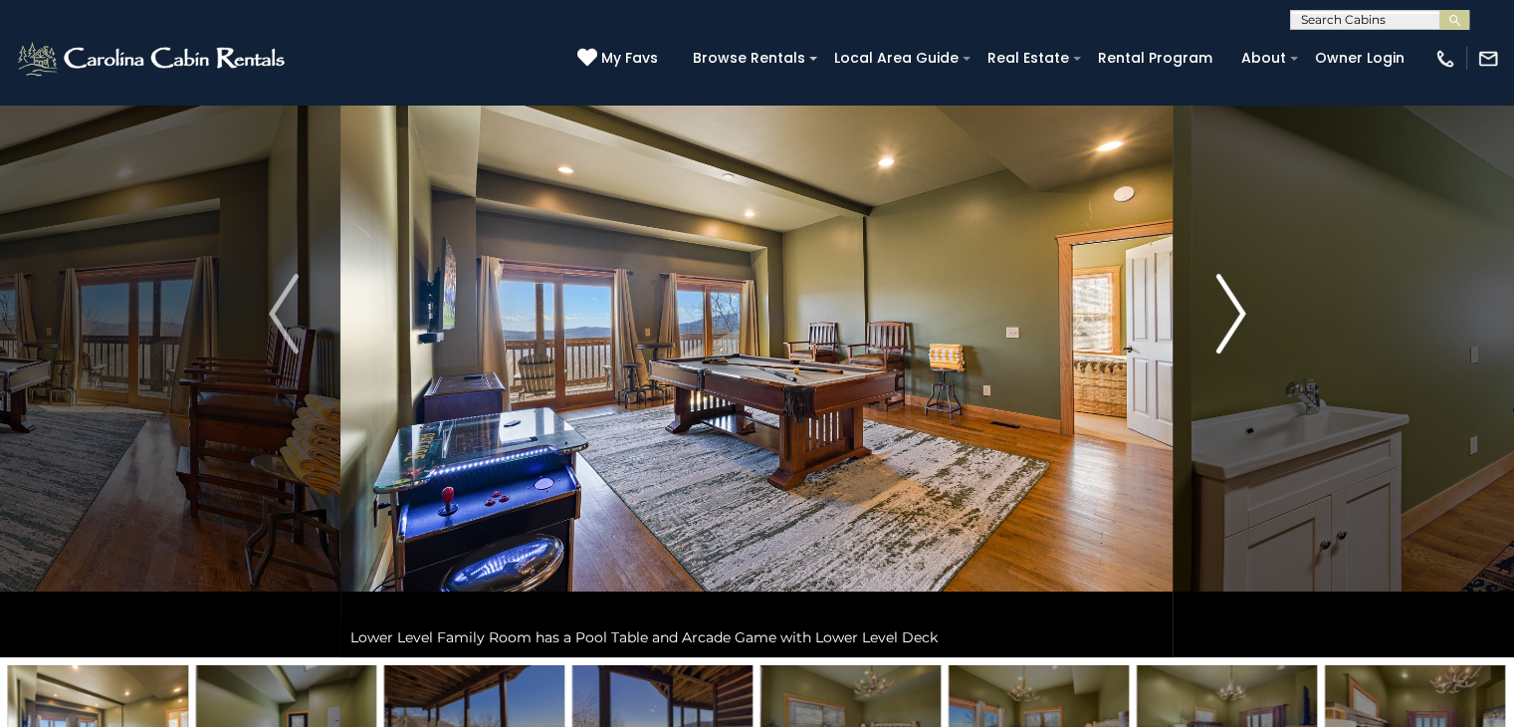
click at [1203, 322] on button "Next" at bounding box center [1231, 313] width 114 height 687
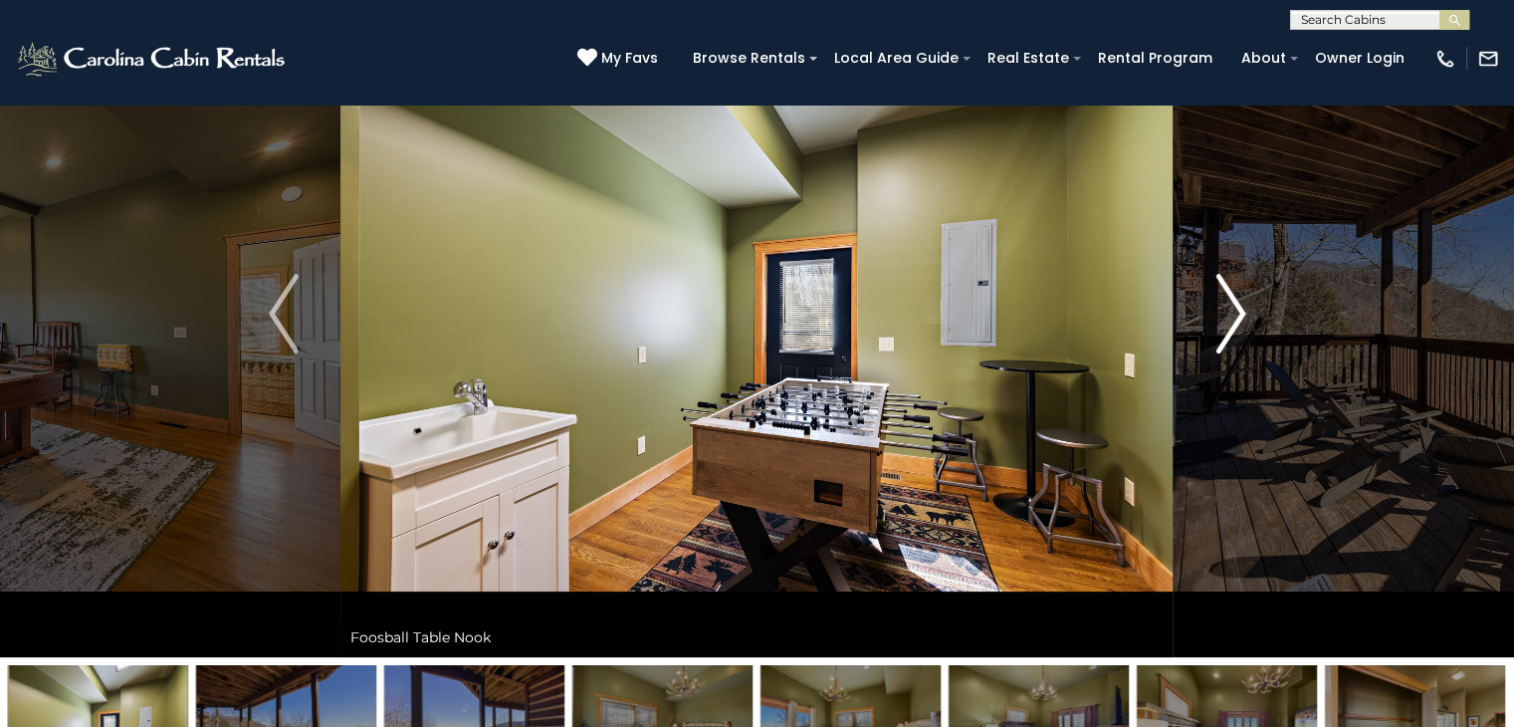
click at [1203, 322] on button "Next" at bounding box center [1231, 313] width 114 height 687
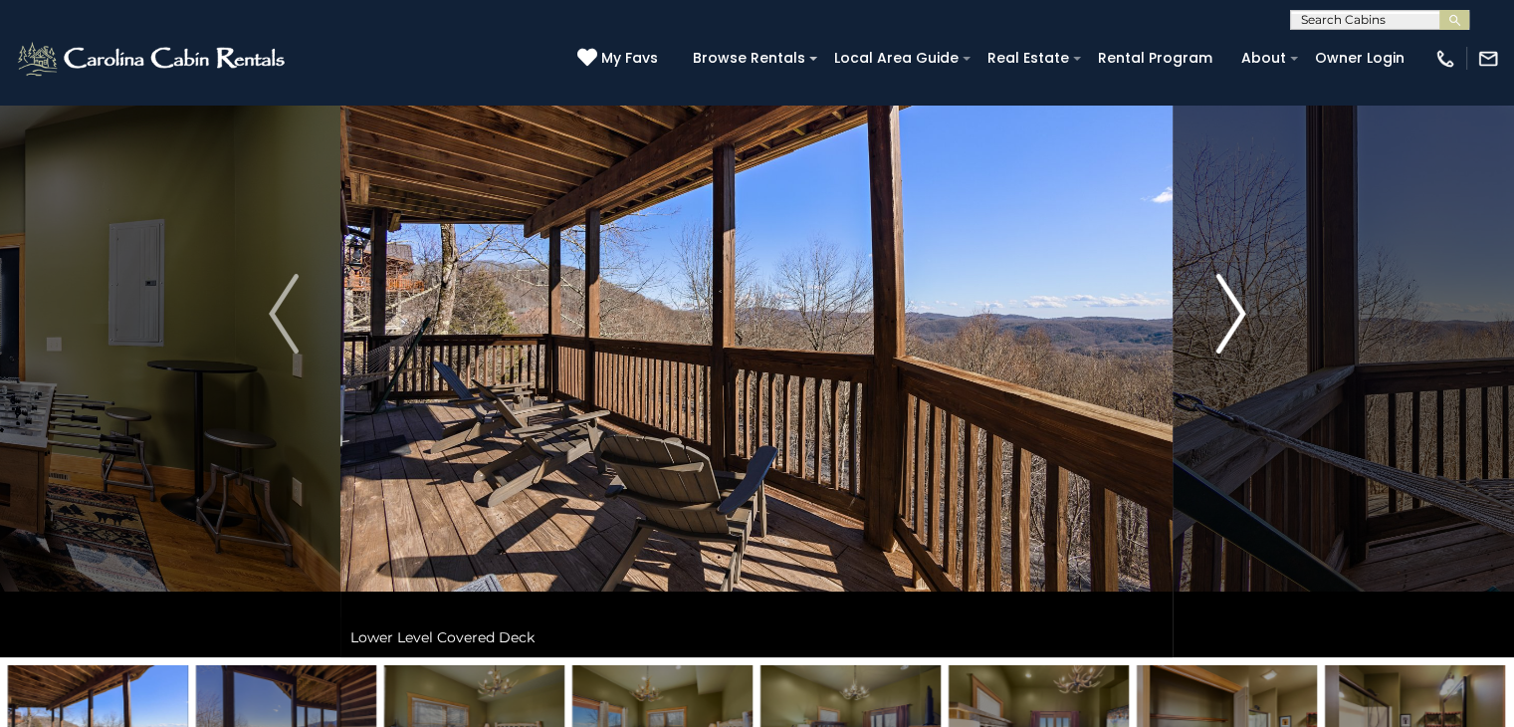
click at [1206, 322] on button "Next" at bounding box center [1231, 313] width 114 height 687
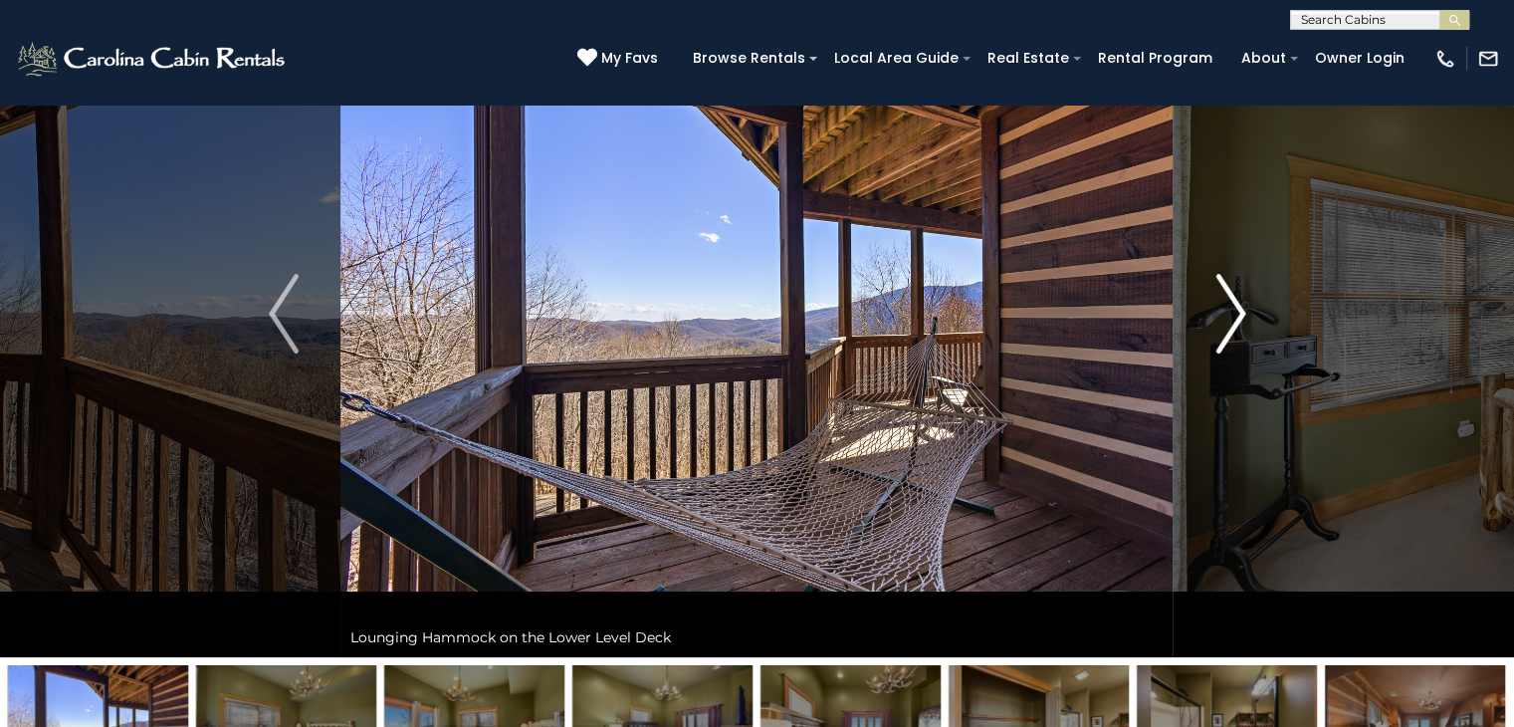
click at [1206, 322] on button "Next" at bounding box center [1231, 313] width 114 height 687
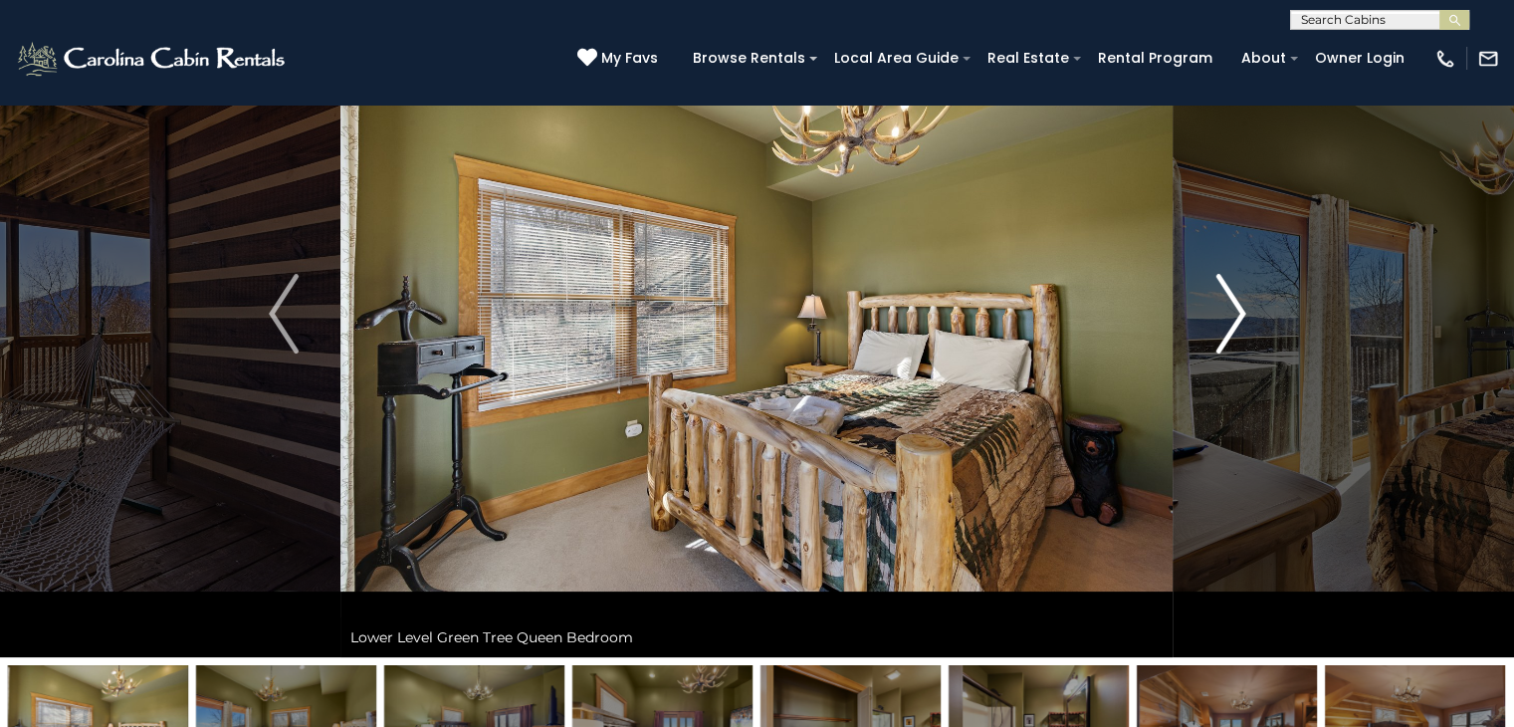
click at [1206, 322] on button "Next" at bounding box center [1231, 313] width 114 height 687
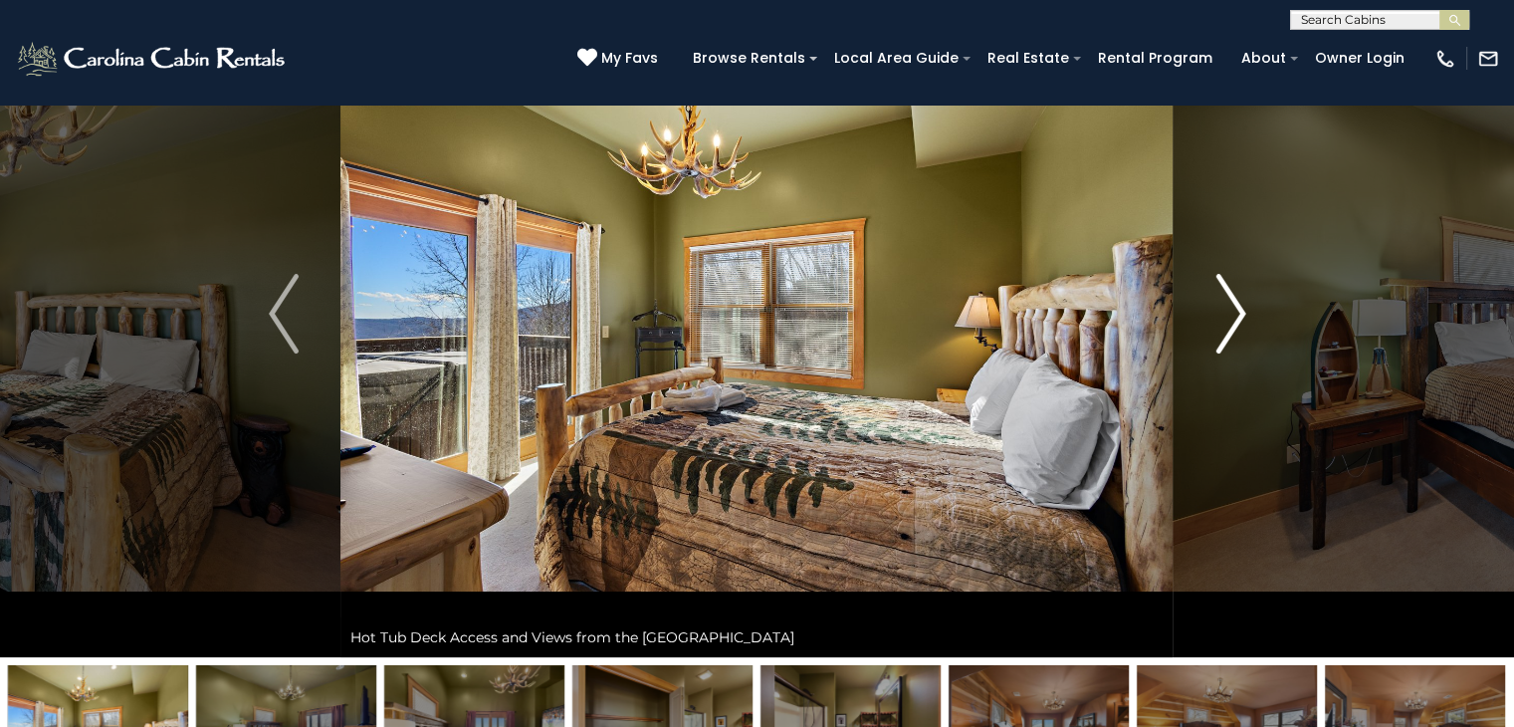
click at [1206, 322] on button "Next" at bounding box center [1231, 313] width 114 height 687
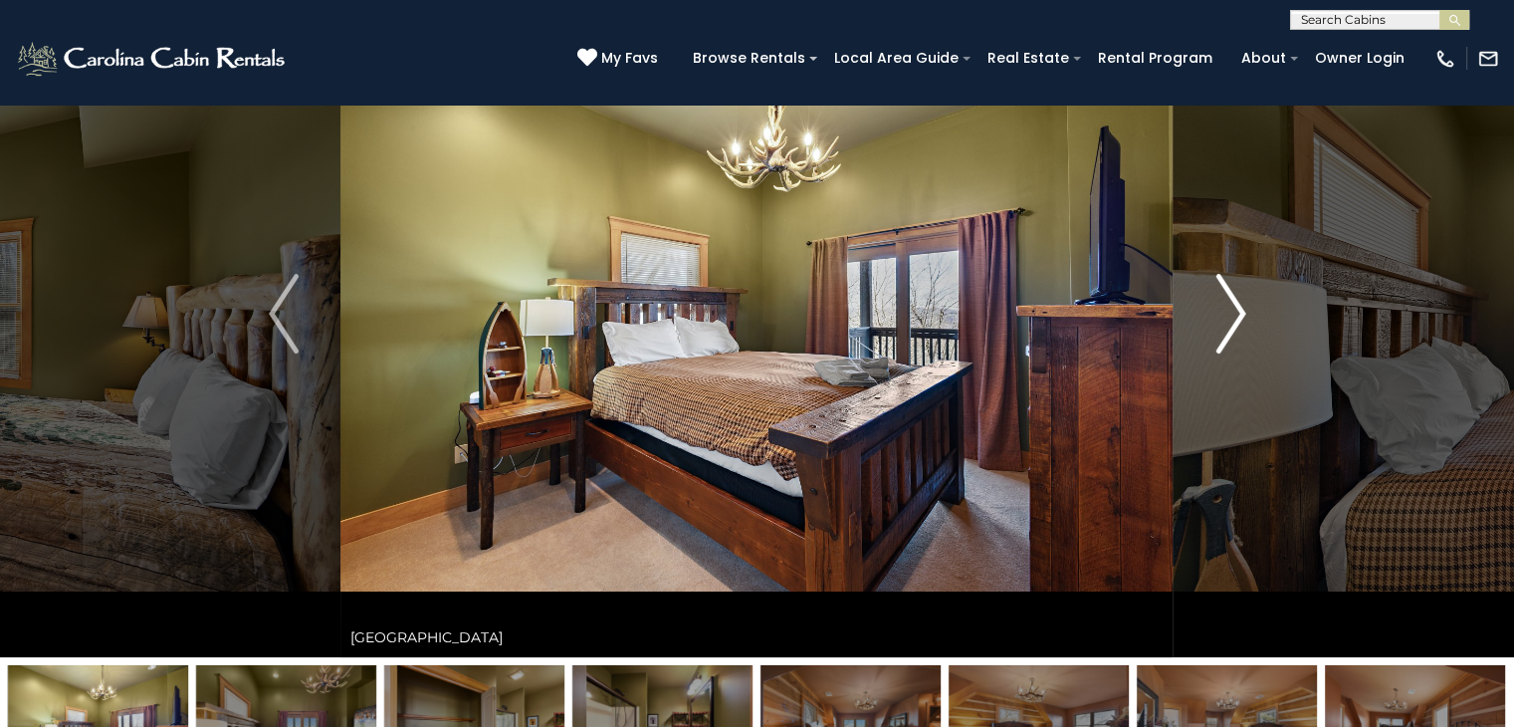
click at [1206, 322] on button "Next" at bounding box center [1231, 313] width 114 height 687
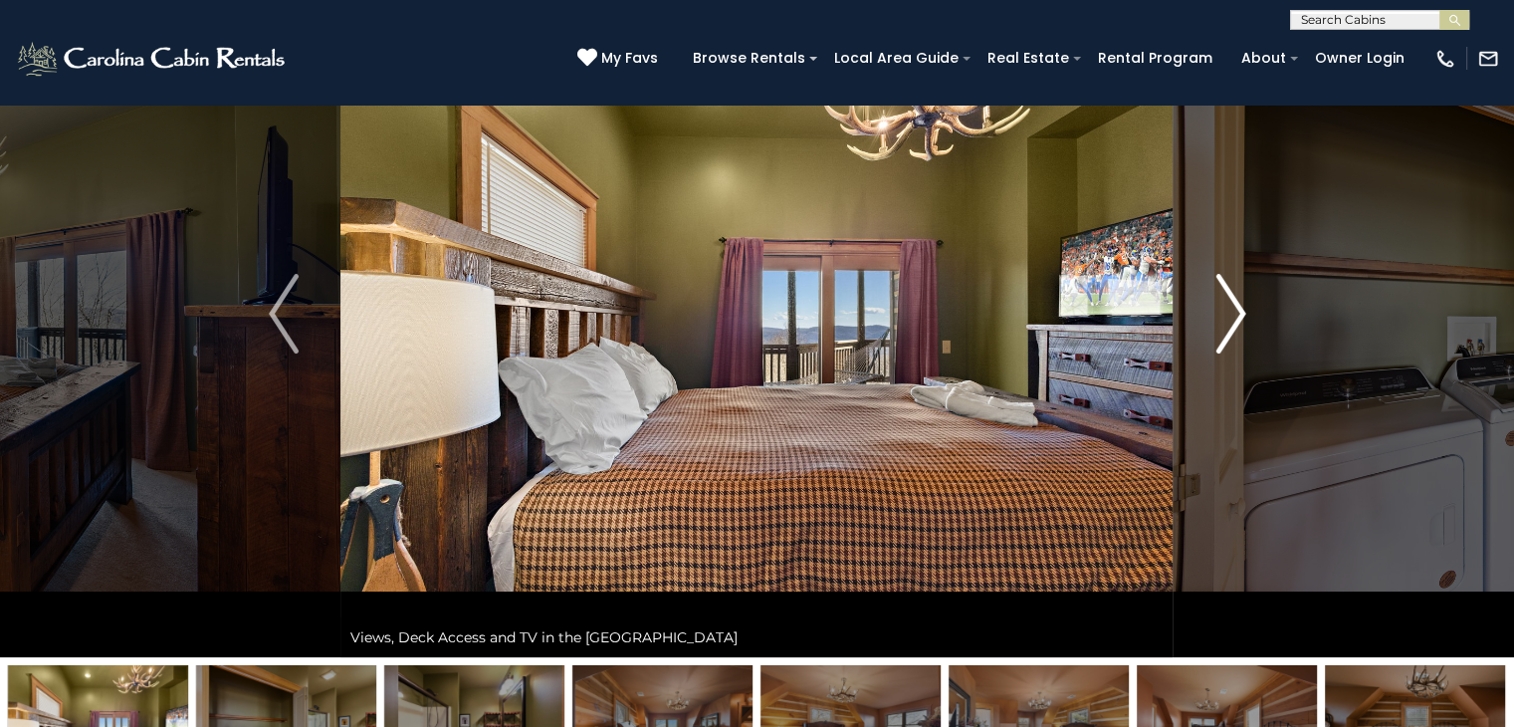
click at [1206, 322] on button "Next" at bounding box center [1231, 313] width 114 height 687
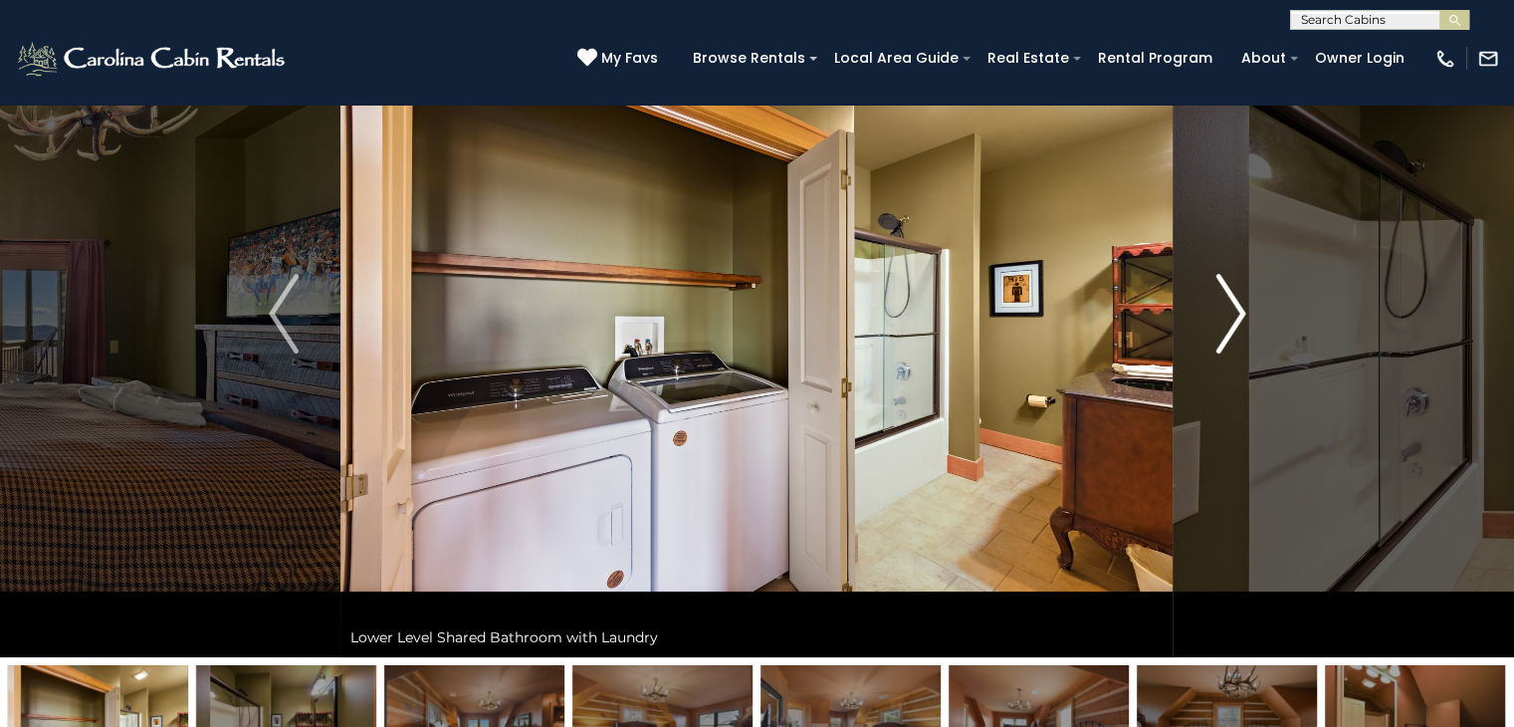
click at [1206, 322] on button "Next" at bounding box center [1231, 313] width 114 height 687
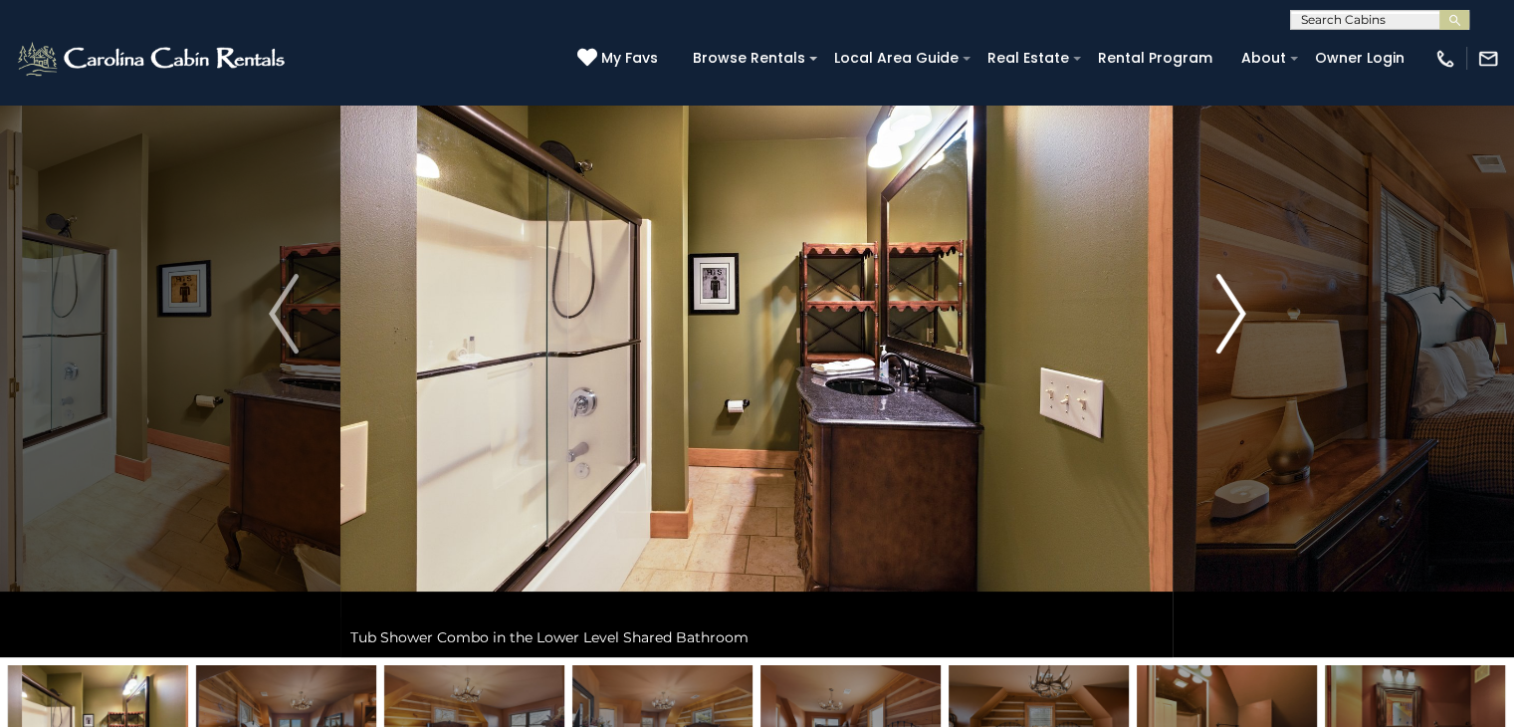
click at [1206, 322] on button "Next" at bounding box center [1231, 313] width 114 height 687
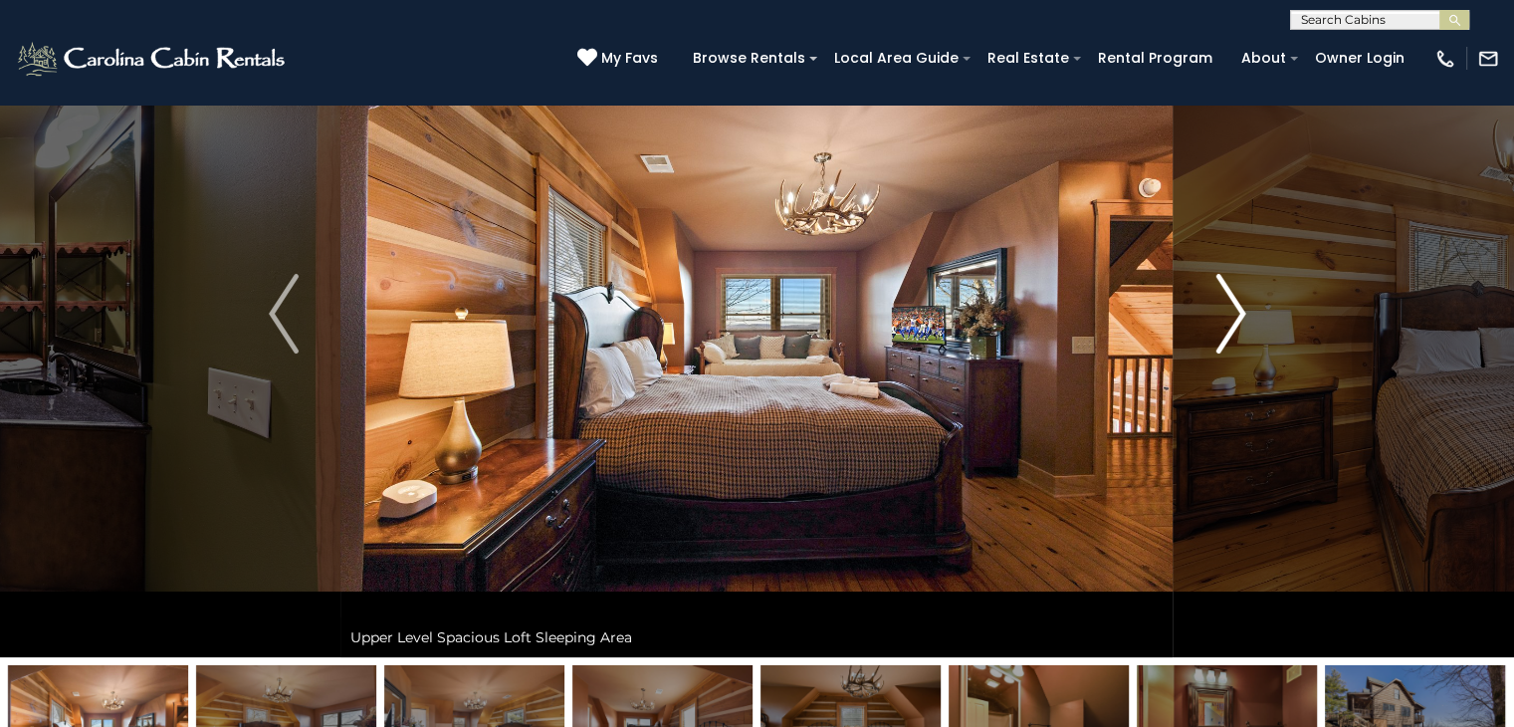
click at [1231, 304] on img "Next" at bounding box center [1231, 314] width 30 height 80
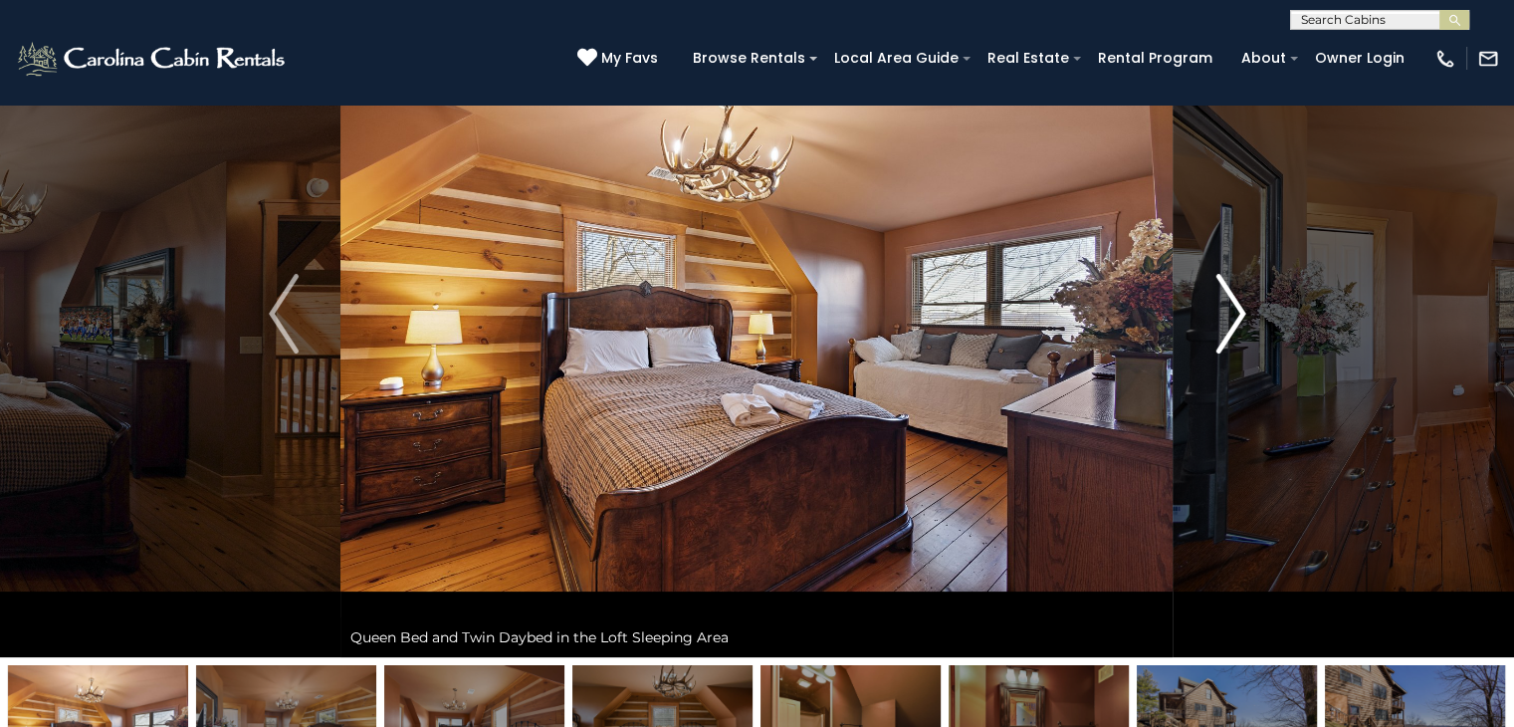
click at [1231, 304] on img "Next" at bounding box center [1231, 314] width 30 height 80
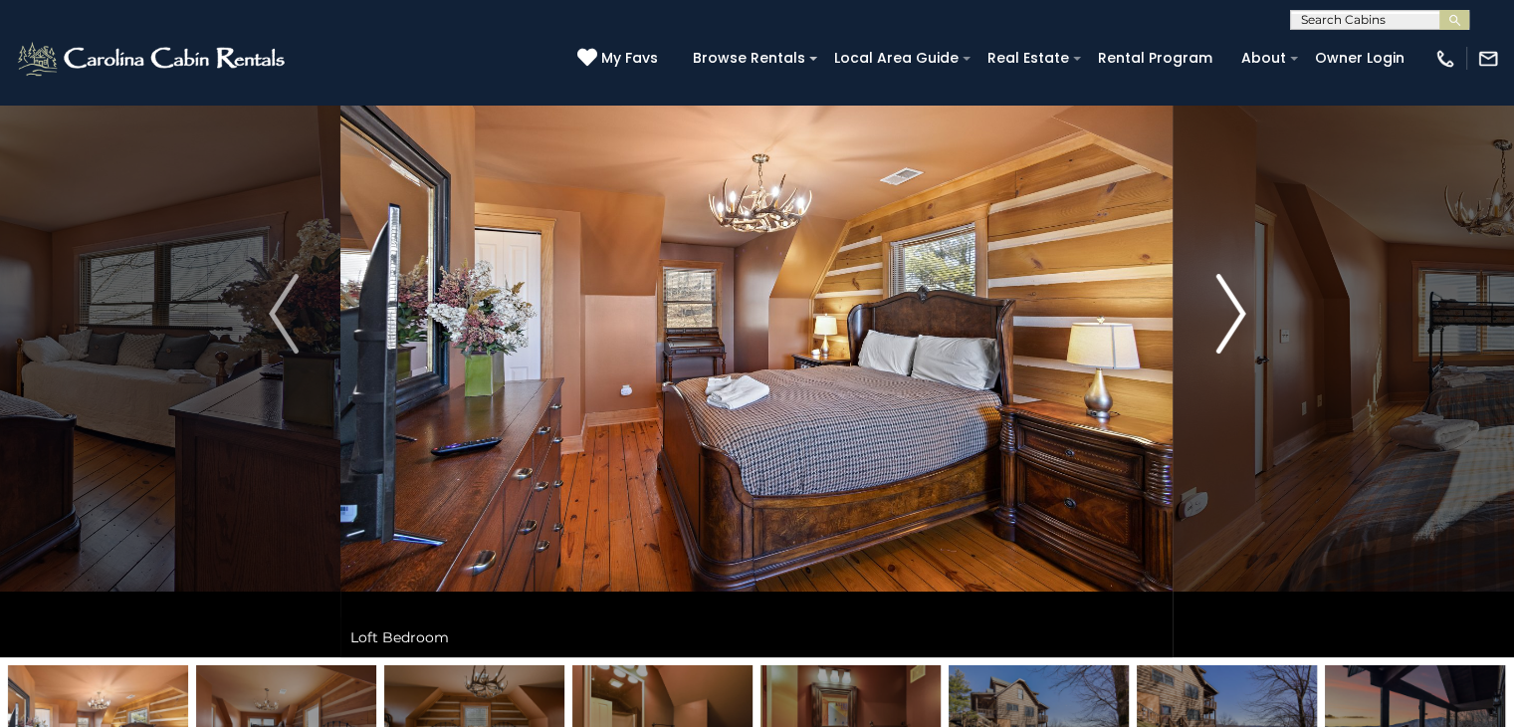
click at [1233, 303] on img "Next" at bounding box center [1231, 314] width 30 height 80
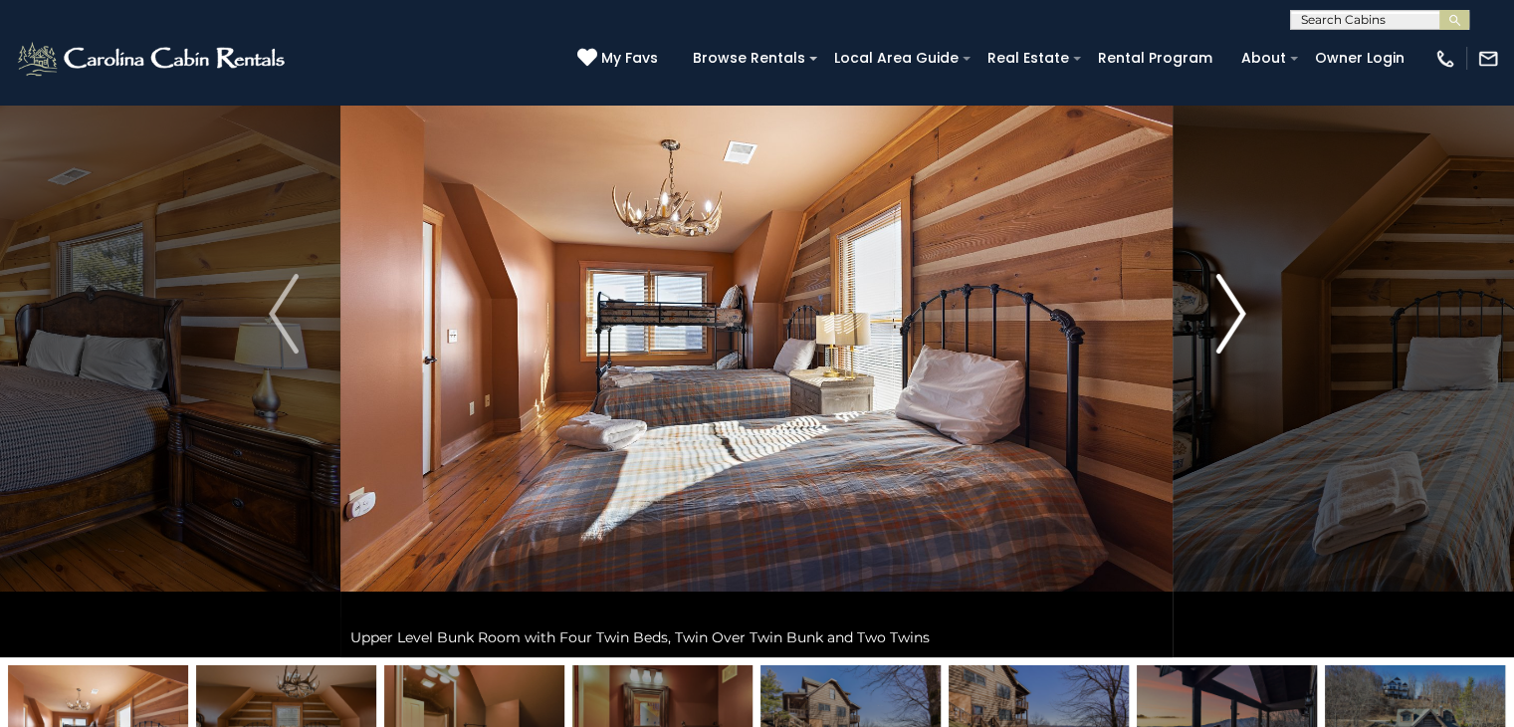
click at [1223, 354] on button "Next" at bounding box center [1231, 313] width 114 height 687
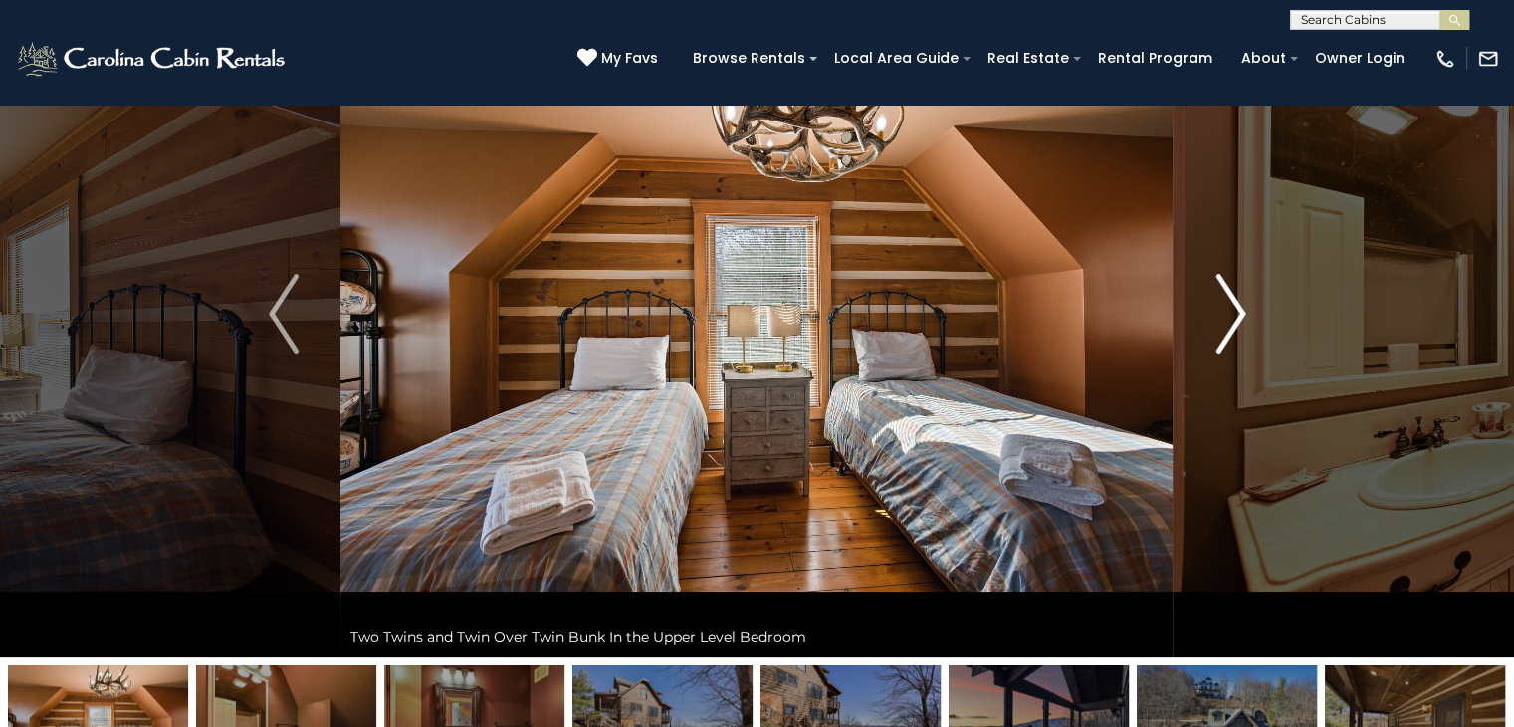
click at [1223, 337] on img "Next" at bounding box center [1231, 314] width 30 height 80
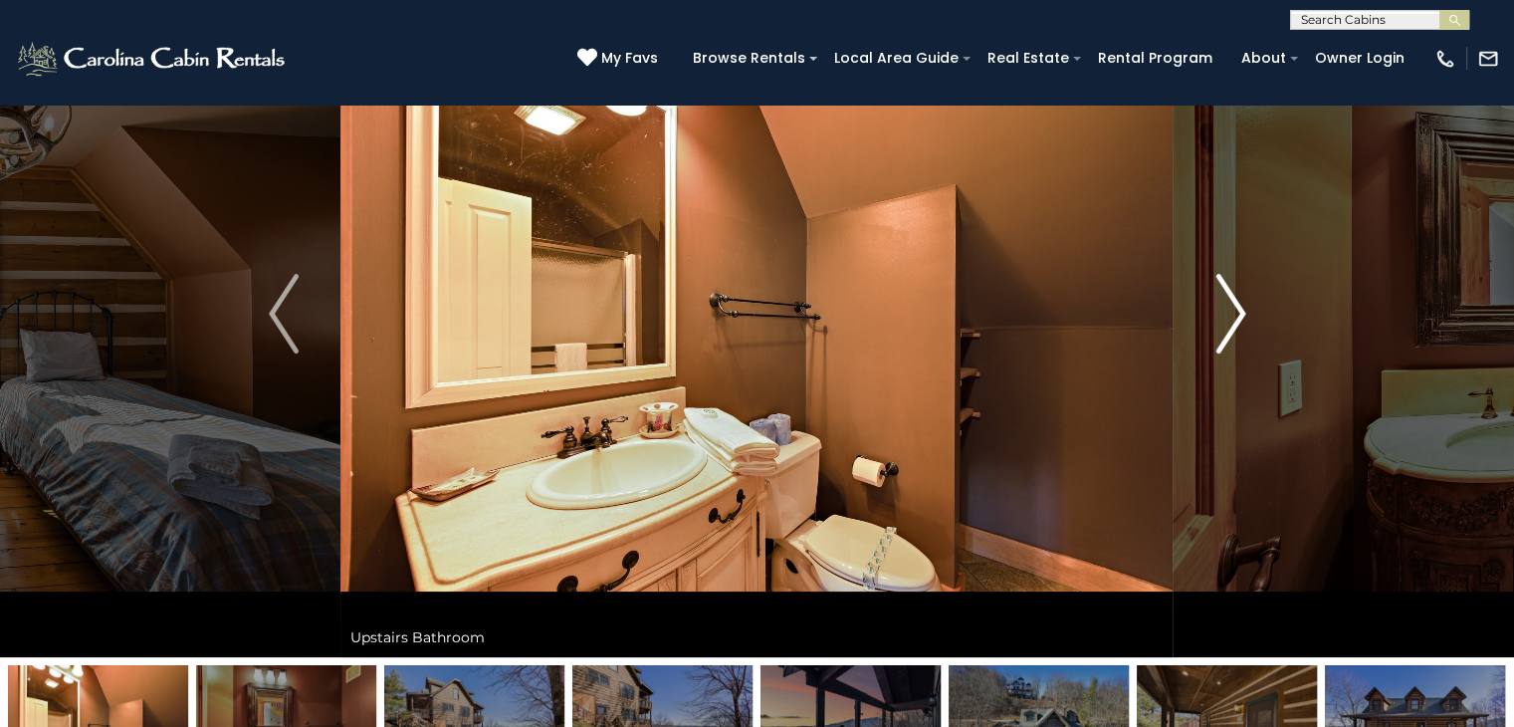
click at [1223, 337] on img "Next" at bounding box center [1231, 314] width 30 height 80
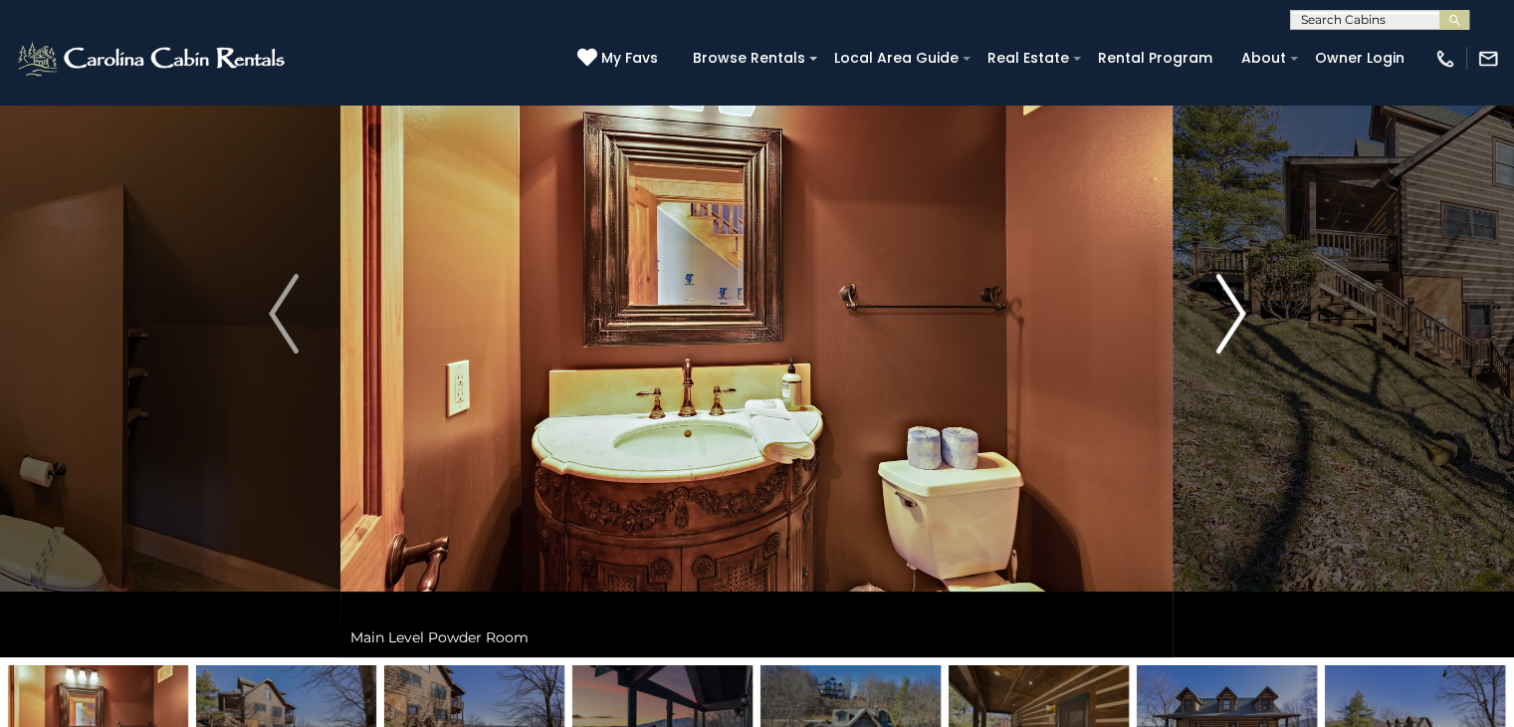
click at [1223, 337] on img "Next" at bounding box center [1231, 314] width 30 height 80
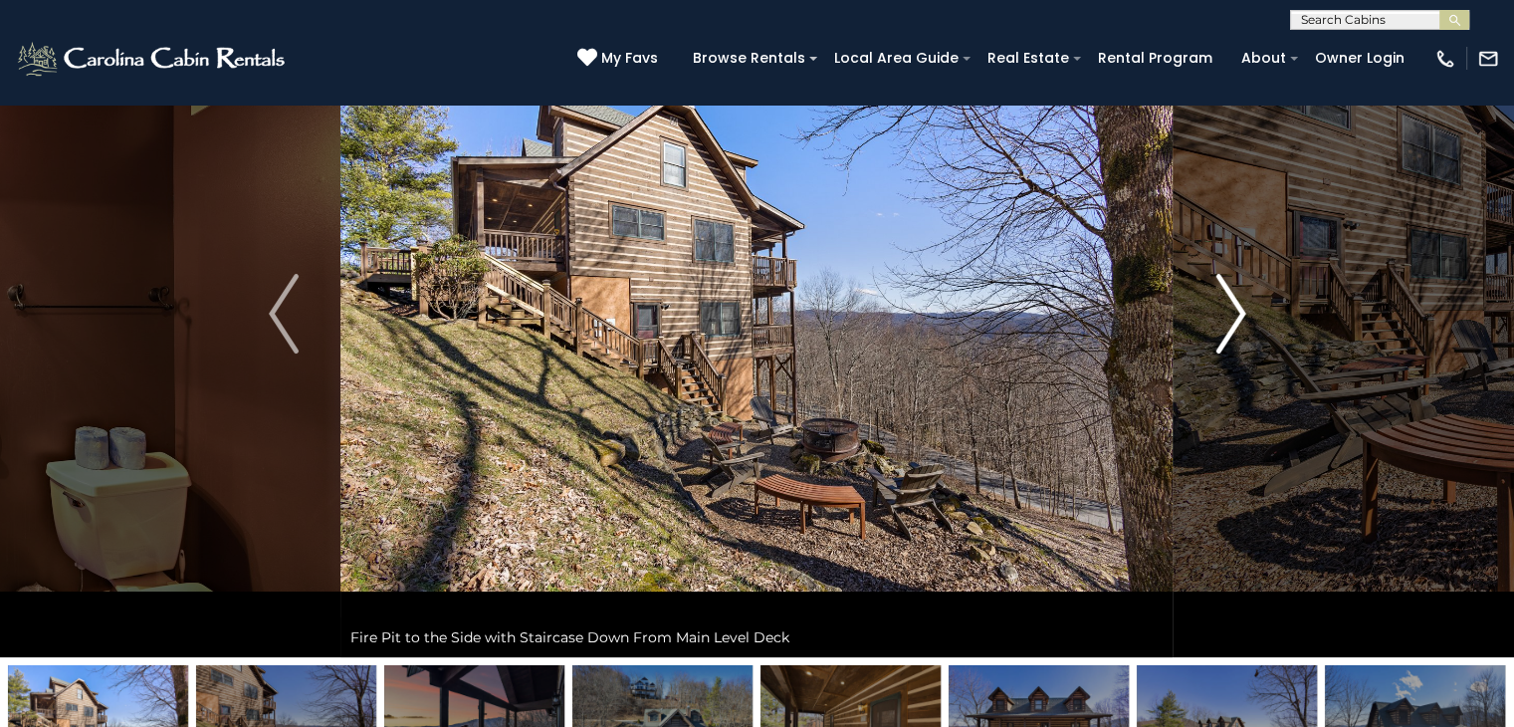
click at [1222, 335] on img "Next" at bounding box center [1231, 314] width 30 height 80
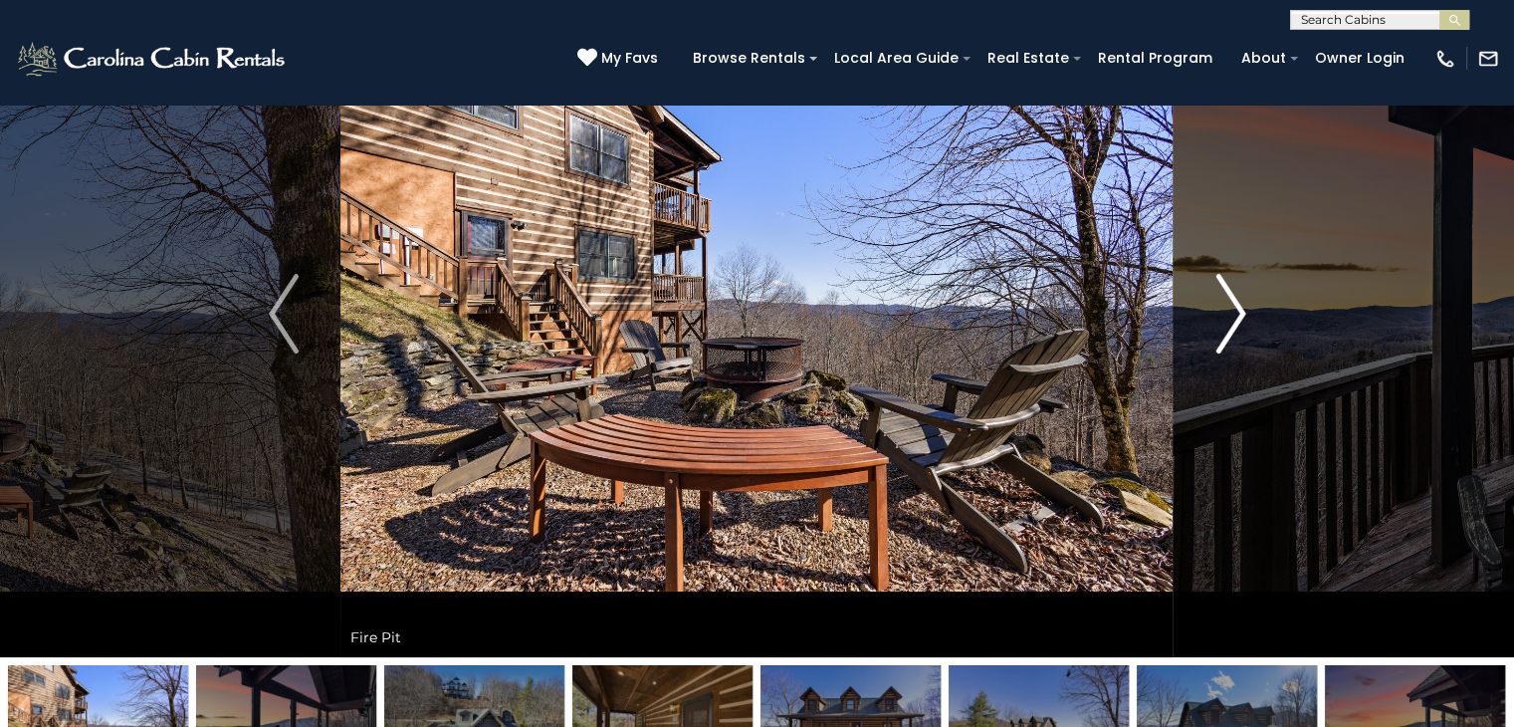
click at [1222, 335] on img "Next" at bounding box center [1231, 314] width 30 height 80
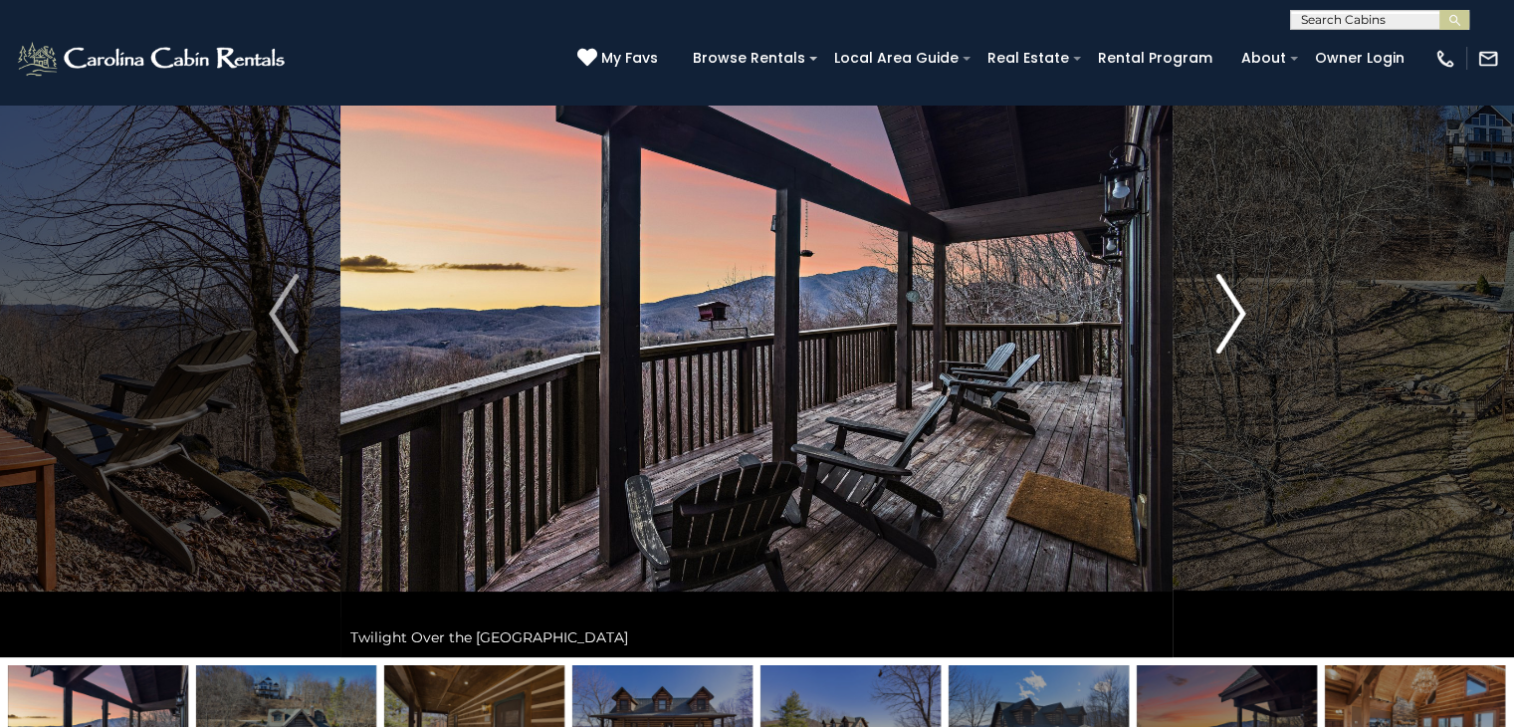
click at [1222, 335] on img "Next" at bounding box center [1231, 314] width 30 height 80
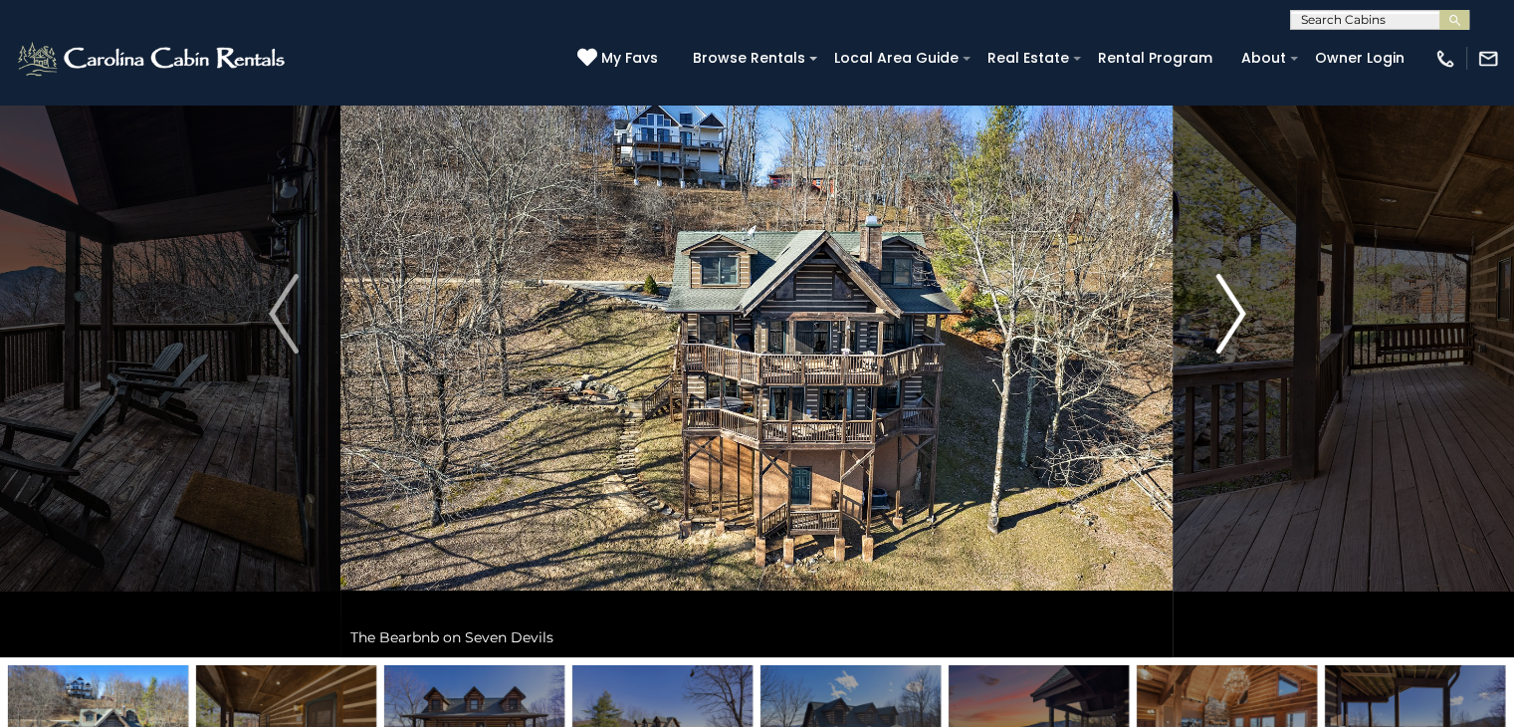
click at [1222, 335] on img "Next" at bounding box center [1231, 314] width 30 height 80
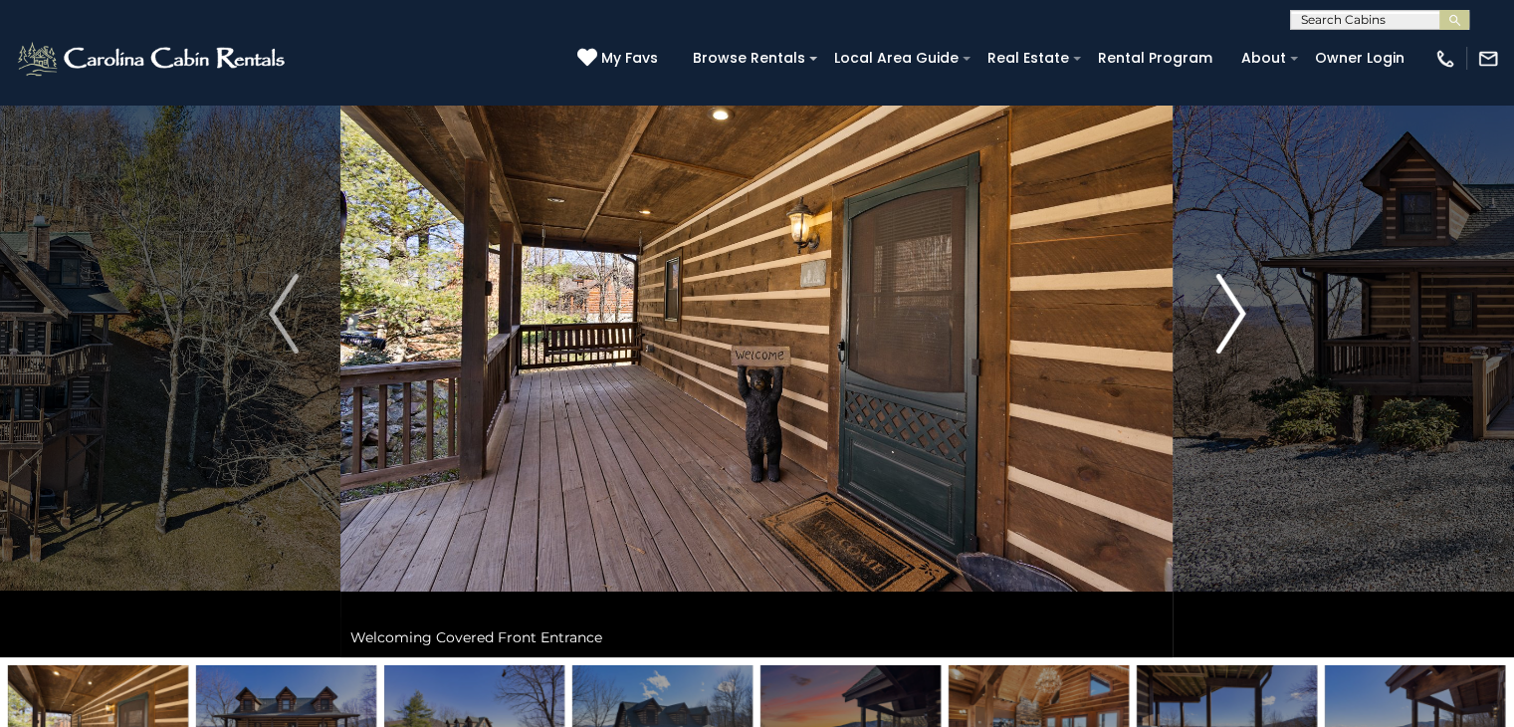
click at [1222, 335] on img "Next" at bounding box center [1231, 314] width 30 height 80
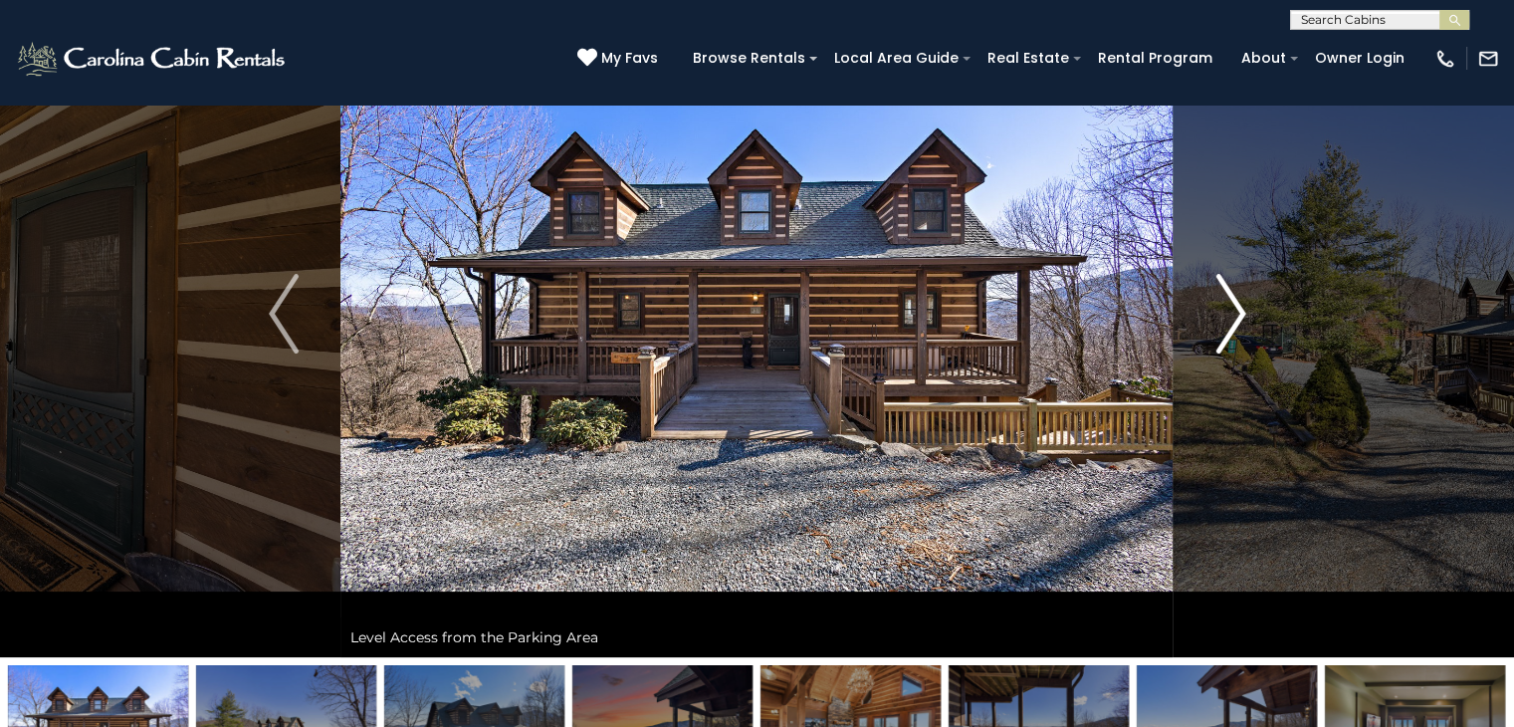
click at [1222, 335] on img "Next" at bounding box center [1231, 314] width 30 height 80
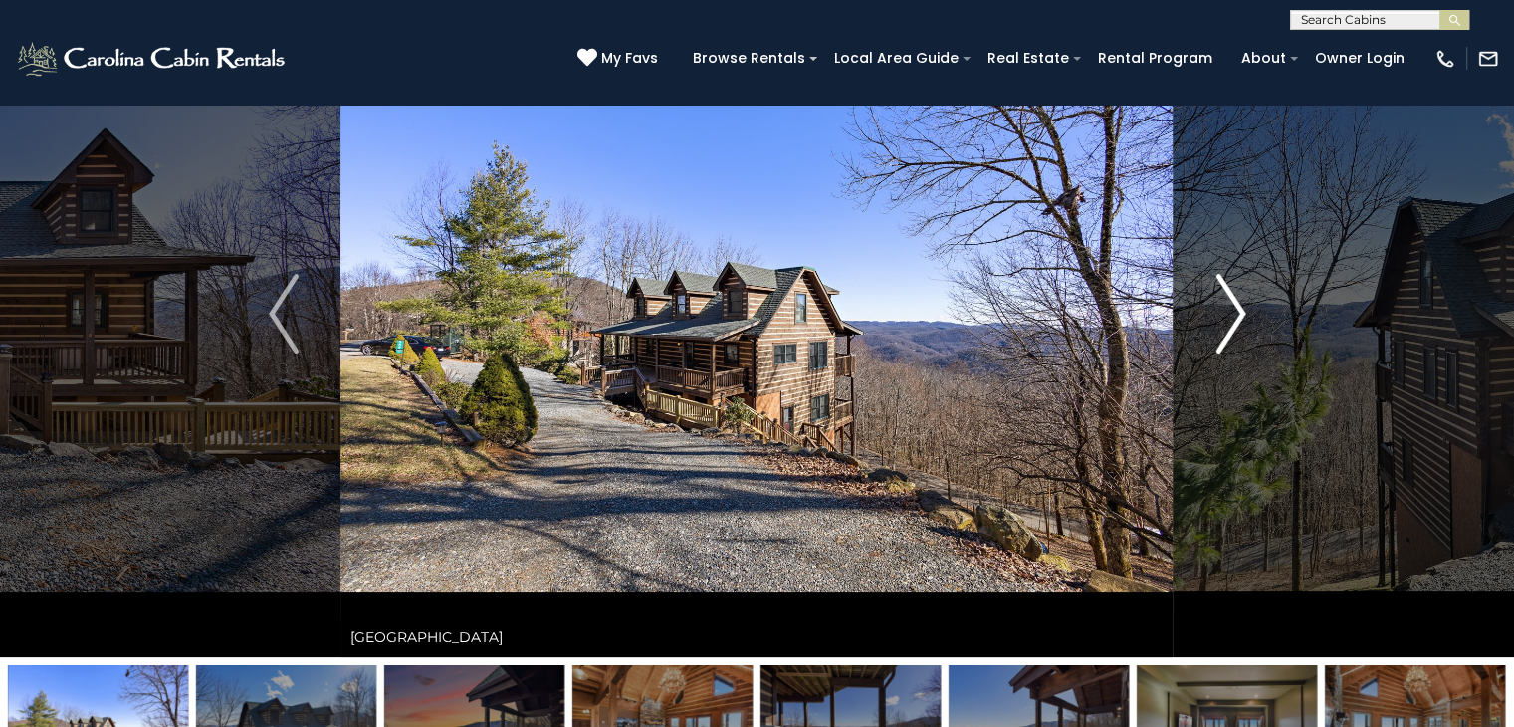
click at [1222, 335] on img "Next" at bounding box center [1231, 314] width 30 height 80
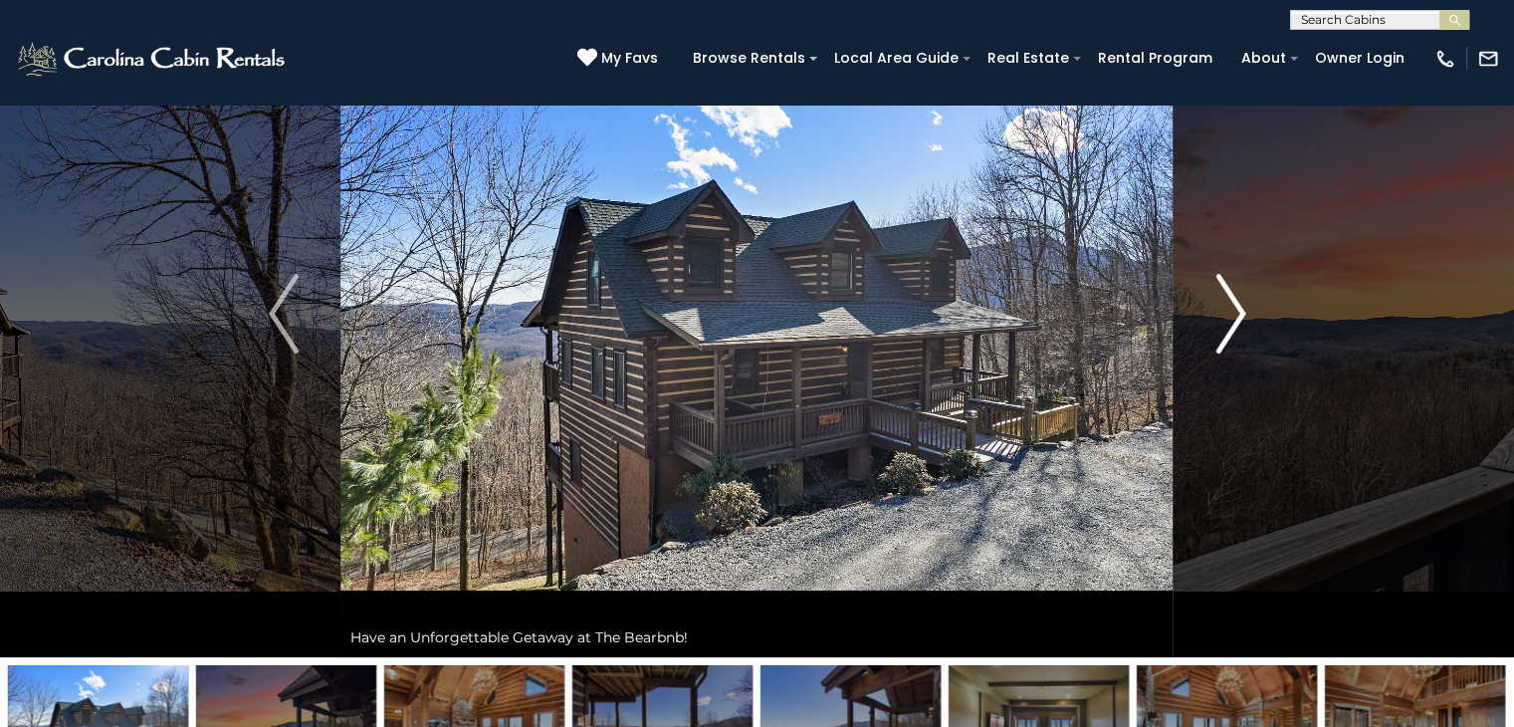
click at [1222, 335] on img "Next" at bounding box center [1231, 314] width 30 height 80
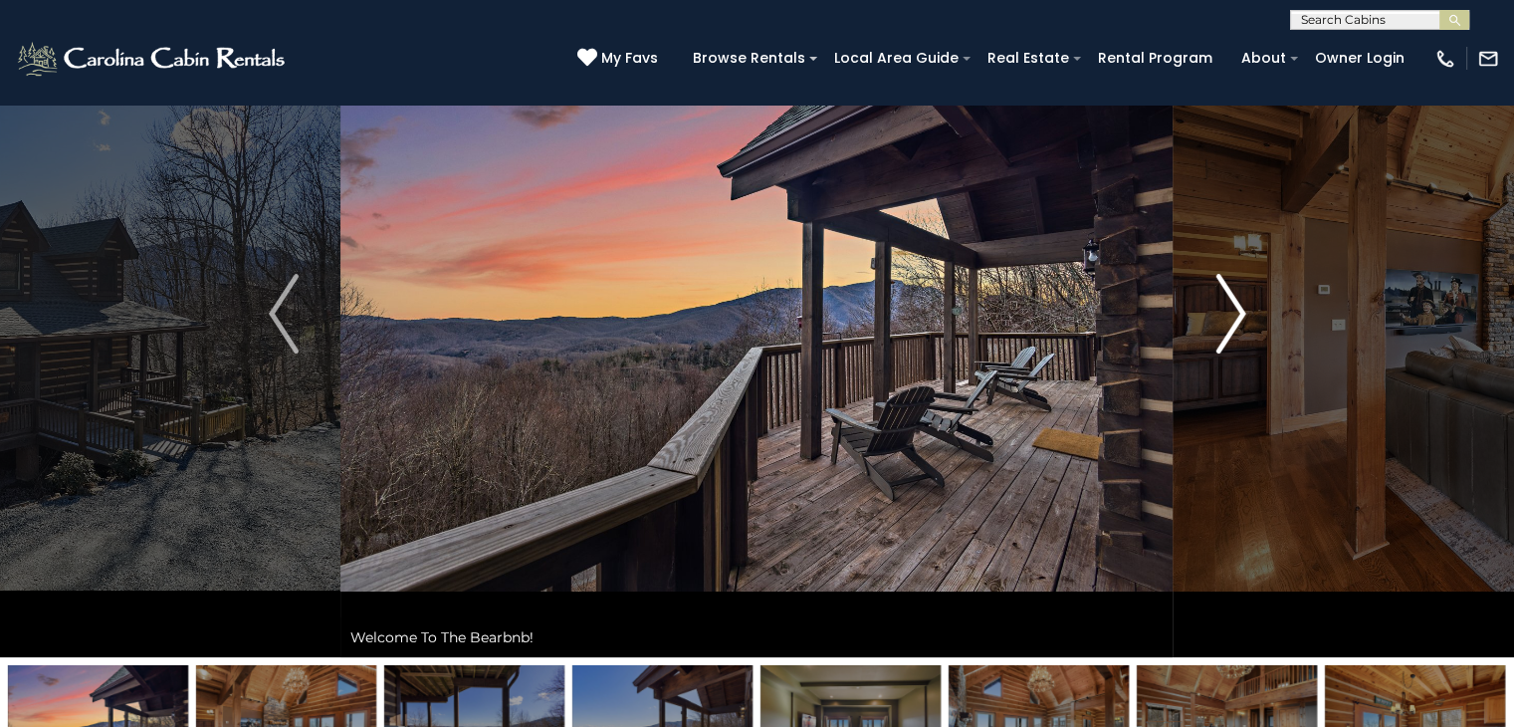
click at [1222, 335] on img "Next" at bounding box center [1231, 314] width 30 height 80
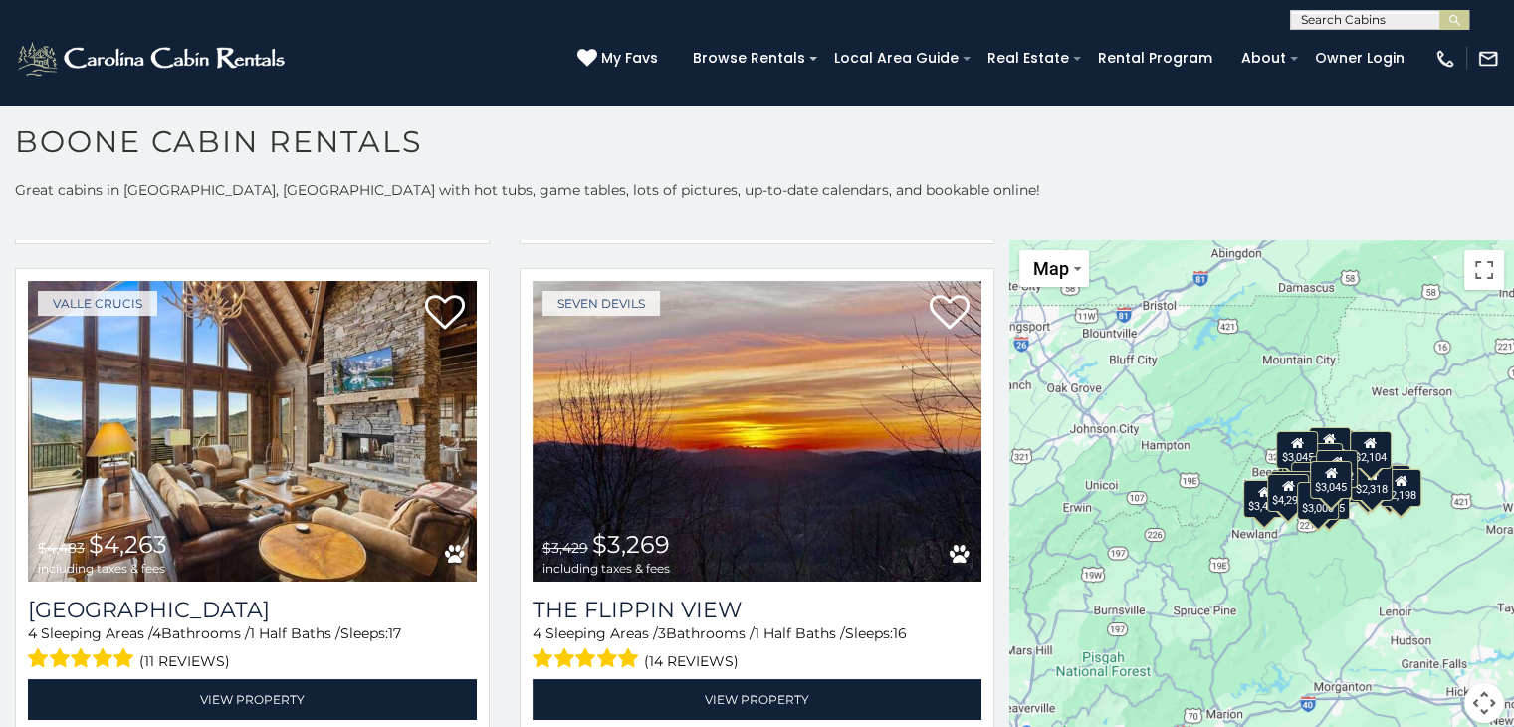
scroll to position [924, 0]
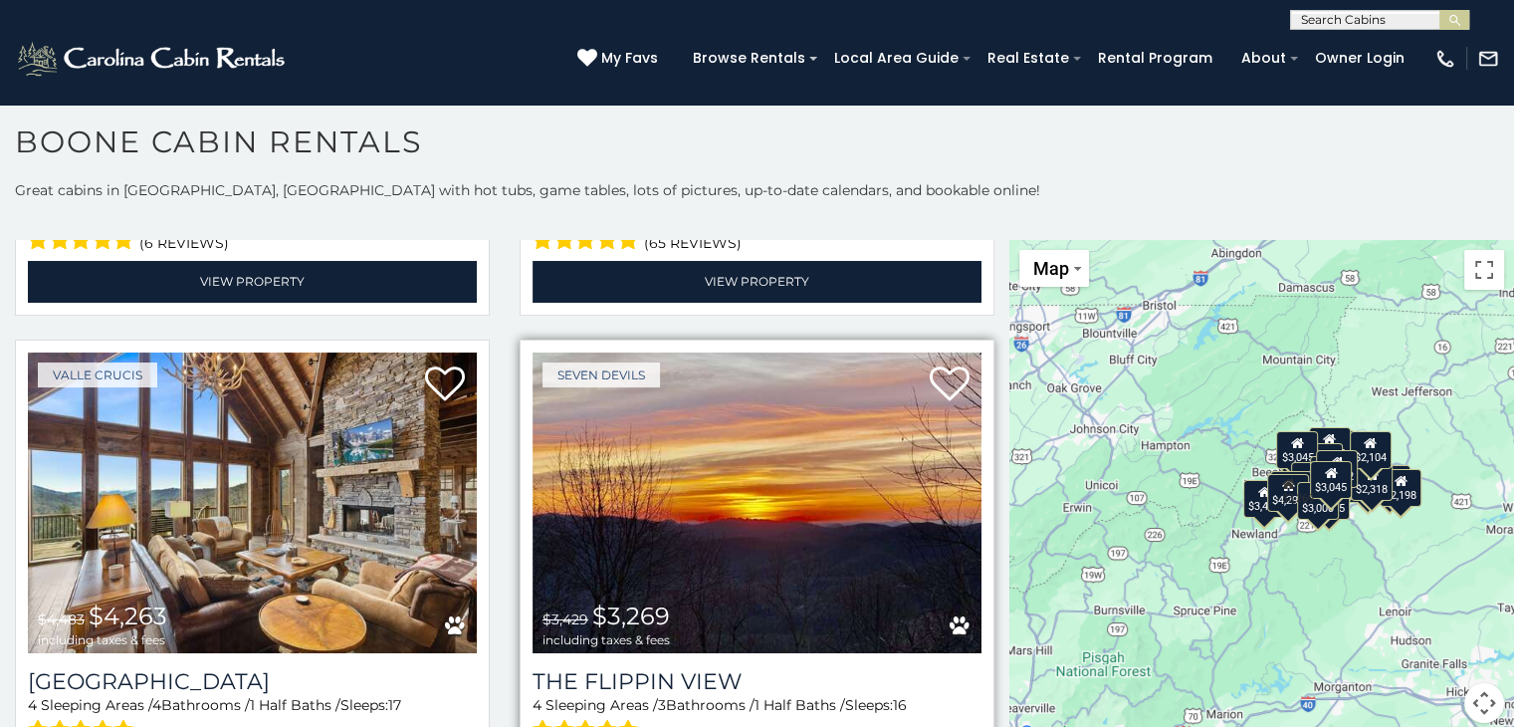
click at [752, 425] on img at bounding box center [757, 502] width 449 height 301
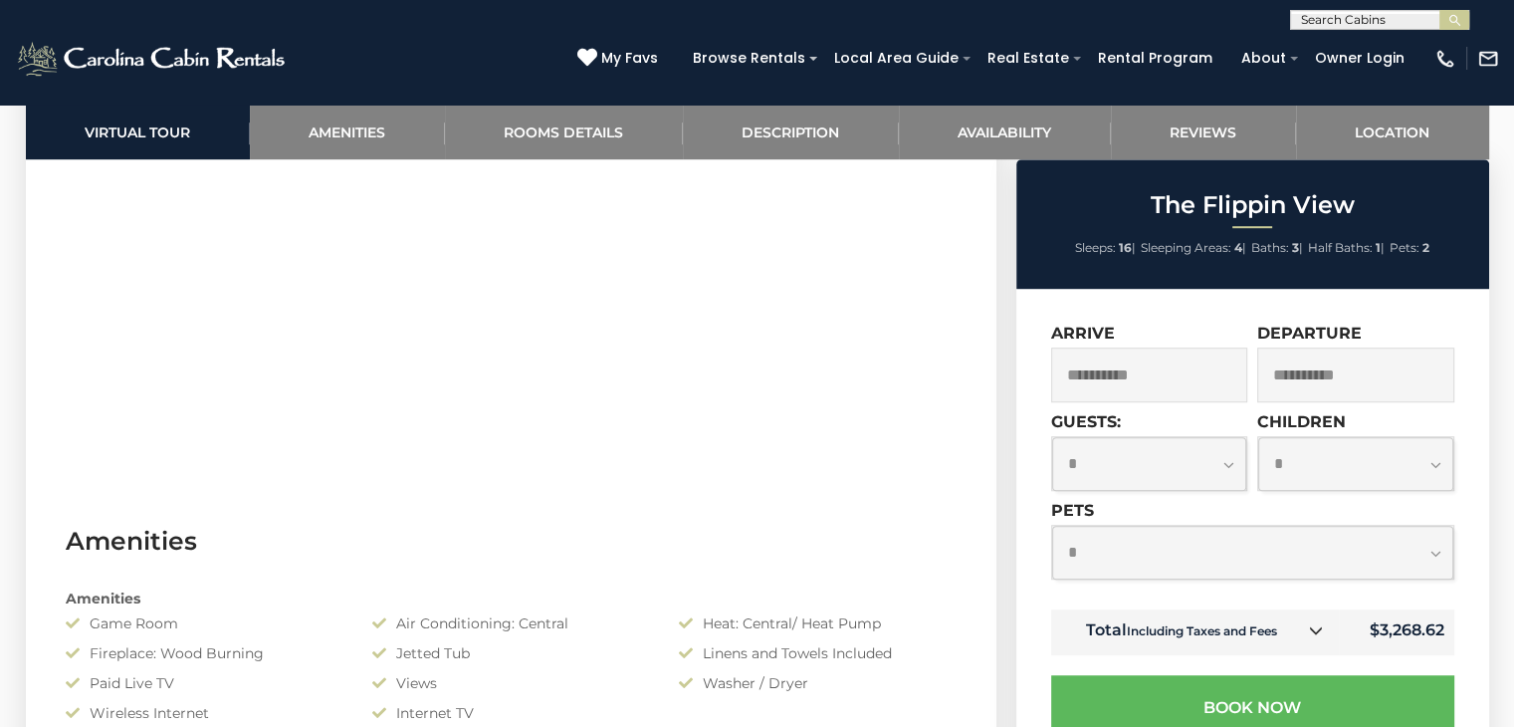
scroll to position [1301, 0]
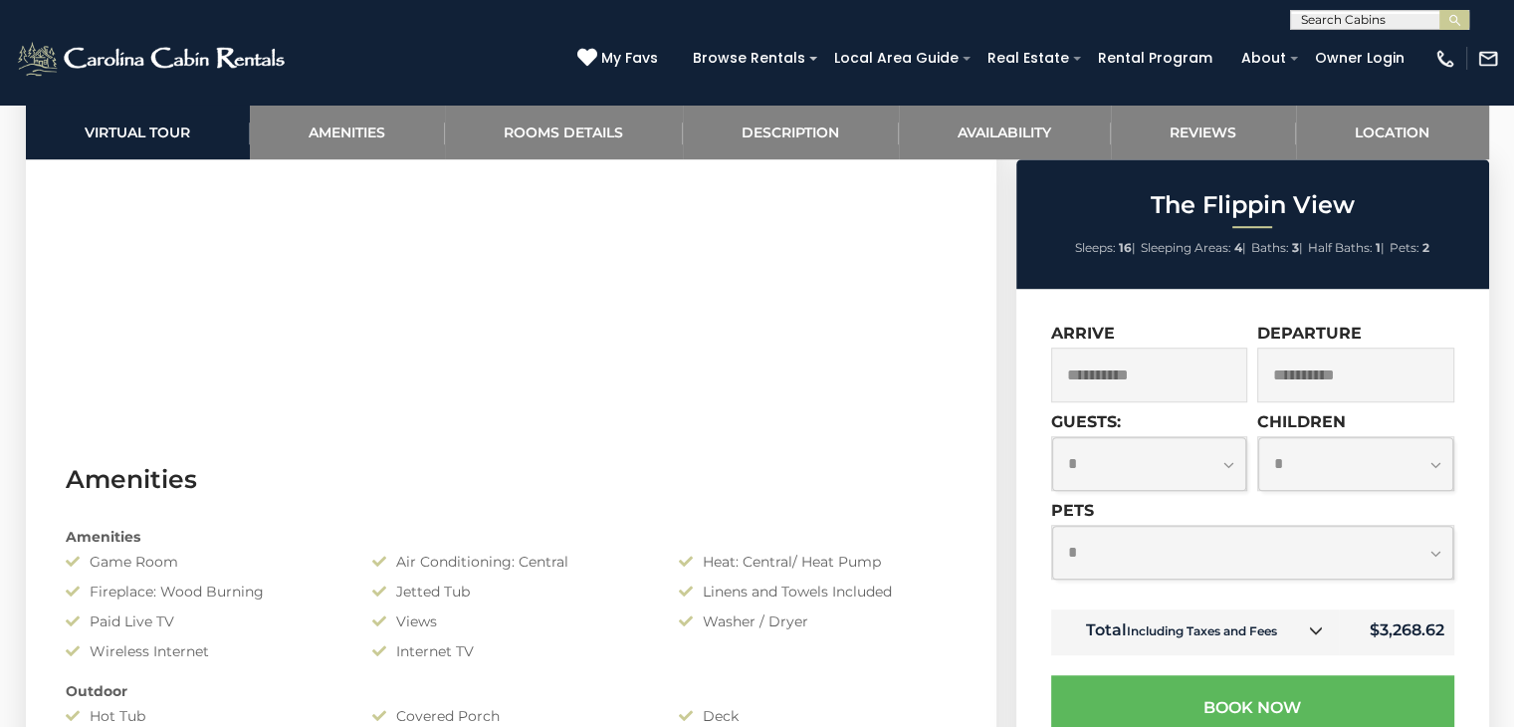
click at [1219, 467] on select "**********" at bounding box center [1149, 463] width 195 height 53
select select "*"
click at [1052, 438] on select "**********" at bounding box center [1149, 463] width 195 height 53
click at [1168, 566] on select "**********" at bounding box center [1252, 552] width 401 height 53
select select "*"
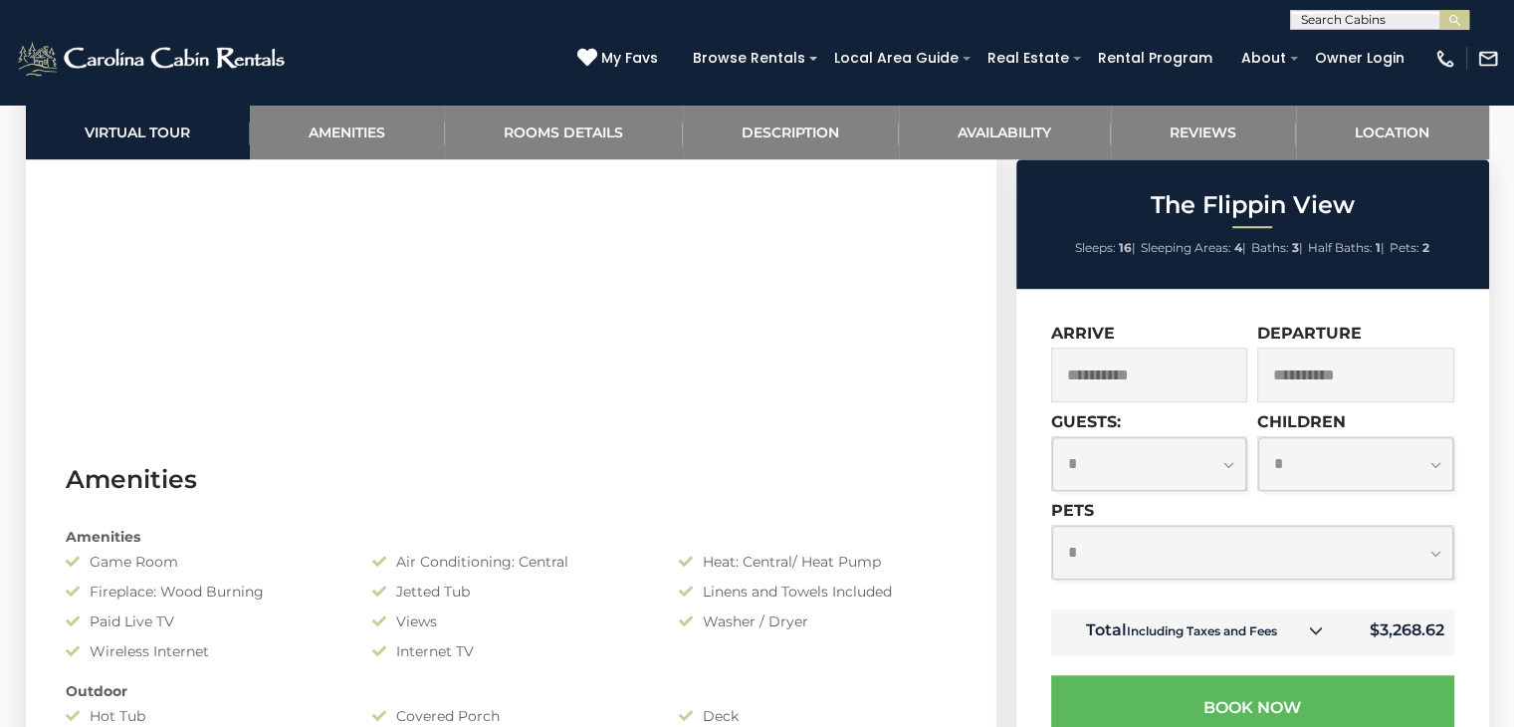
click at [1052, 528] on select "**********" at bounding box center [1252, 552] width 401 height 53
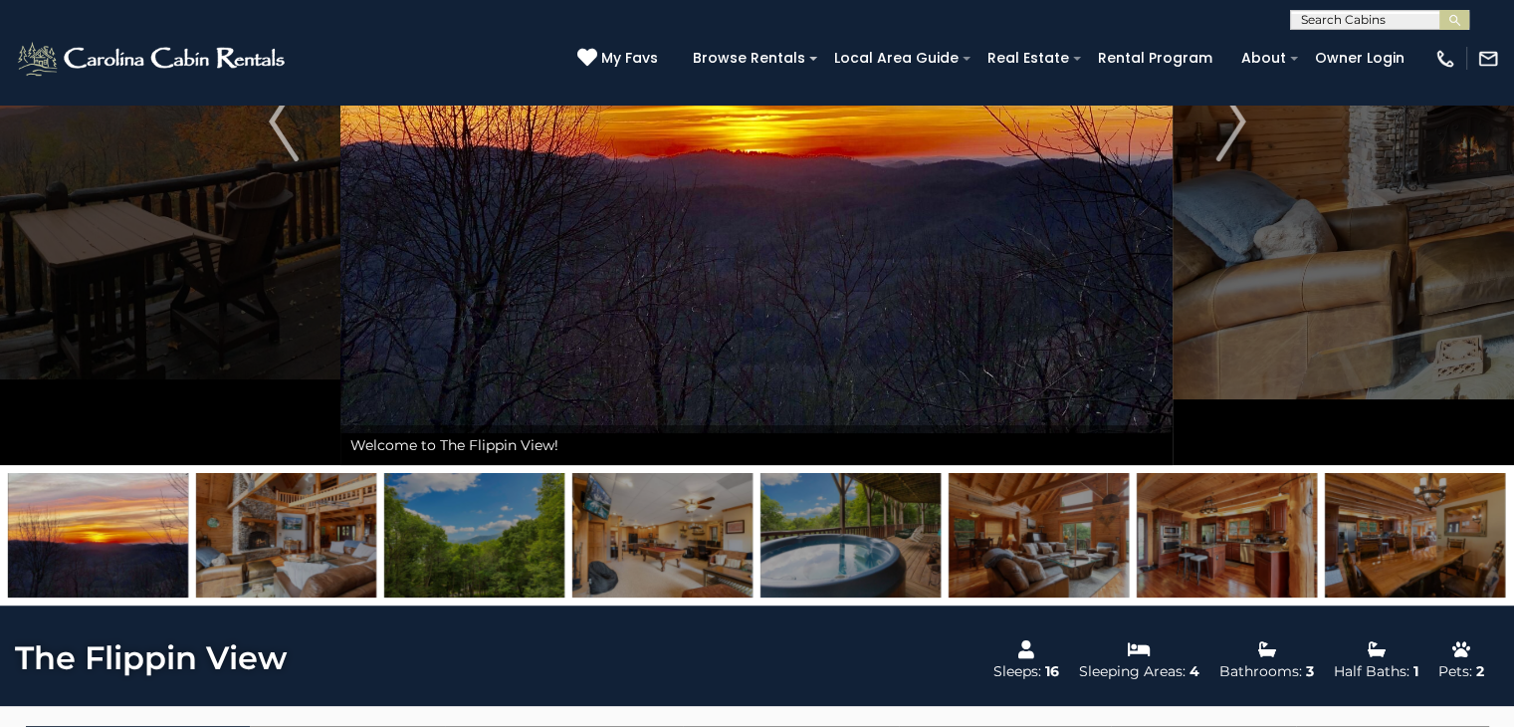
scroll to position [156, 0]
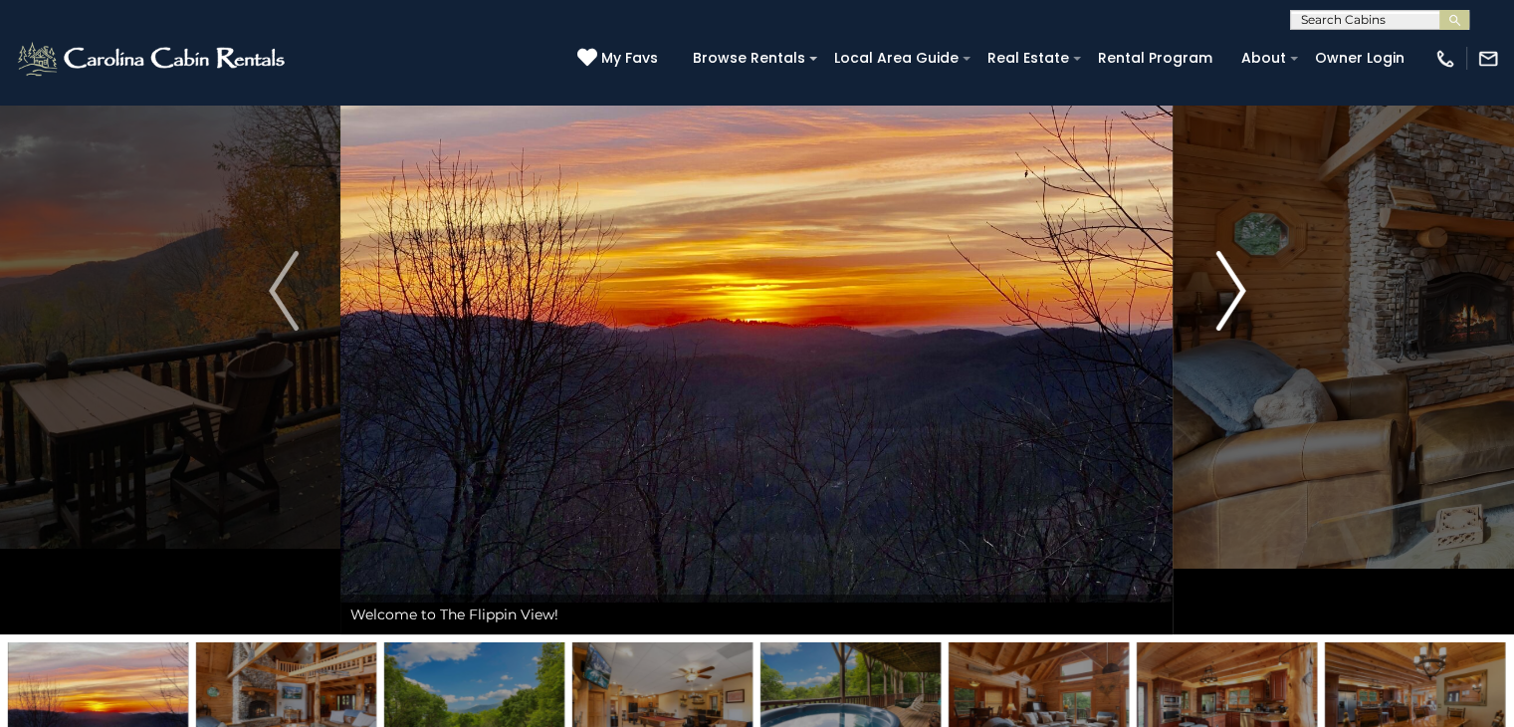
drag, startPoint x: 1252, startPoint y: 284, endPoint x: 1230, endPoint y: 288, distance: 22.3
click at [1250, 285] on button "Next" at bounding box center [1231, 290] width 114 height 687
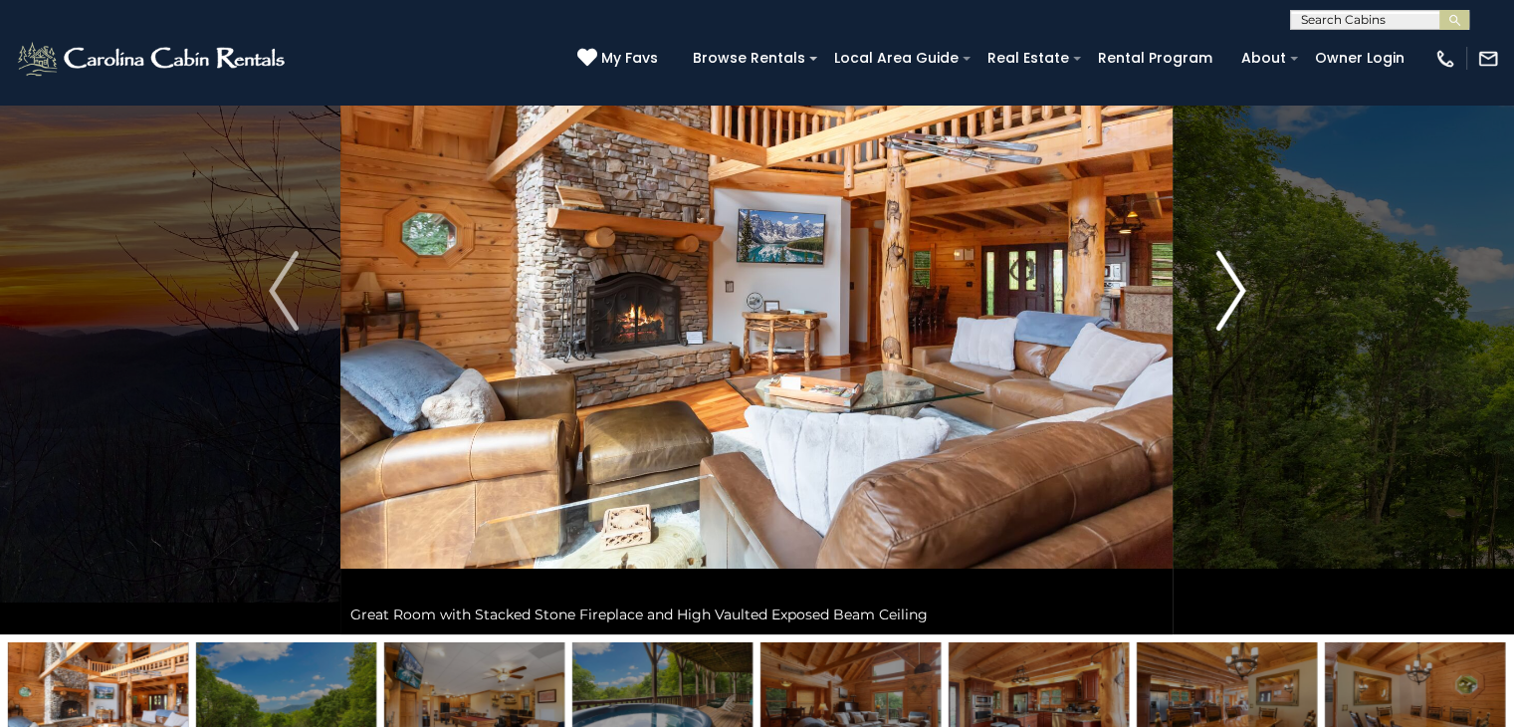
click at [1222, 291] on img "Next" at bounding box center [1231, 291] width 30 height 80
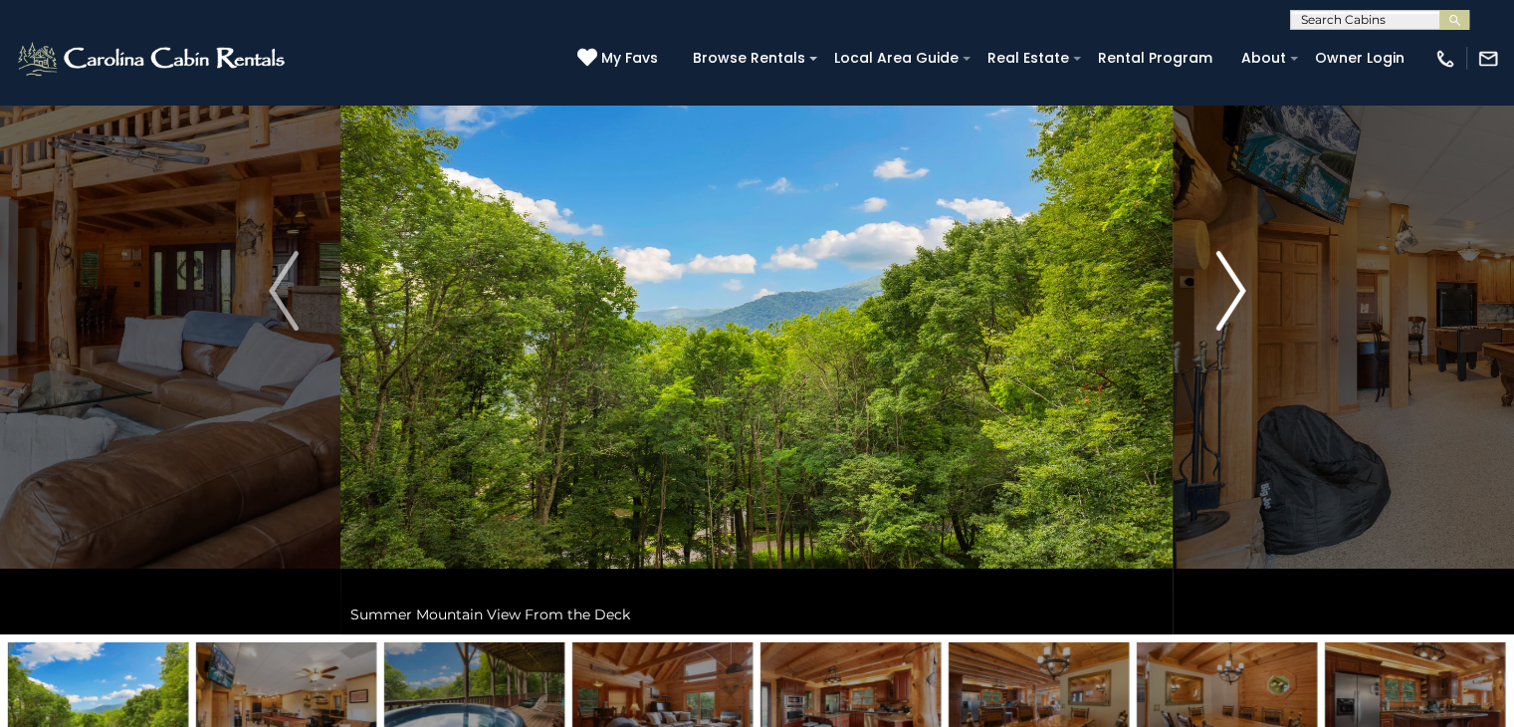
click at [1222, 291] on img "Next" at bounding box center [1231, 291] width 30 height 80
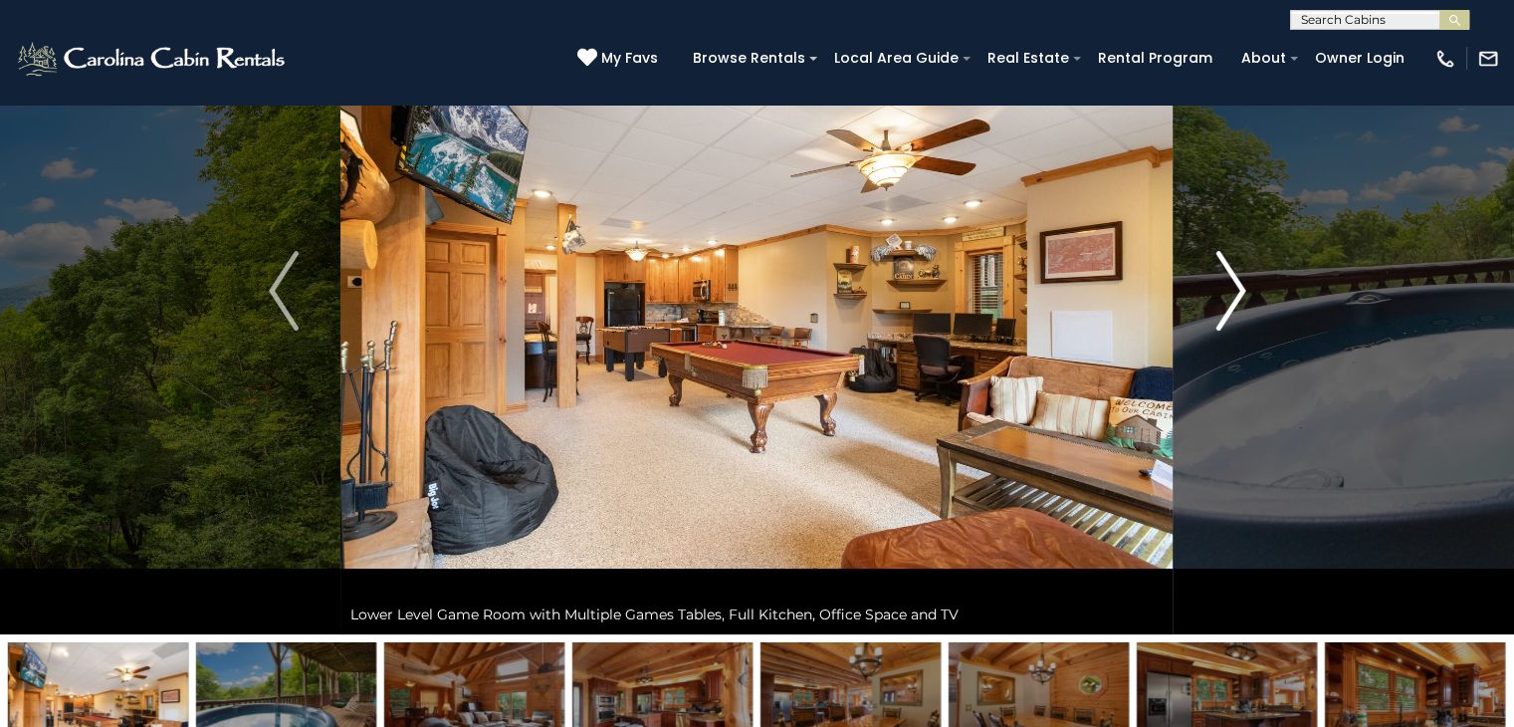
click at [1220, 292] on img "Next" at bounding box center [1231, 291] width 30 height 80
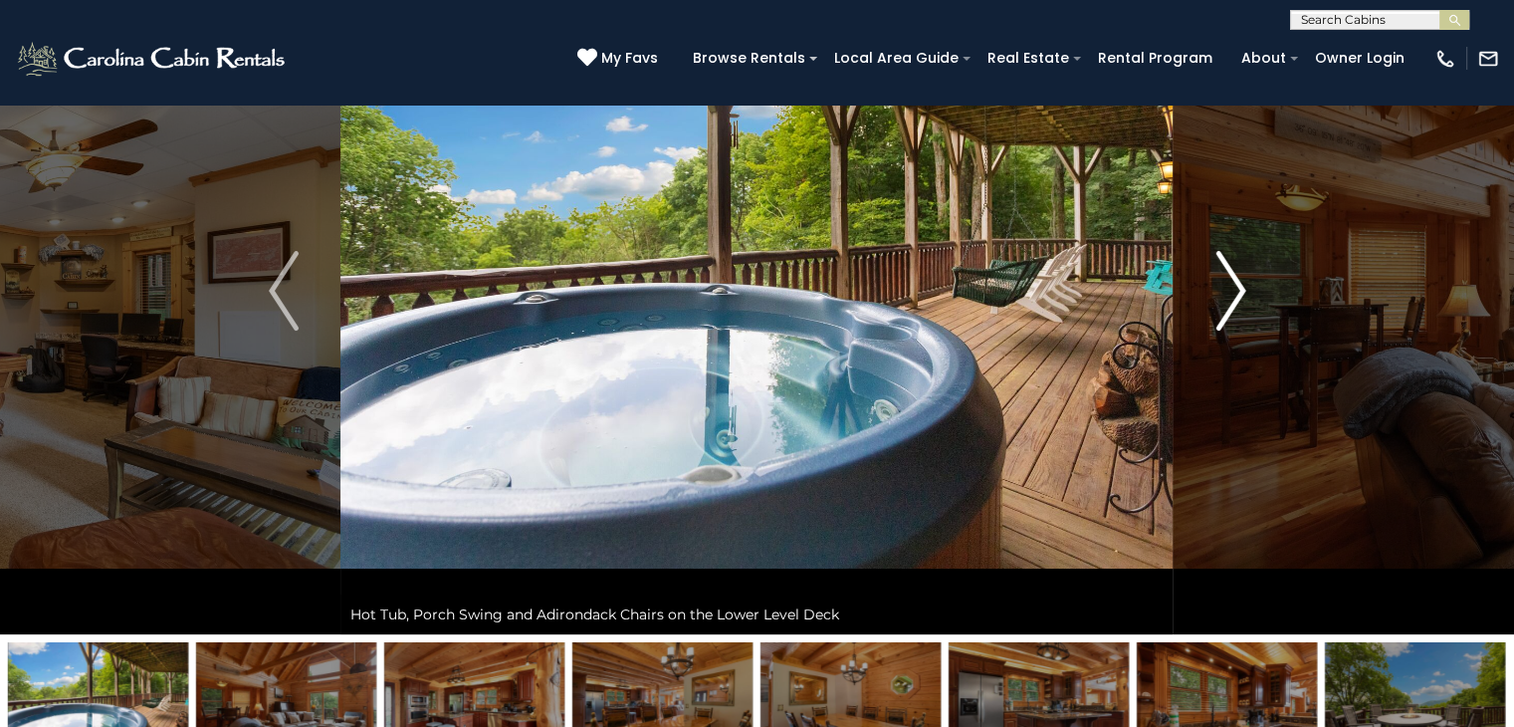
click at [1220, 292] on img "Next" at bounding box center [1231, 291] width 30 height 80
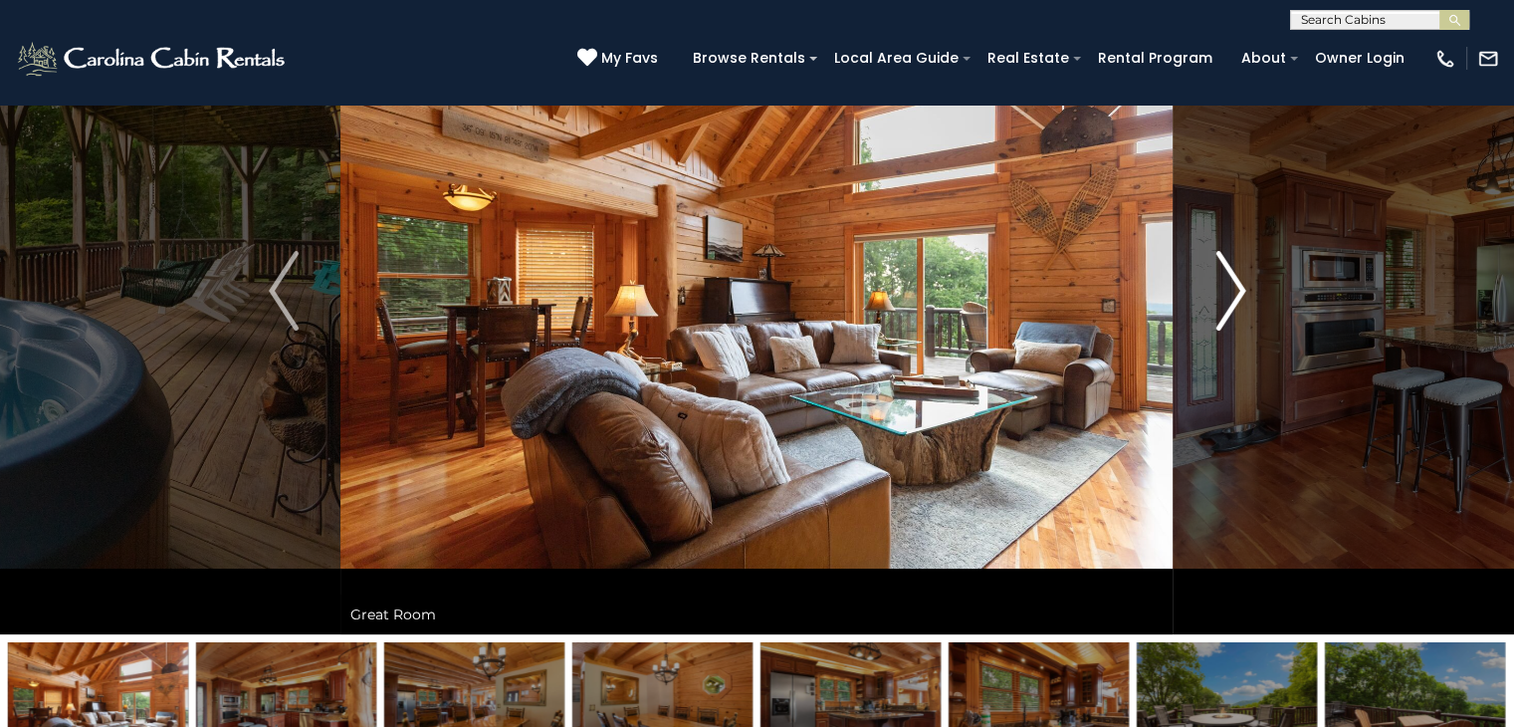
click at [1220, 292] on img "Next" at bounding box center [1231, 291] width 30 height 80
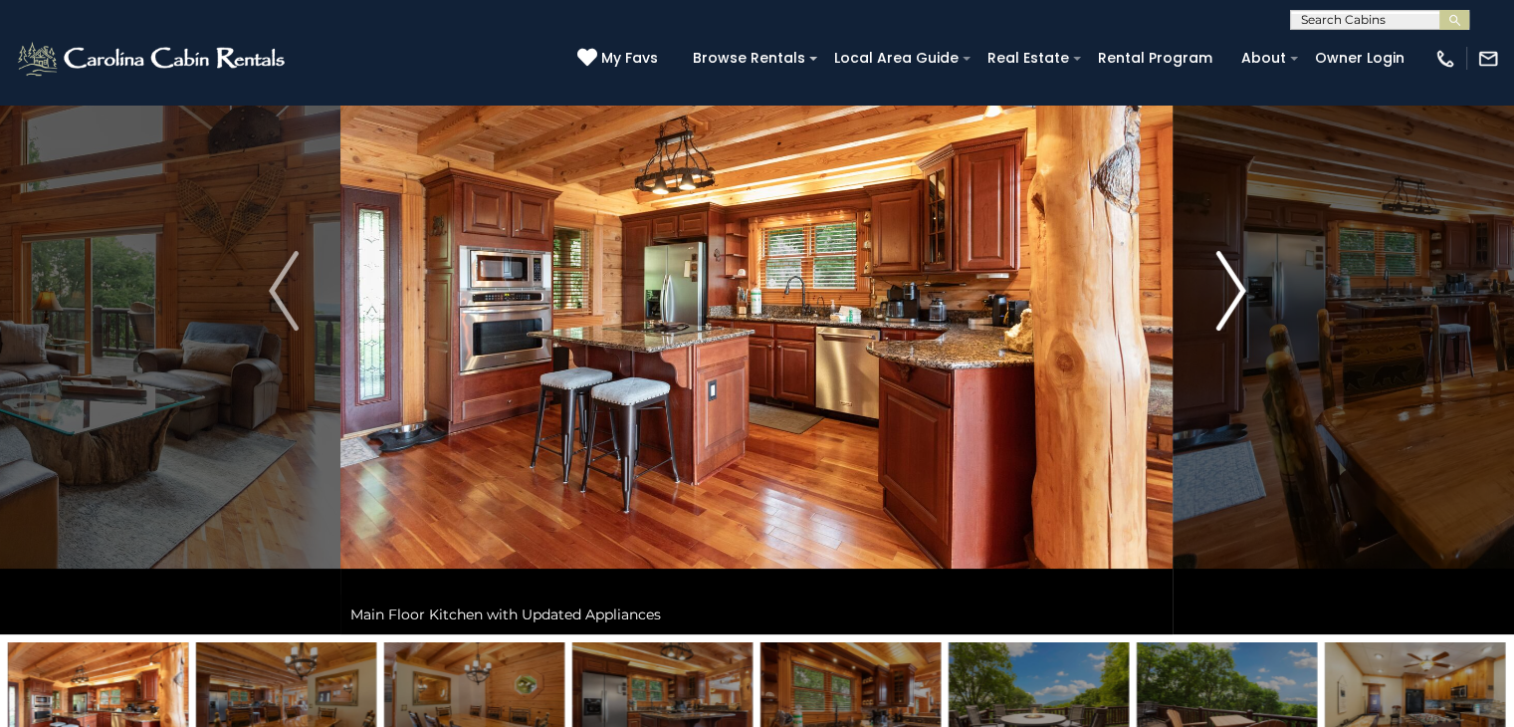
click at [1220, 292] on img "Next" at bounding box center [1231, 291] width 30 height 80
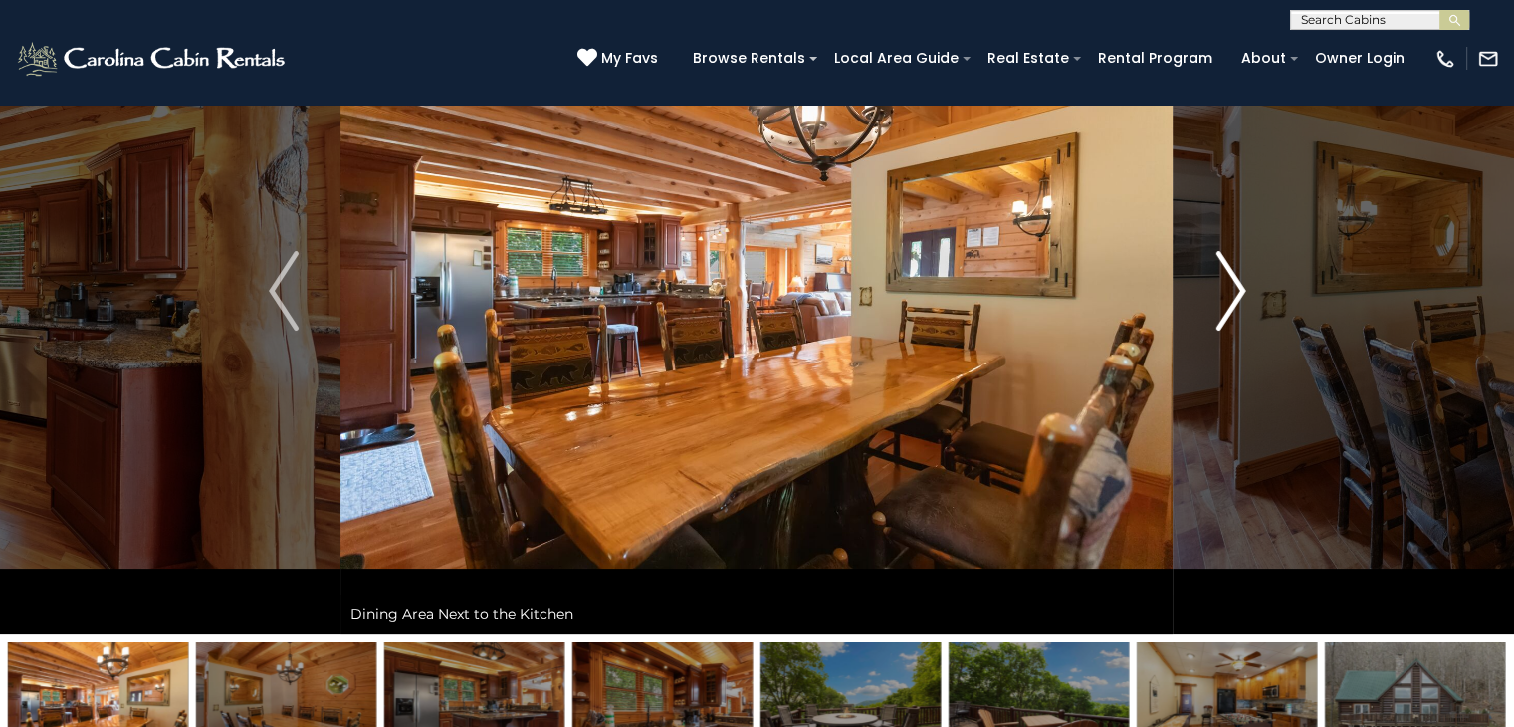
click at [1220, 292] on img "Next" at bounding box center [1231, 291] width 30 height 80
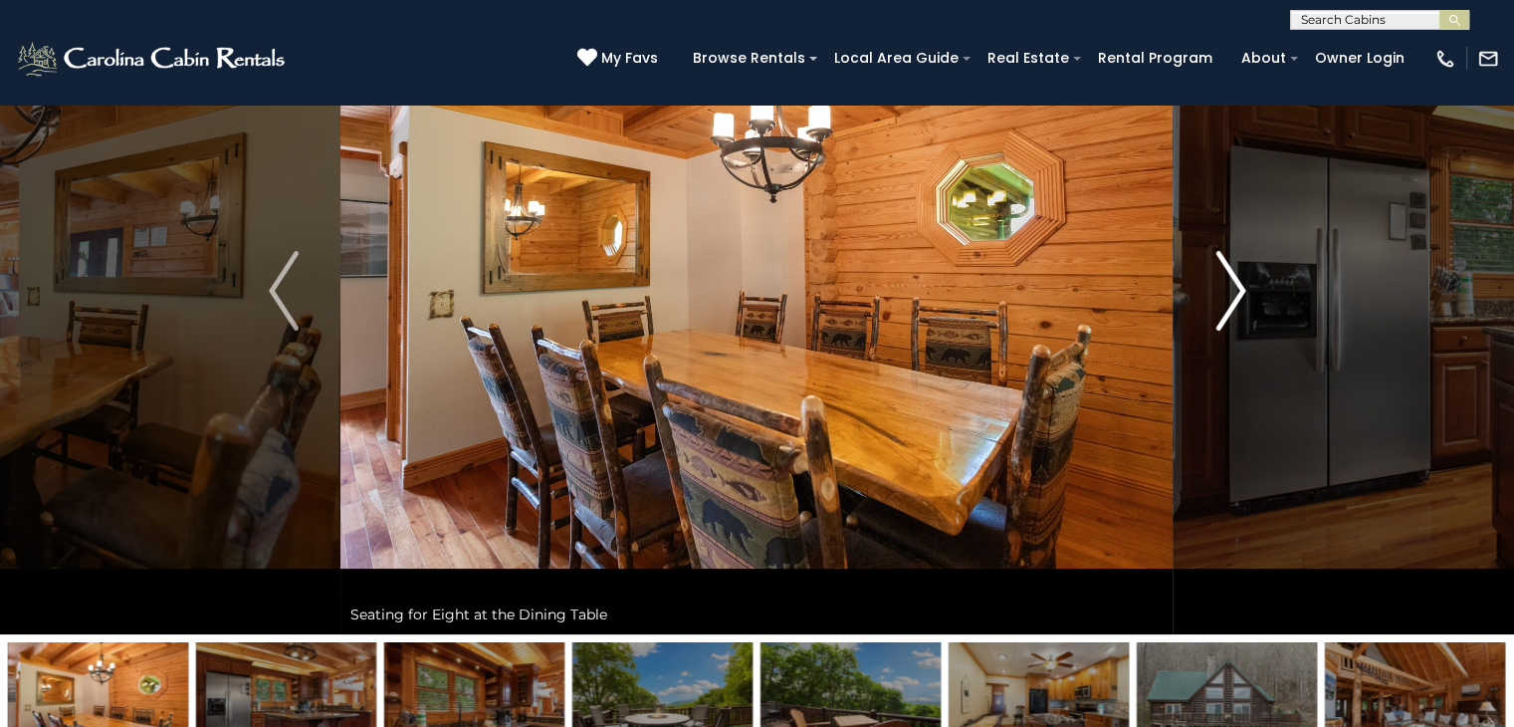
click at [1220, 292] on img "Next" at bounding box center [1231, 291] width 30 height 80
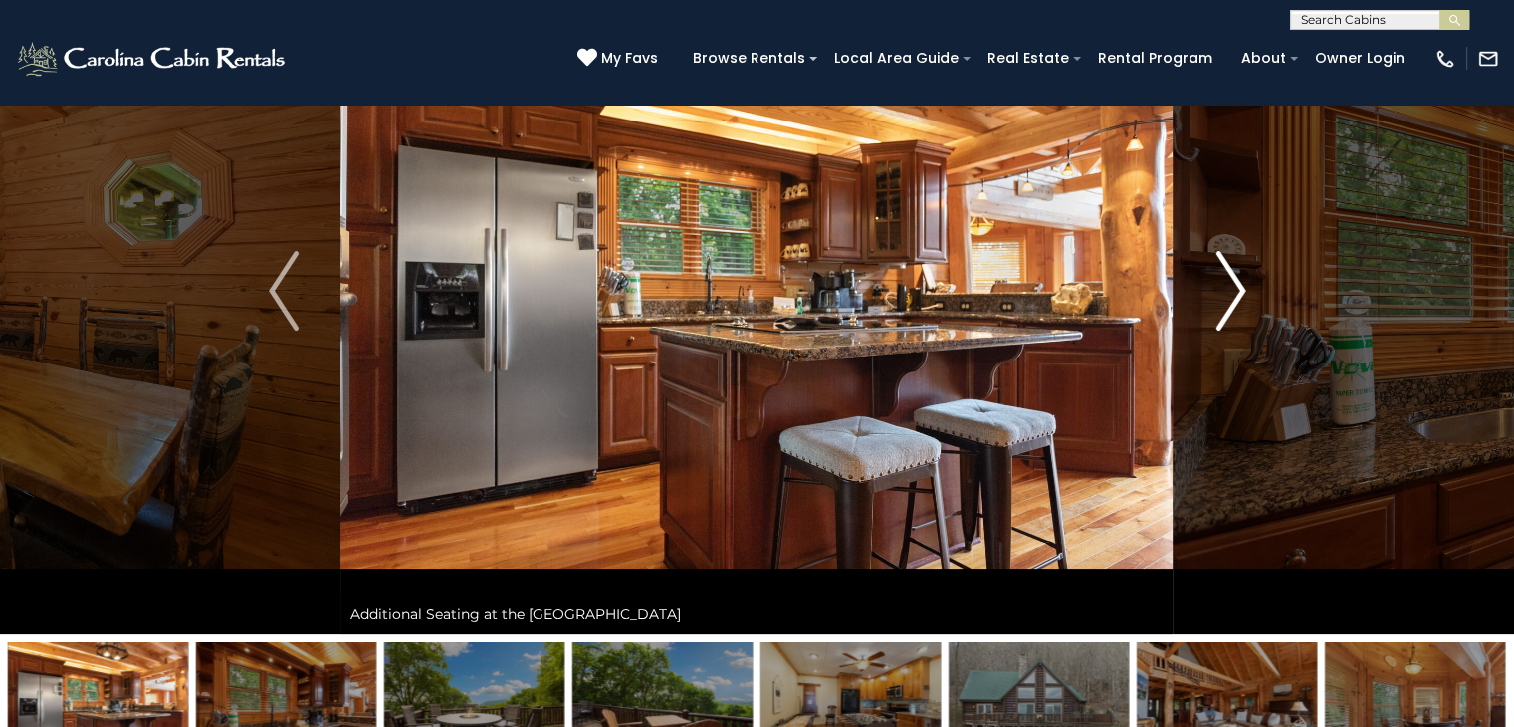
click at [1220, 292] on img "Next" at bounding box center [1231, 291] width 30 height 80
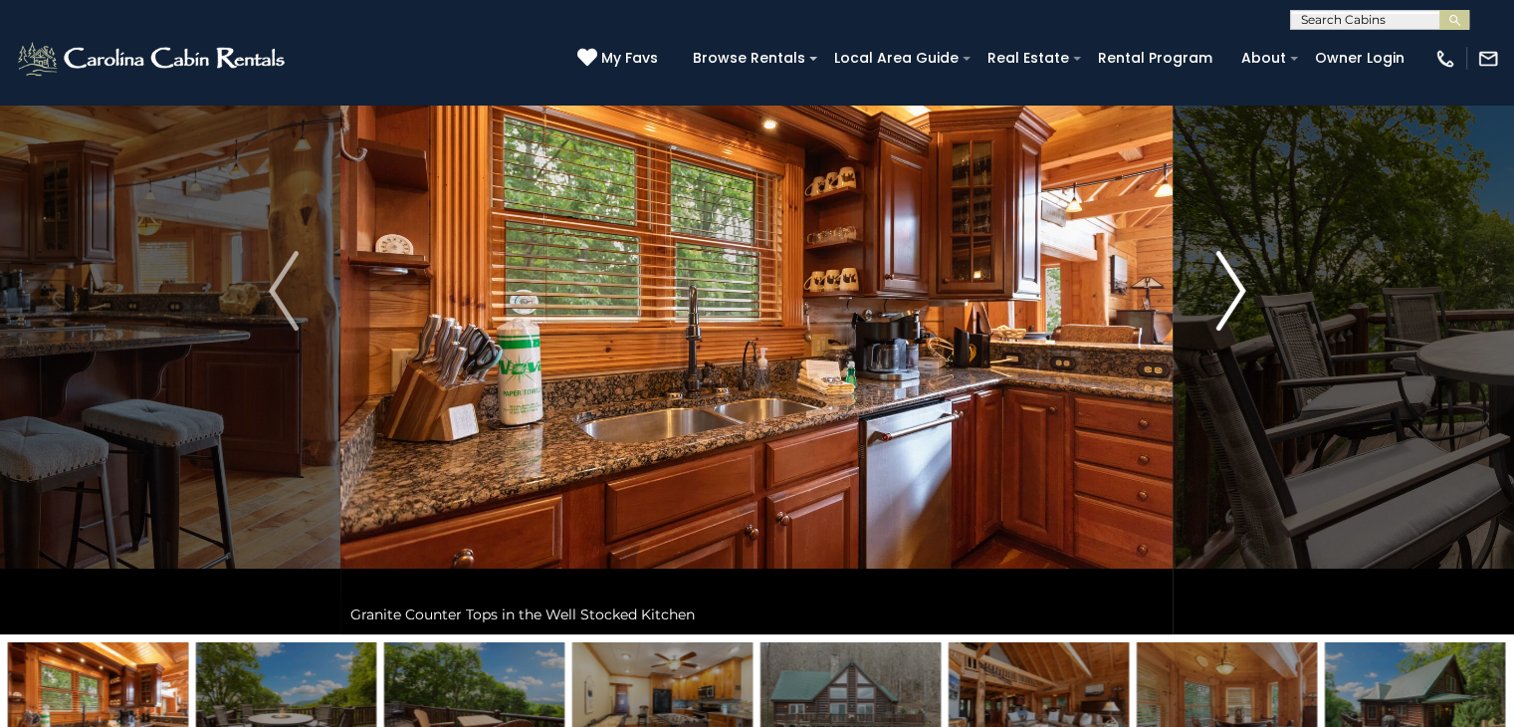
click at [1220, 292] on img "Next" at bounding box center [1231, 291] width 30 height 80
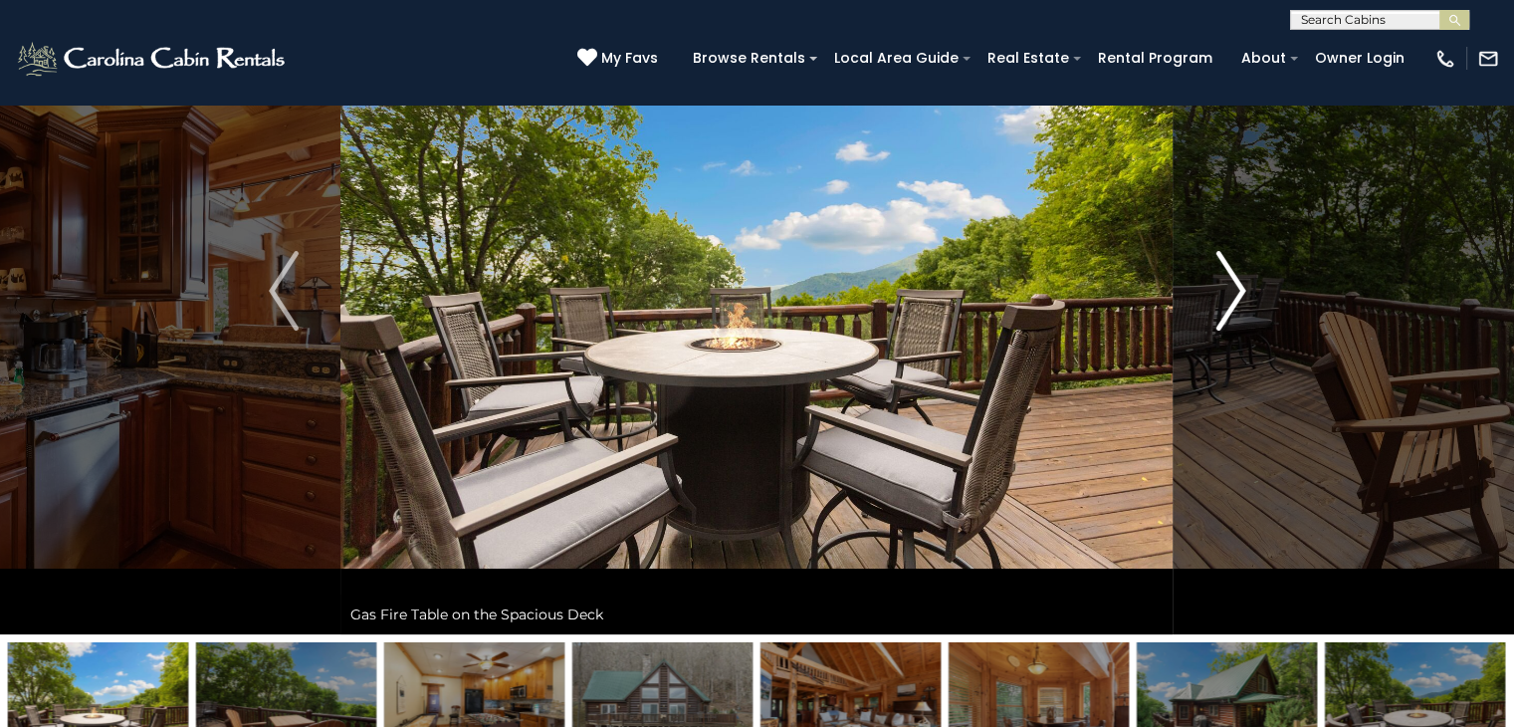
click at [1220, 292] on img "Next" at bounding box center [1231, 291] width 30 height 80
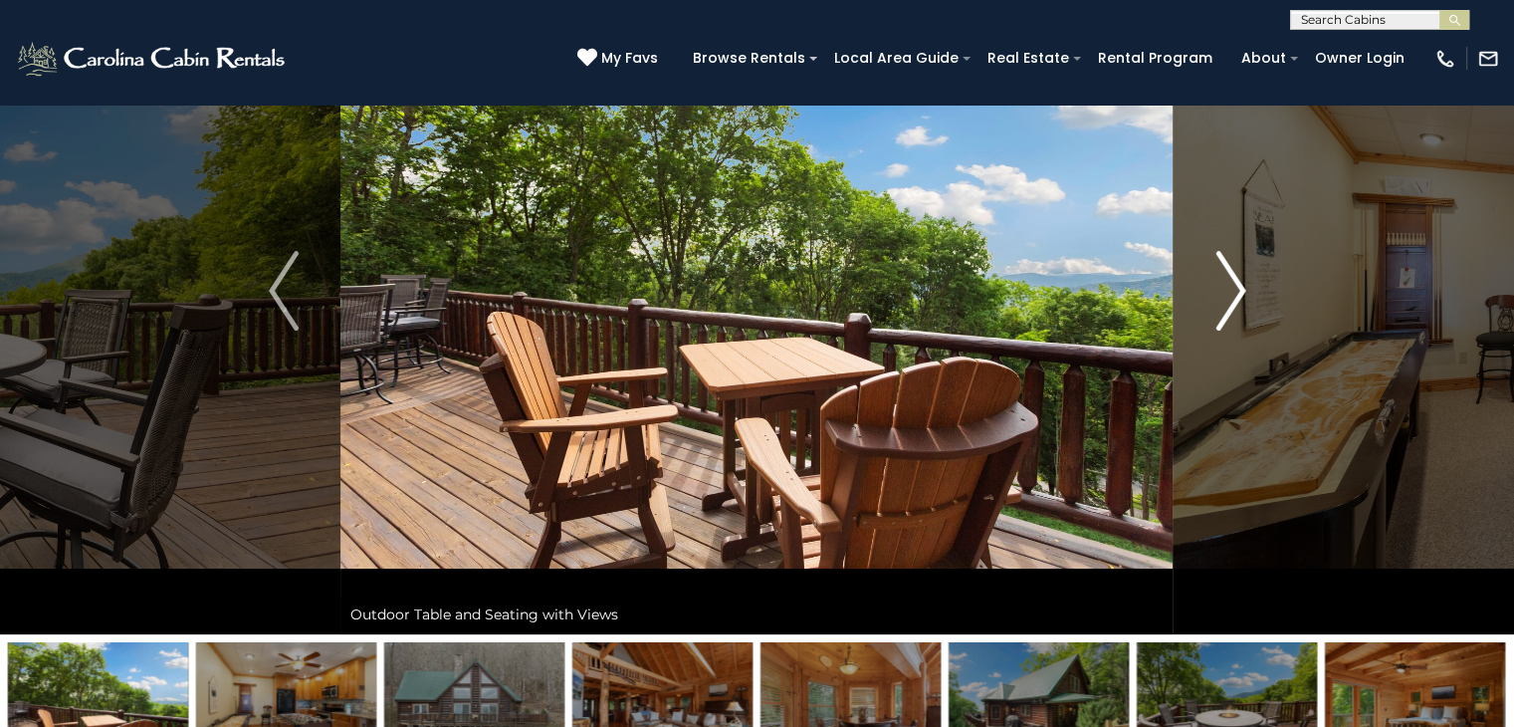
click at [1220, 292] on img "Next" at bounding box center [1231, 291] width 30 height 80
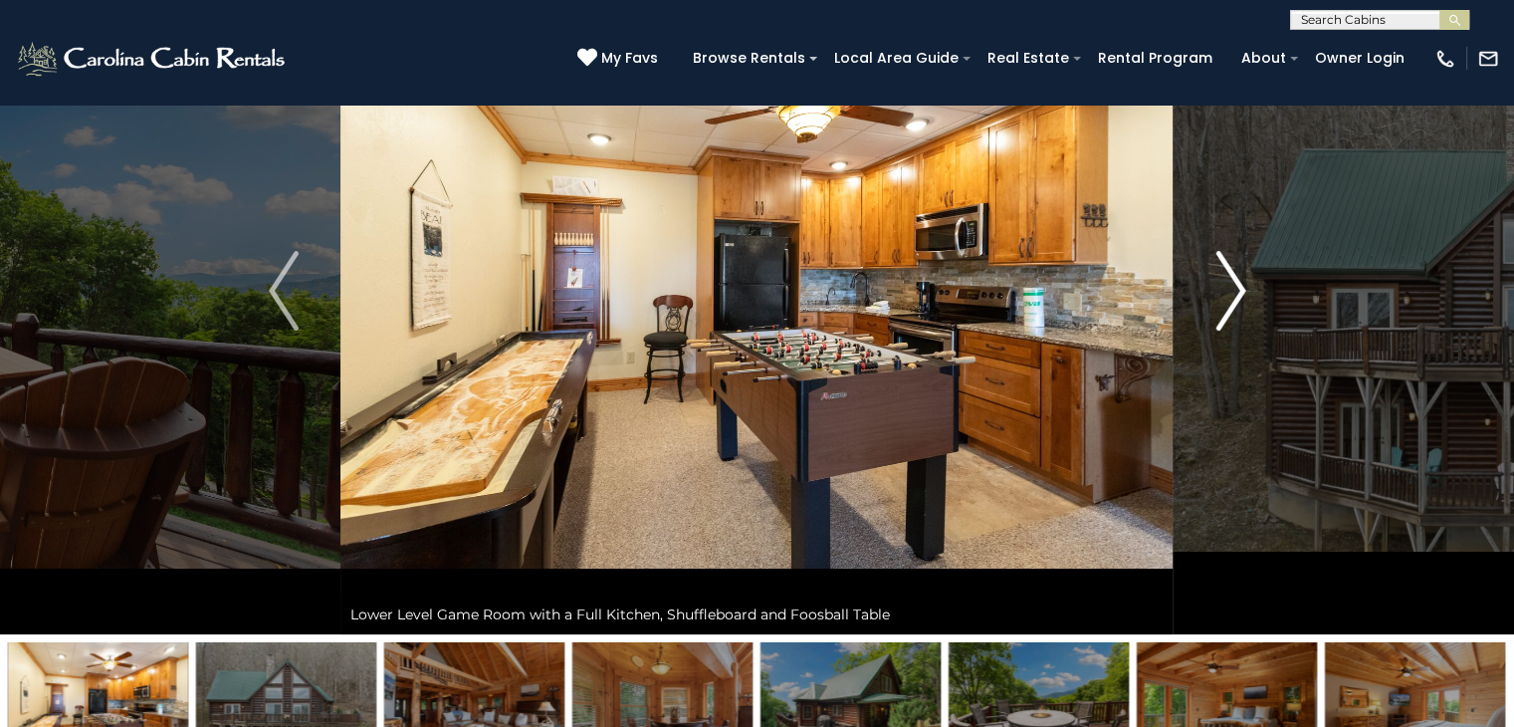
click at [1217, 293] on img "Next" at bounding box center [1231, 291] width 30 height 80
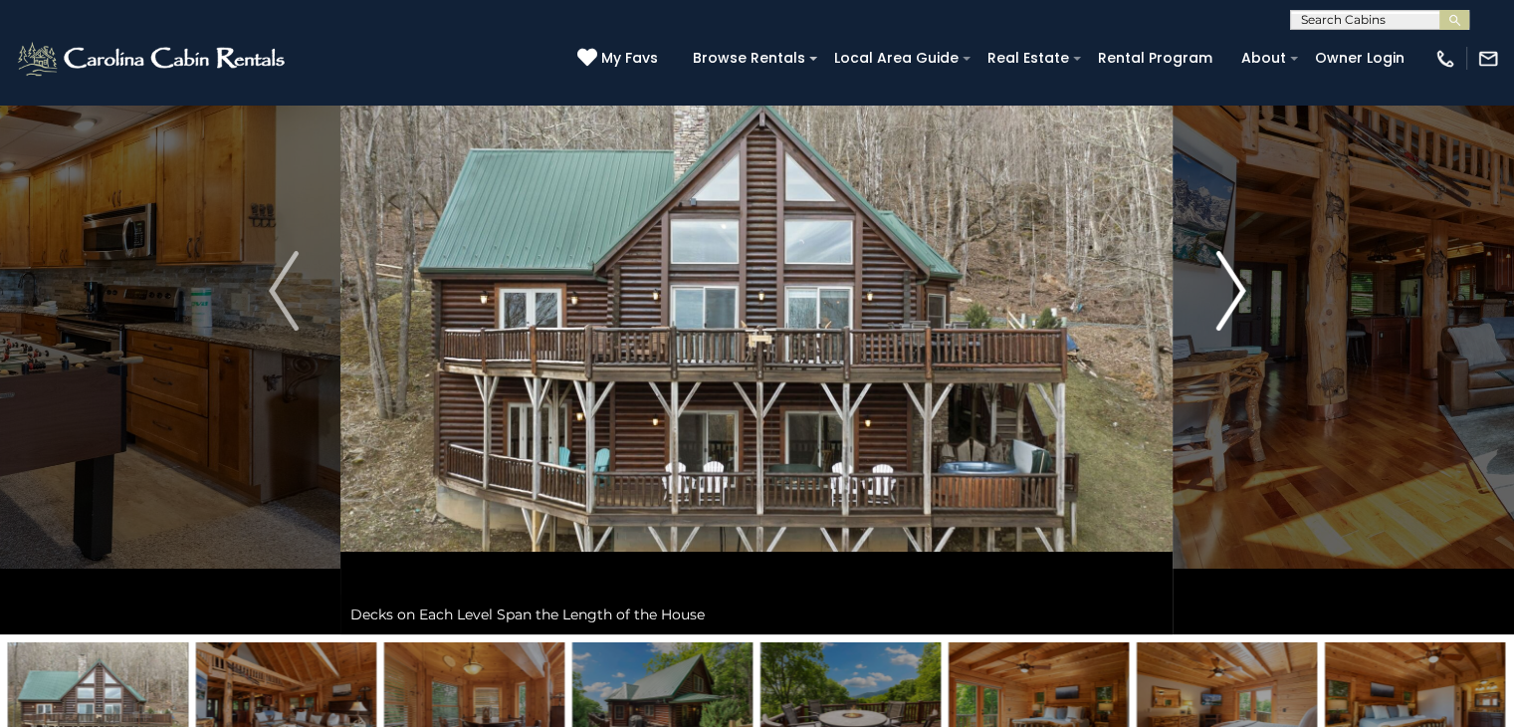
click at [1217, 293] on img "Next" at bounding box center [1231, 291] width 30 height 80
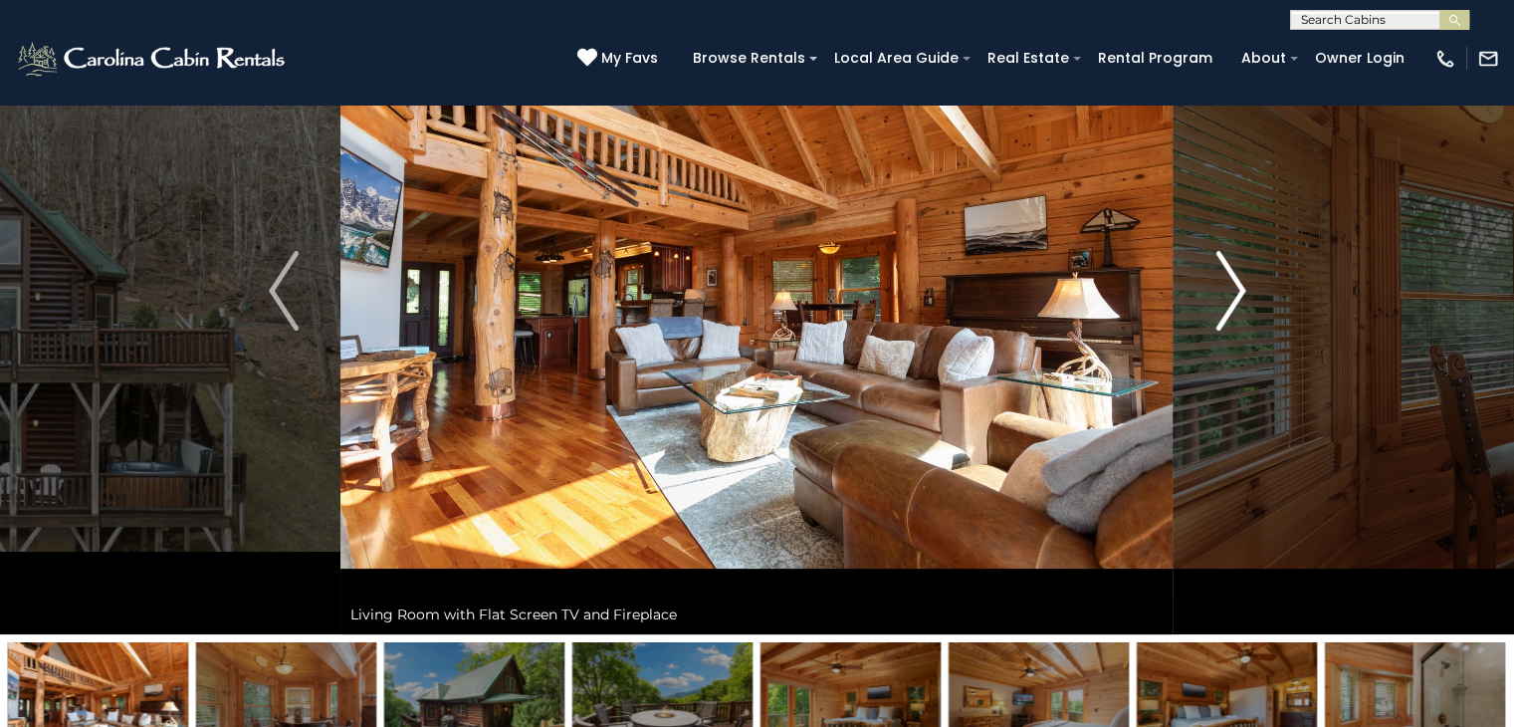
click at [1217, 293] on img "Next" at bounding box center [1231, 291] width 30 height 80
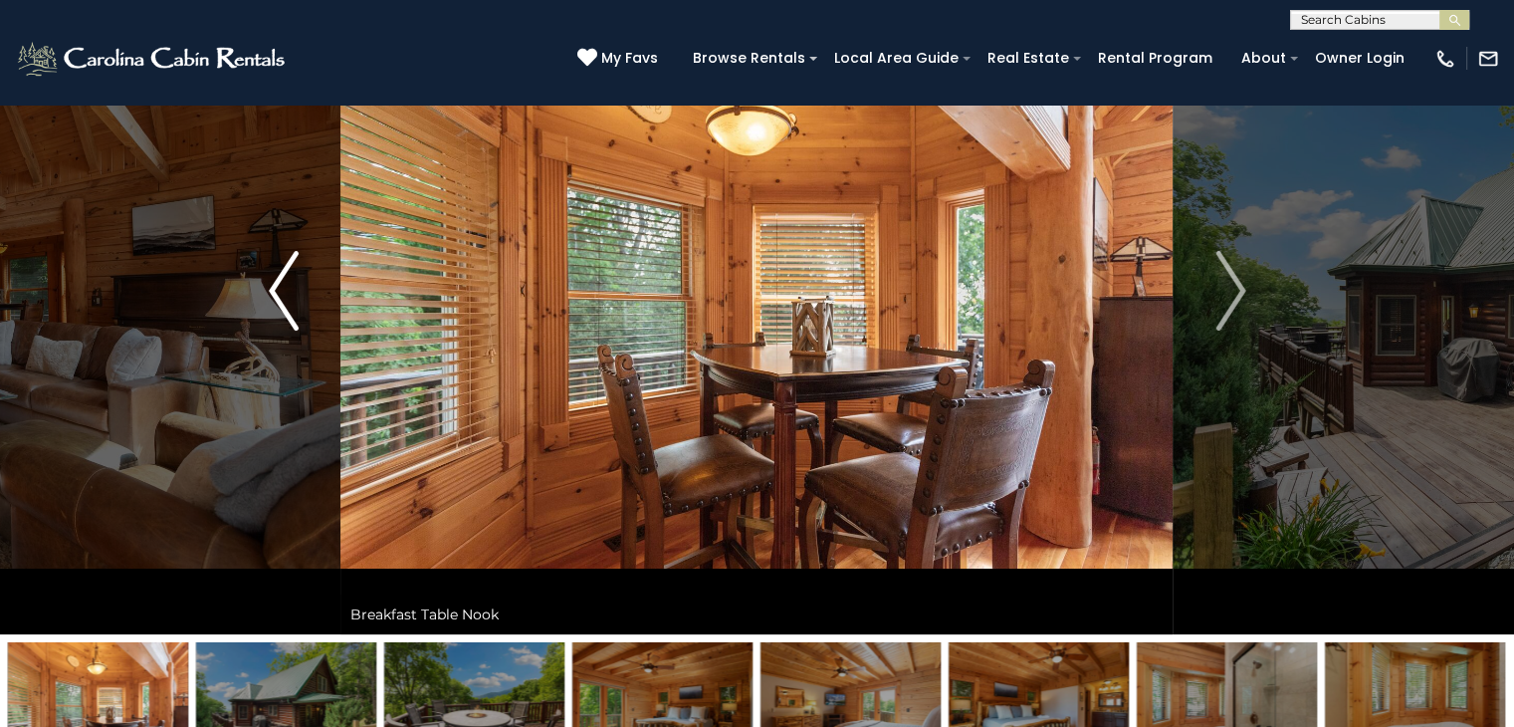
click at [320, 295] on button "Previous" at bounding box center [284, 290] width 114 height 687
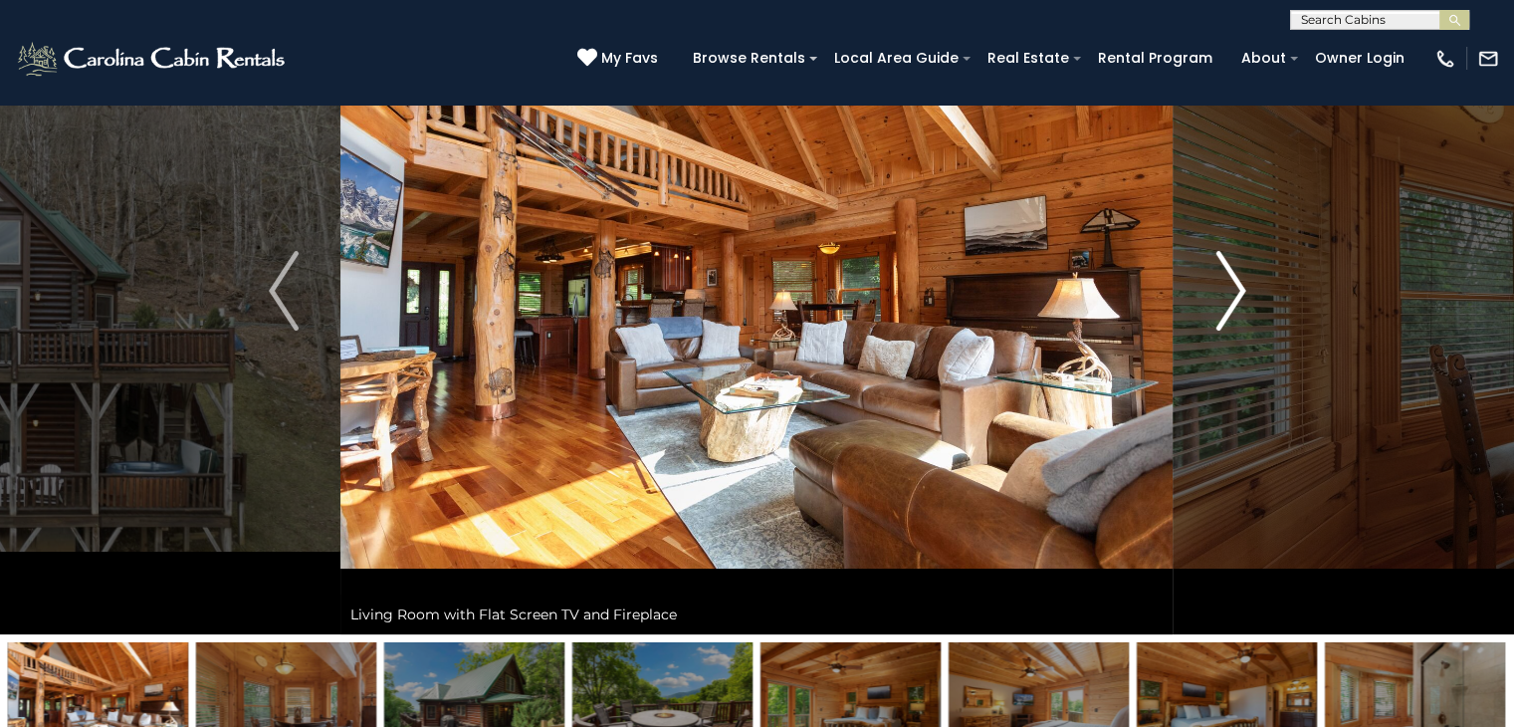
click at [1220, 300] on img "Next" at bounding box center [1231, 291] width 30 height 80
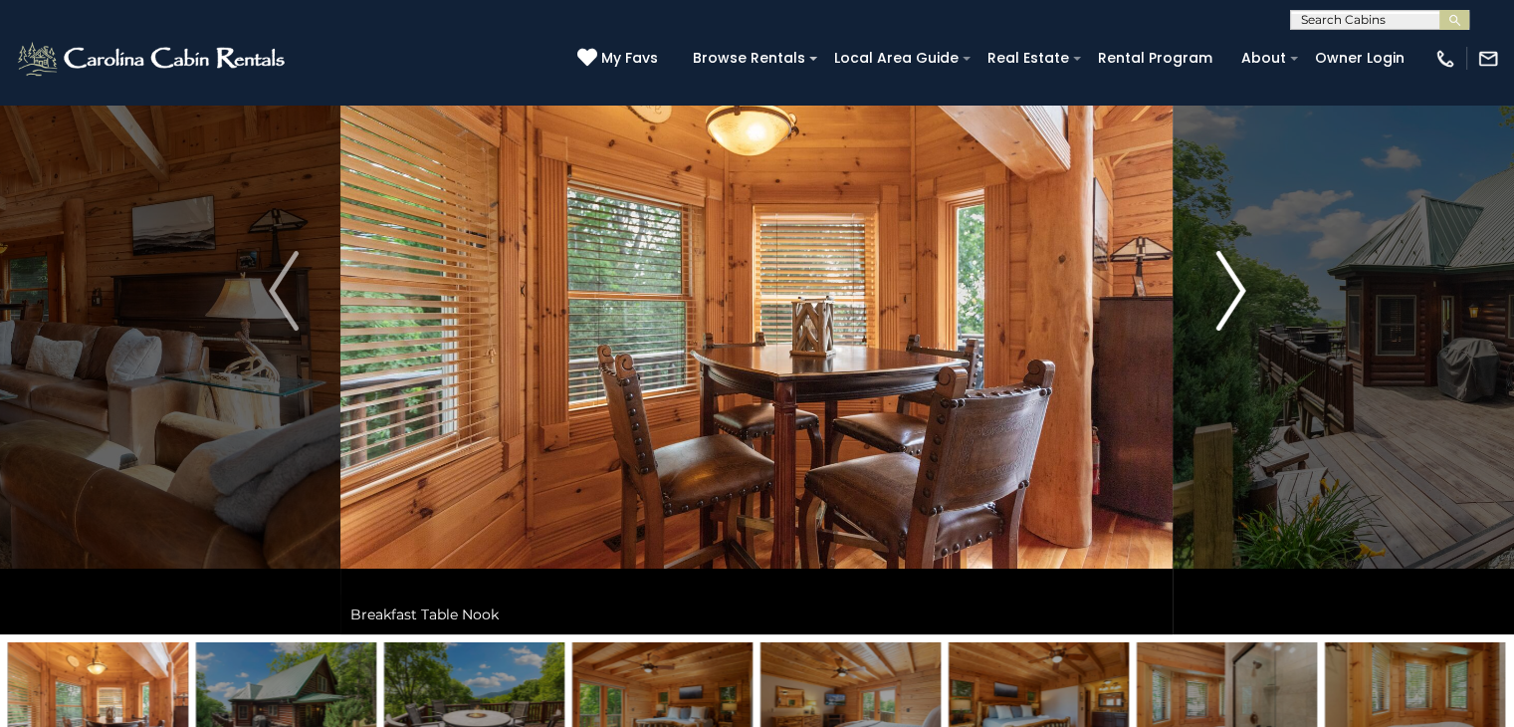
click at [1220, 300] on img "Next" at bounding box center [1231, 291] width 30 height 80
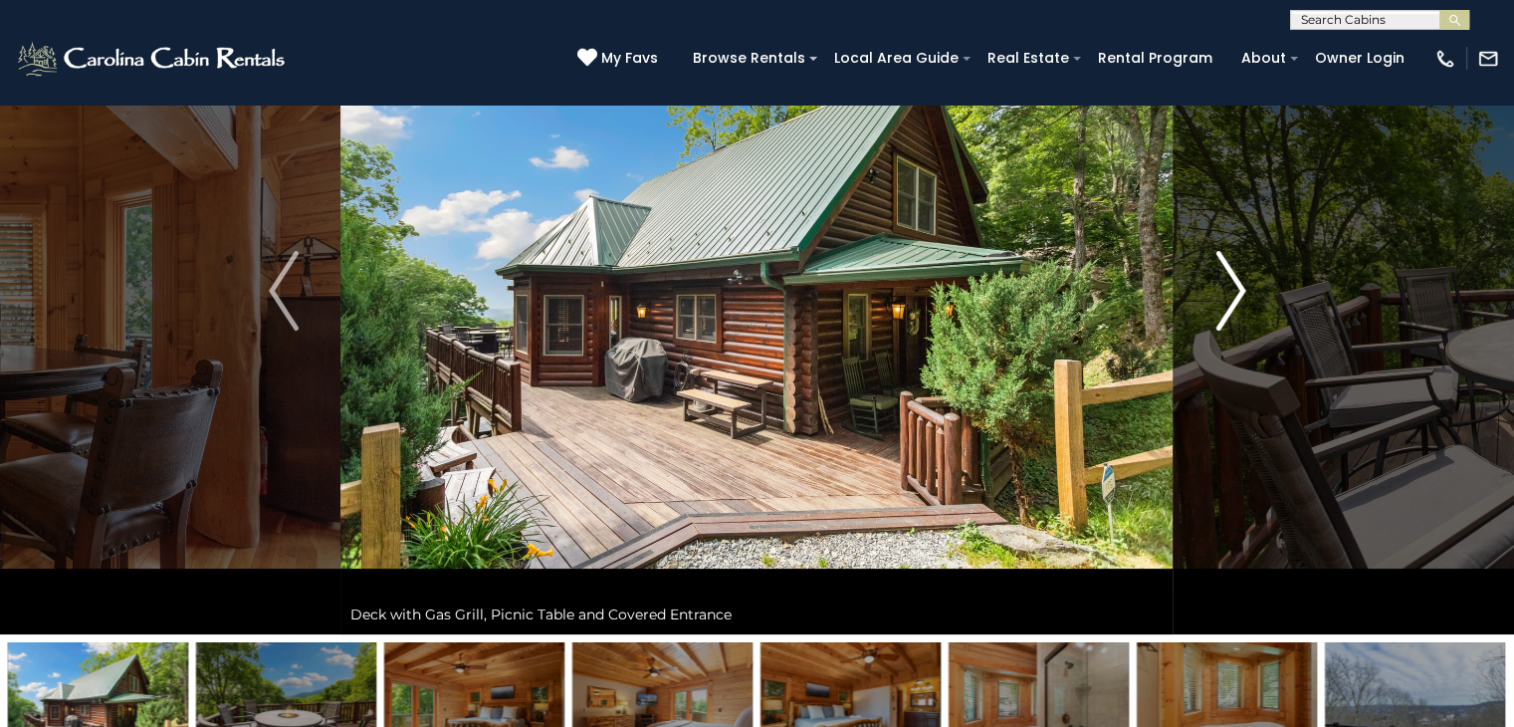
click at [1220, 300] on img "Next" at bounding box center [1231, 291] width 30 height 80
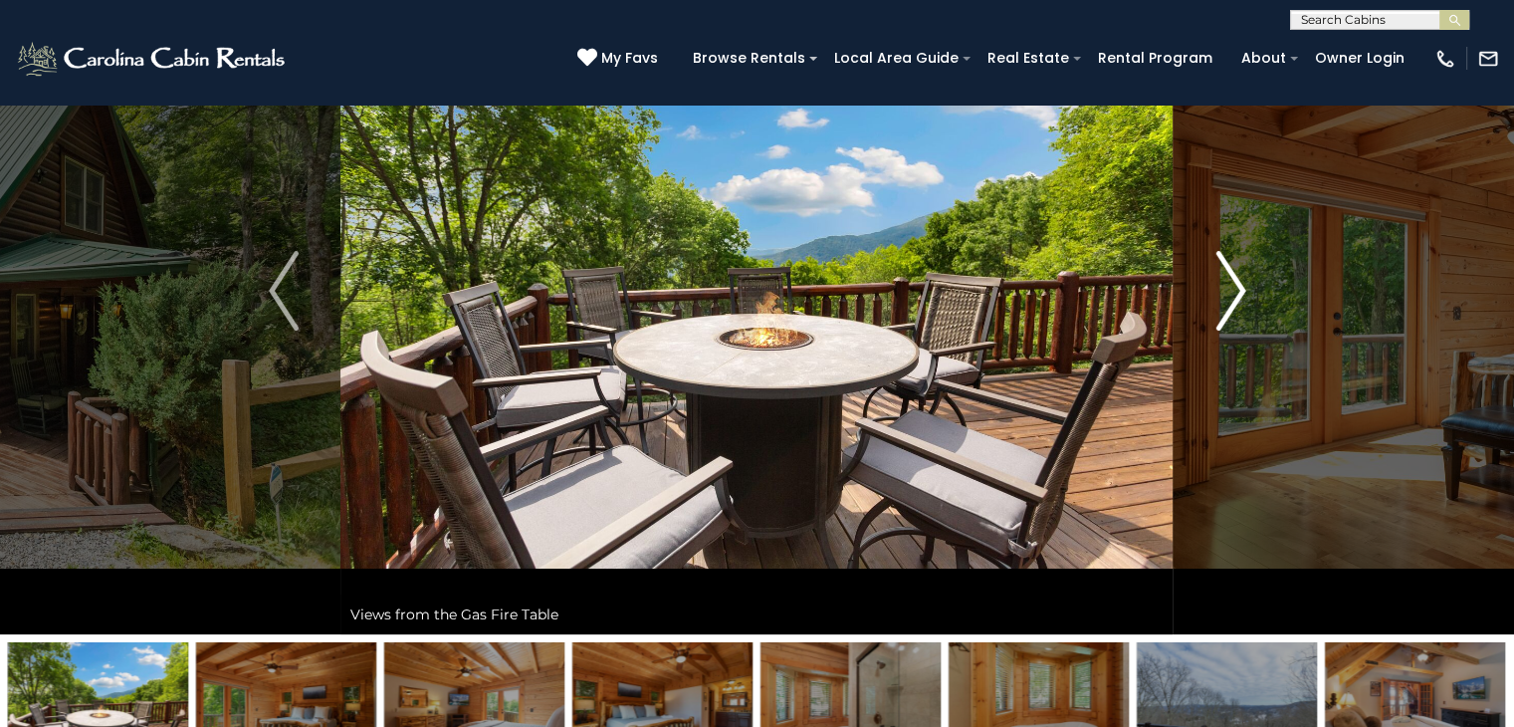
click at [1220, 299] on img "Next" at bounding box center [1231, 291] width 30 height 80
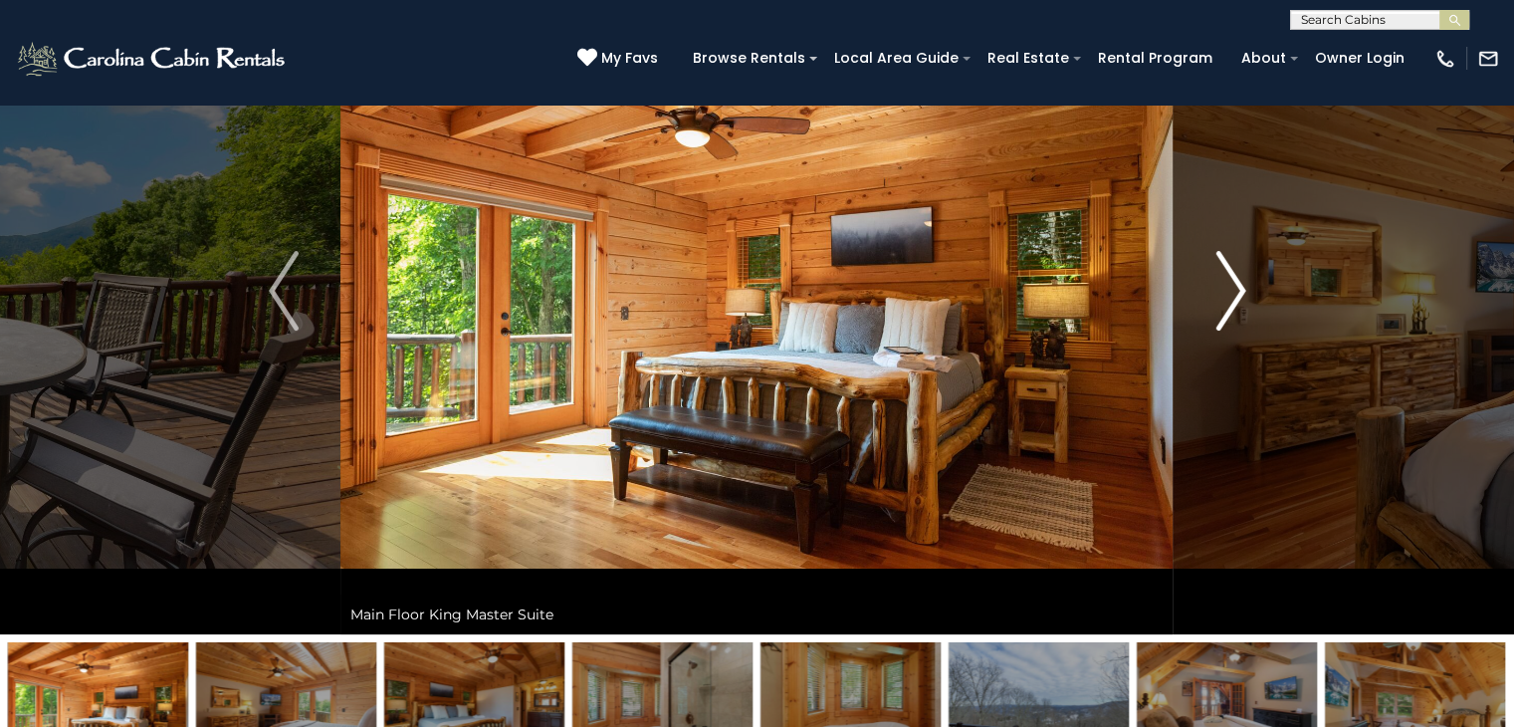
click at [1220, 299] on img "Next" at bounding box center [1231, 291] width 30 height 80
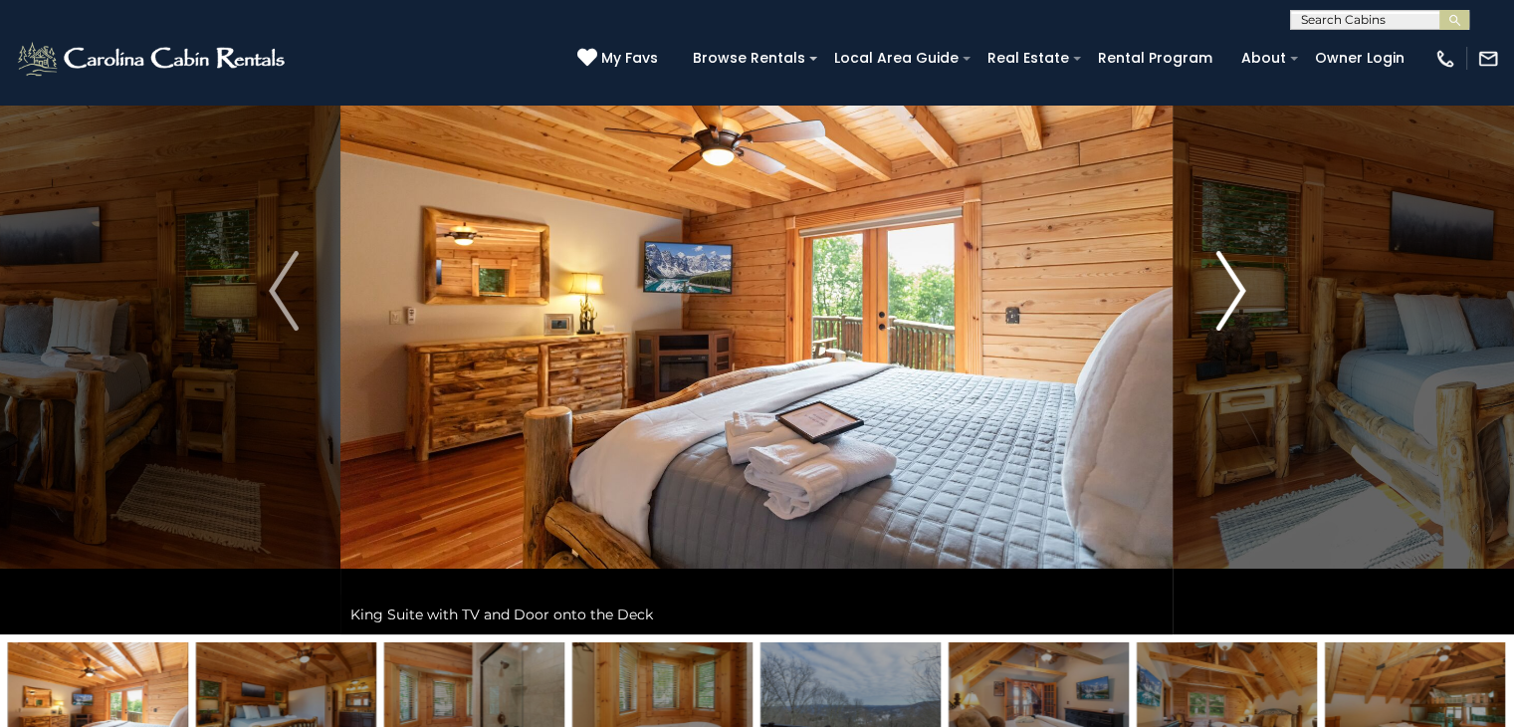
click at [1220, 299] on img "Next" at bounding box center [1231, 291] width 30 height 80
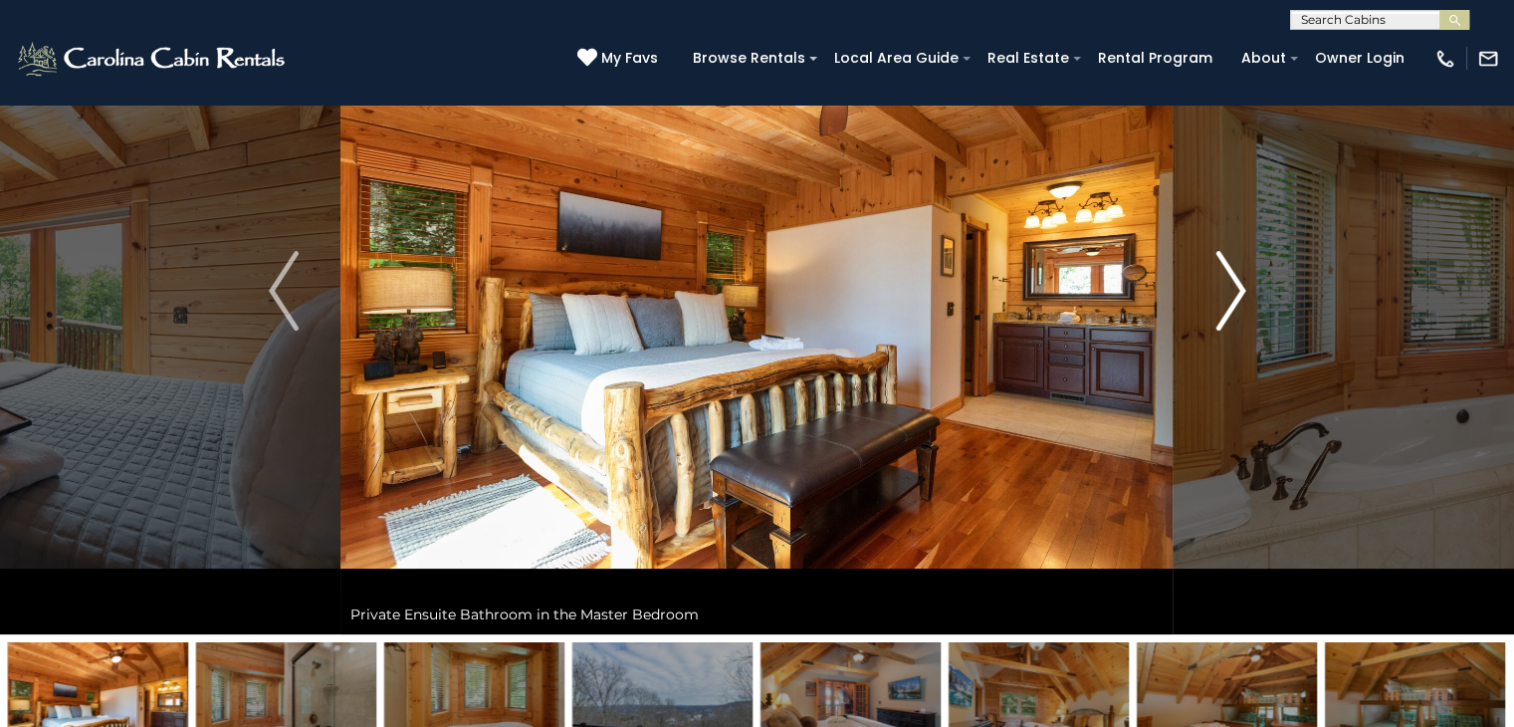
click at [1220, 299] on img "Next" at bounding box center [1231, 291] width 30 height 80
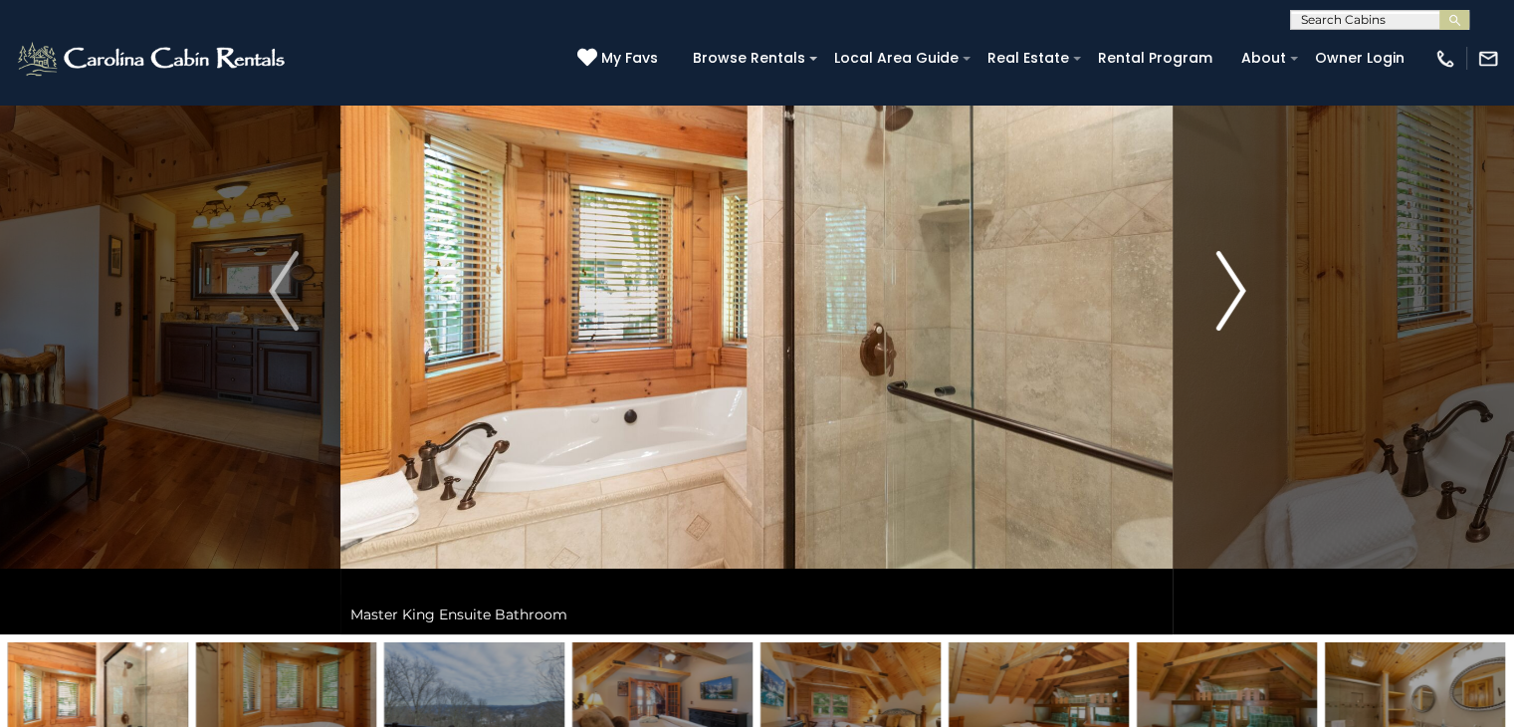
click at [1220, 299] on img "Next" at bounding box center [1231, 291] width 30 height 80
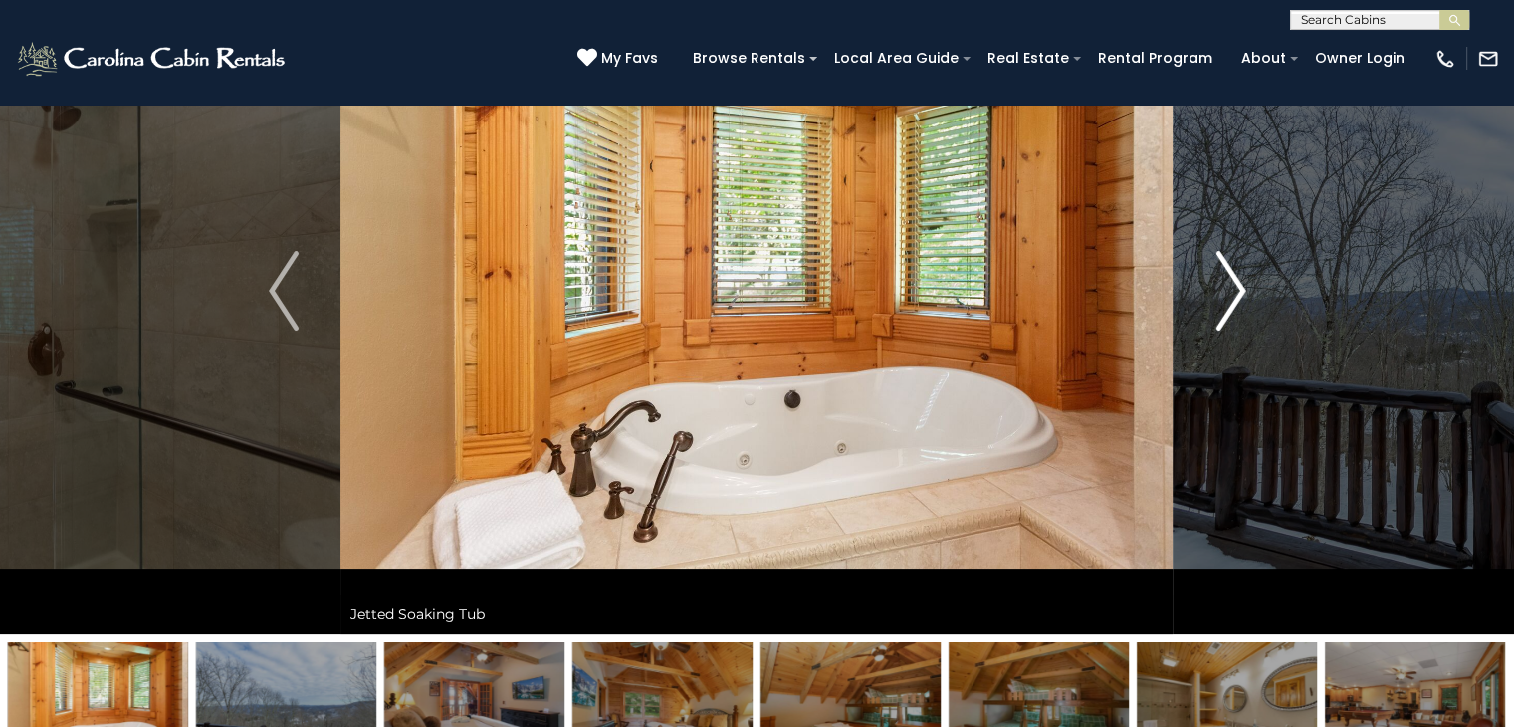
click at [1220, 299] on img "Next" at bounding box center [1231, 291] width 30 height 80
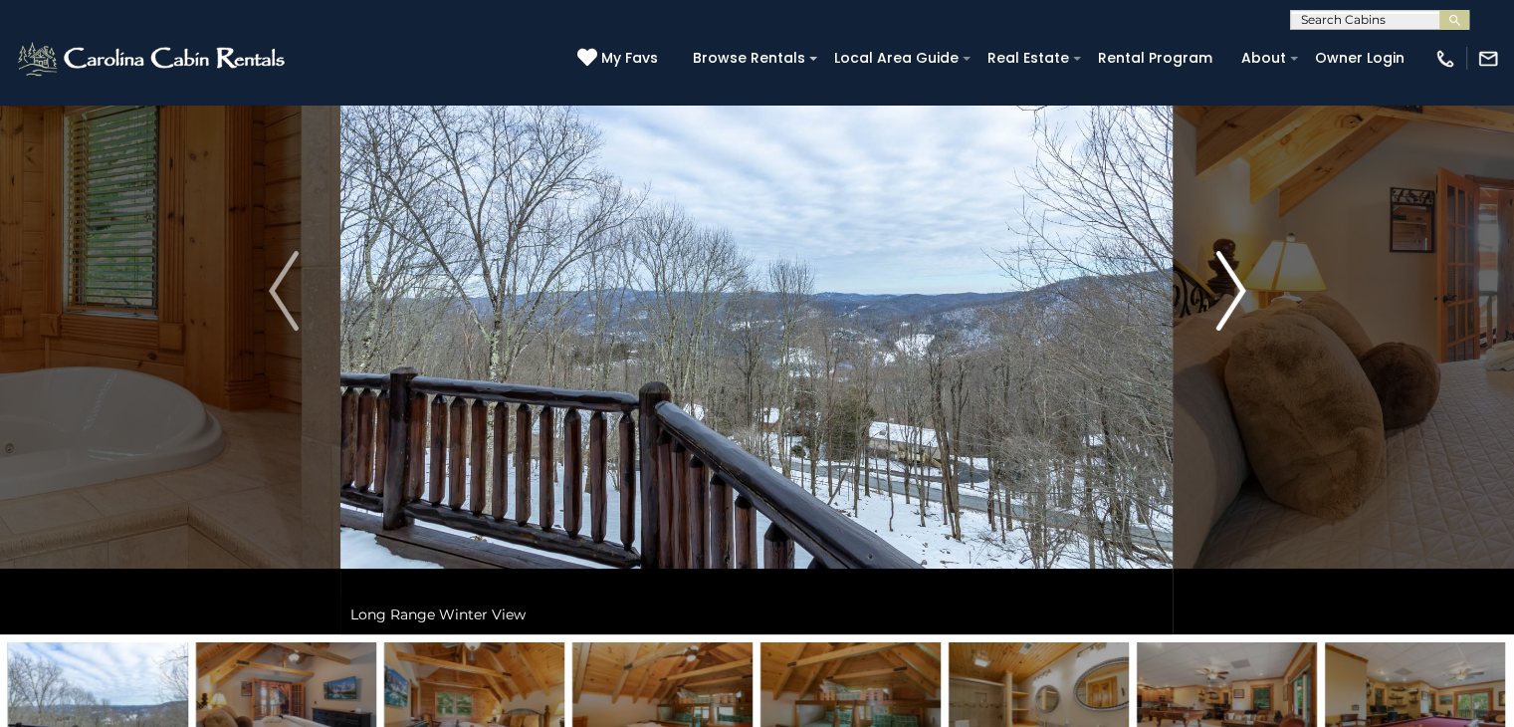
click at [1220, 299] on img "Next" at bounding box center [1231, 291] width 30 height 80
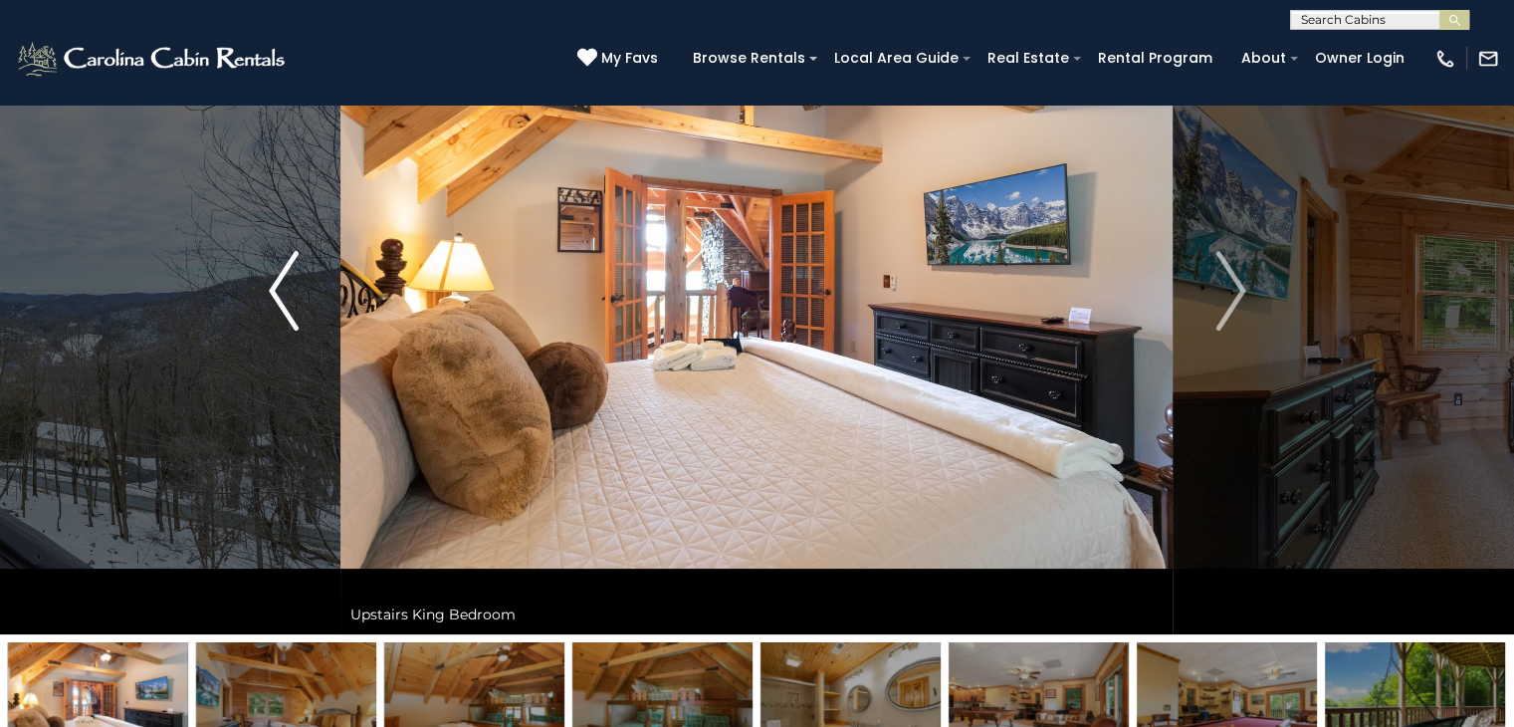
click at [262, 286] on button "Previous" at bounding box center [284, 290] width 114 height 687
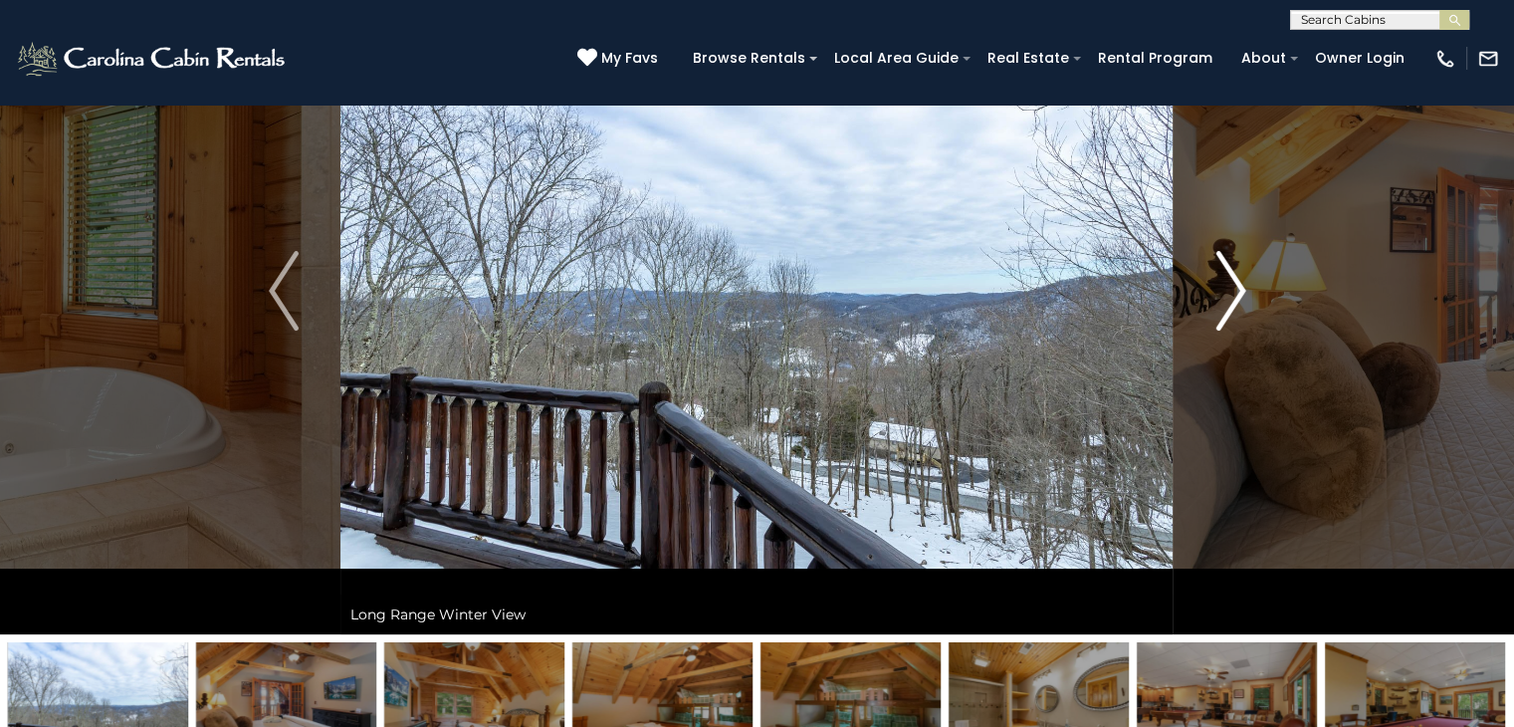
click at [1233, 298] on img "Next" at bounding box center [1231, 291] width 30 height 80
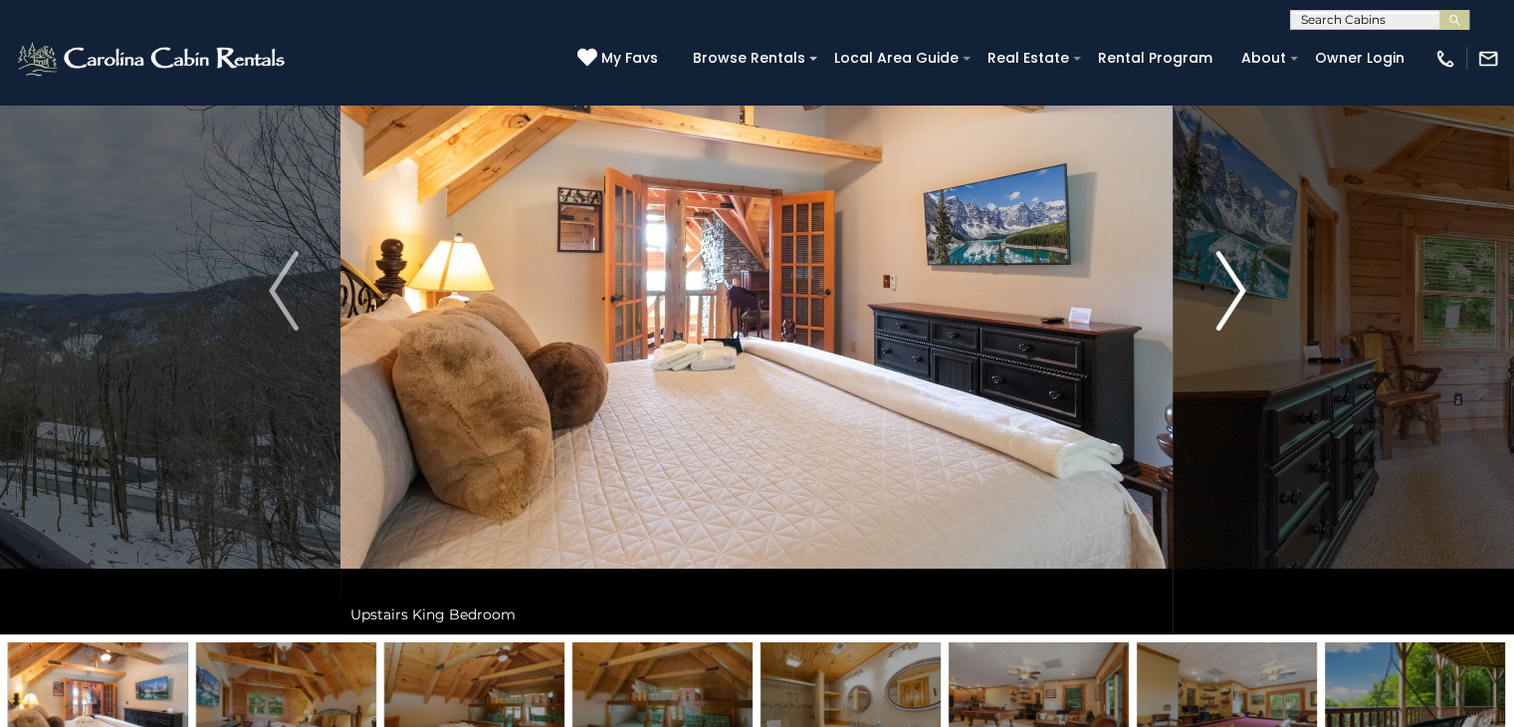
click at [1202, 297] on button "Next" at bounding box center [1231, 290] width 114 height 687
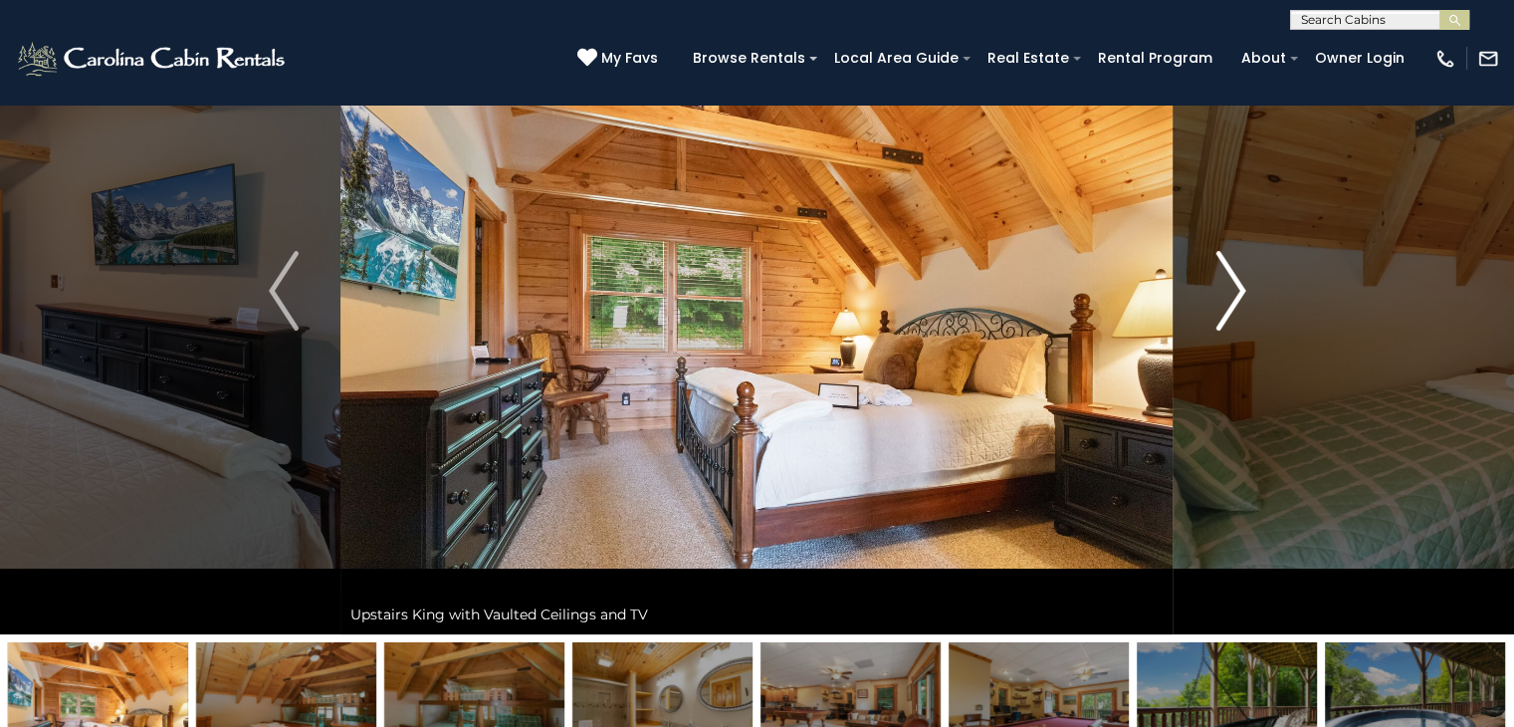
click at [1201, 297] on button "Next" at bounding box center [1231, 290] width 114 height 687
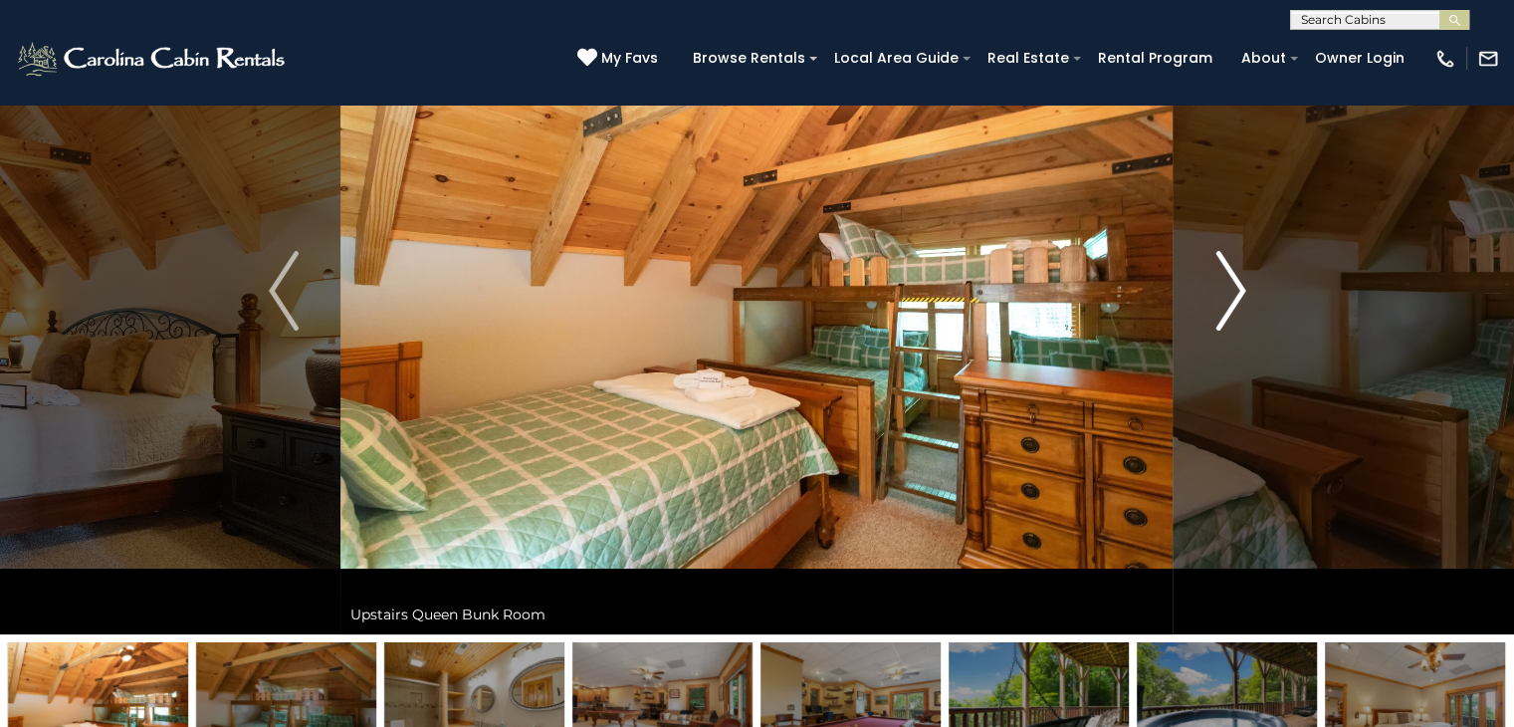
click at [1201, 297] on button "Next" at bounding box center [1231, 290] width 114 height 687
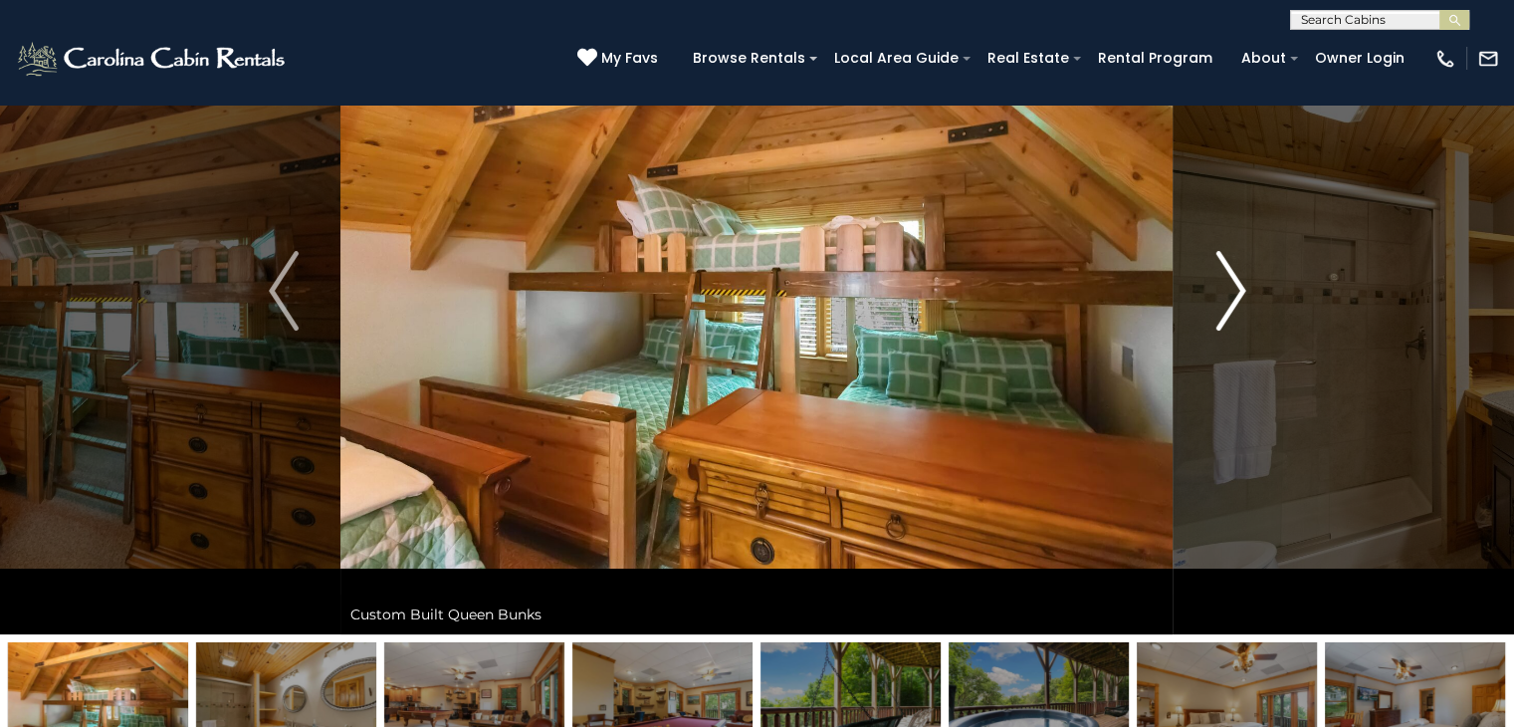
click at [1198, 297] on button "Next" at bounding box center [1231, 290] width 114 height 687
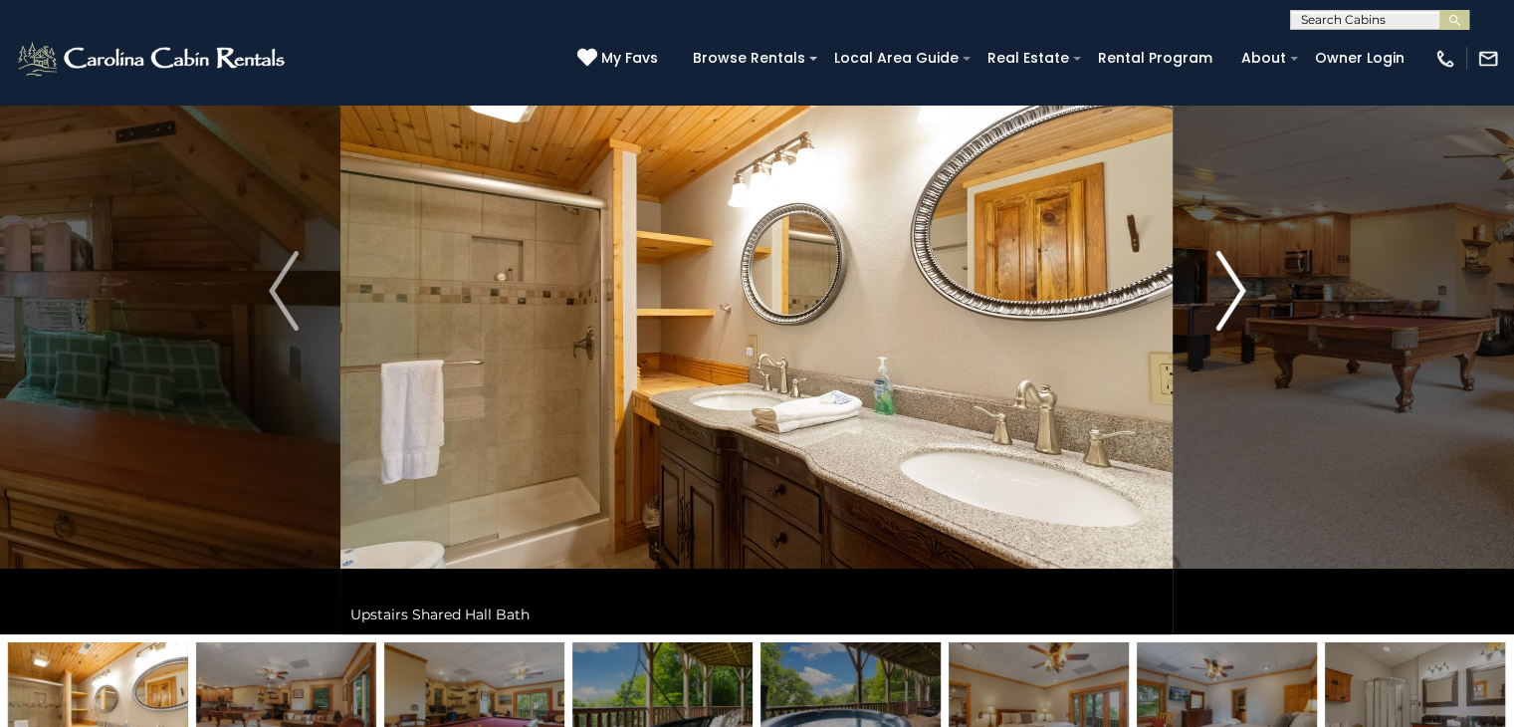
click at [1197, 297] on button "Next" at bounding box center [1231, 290] width 114 height 687
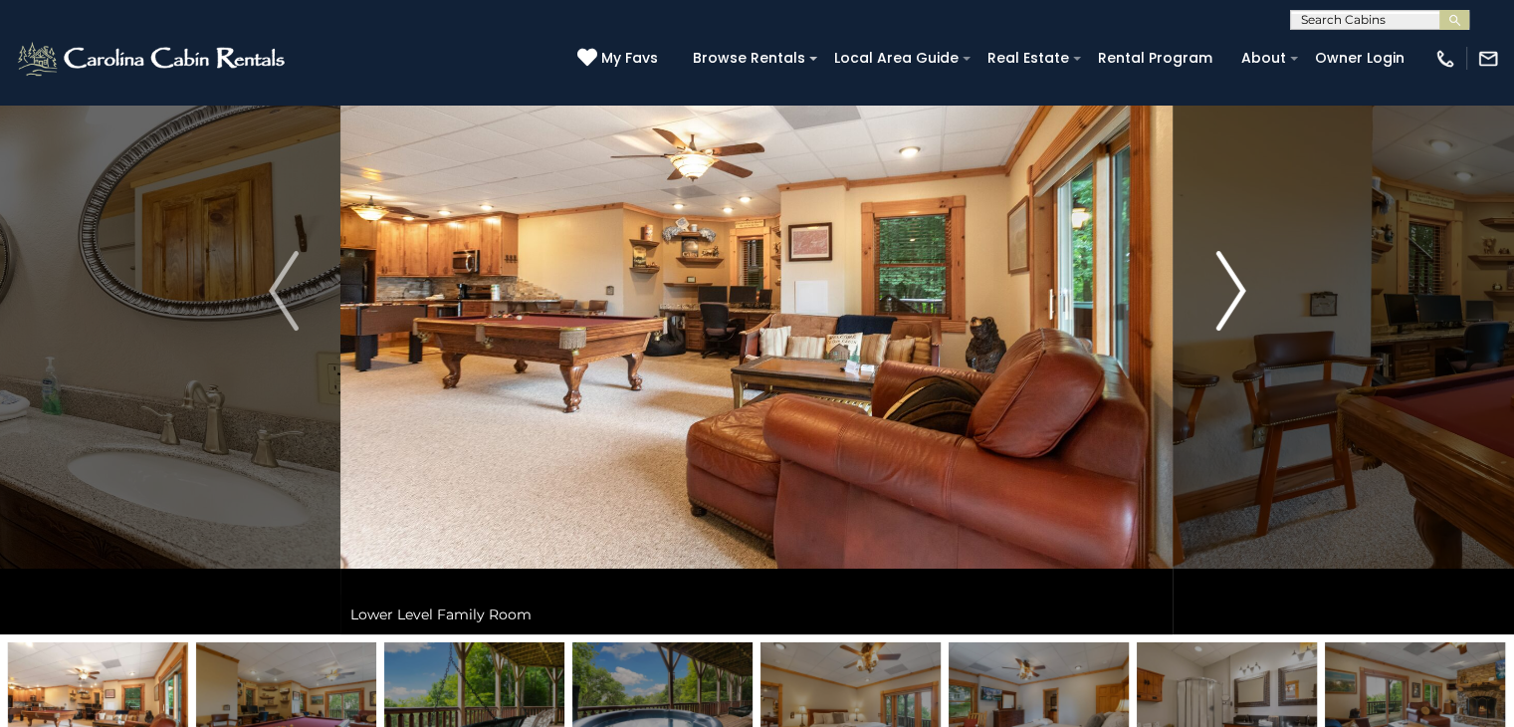
click at [1197, 297] on button "Next" at bounding box center [1231, 290] width 114 height 687
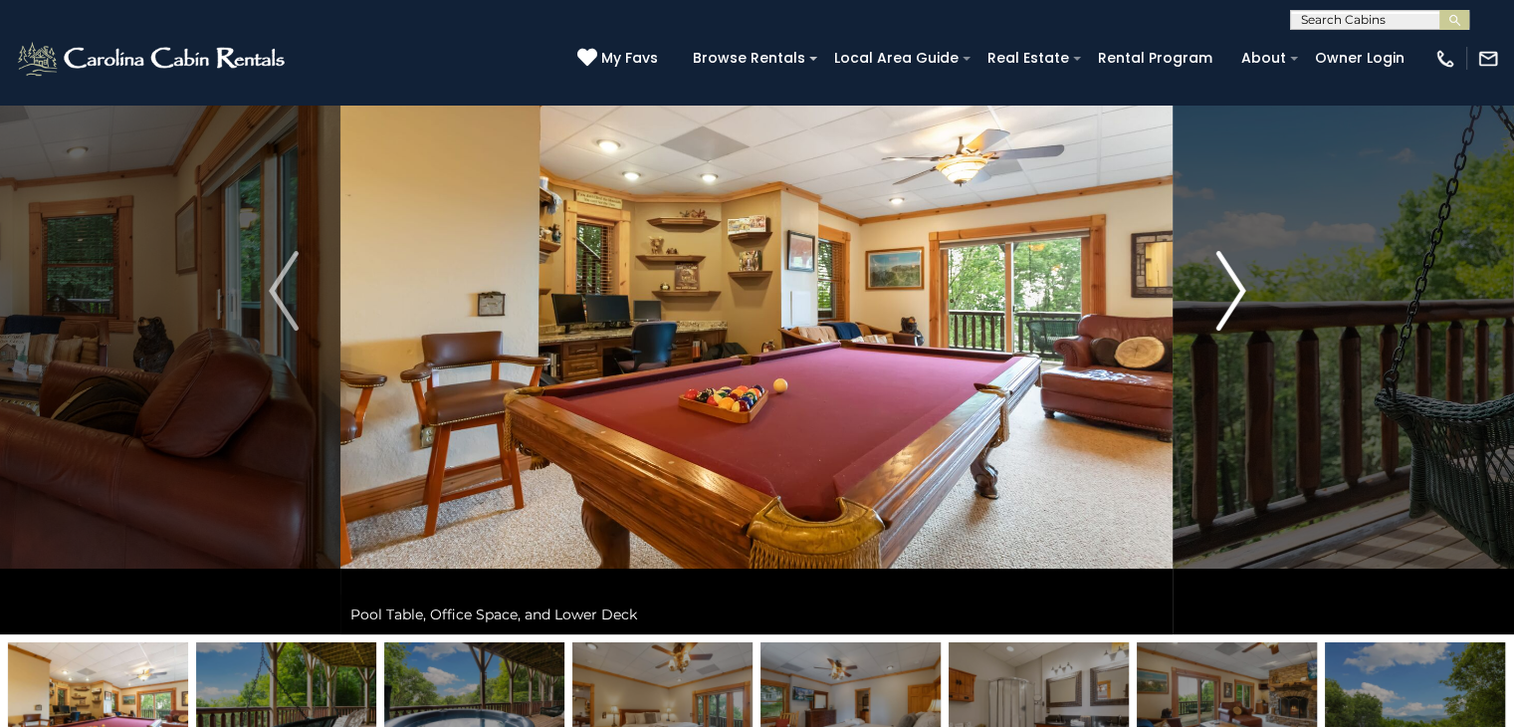
click at [1201, 297] on button "Next" at bounding box center [1231, 290] width 114 height 687
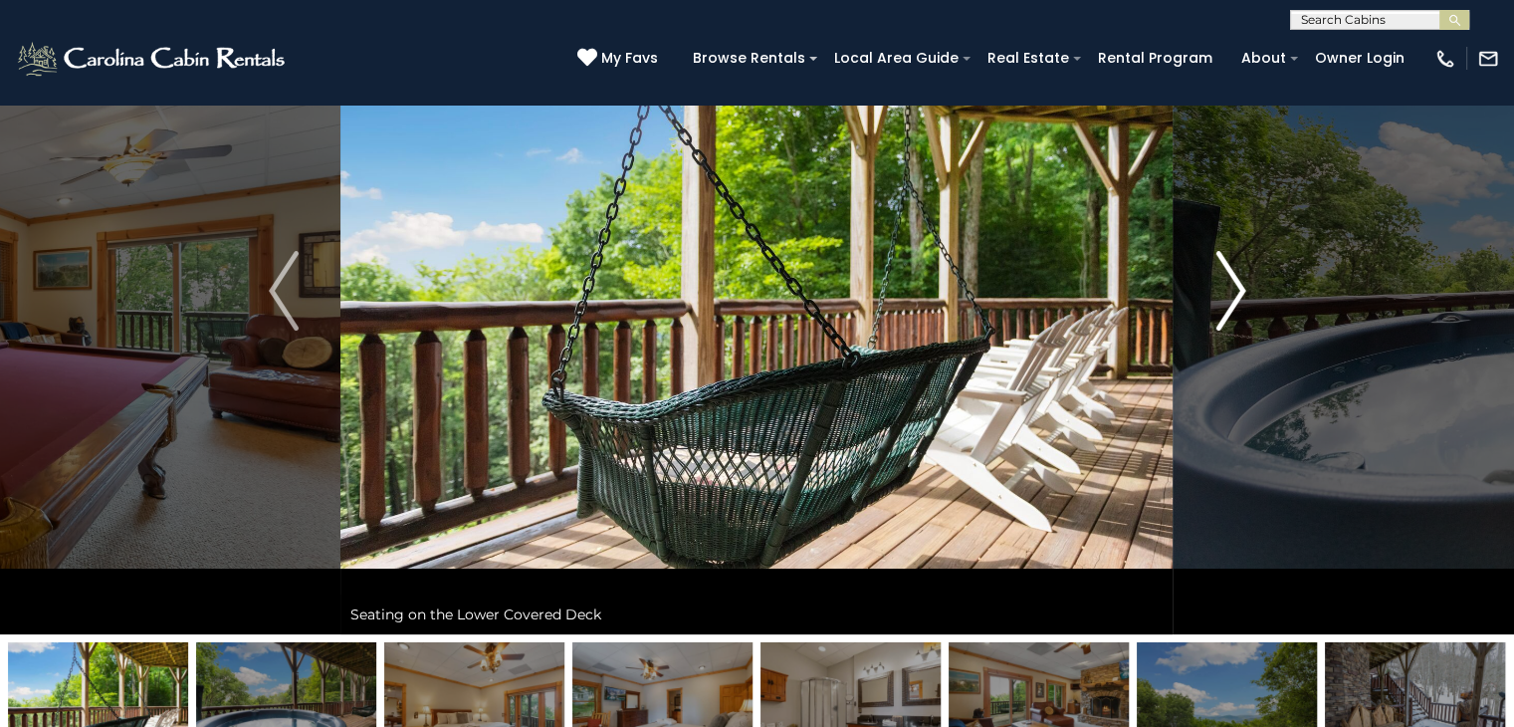
click at [1200, 296] on button "Next" at bounding box center [1231, 290] width 114 height 687
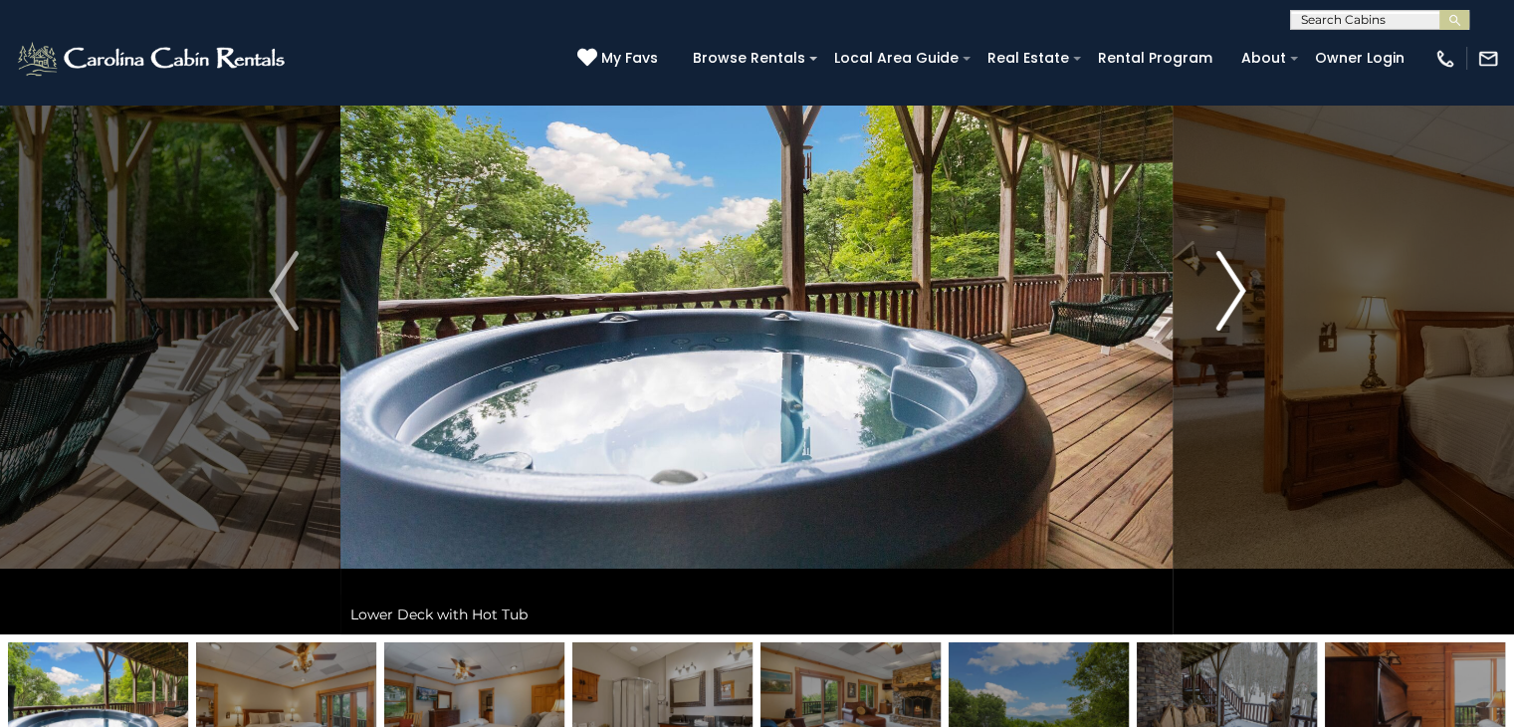
click at [1195, 296] on button "Next" at bounding box center [1231, 290] width 114 height 687
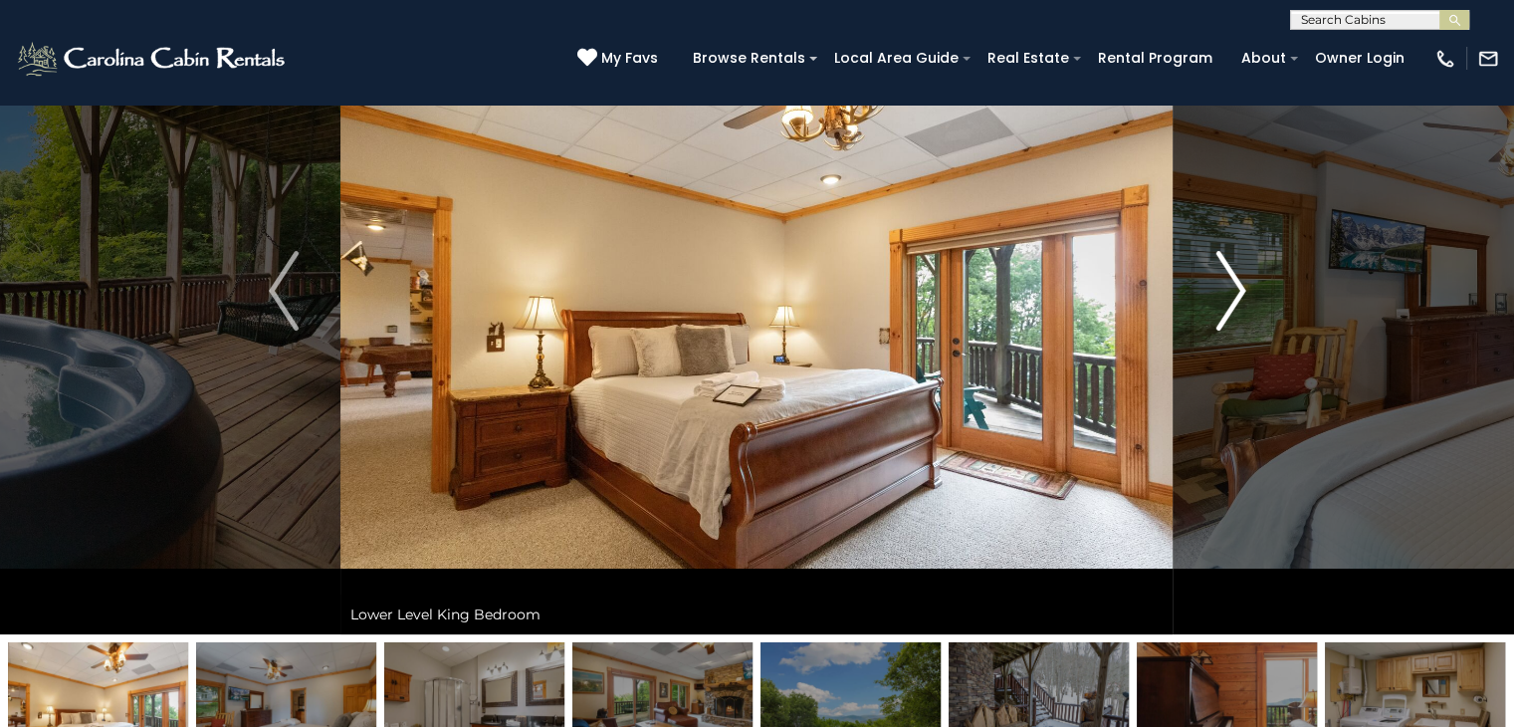
click at [1194, 296] on button "Next" at bounding box center [1231, 290] width 114 height 687
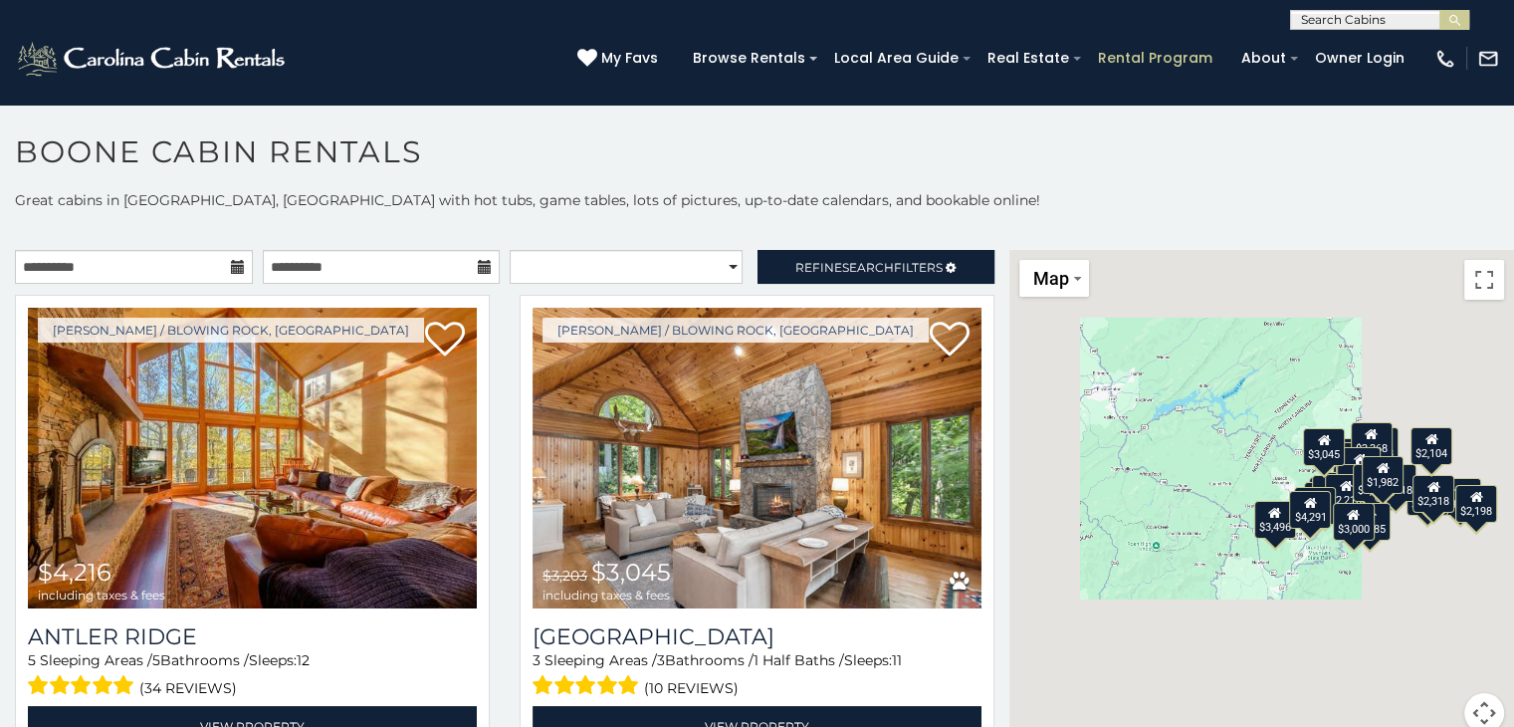
scroll to position [10, 0]
